Goal: Task Accomplishment & Management: Manage account settings

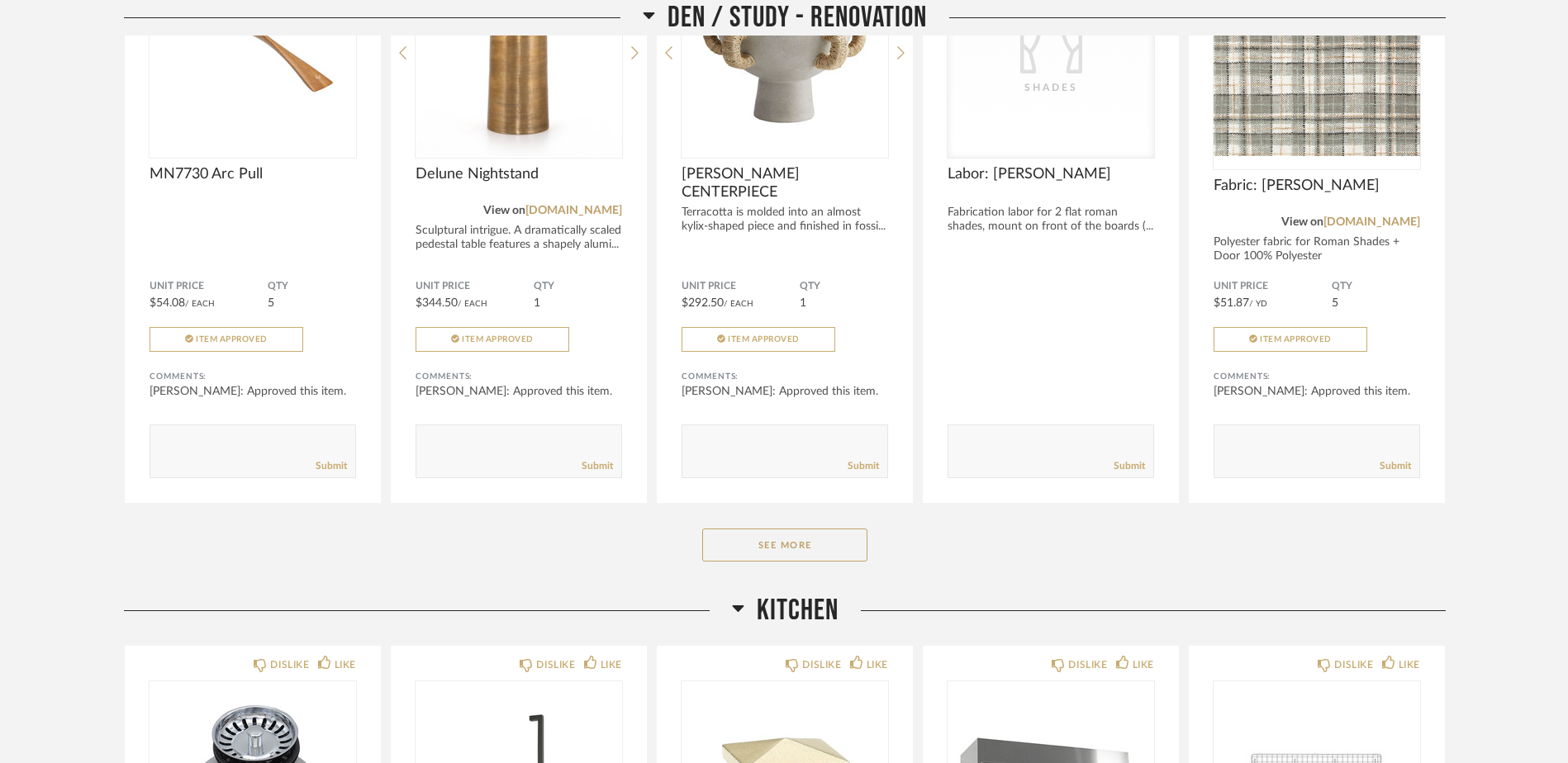
scroll to position [4459, 0]
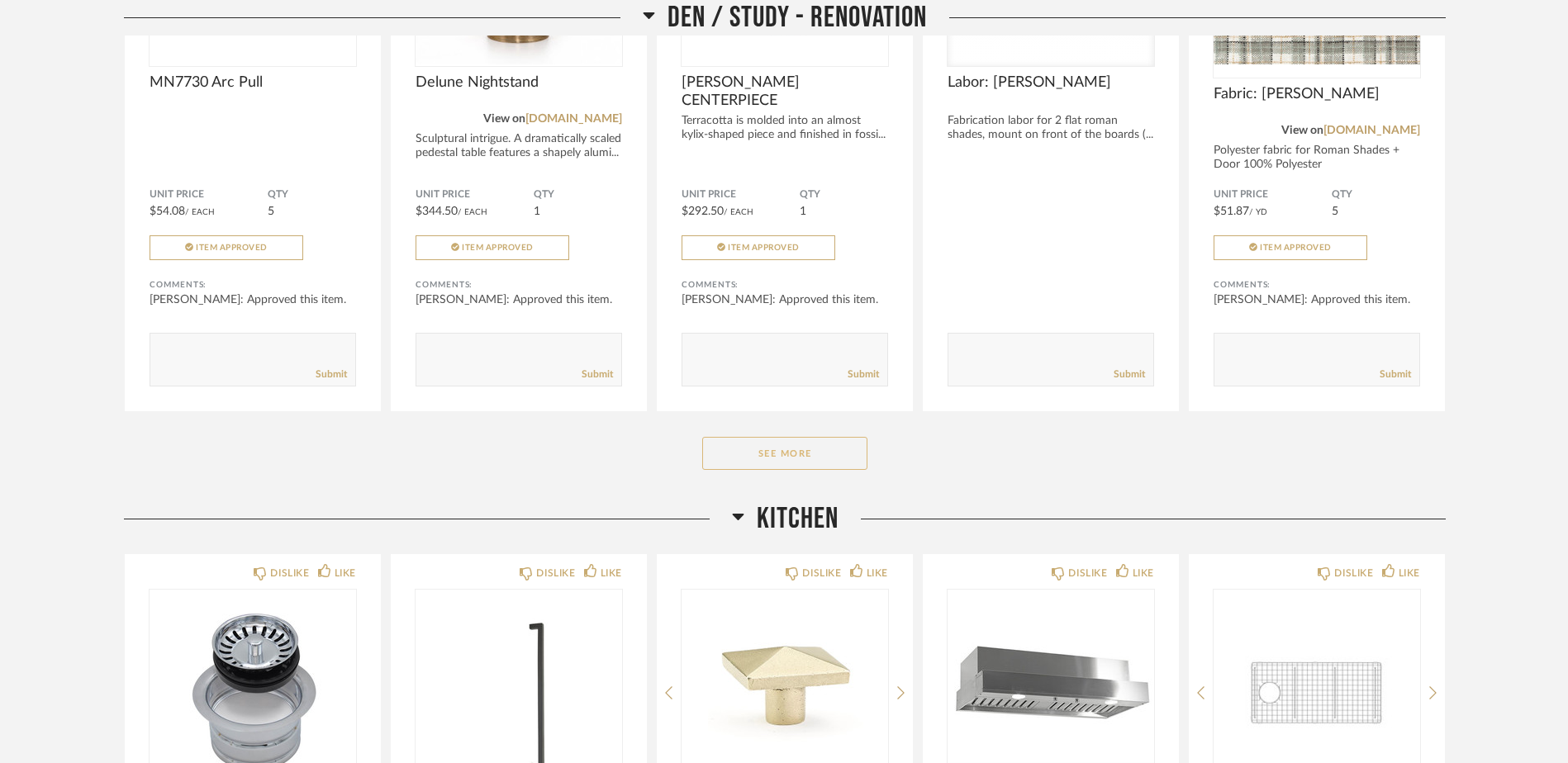
click at [845, 449] on button "See More" at bounding box center [785, 453] width 165 height 33
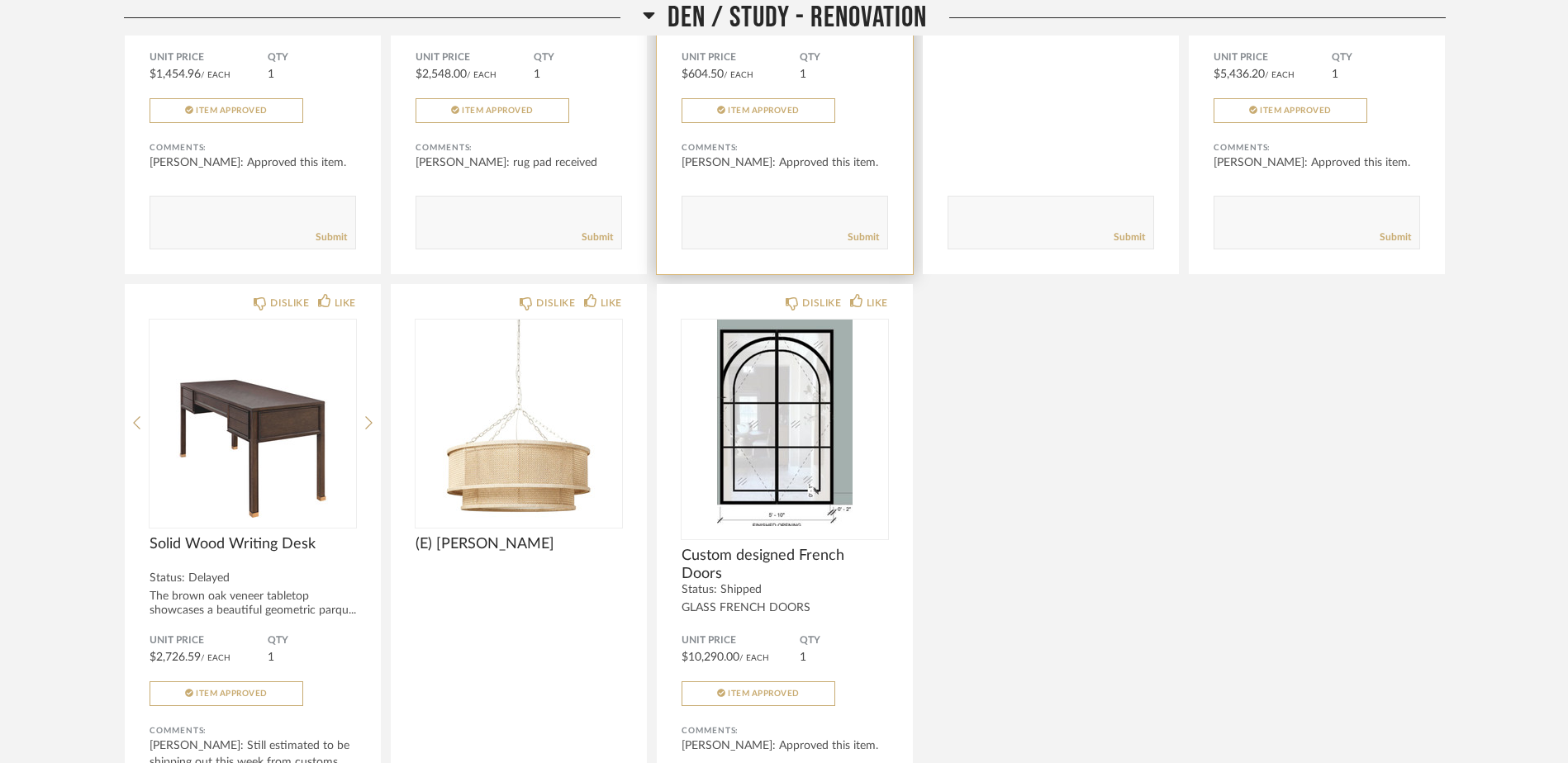
scroll to position [5285, 0]
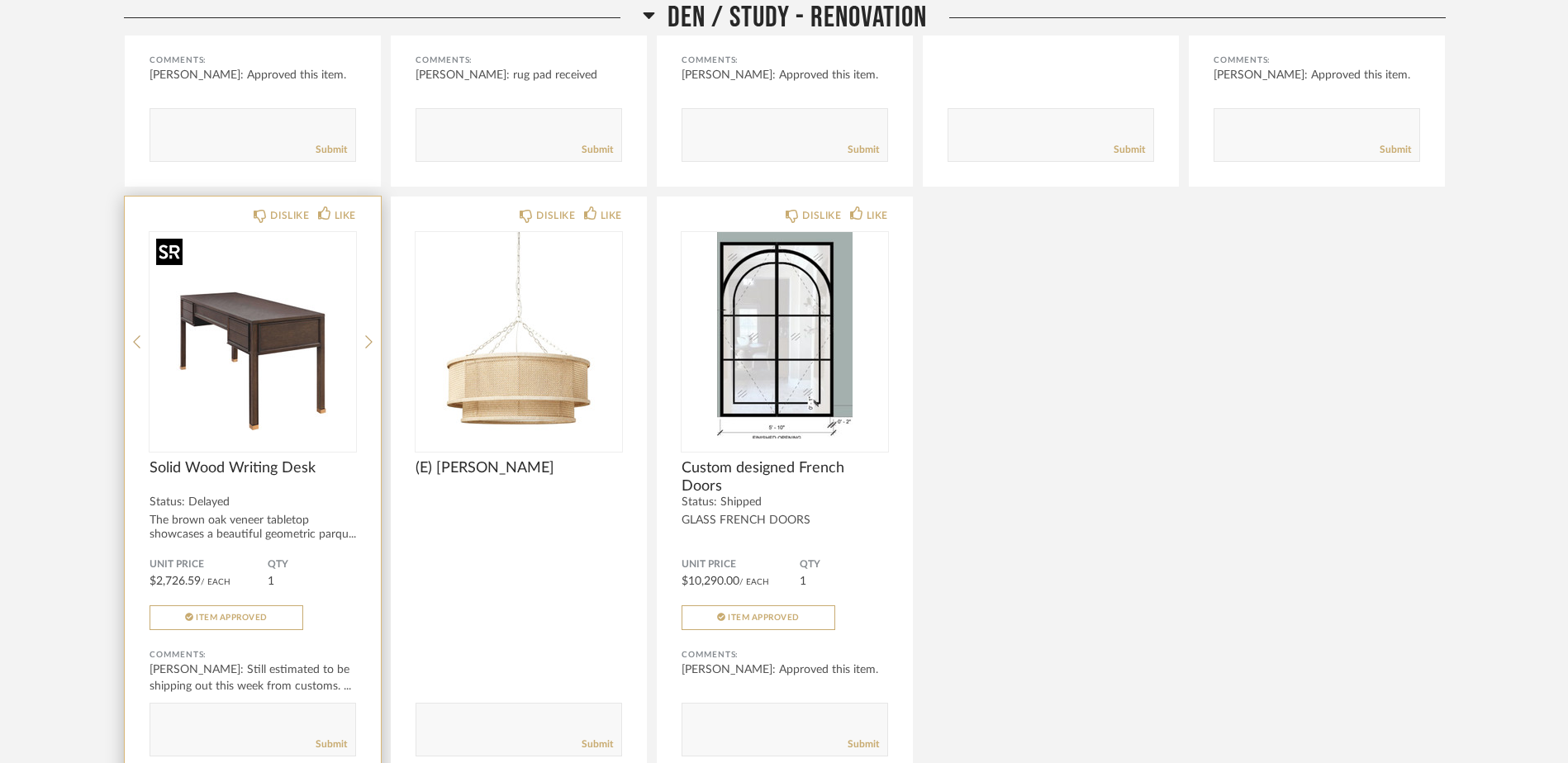
click at [221, 356] on img "0" at bounding box center [253, 335] width 207 height 206
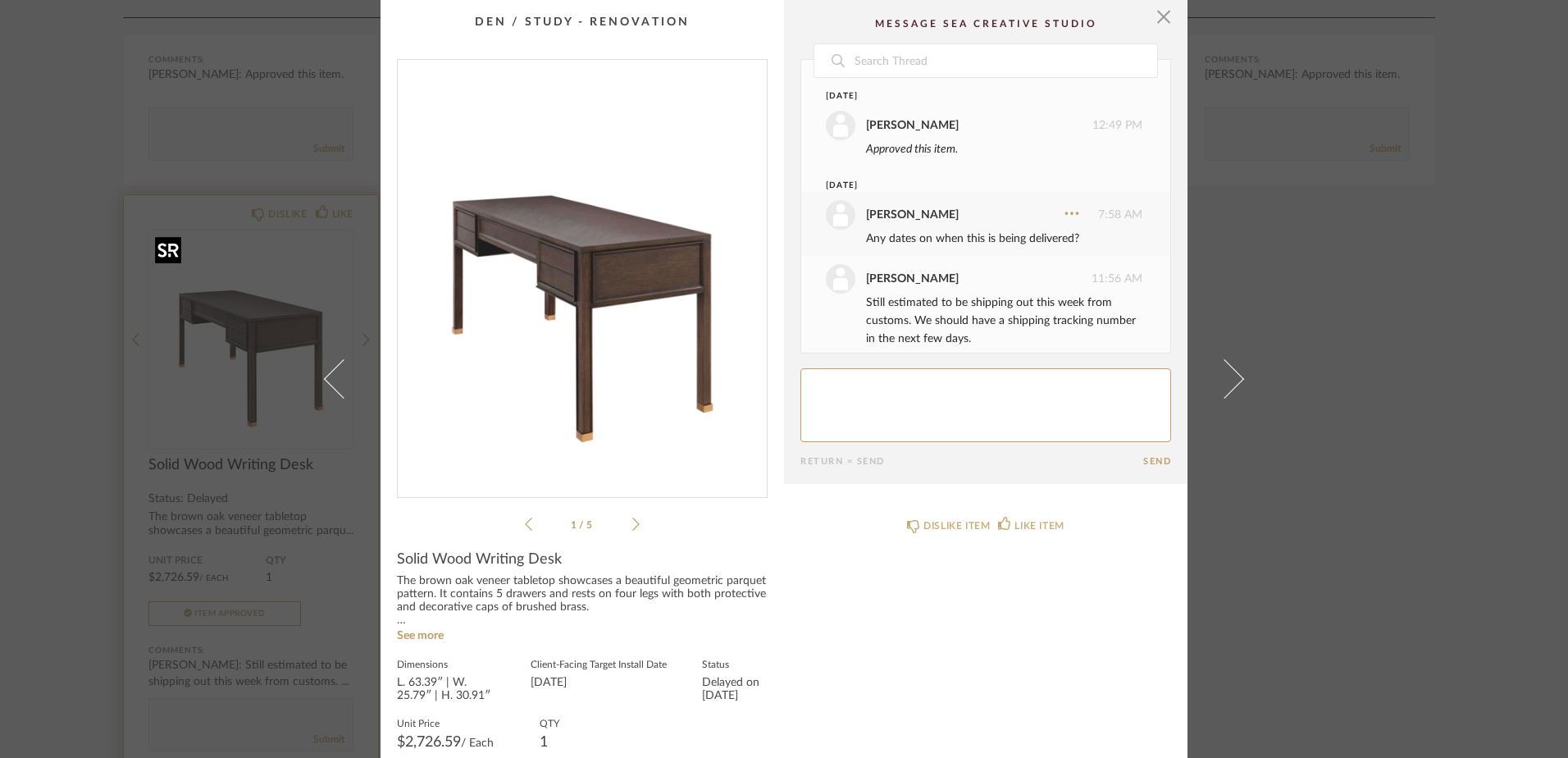
scroll to position [16, 0]
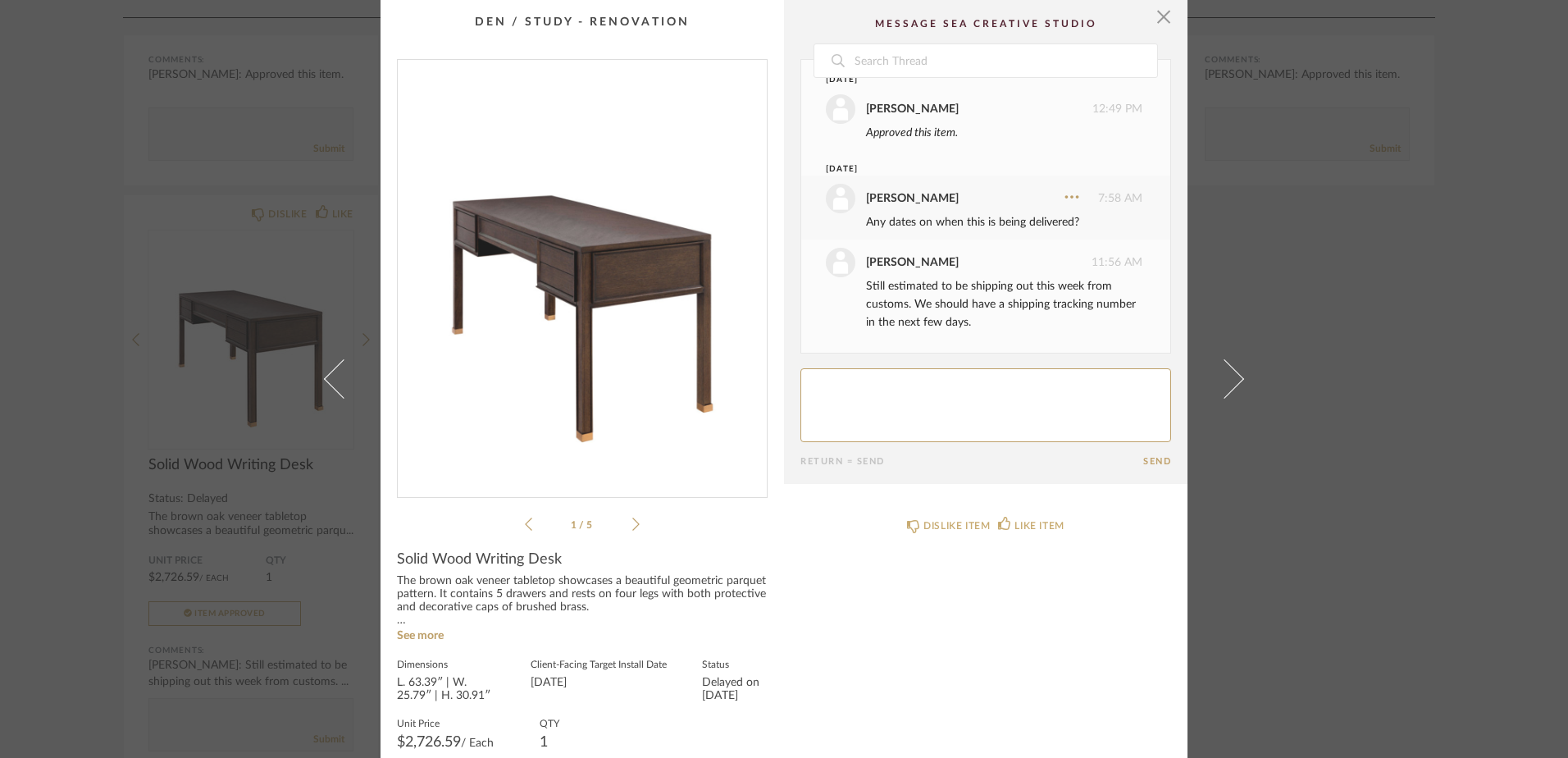
click at [877, 418] on textarea at bounding box center [986, 405] width 371 height 74
type textarea "shipped from manufacturer warehouse. Still hoping for [DATE] week of delivery"
click at [1163, 463] on button "Send" at bounding box center [1157, 461] width 28 height 11
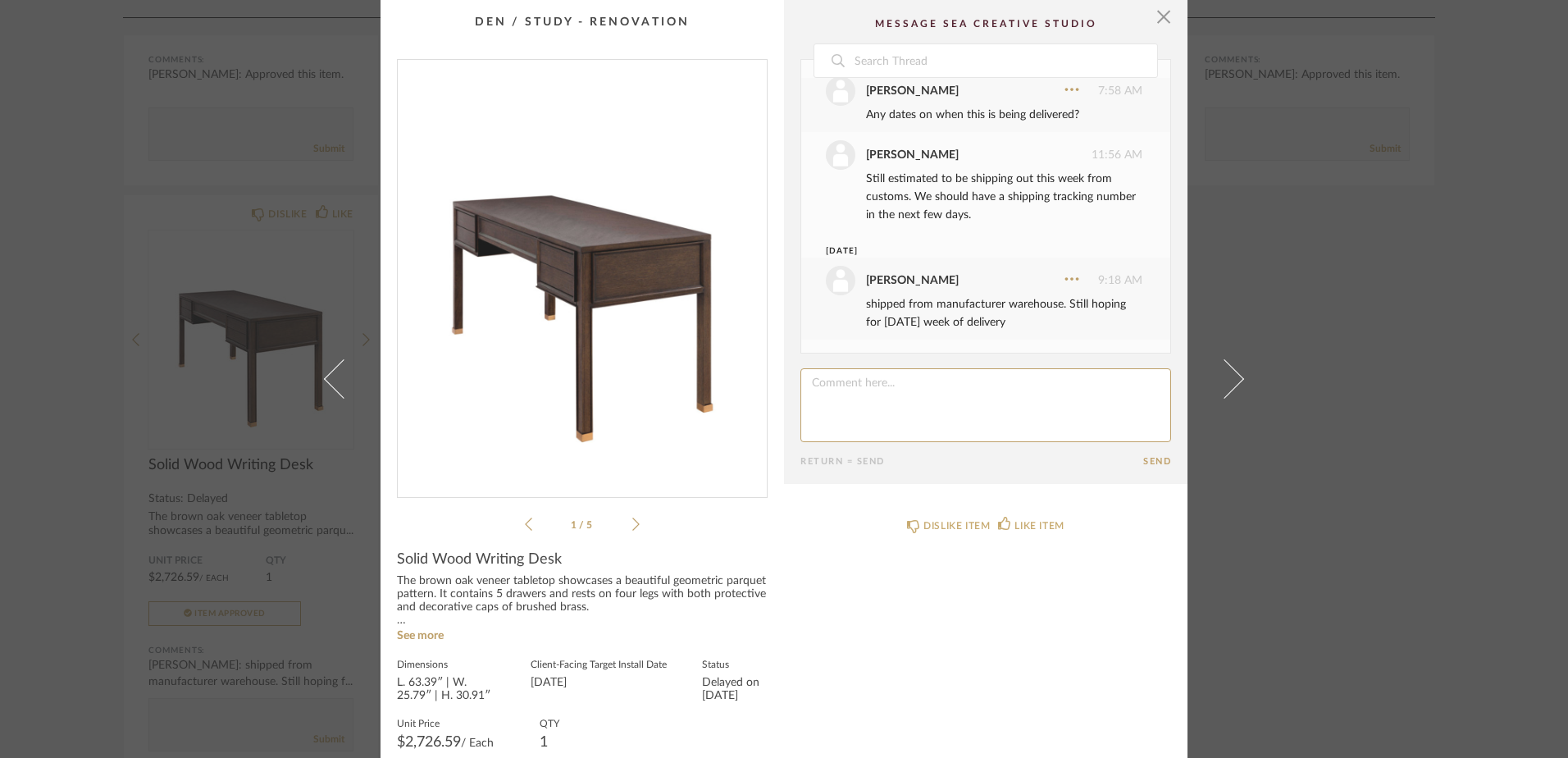
click at [1374, 556] on div "× 1 / 5 Date [DATE] [PERSON_NAME] 12:49 PM Approved this item. [DATE] [PERSON_N…" at bounding box center [784, 379] width 1568 height 758
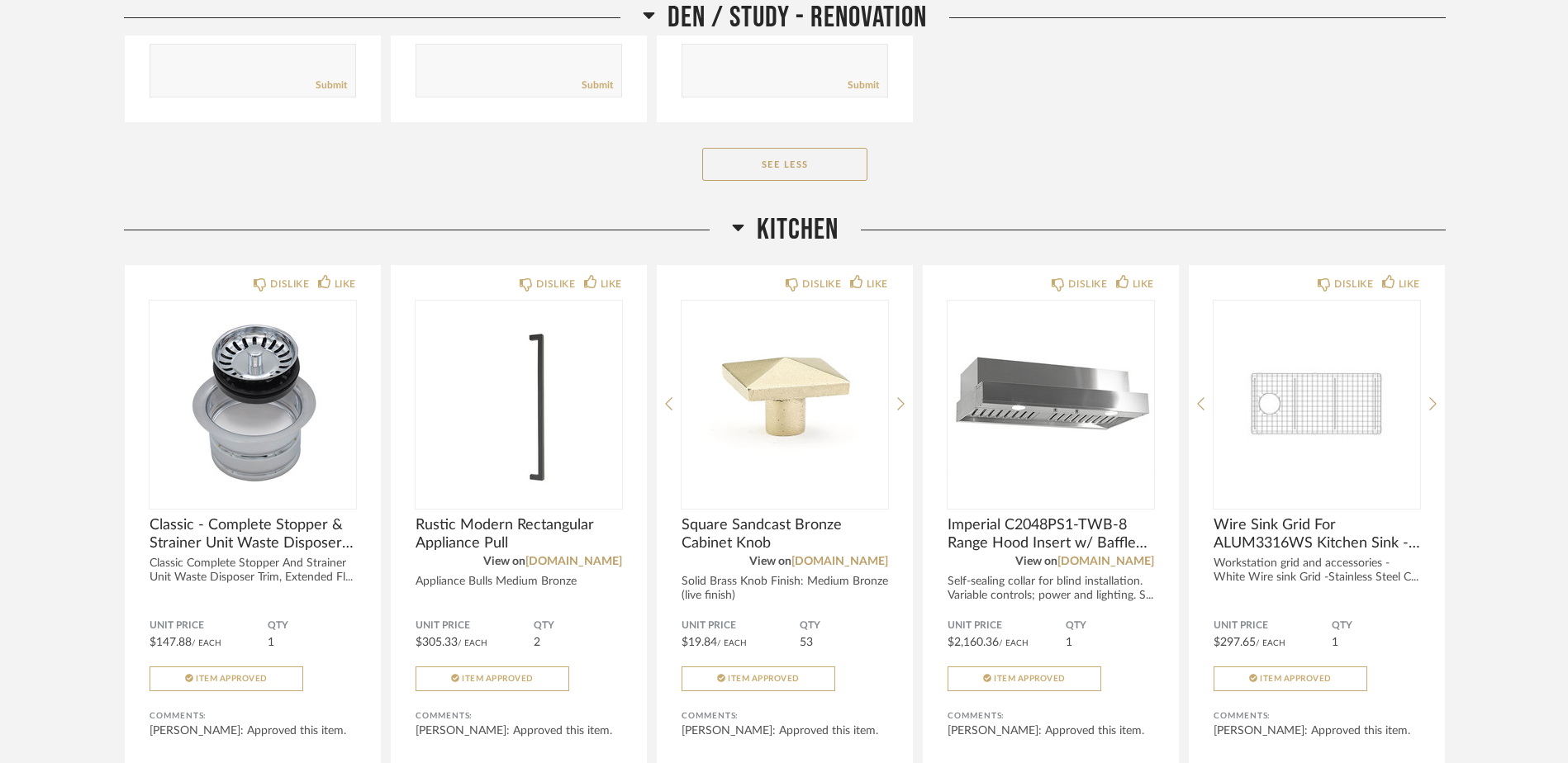
scroll to position [6193, 0]
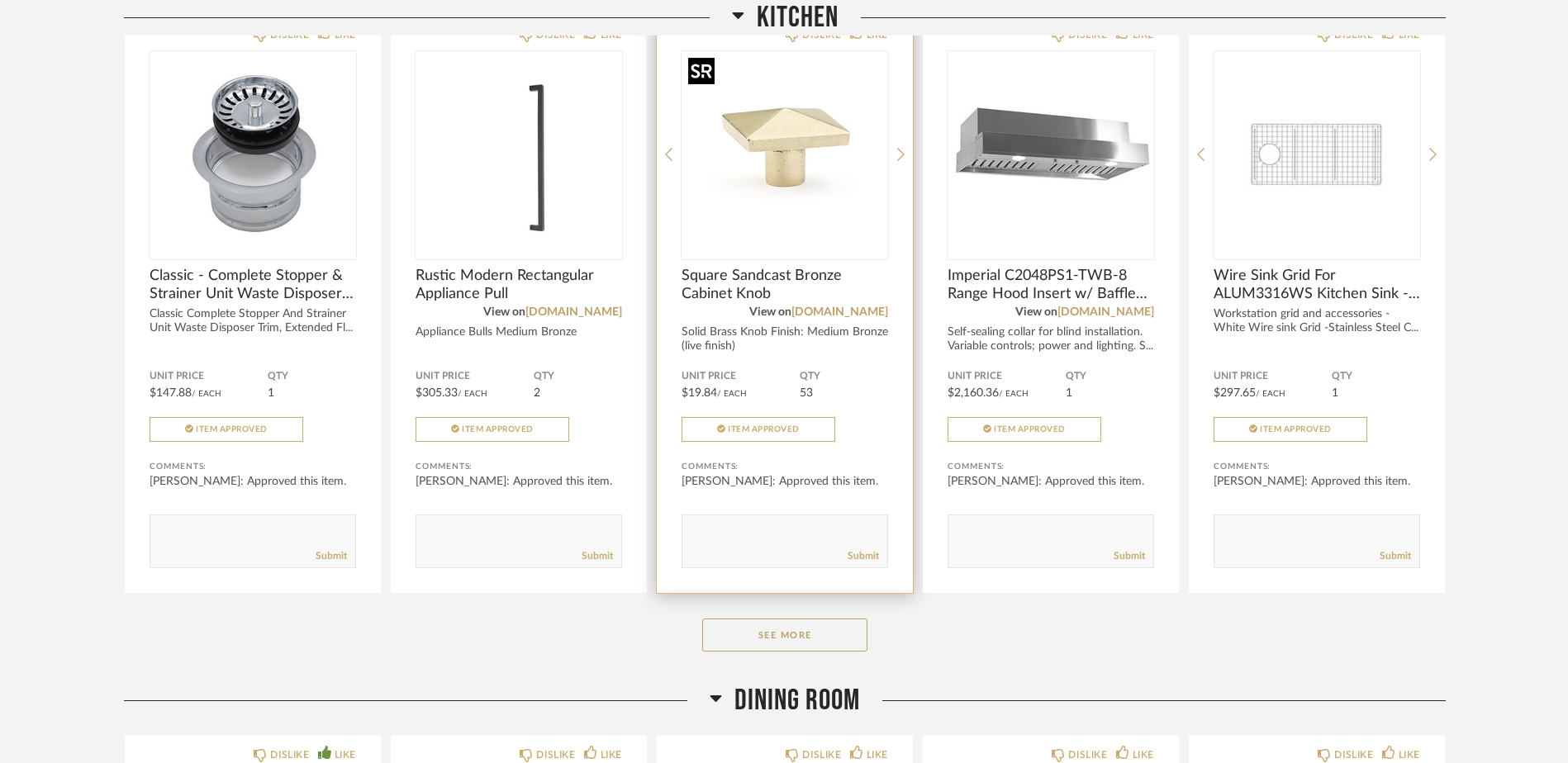
click at [762, 170] on div at bounding box center [785, 154] width 207 height 206
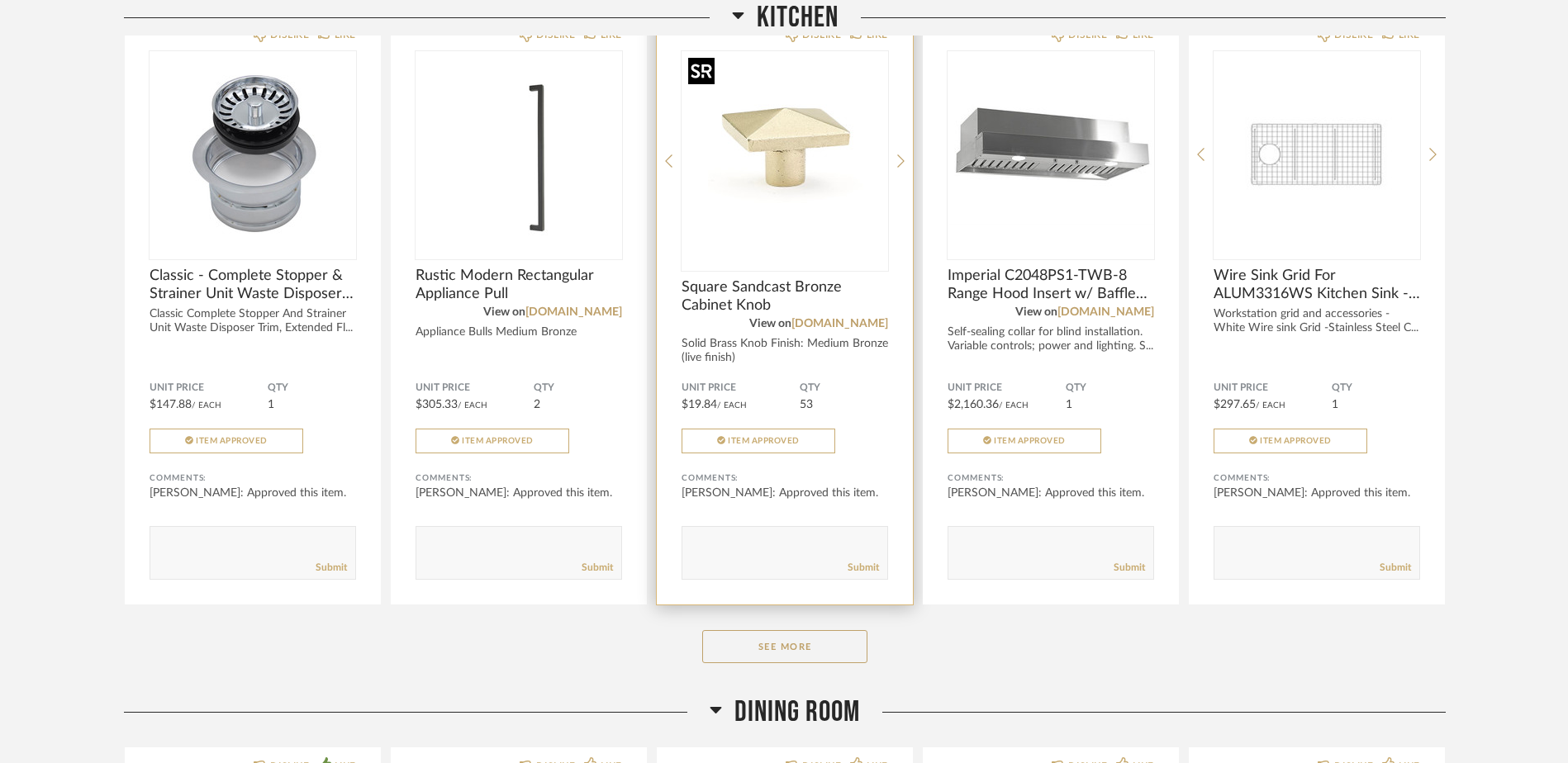
click at [766, 176] on img "0" at bounding box center [785, 154] width 207 height 206
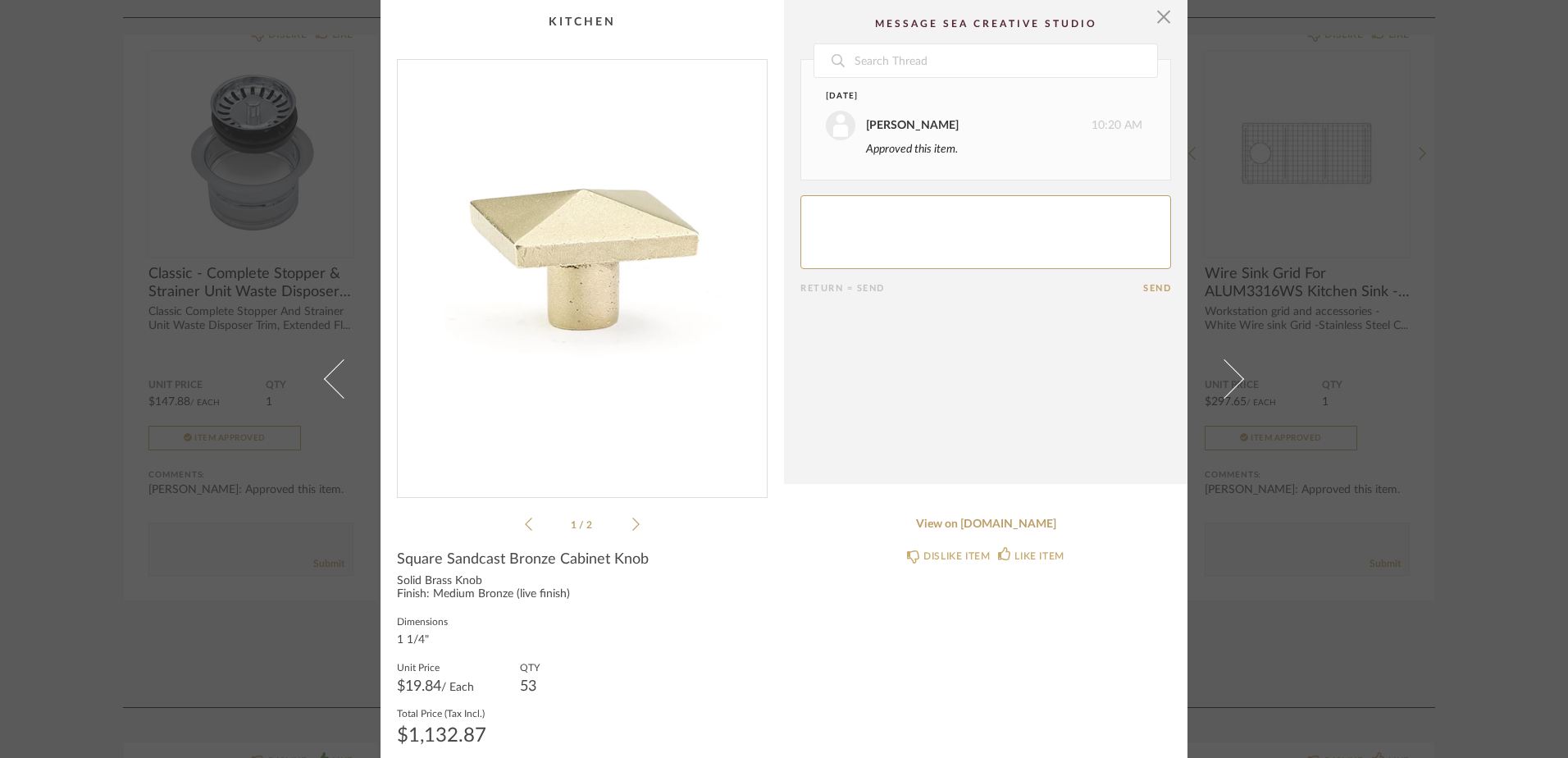
scroll to position [50, 0]
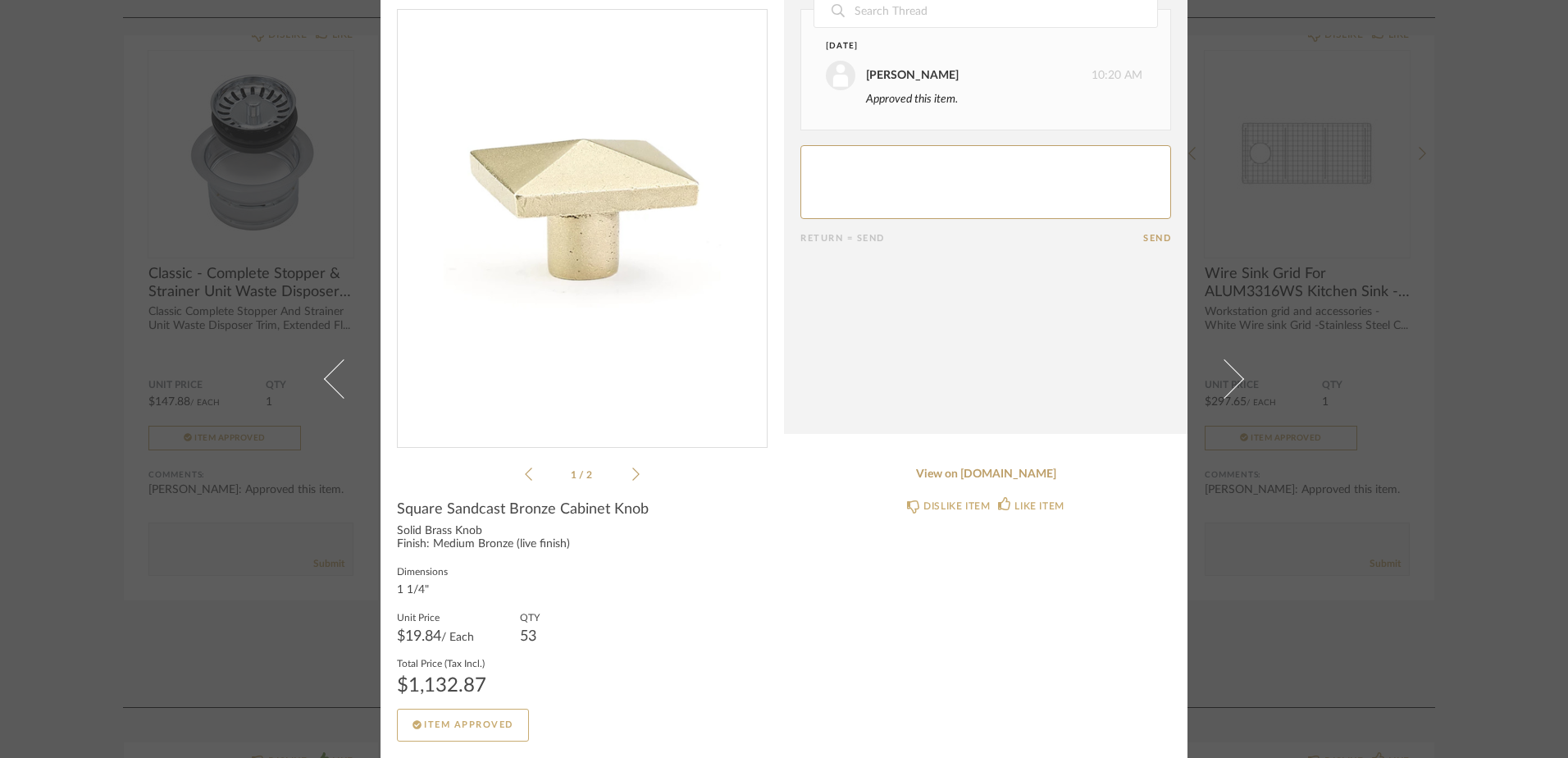
click at [1445, 503] on div "× 1 / 2 Date [DATE] [PERSON_NAME] 10:20 AM Approved this item. Return = Send Se…" at bounding box center [784, 379] width 1568 height 758
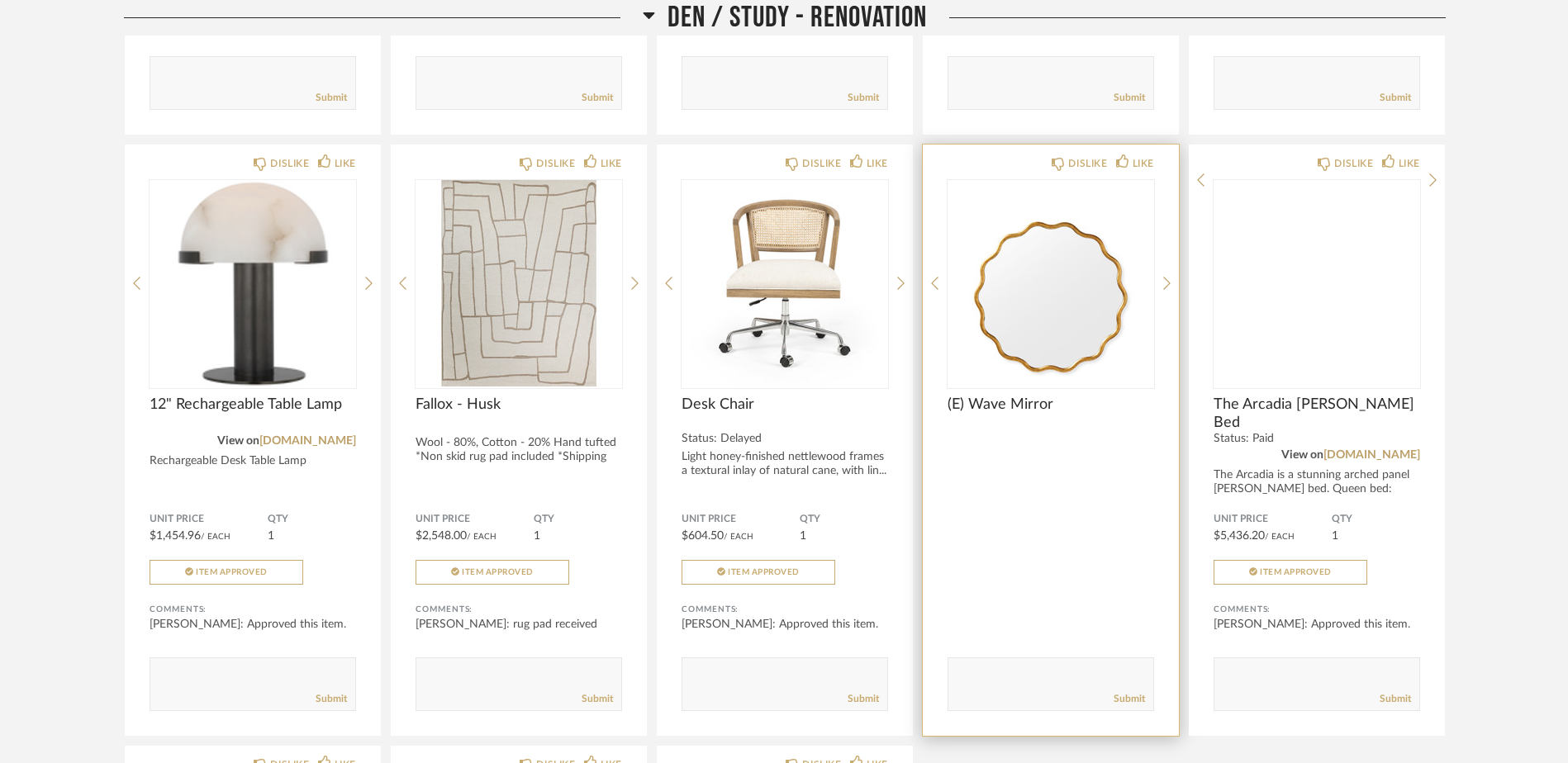
scroll to position [4707, 0]
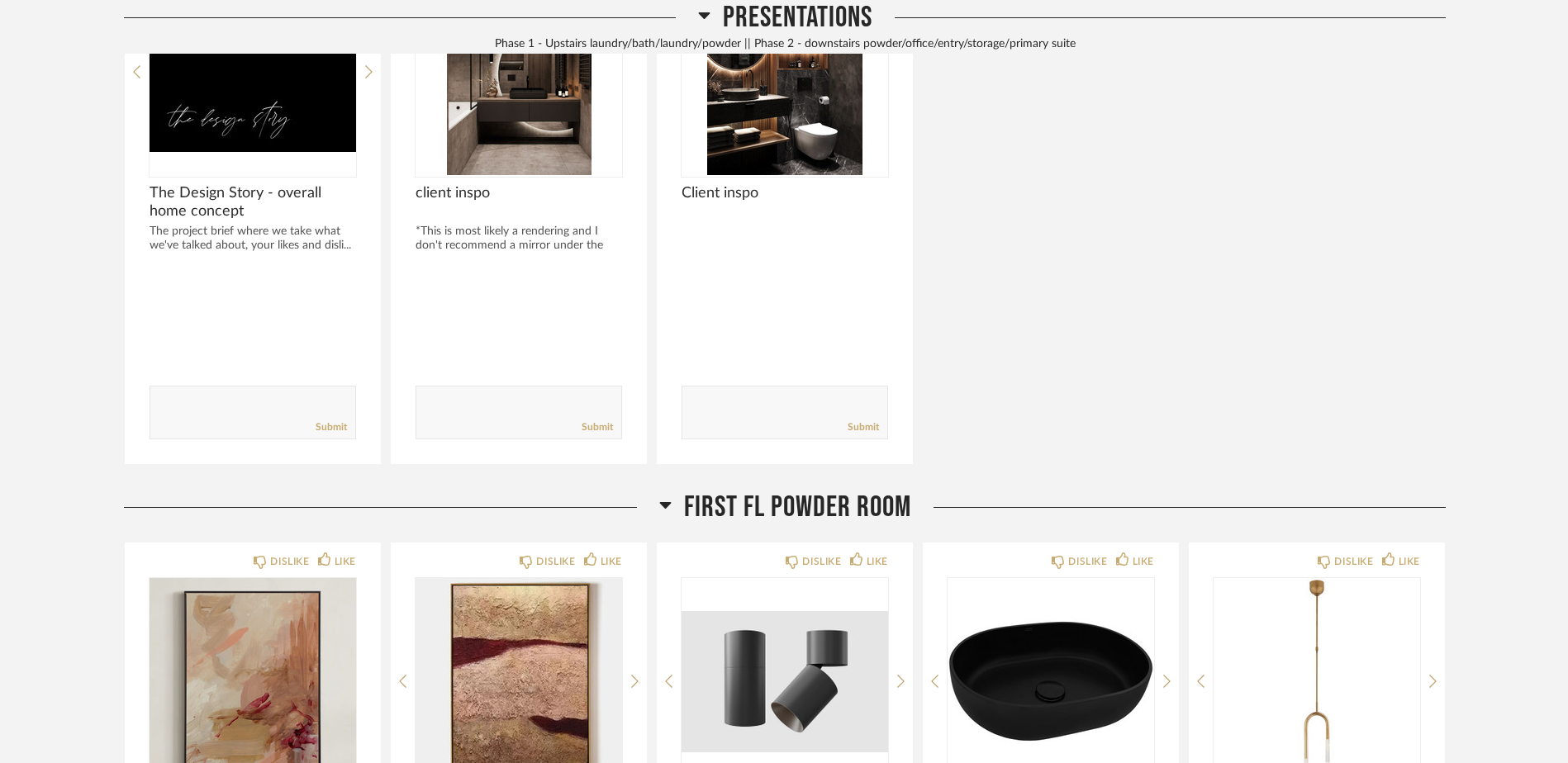
scroll to position [413, 0]
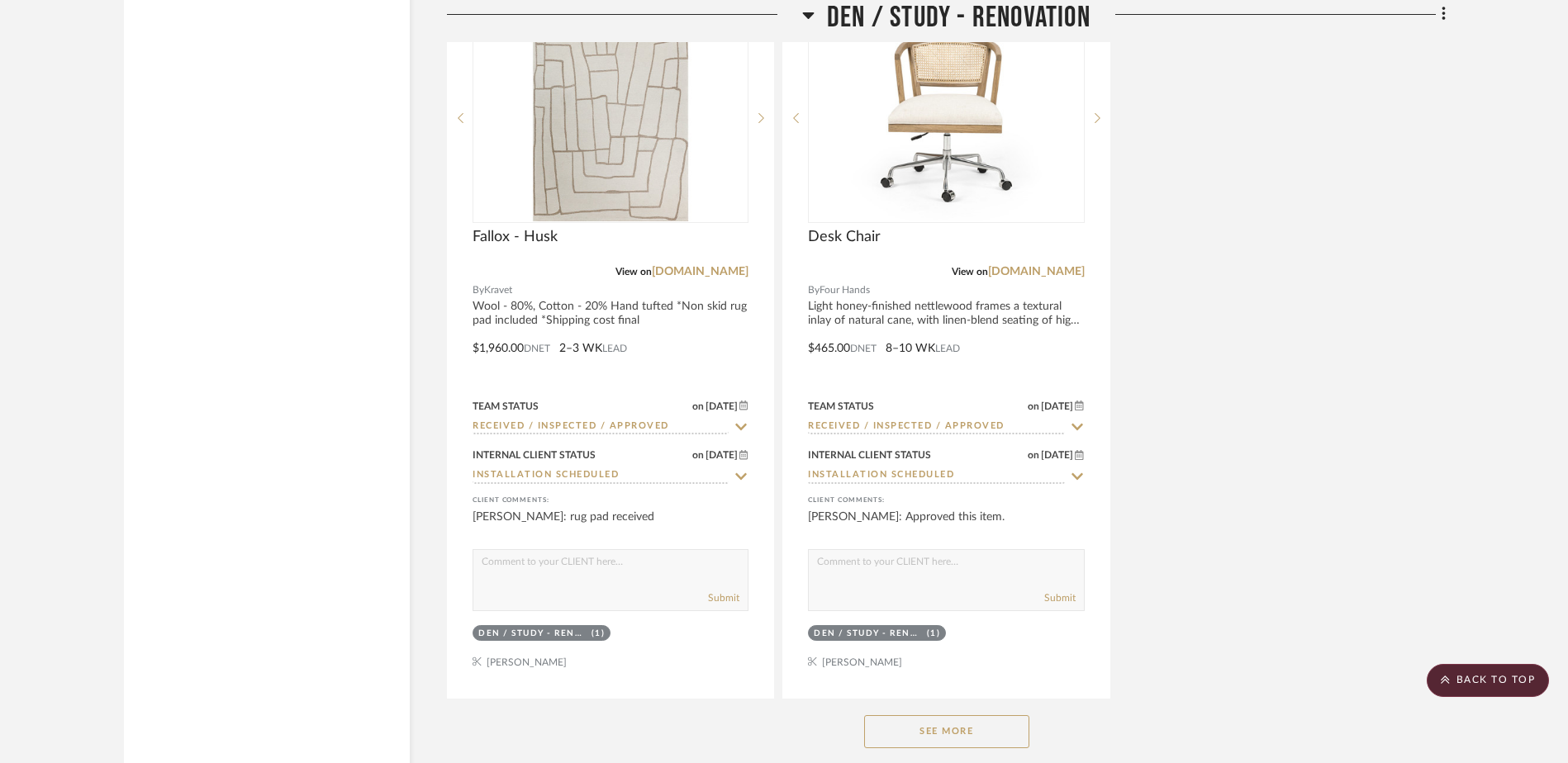
scroll to position [13872, 0]
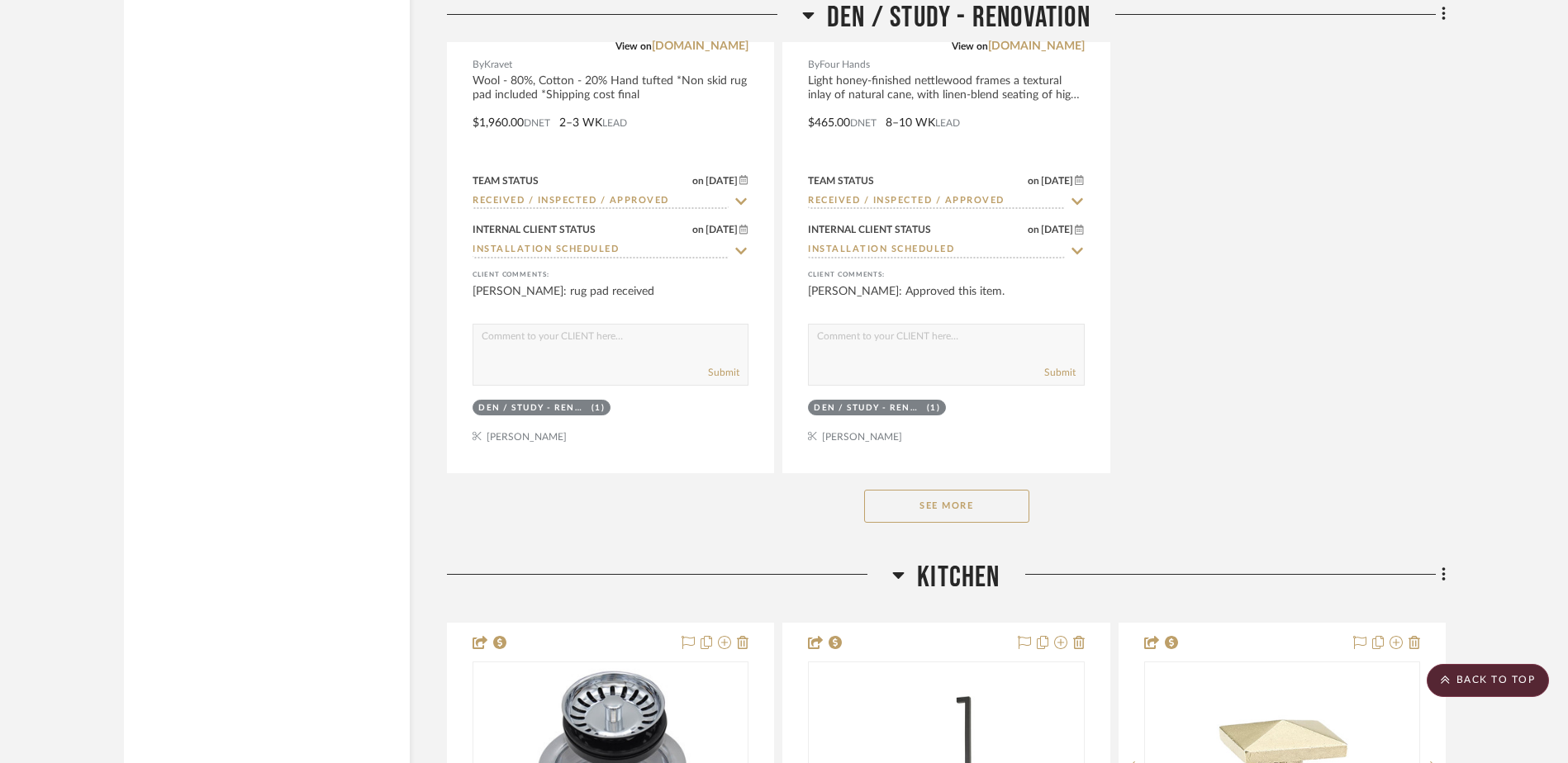
click at [976, 508] on button "See More" at bounding box center [947, 506] width 165 height 33
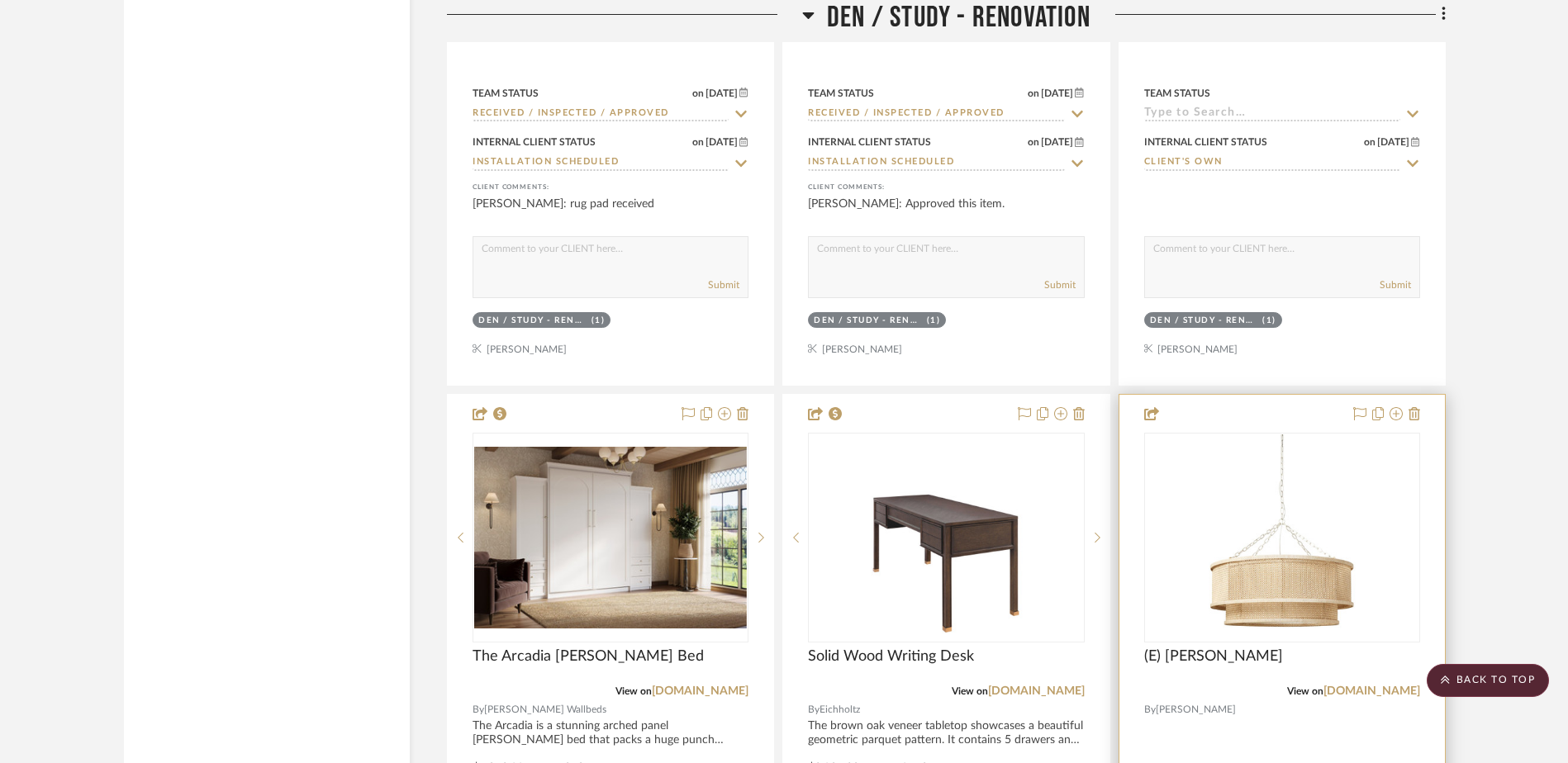
scroll to position [14202, 0]
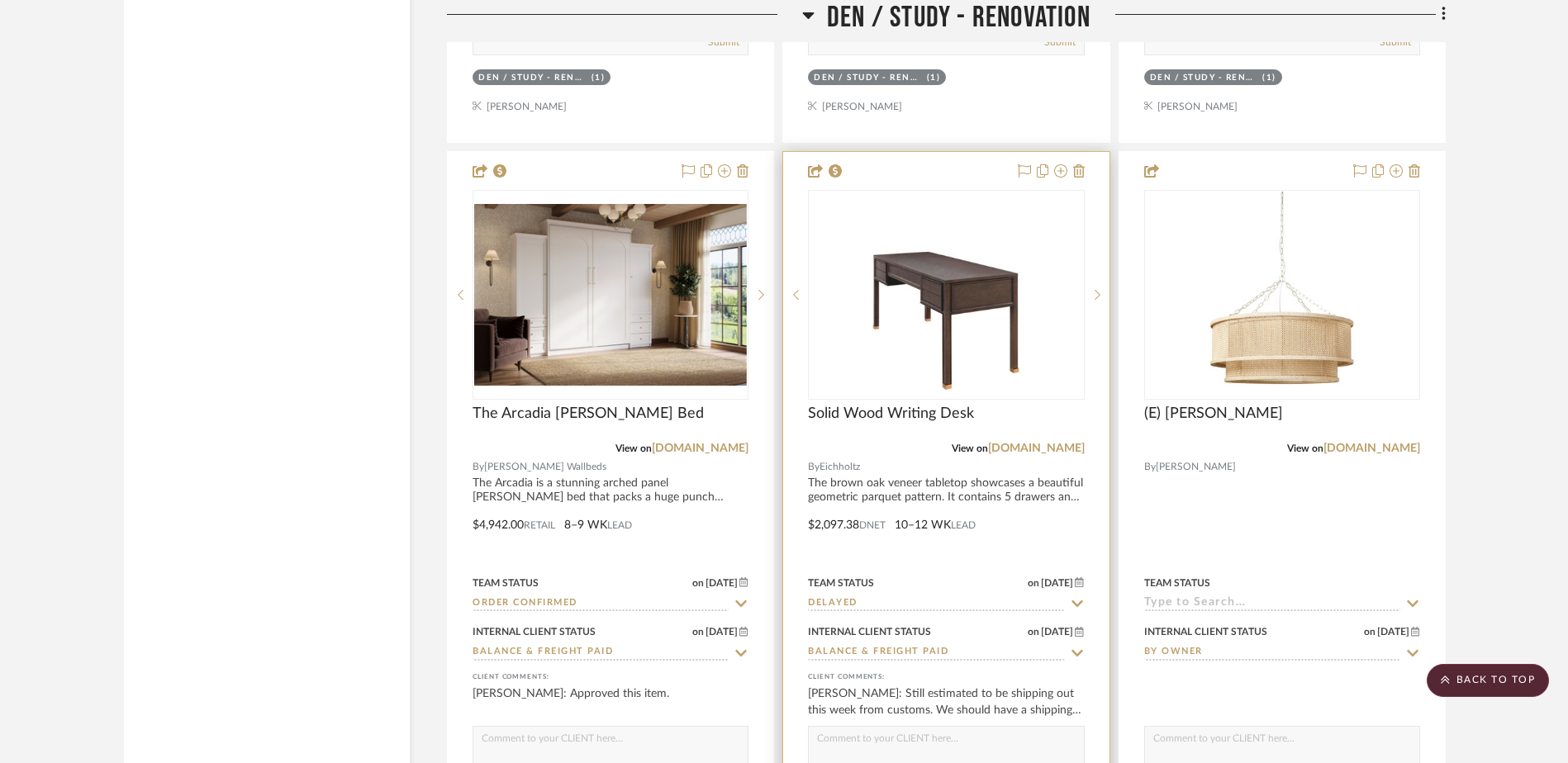
click at [1021, 428] on div "Solid Wood Writing Desk" at bounding box center [946, 423] width 276 height 36
click at [987, 347] on img "0" at bounding box center [946, 295] width 207 height 206
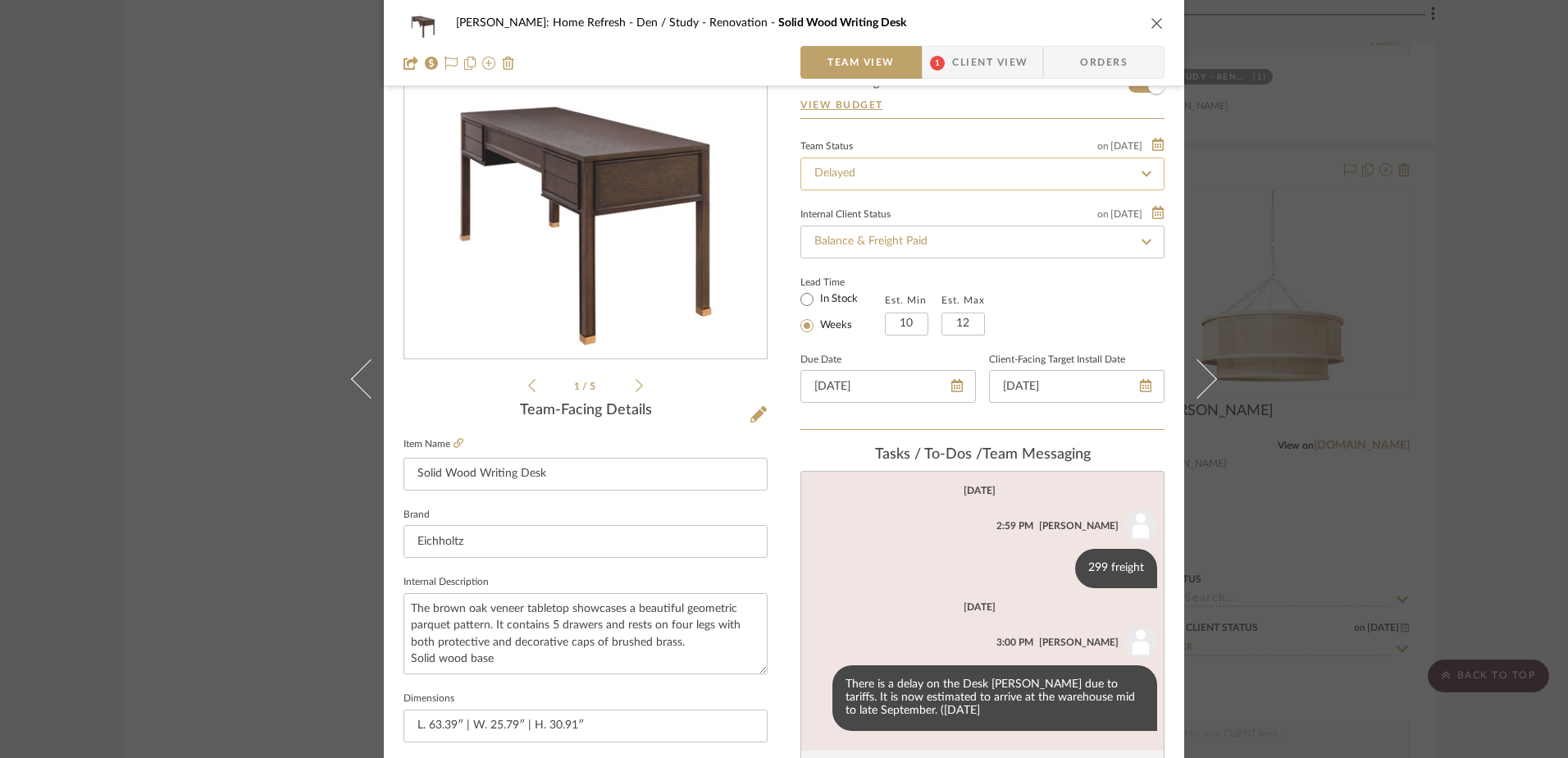
scroll to position [31, 0]
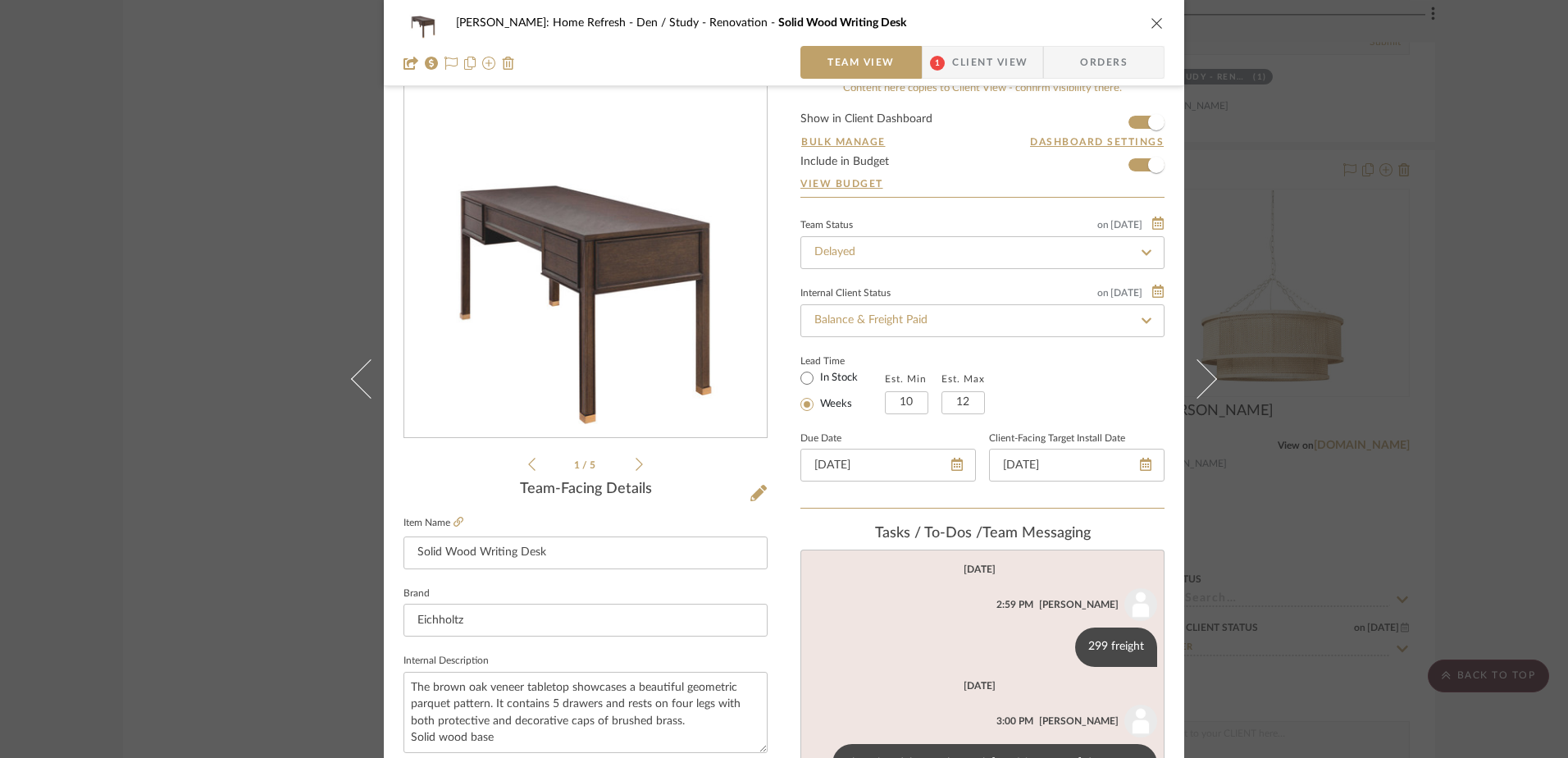
click at [994, 52] on span "Client View" at bounding box center [990, 62] width 75 height 33
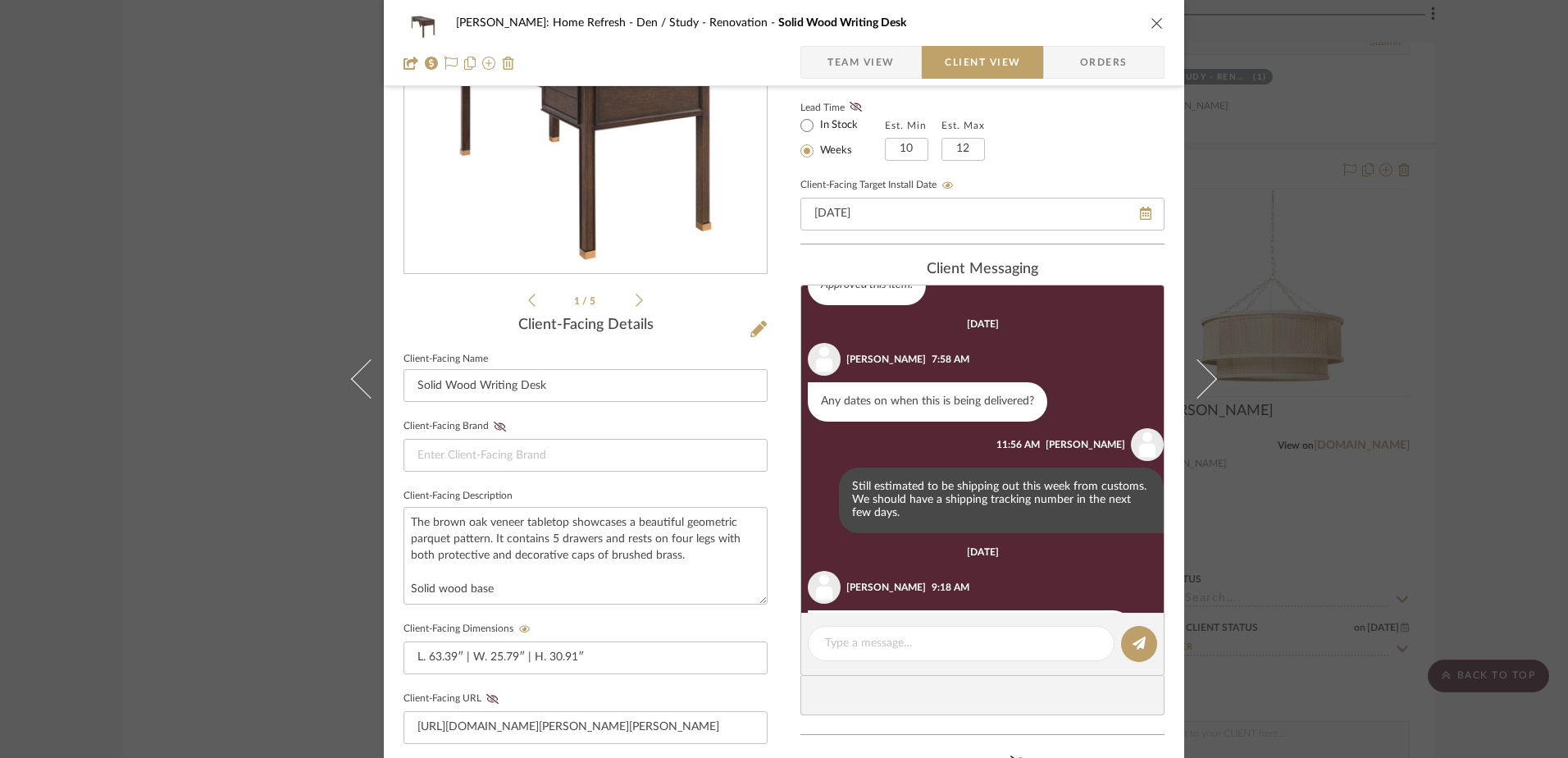
scroll to position [2, 0]
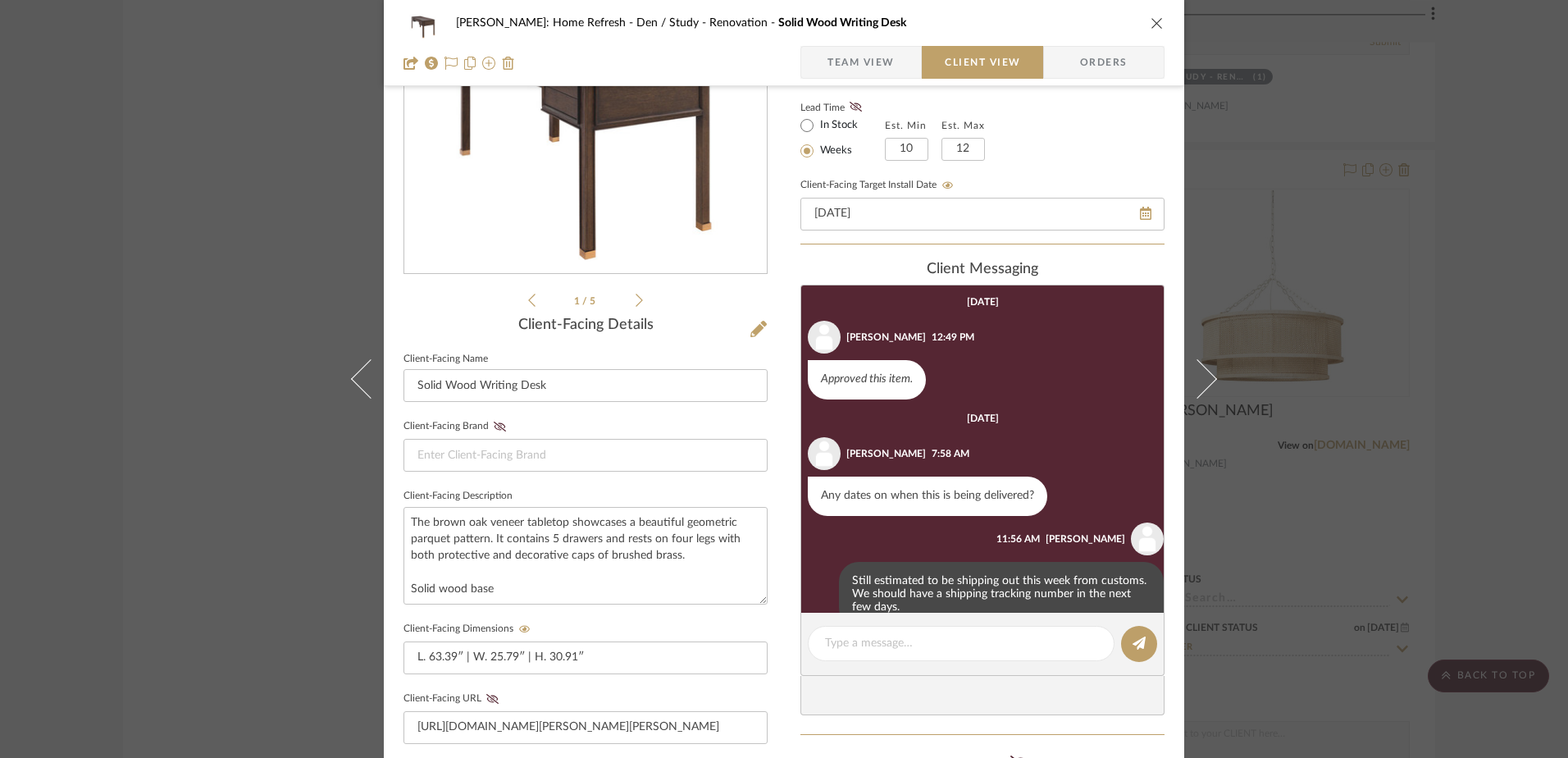
click at [1447, 278] on div "Hines: Home Refresh Den / Study - Renovation Solid Wood Writing Desk Team View …" at bounding box center [784, 379] width 1568 height 758
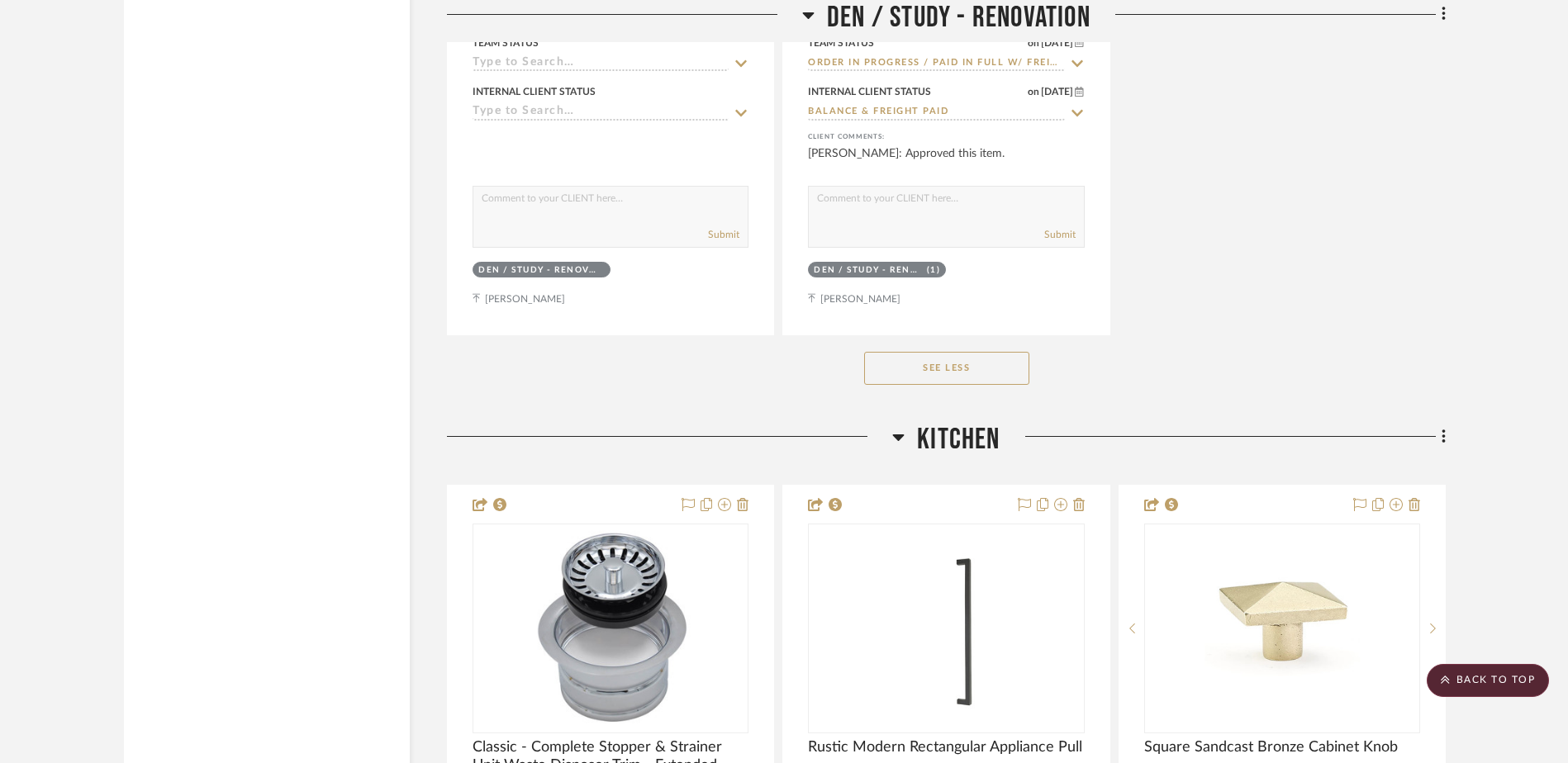
scroll to position [15606, 0]
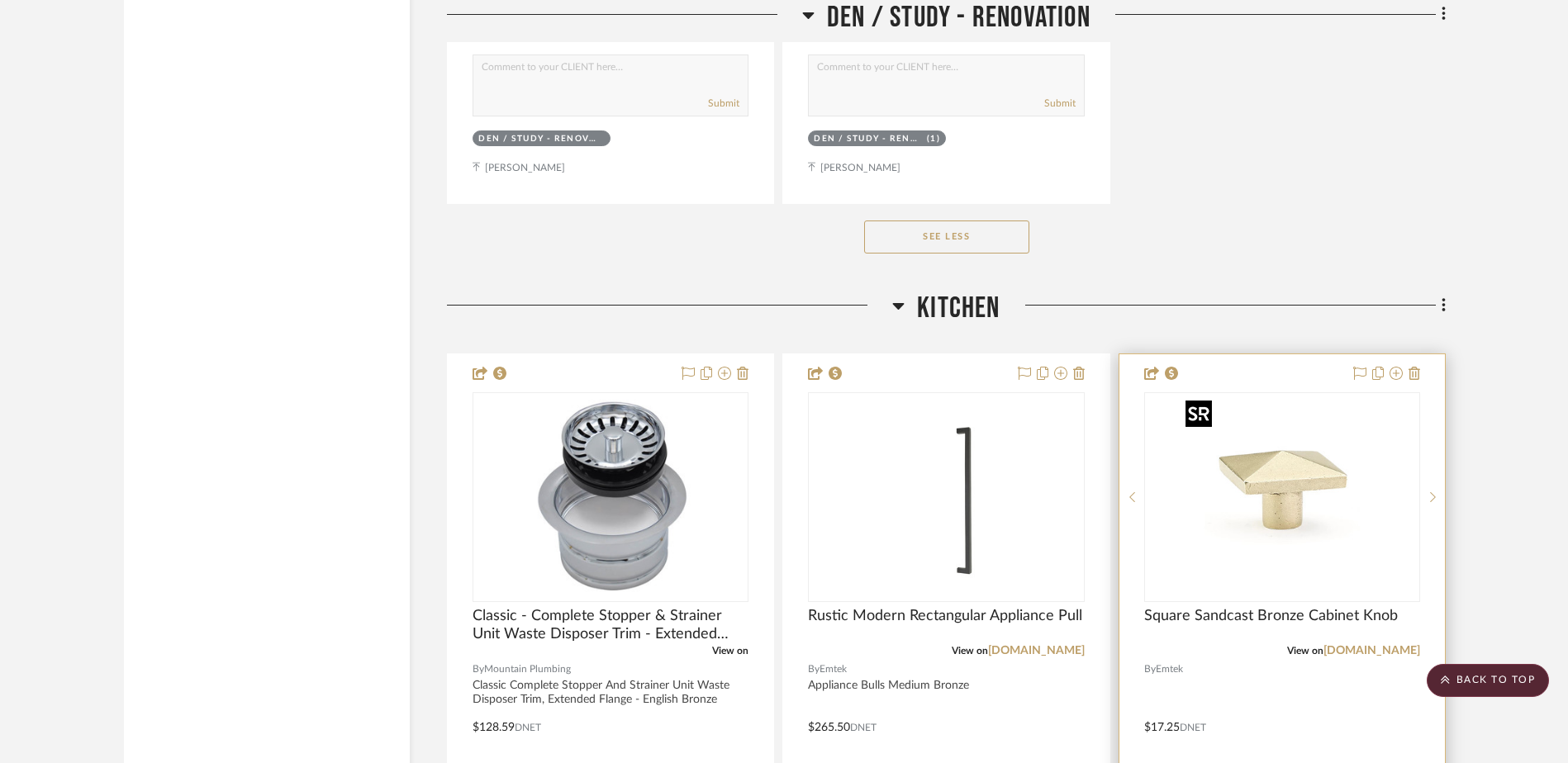
click at [1322, 506] on img "0" at bounding box center [1282, 497] width 207 height 206
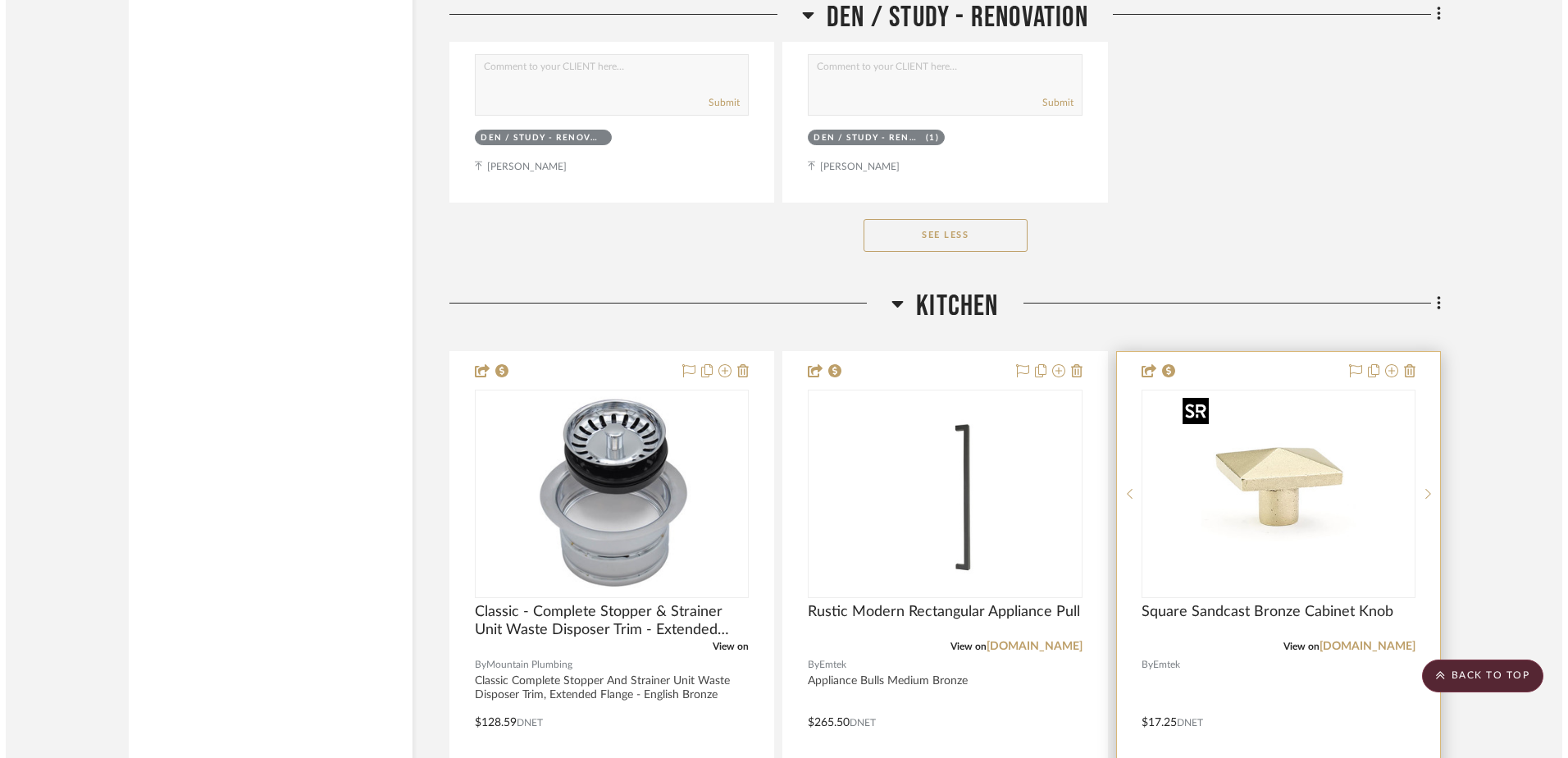
scroll to position [0, 0]
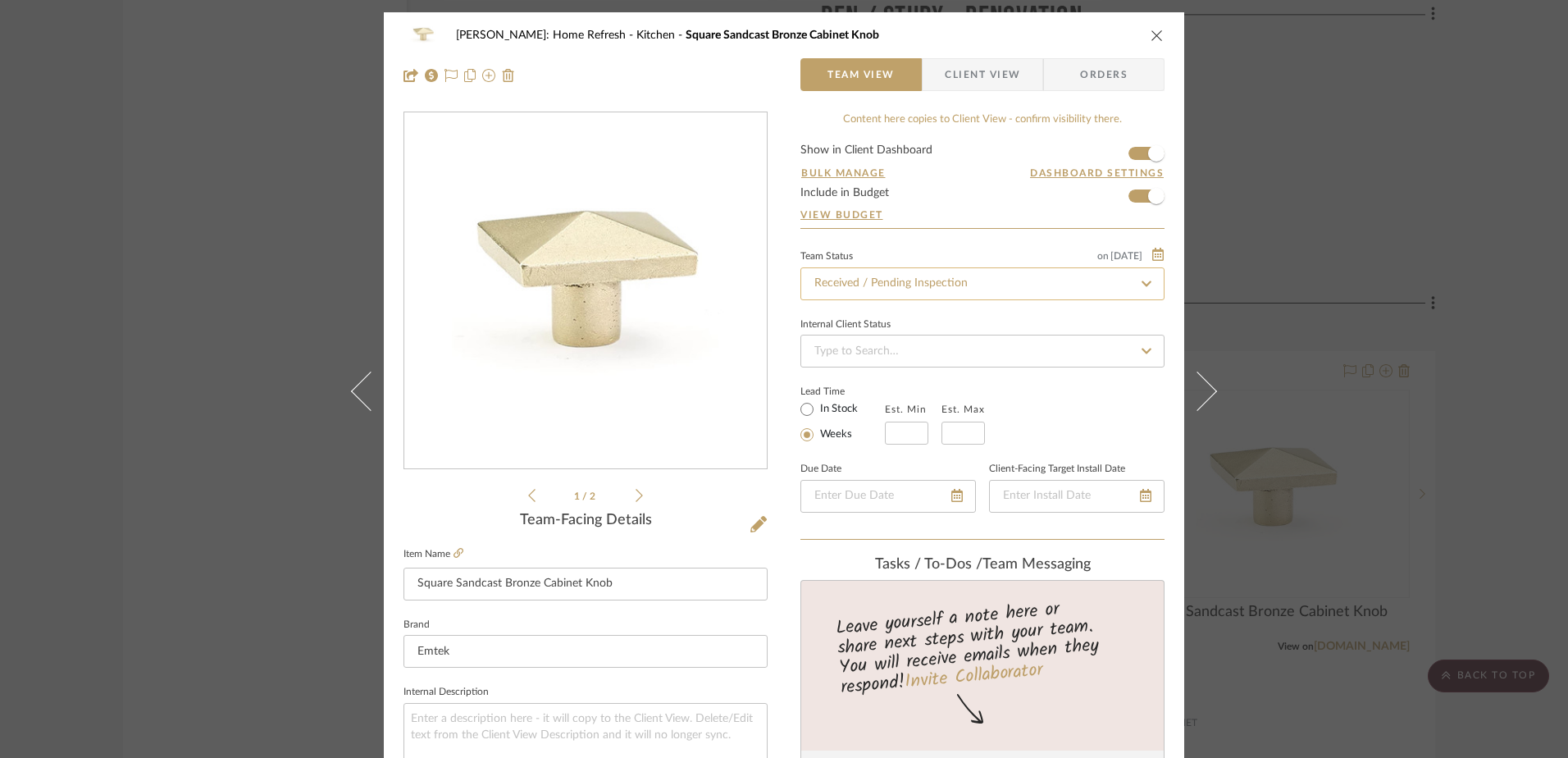
click at [1097, 289] on input "Received / Pending Inspection" at bounding box center [982, 284] width 364 height 33
type input "installed"
click at [965, 317] on div "Installed / Delivered" at bounding box center [977, 327] width 362 height 42
type input "10/15/2025"
type input "Installed / Delivered"
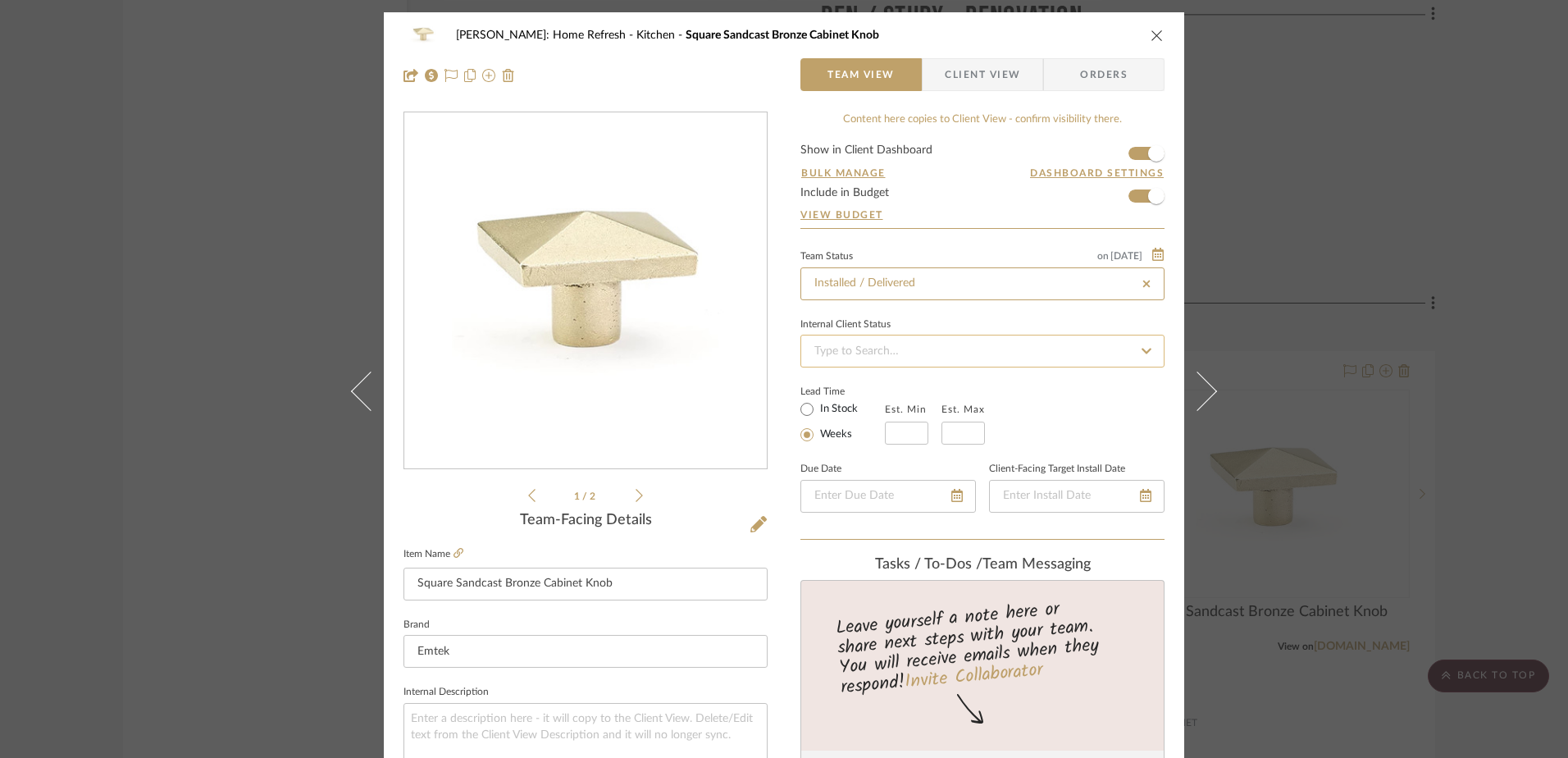
type input "10/15/2025"
type input "Installed / Delivered"
click at [955, 340] on input at bounding box center [982, 351] width 364 height 33
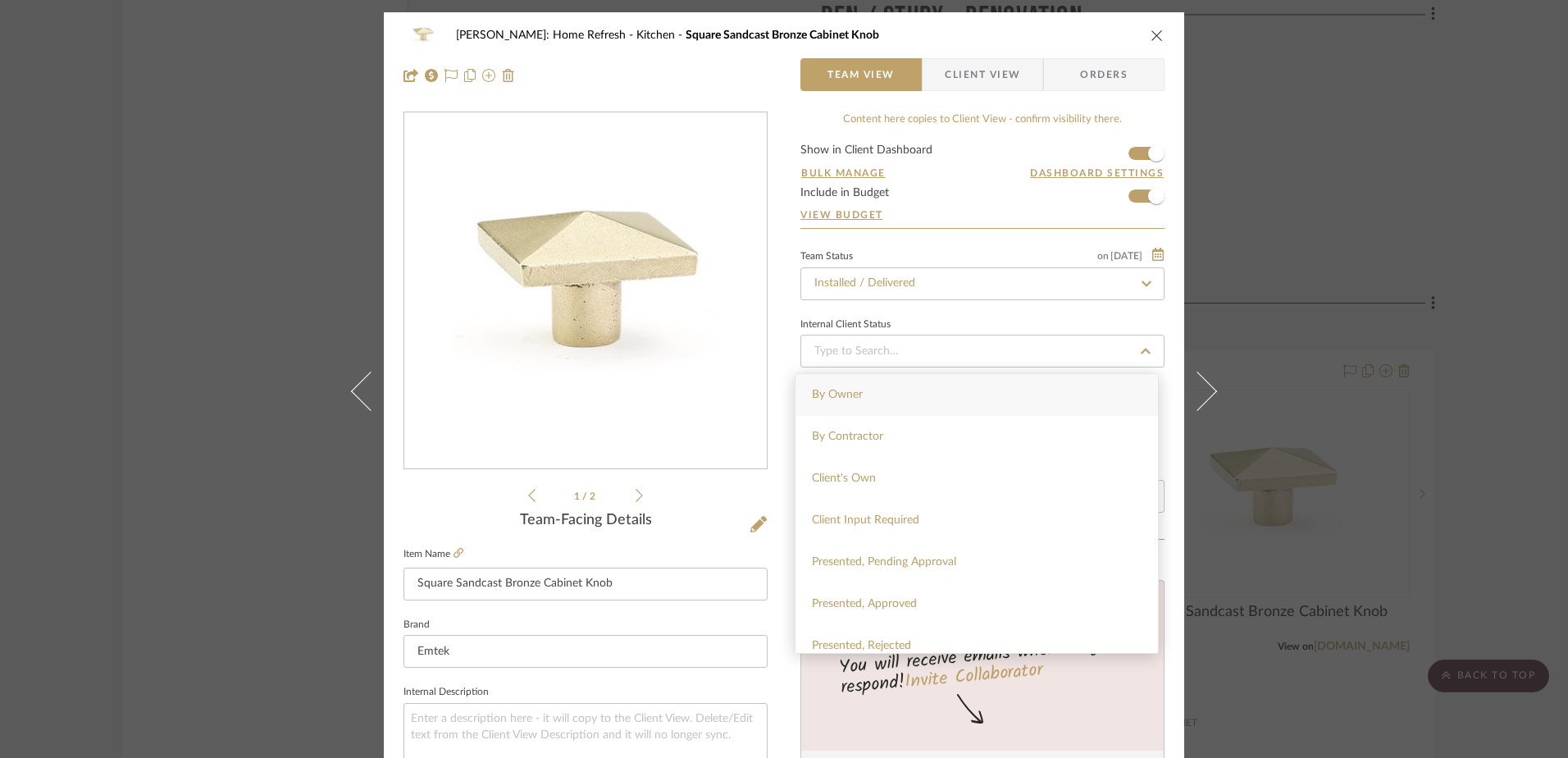
click at [945, 324] on div "Internal Client Status" at bounding box center [982, 325] width 364 height 8
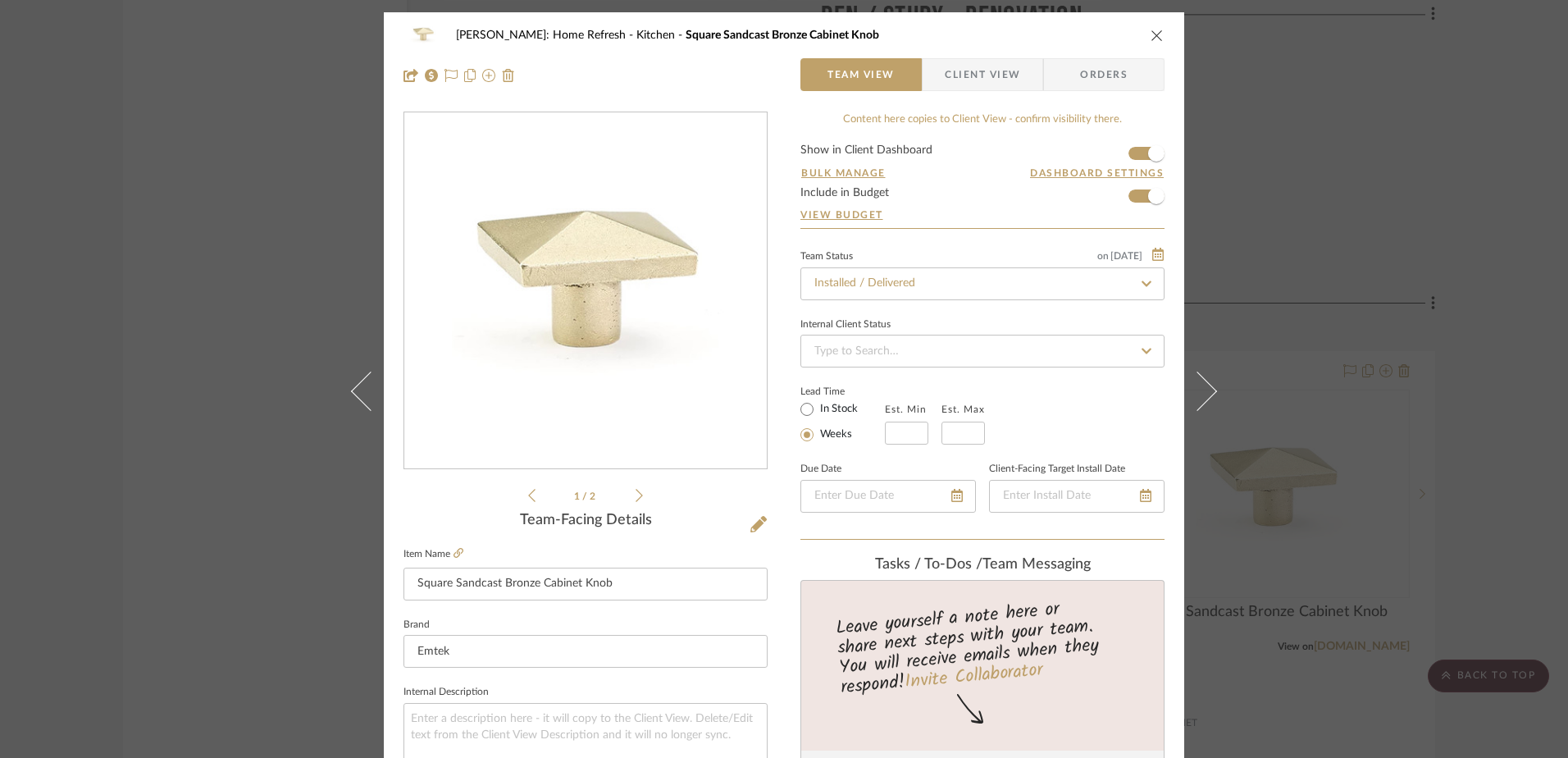
click at [972, 65] on span "Client View" at bounding box center [982, 75] width 75 height 33
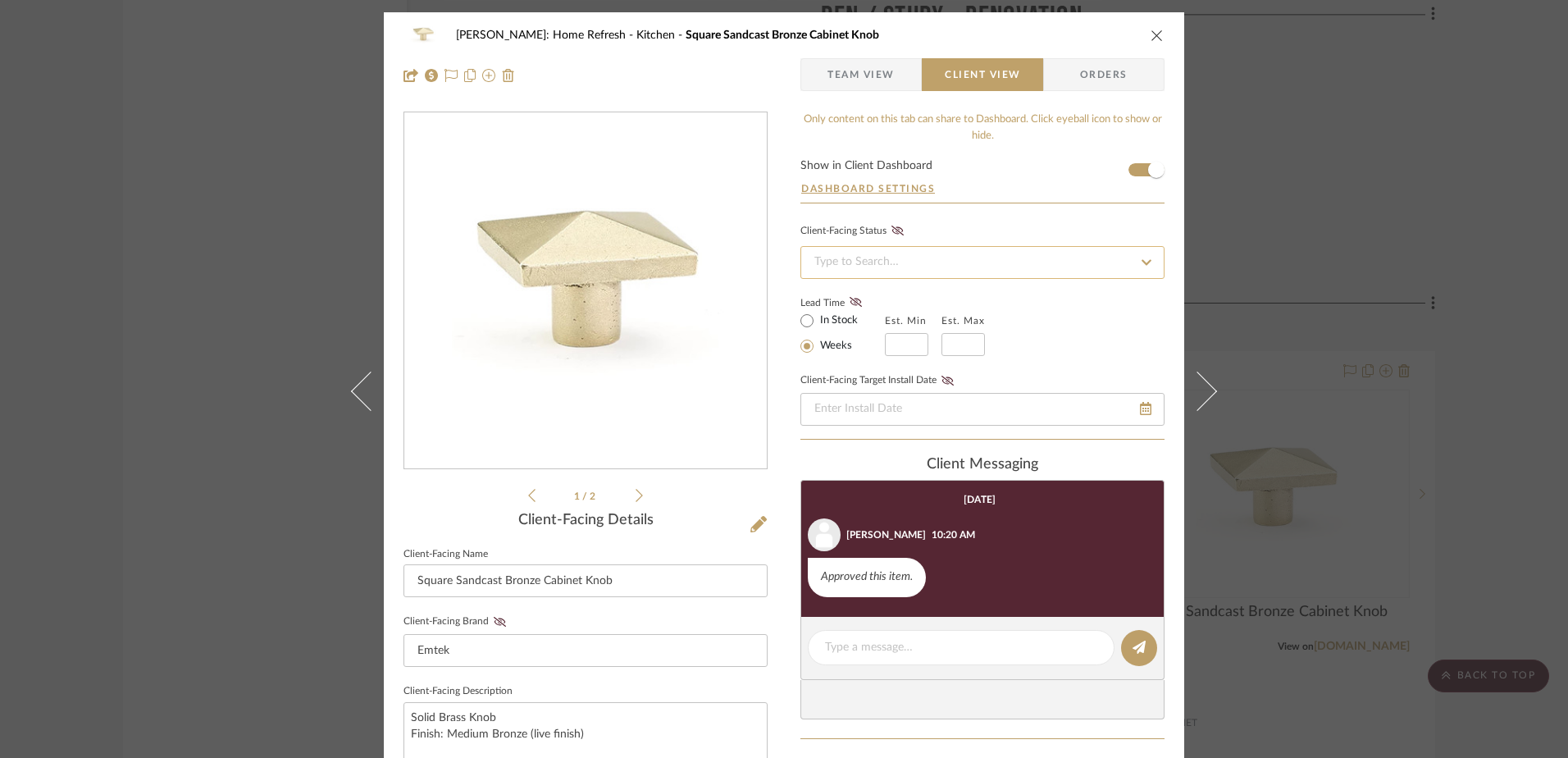
click at [905, 271] on input at bounding box center [982, 263] width 364 height 33
type input "n"
type input "installed"
click at [856, 308] on div "Installed" at bounding box center [977, 306] width 362 height 42
type input "10/15/2025"
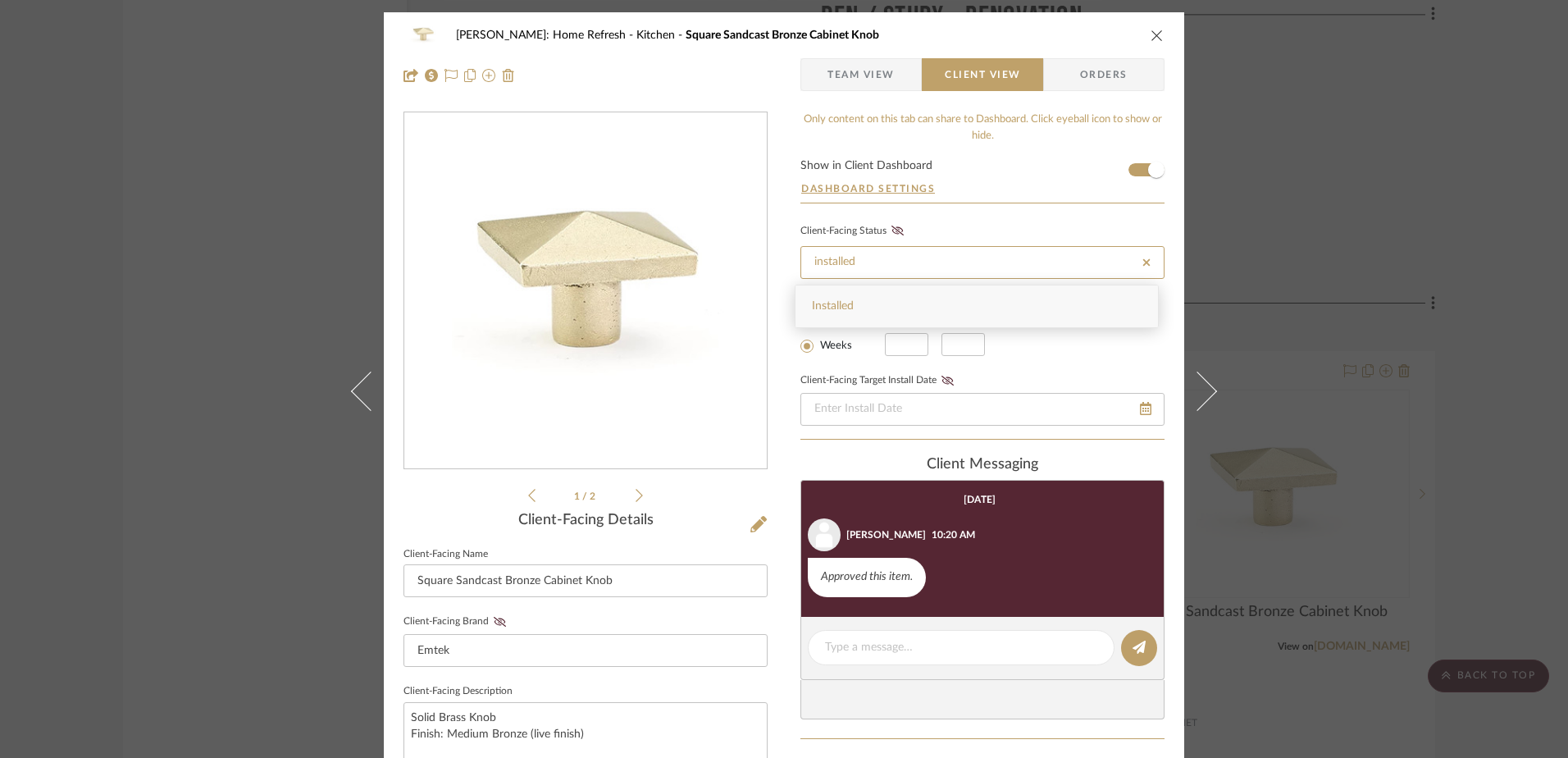
type input "Installed"
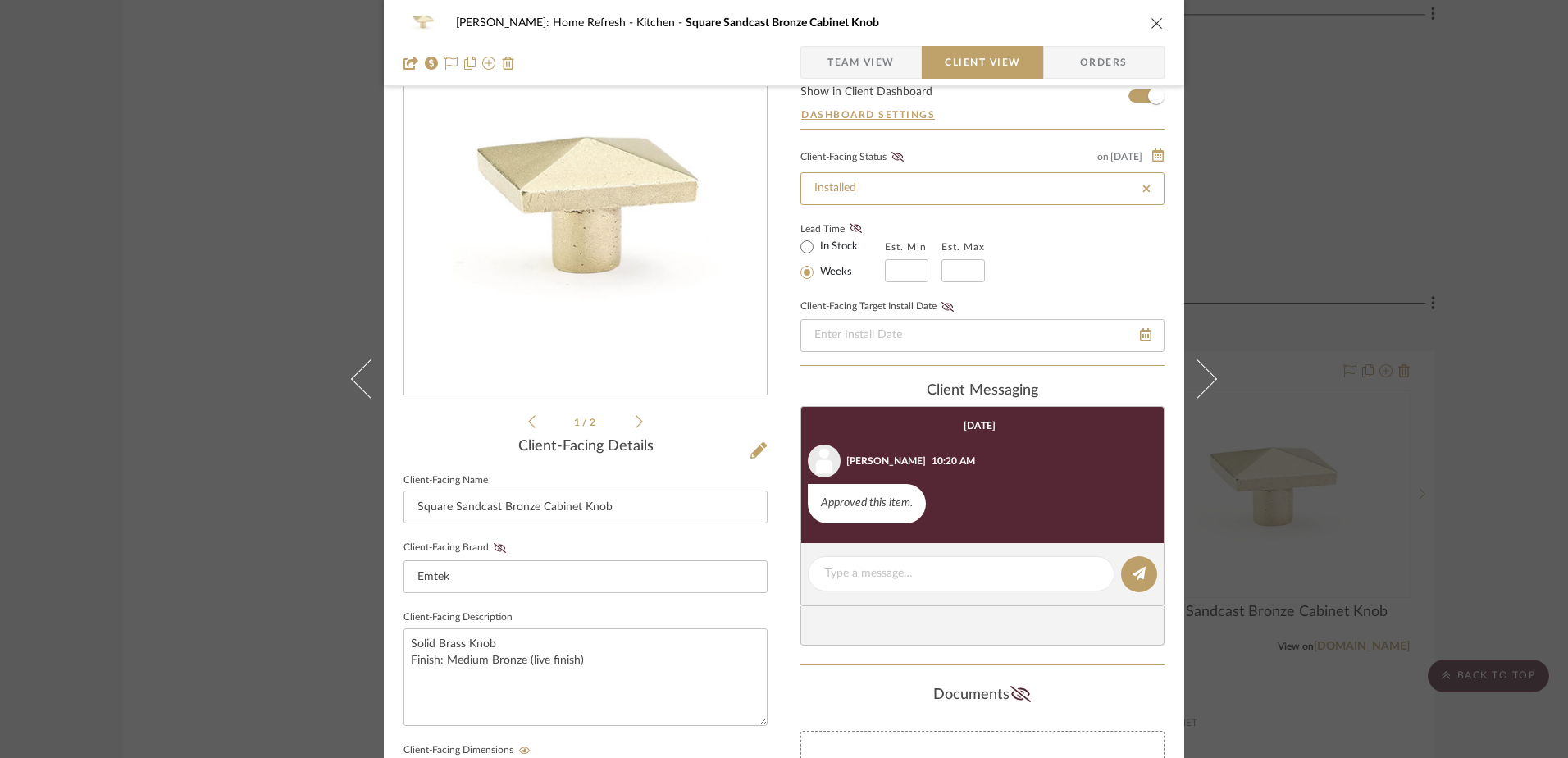
scroll to position [46, 0]
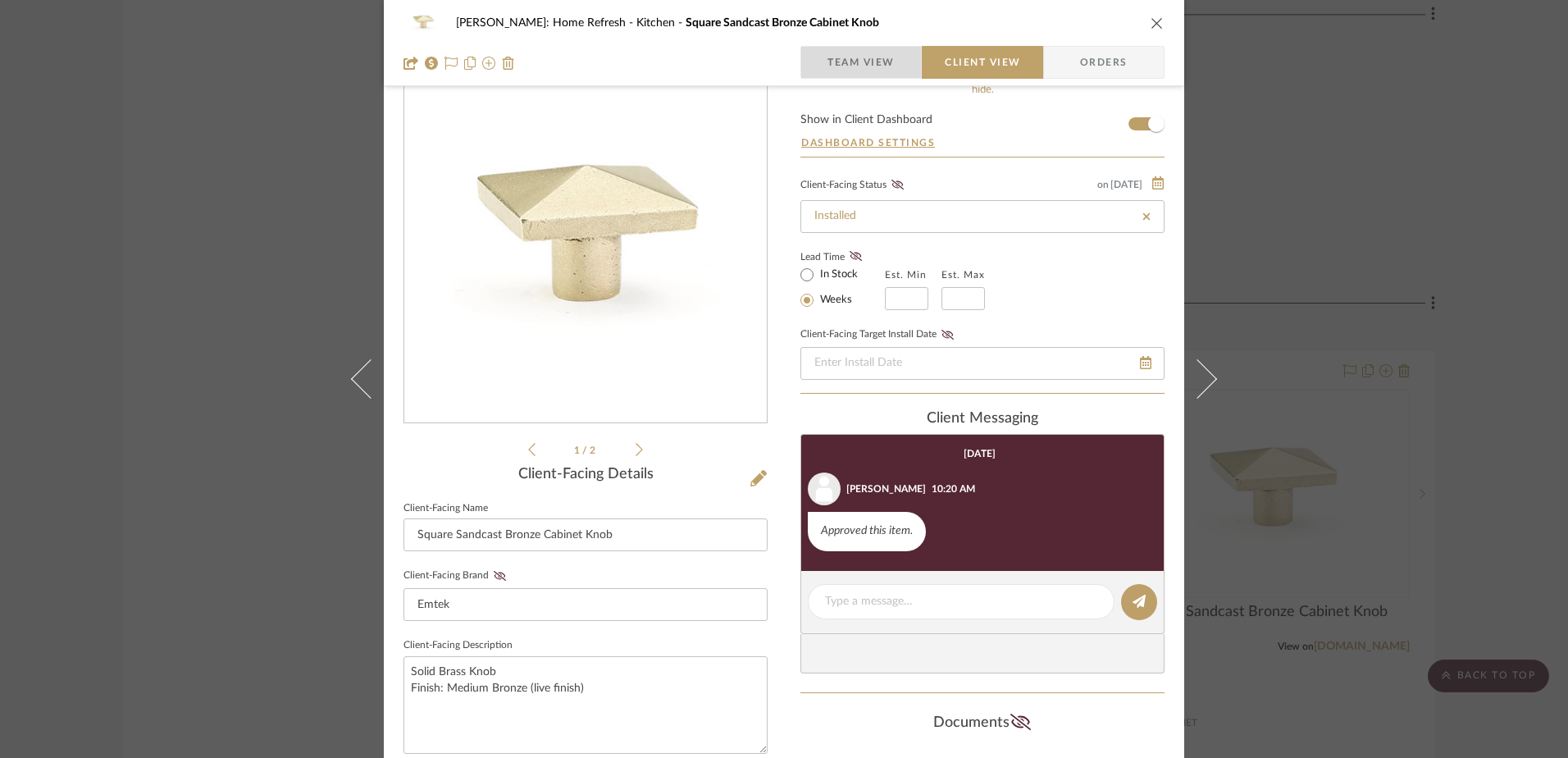
click at [815, 50] on span "button" at bounding box center [814, 62] width 26 height 33
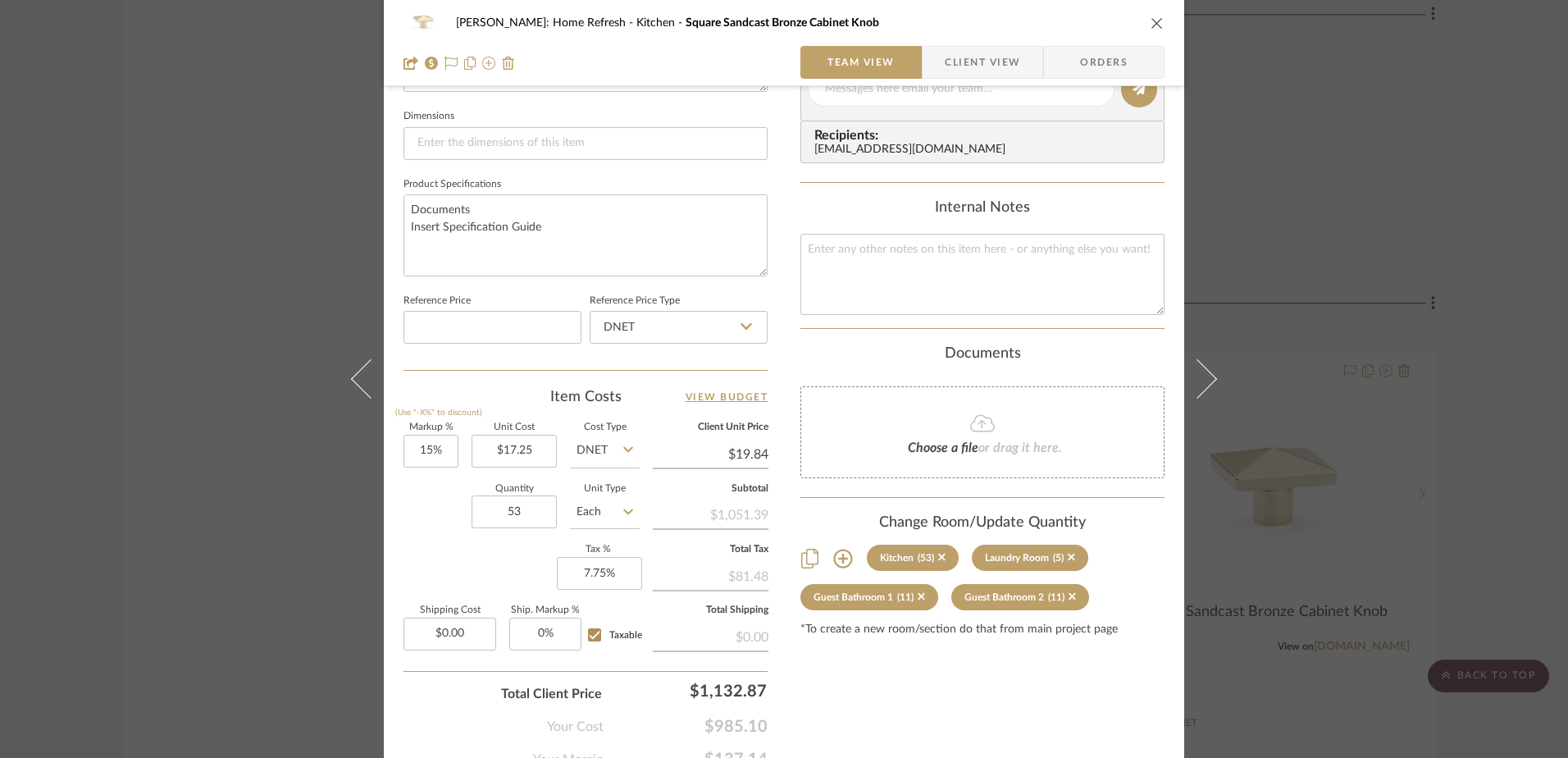
scroll to position [702, 0]
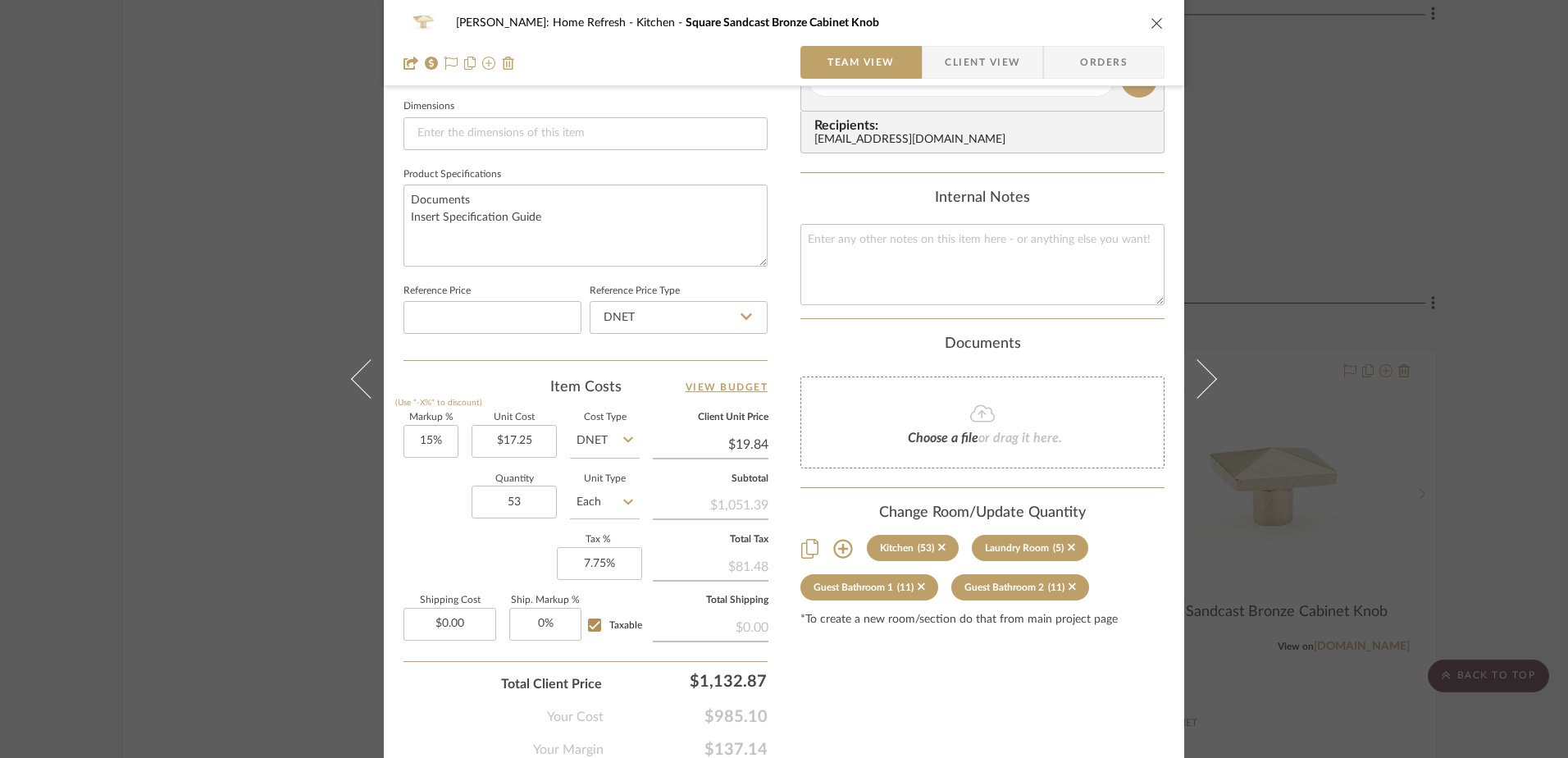
click at [1423, 470] on div "Hines: Home Refresh Kitchen Square Sandcast Bronze Cabinet Knob Team View Clien…" at bounding box center [784, 379] width 1568 height 758
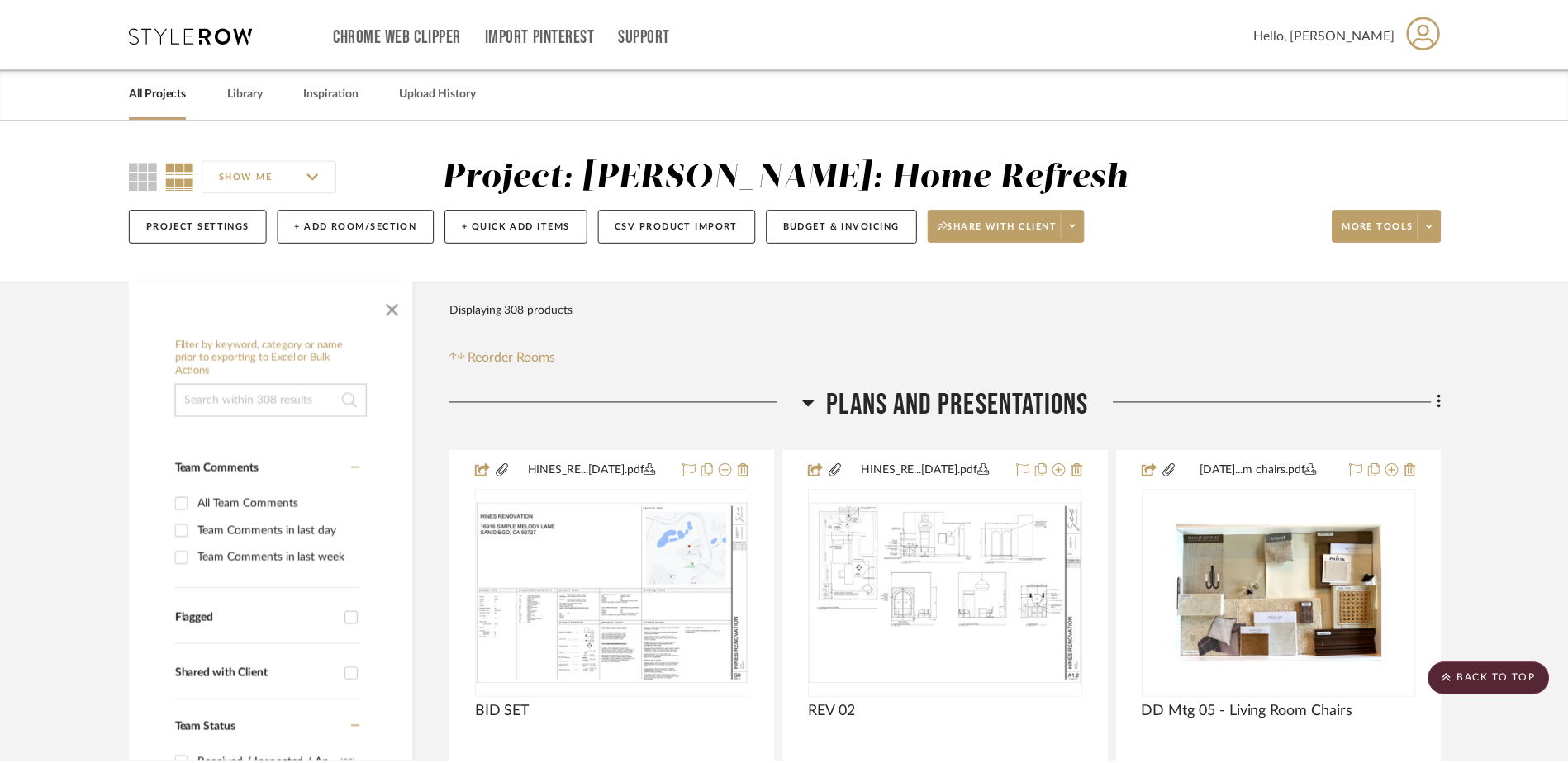
scroll to position [15606, 0]
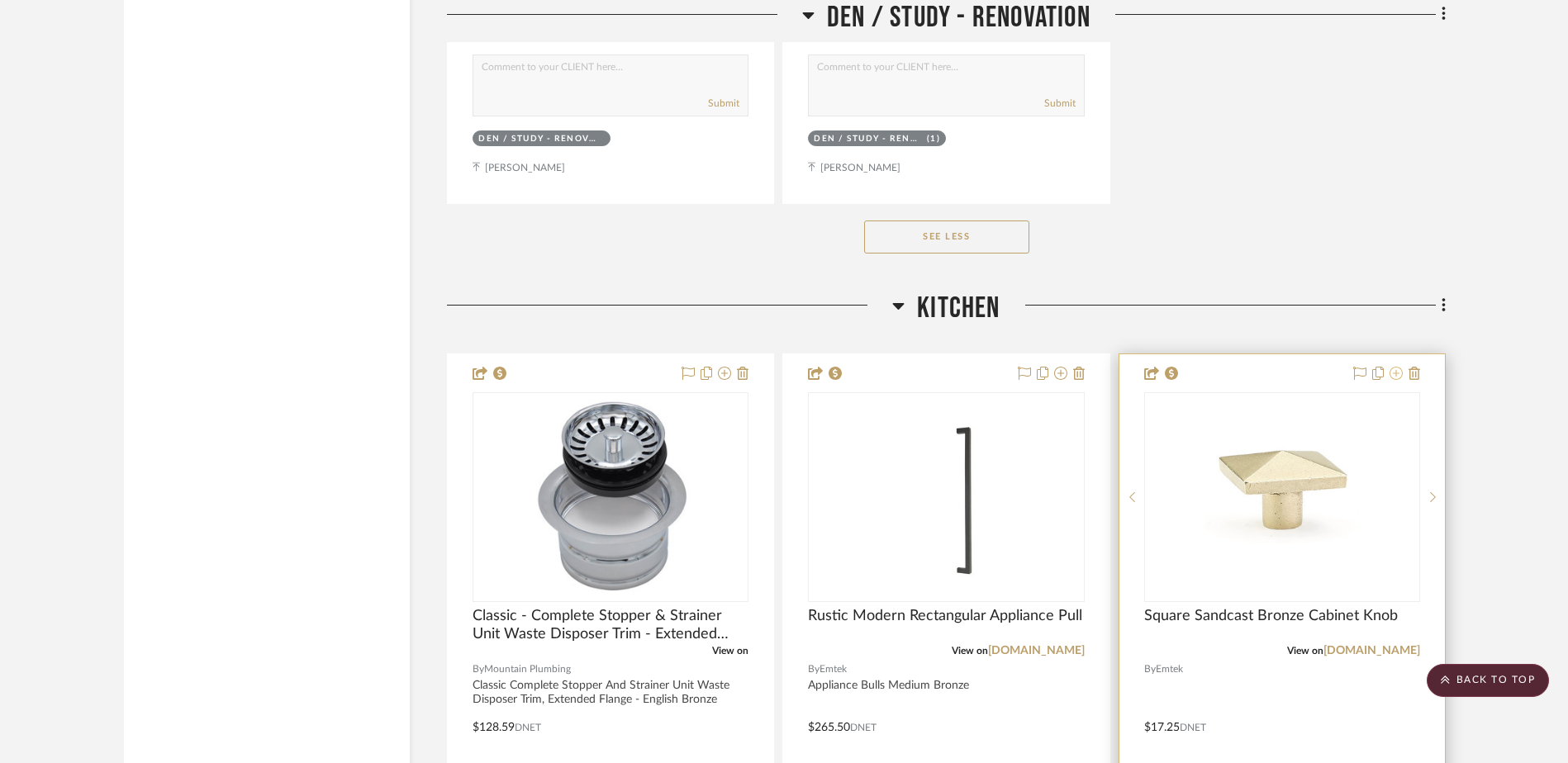
click at [1394, 375] on icon at bounding box center [1396, 373] width 13 height 13
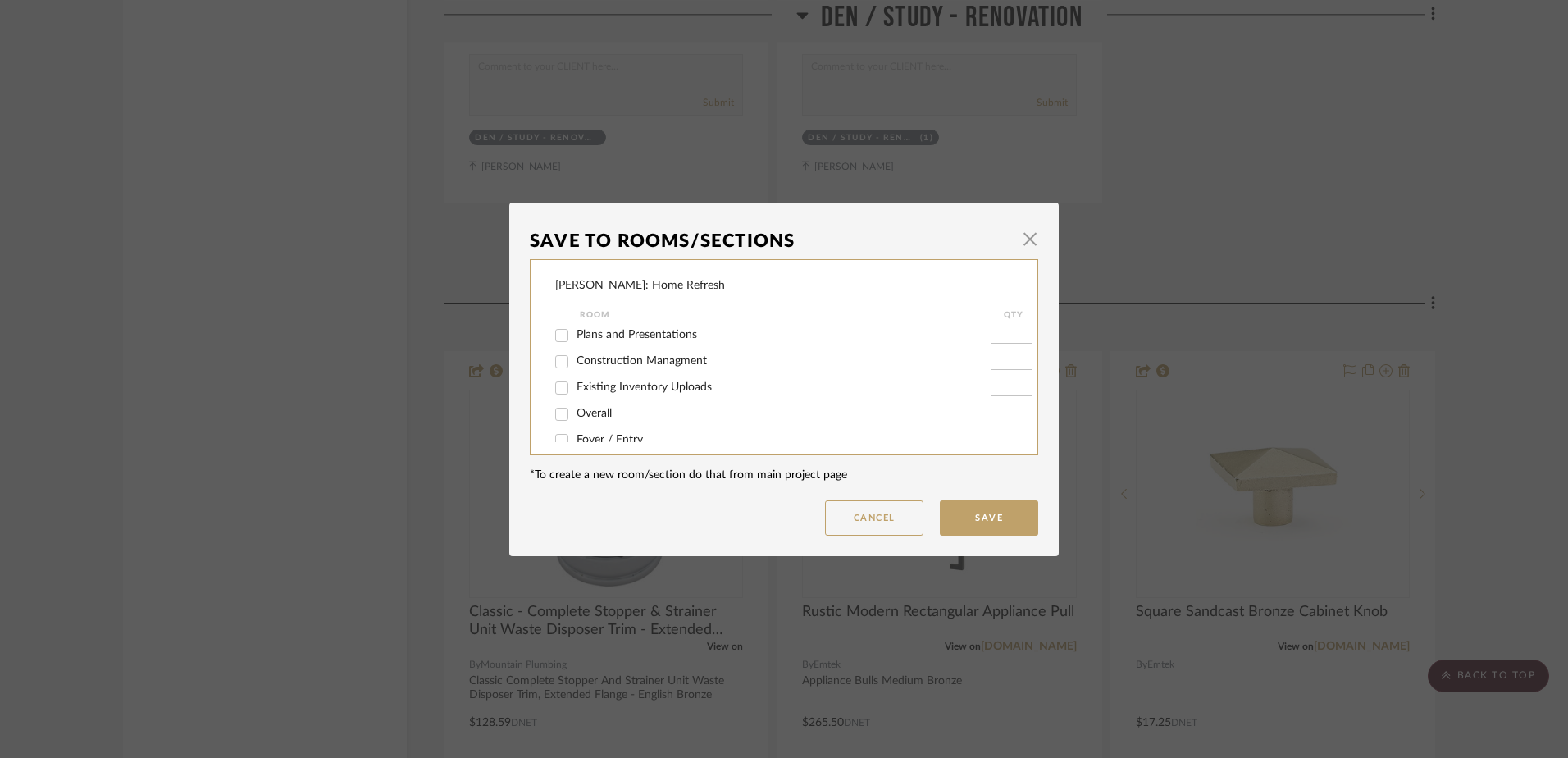
scroll to position [0, 0]
click at [554, 418] on input "Overall" at bounding box center [562, 417] width 26 height 26
checkbox input "true"
click at [1006, 414] on input "1" at bounding box center [1011, 417] width 41 height 16
type input "3"
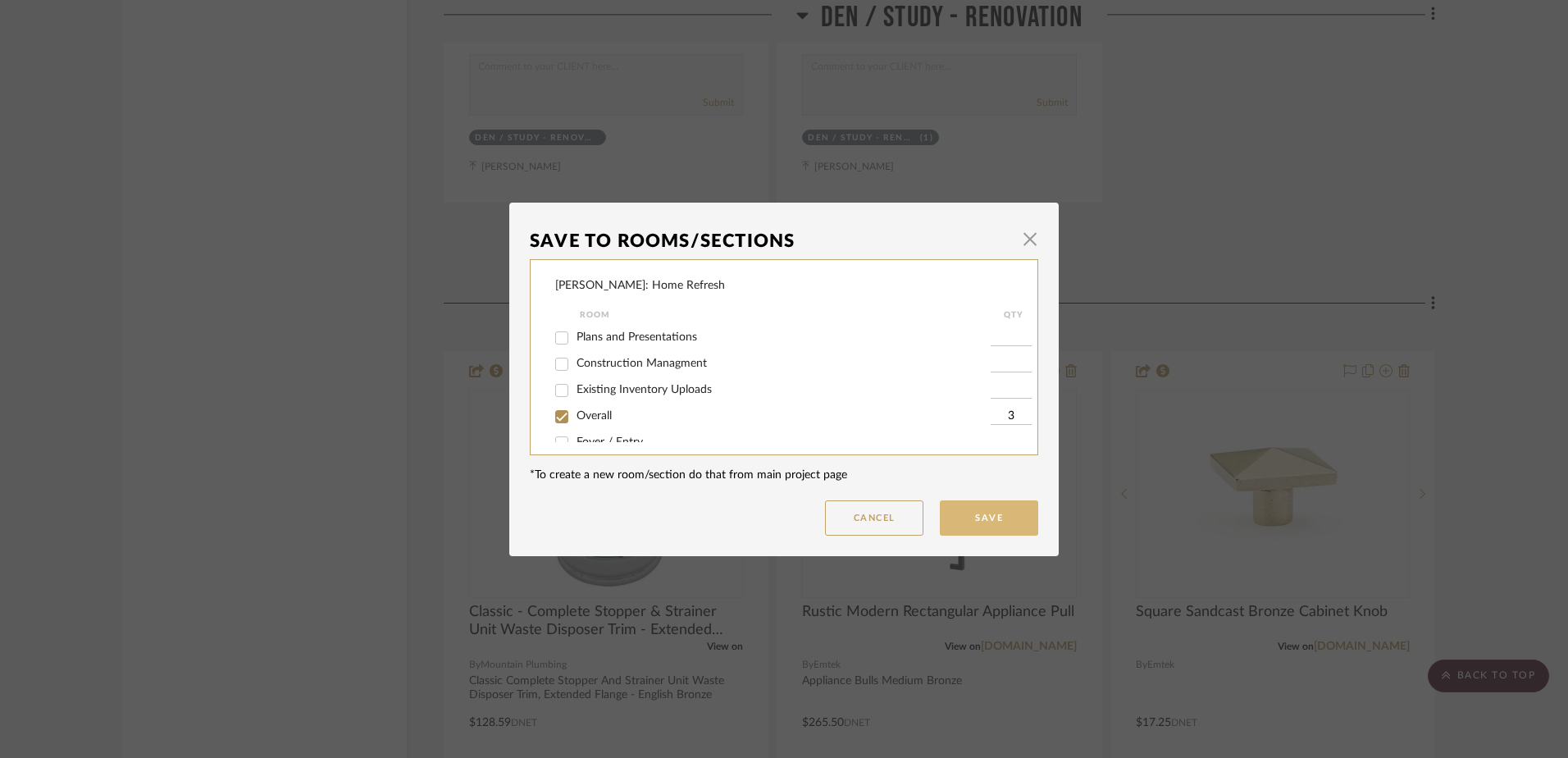
click at [988, 512] on button "Save" at bounding box center [989, 518] width 98 height 35
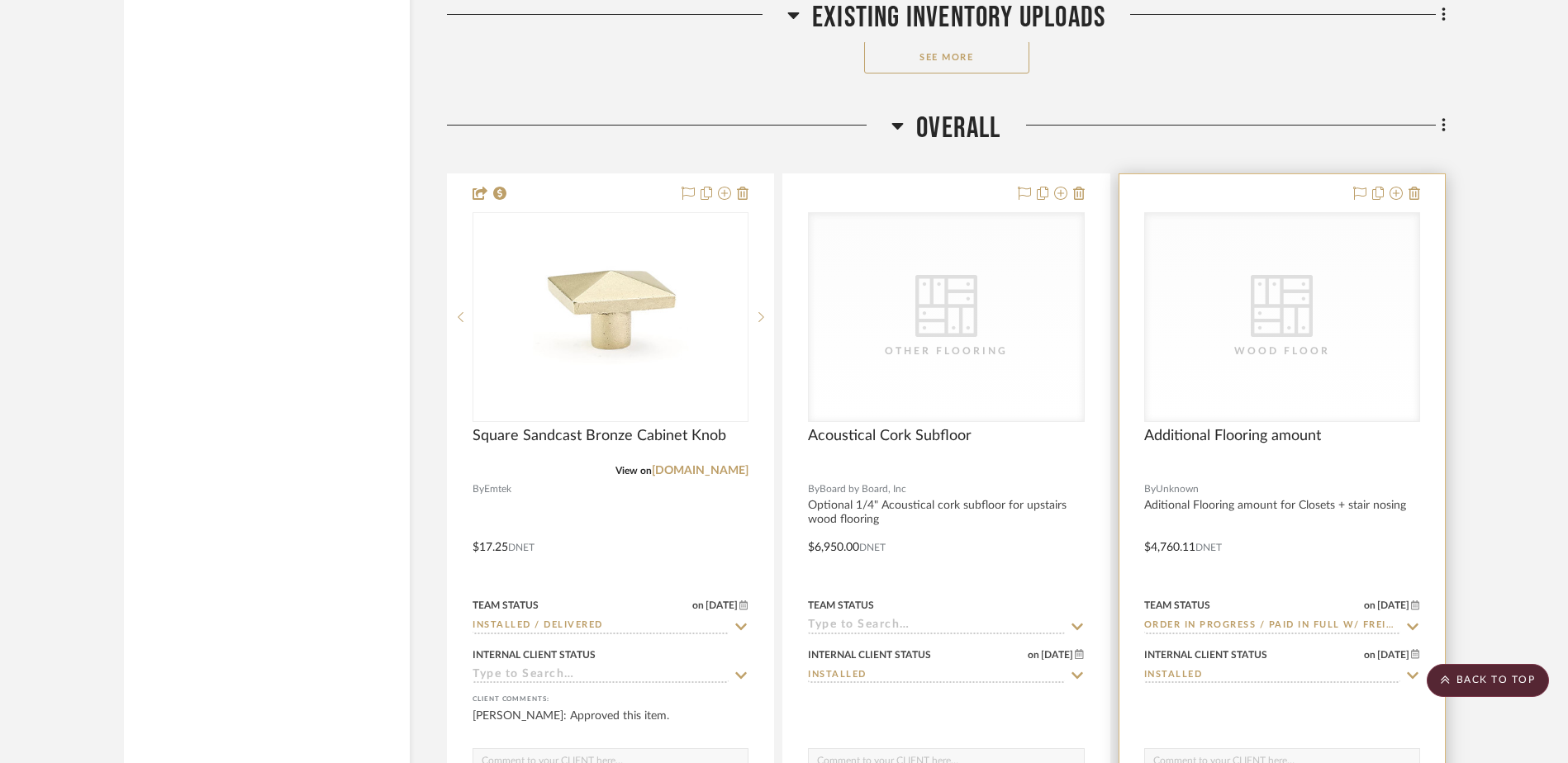
scroll to position [5698, 0]
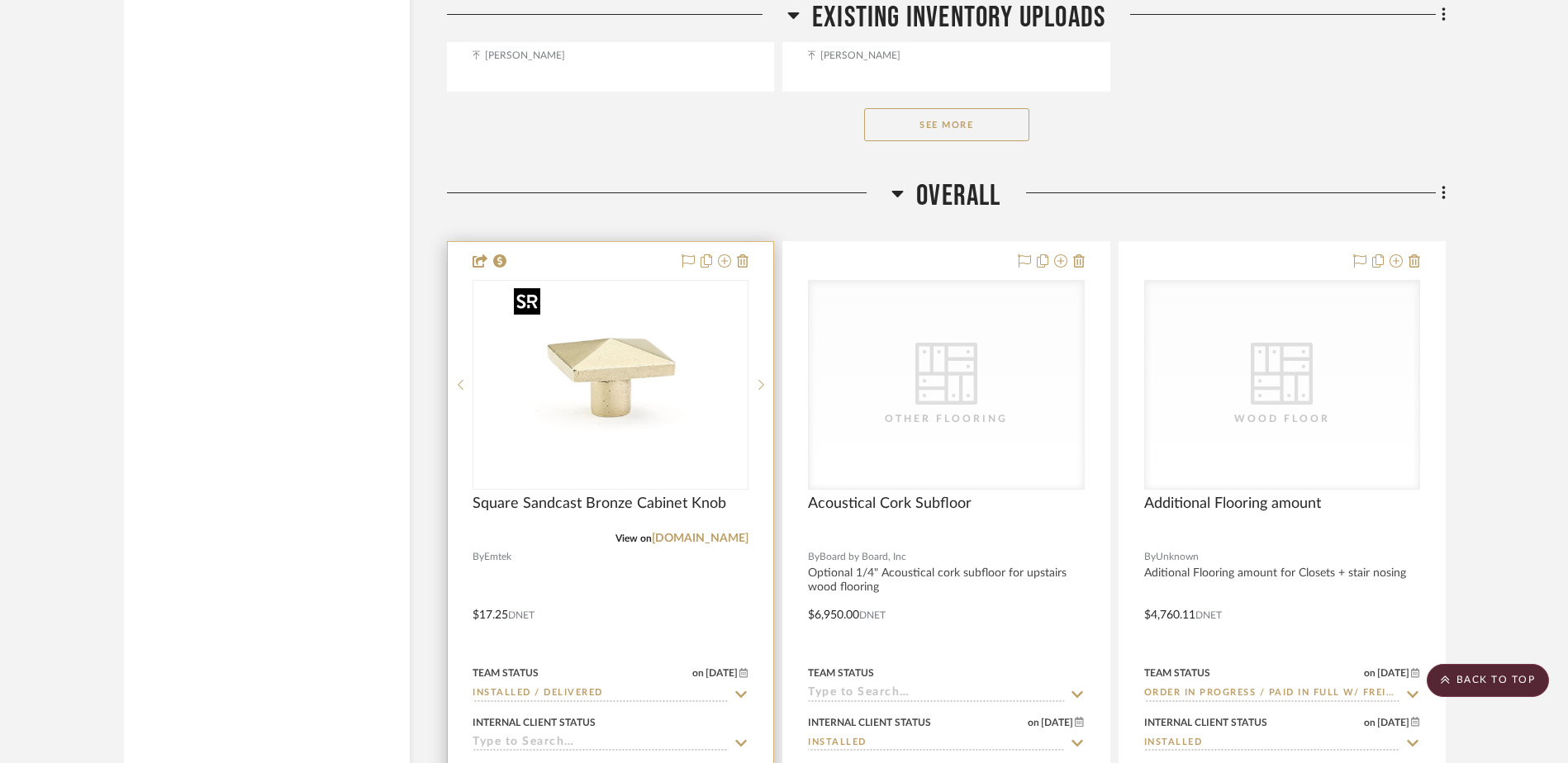
click at [596, 403] on img "0" at bounding box center [611, 385] width 207 height 206
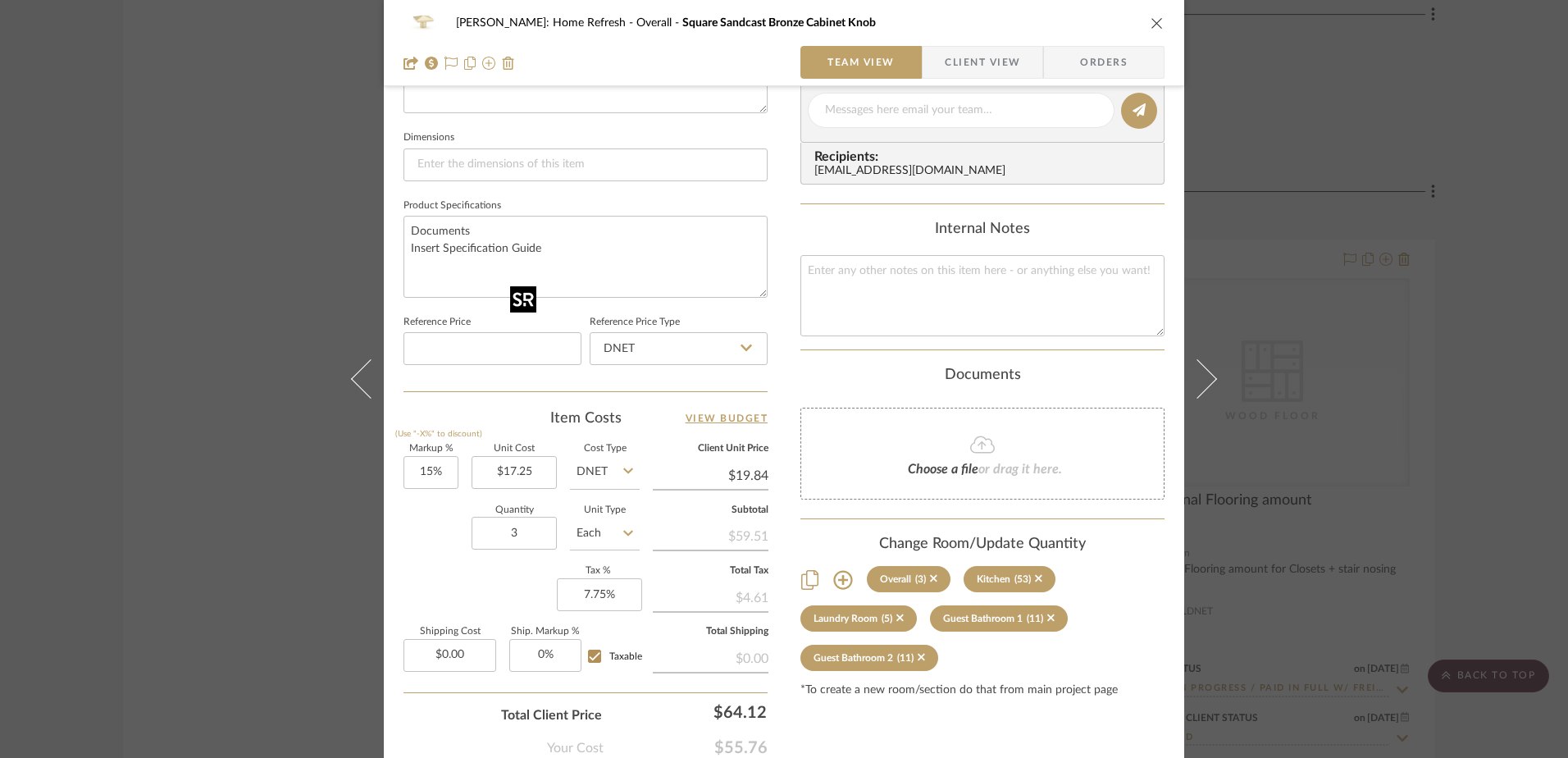
scroll to position [738, 0]
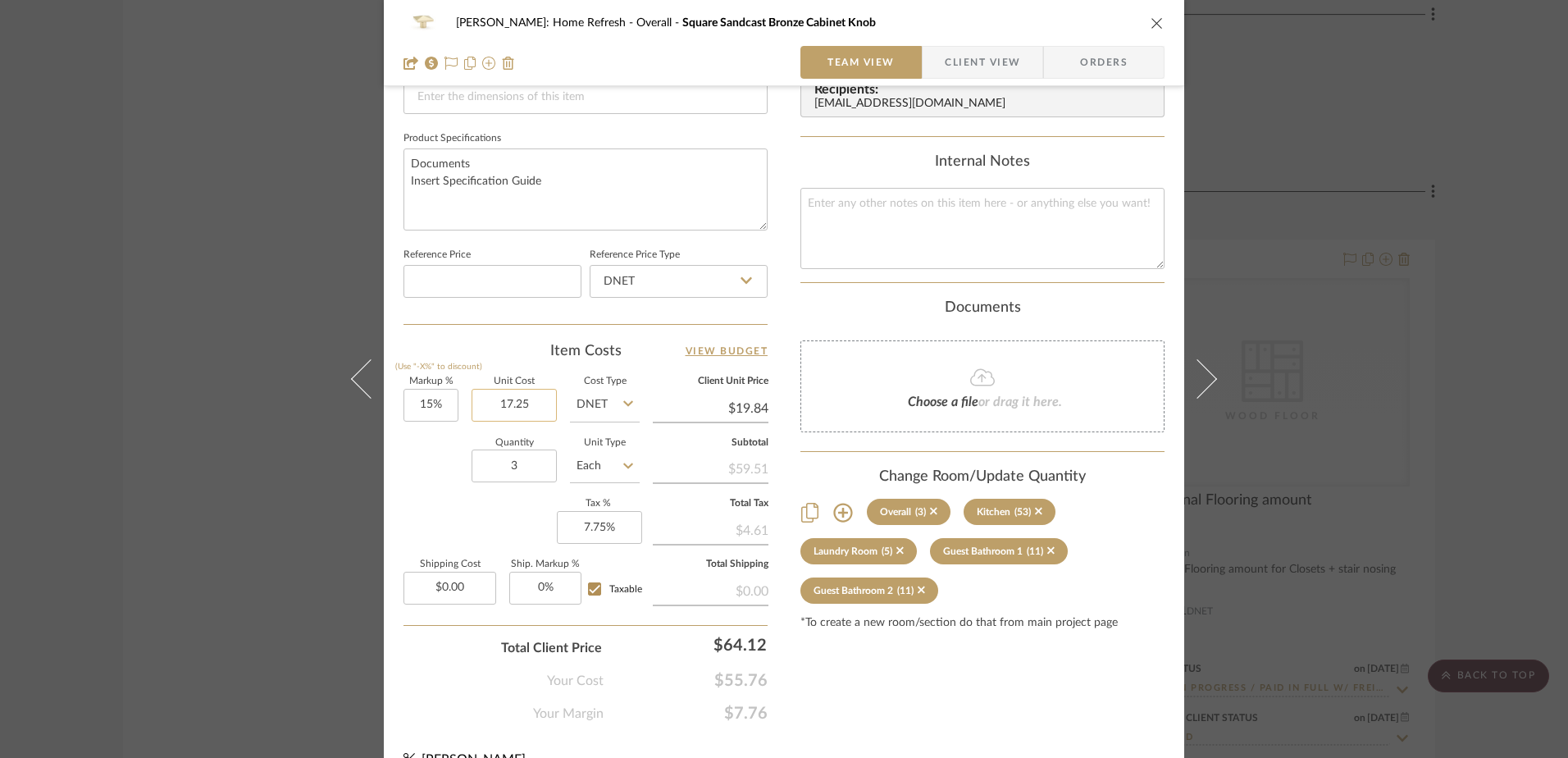
click at [542, 404] on input "17.25" at bounding box center [514, 405] width 85 height 33
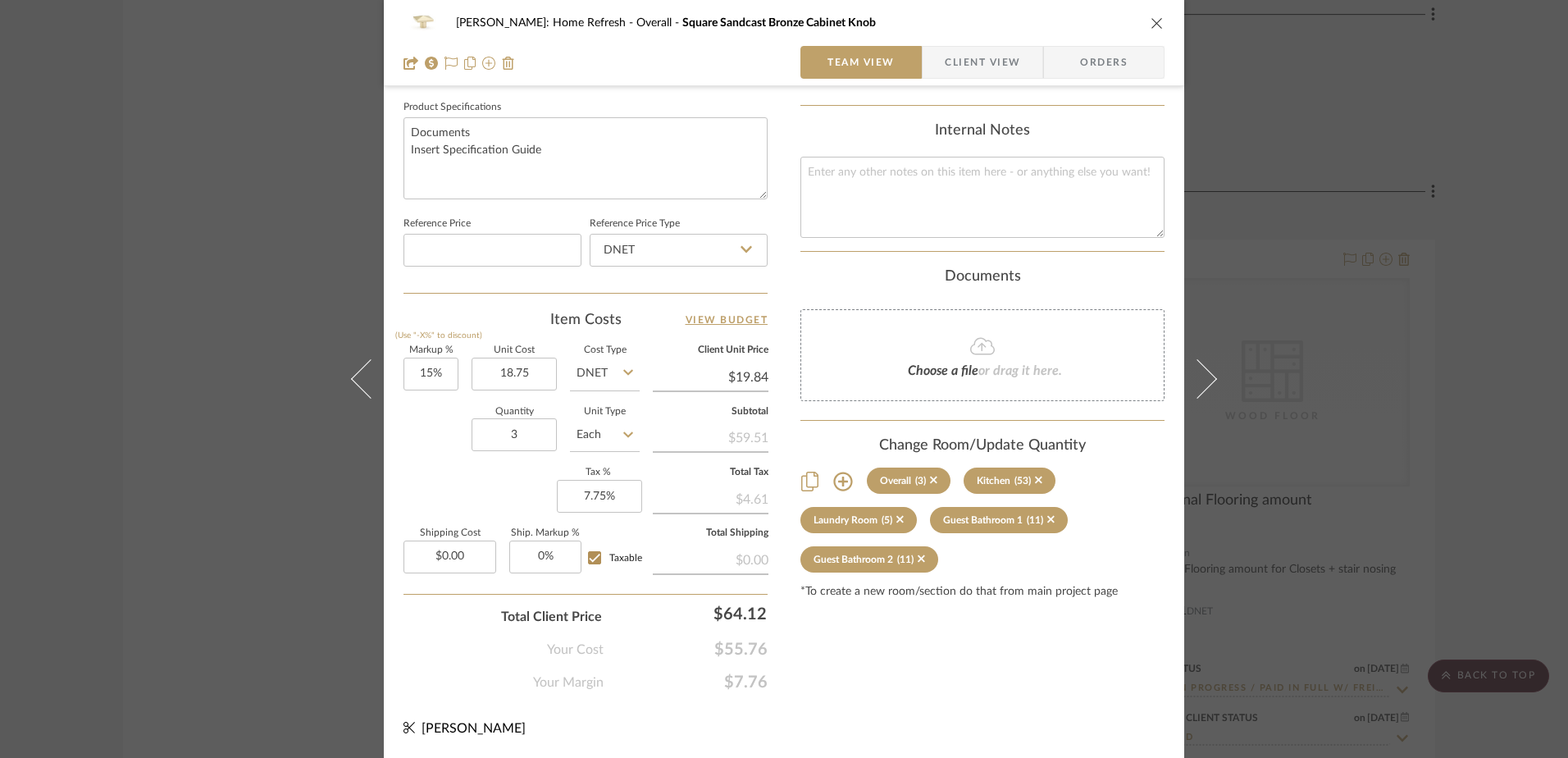
type input "$18.75"
click at [426, 425] on div "Quantity 3 Unit Type Each" at bounding box center [522, 436] width 236 height 58
type input "$21.56"
click at [473, 558] on input "0.00" at bounding box center [449, 557] width 93 height 33
type input "$12.95"
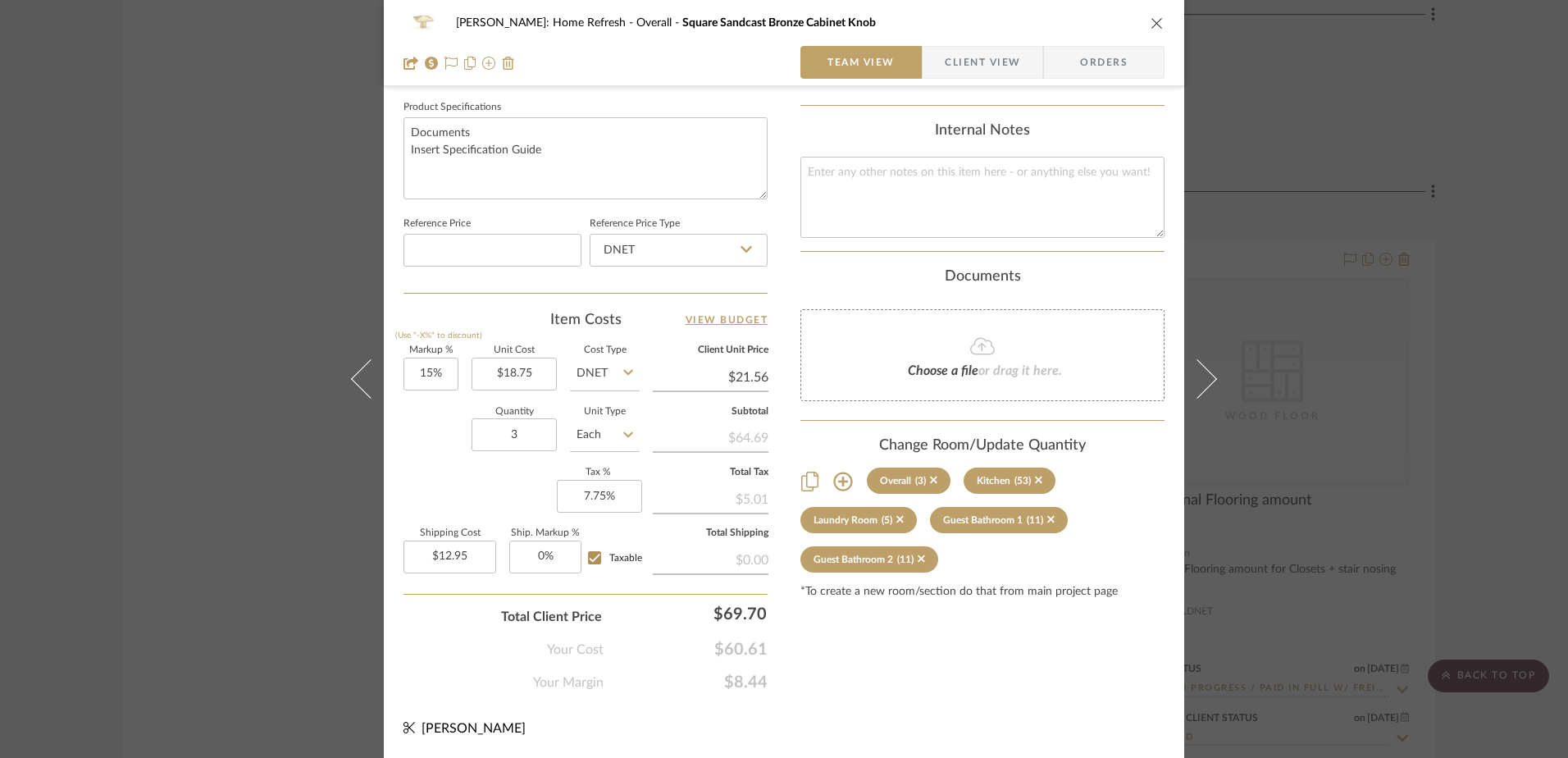
click at [462, 624] on div "Total Client Price $69.70" at bounding box center [586, 610] width 364 height 33
click at [854, 194] on textarea at bounding box center [982, 197] width 364 height 81
type textarea "12.95 freight charge for whole order"
click at [1081, 695] on div "Hines: Home Refresh Overall Square Sandcast Bronze Cabinet Knob Team View Clien…" at bounding box center [784, 0] width 800 height 1515
click at [1239, 654] on div "Hines: Home Refresh Overall Square Sandcast Bronze Cabinet Knob Team View Clien…" at bounding box center [784, 379] width 1568 height 758
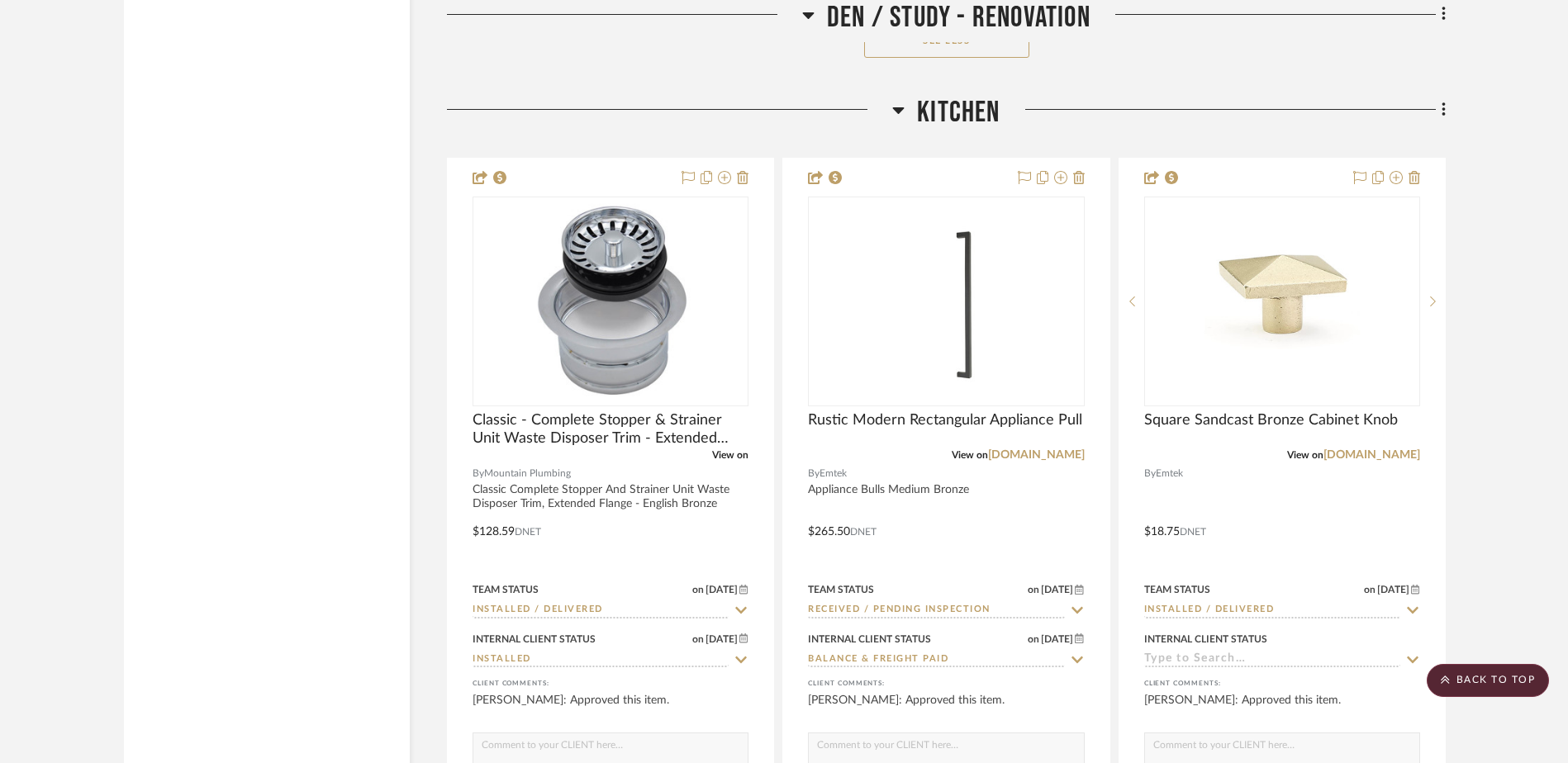
scroll to position [15936, 0]
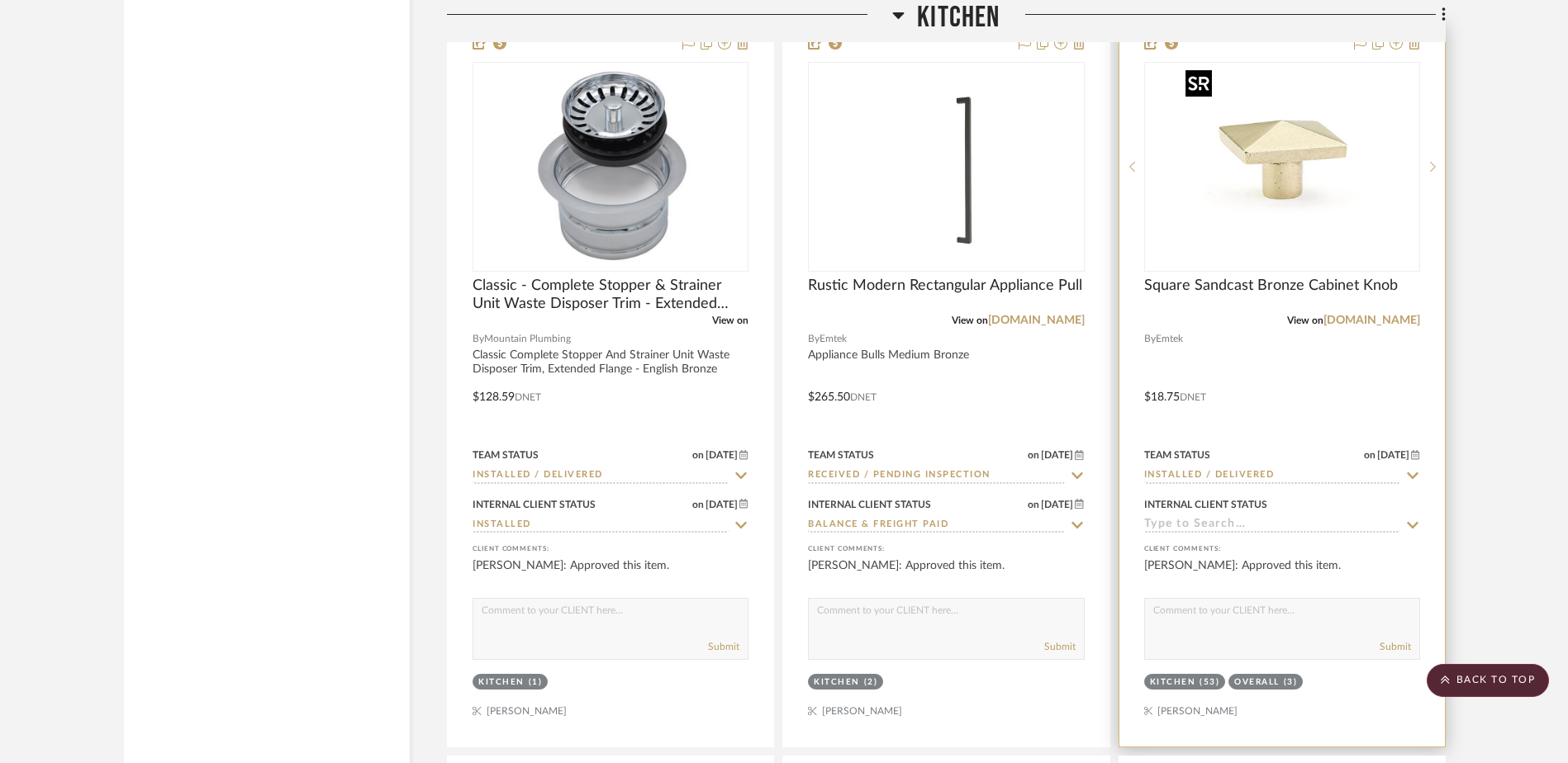
click at [1299, 167] on img "0" at bounding box center [1282, 167] width 207 height 206
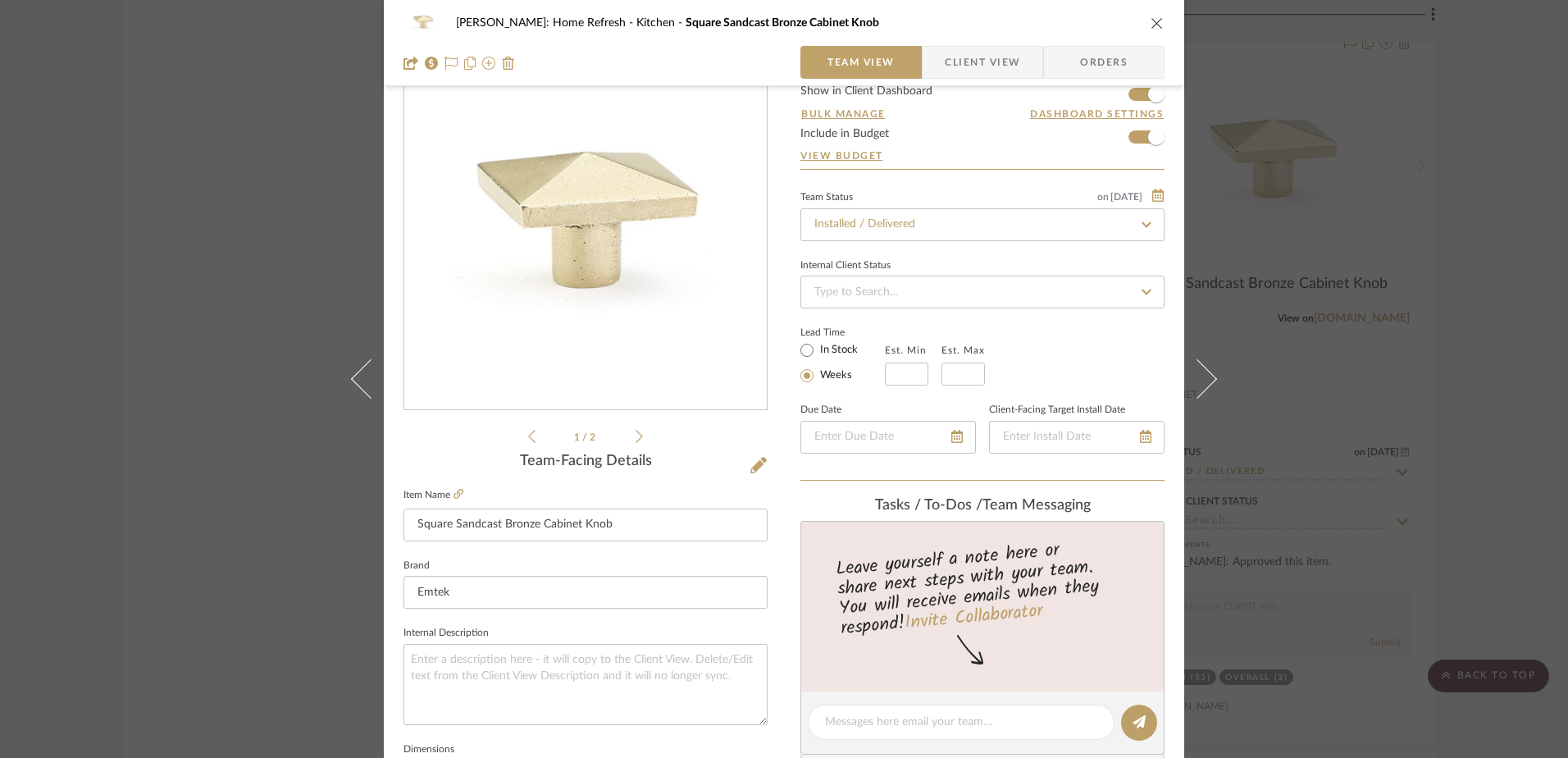
scroll to position [0, 0]
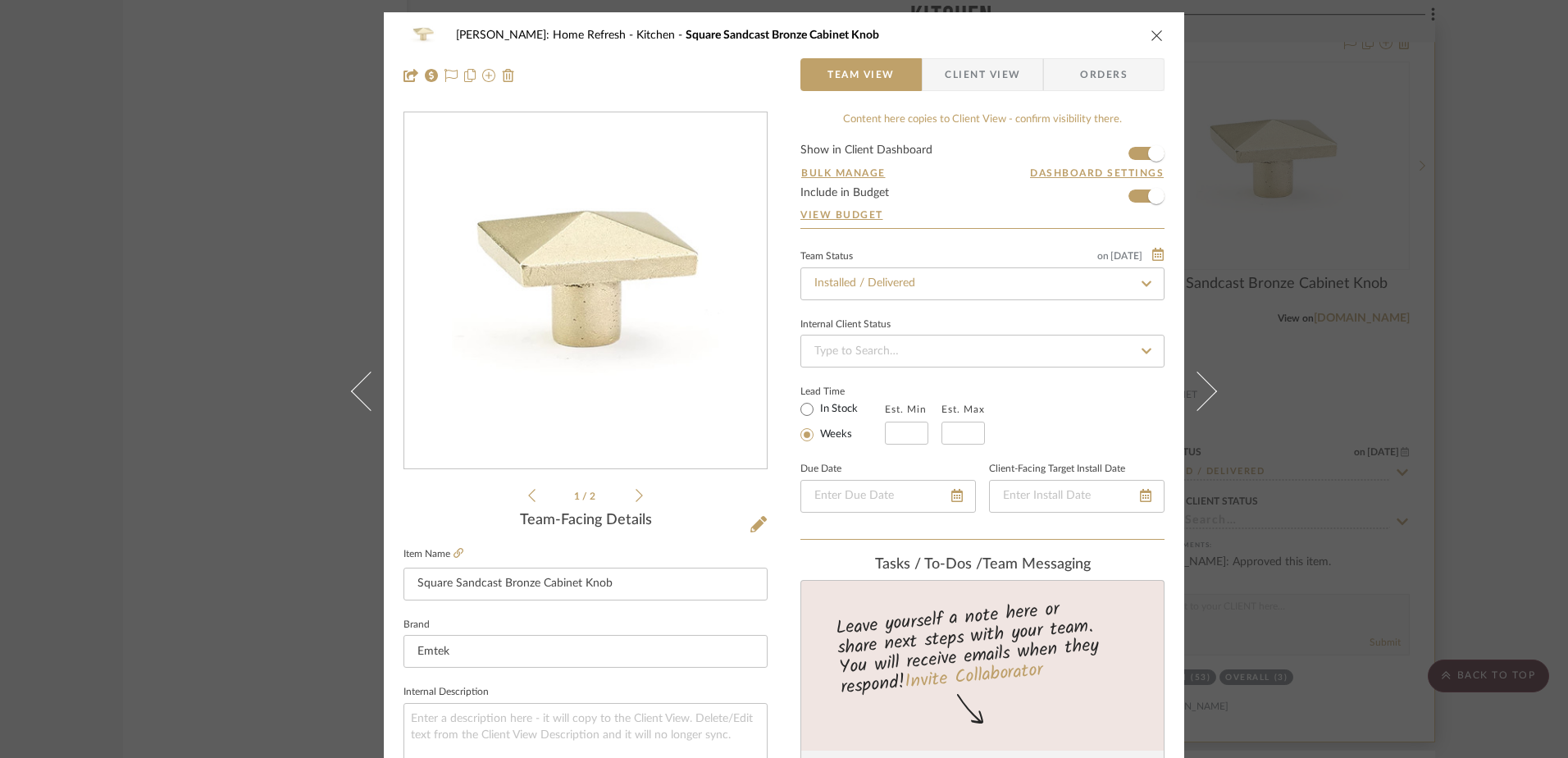
click at [1154, 30] on icon "close" at bounding box center [1157, 35] width 13 height 13
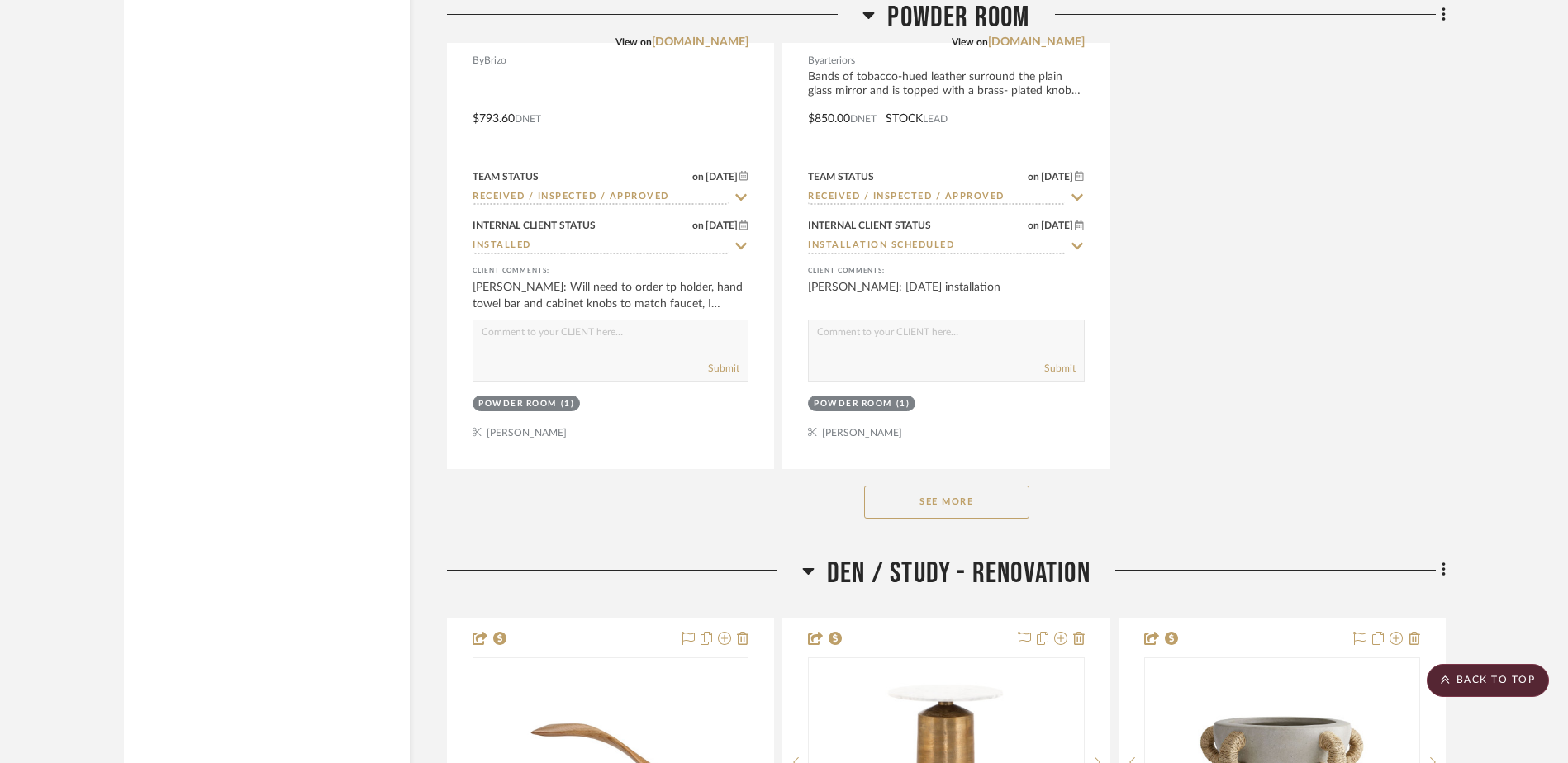
scroll to position [11725, 0]
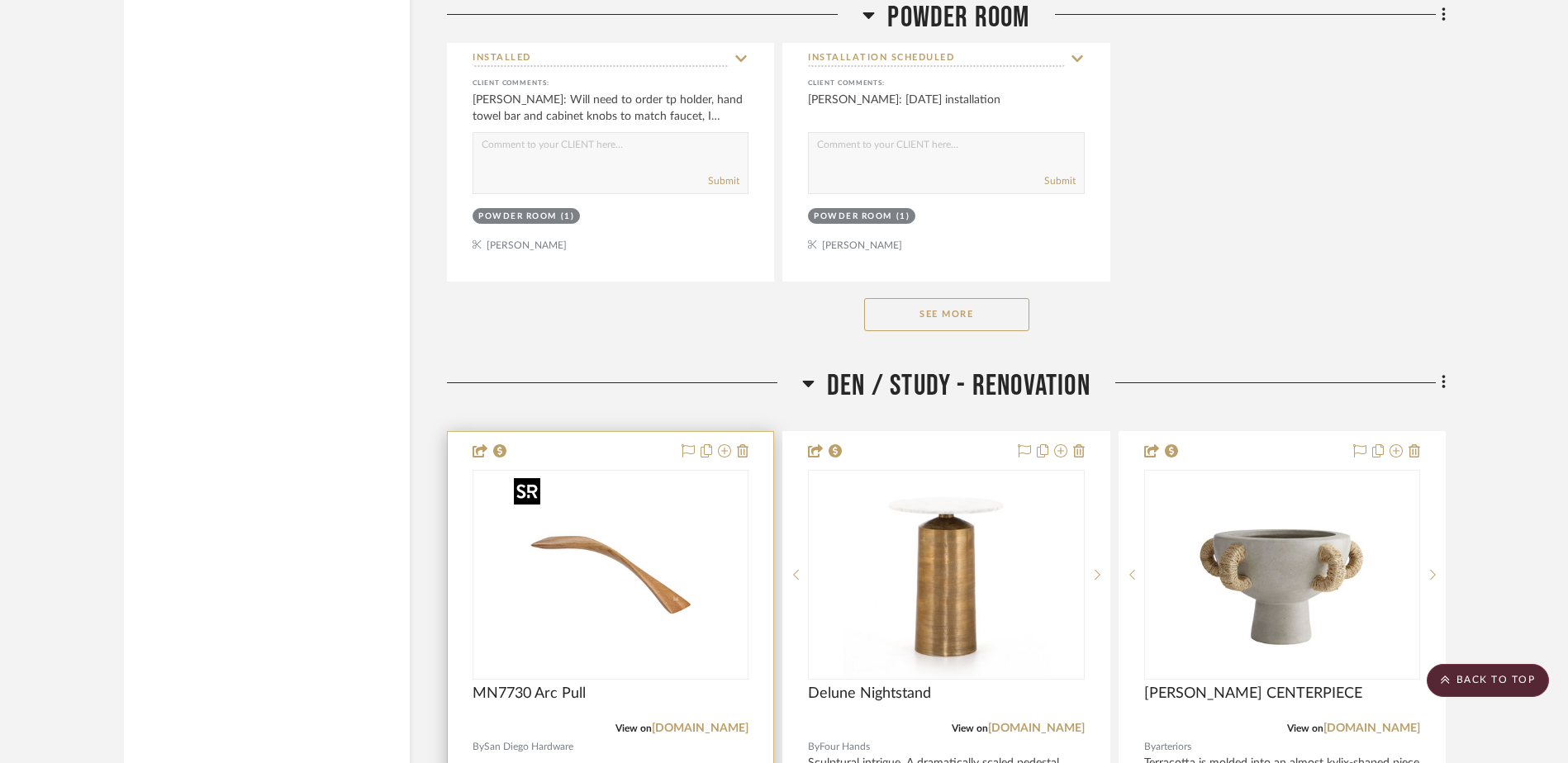
click at [545, 582] on img "0" at bounding box center [611, 575] width 207 height 206
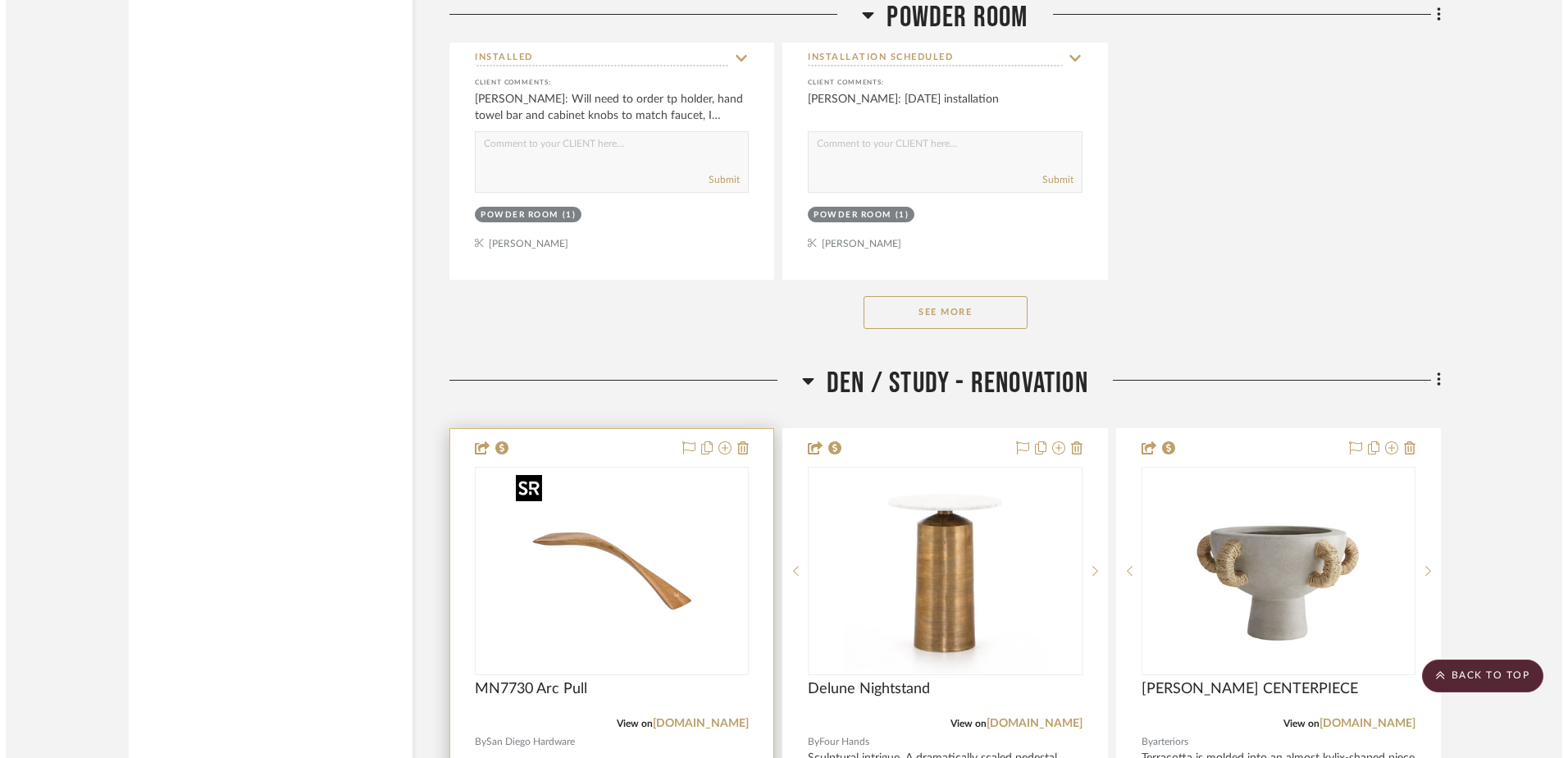
scroll to position [0, 0]
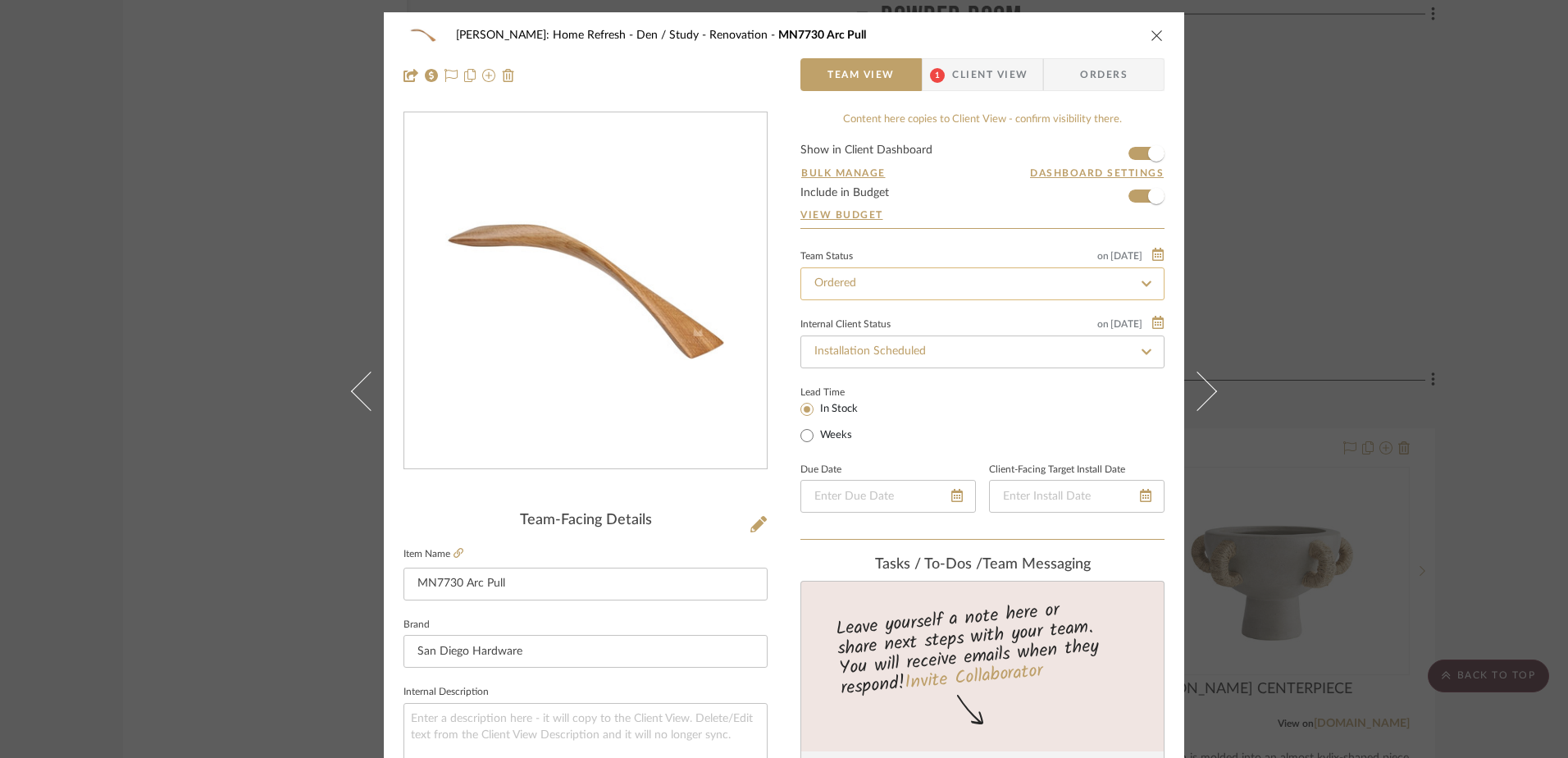
click at [987, 269] on input "Ordered" at bounding box center [982, 284] width 364 height 33
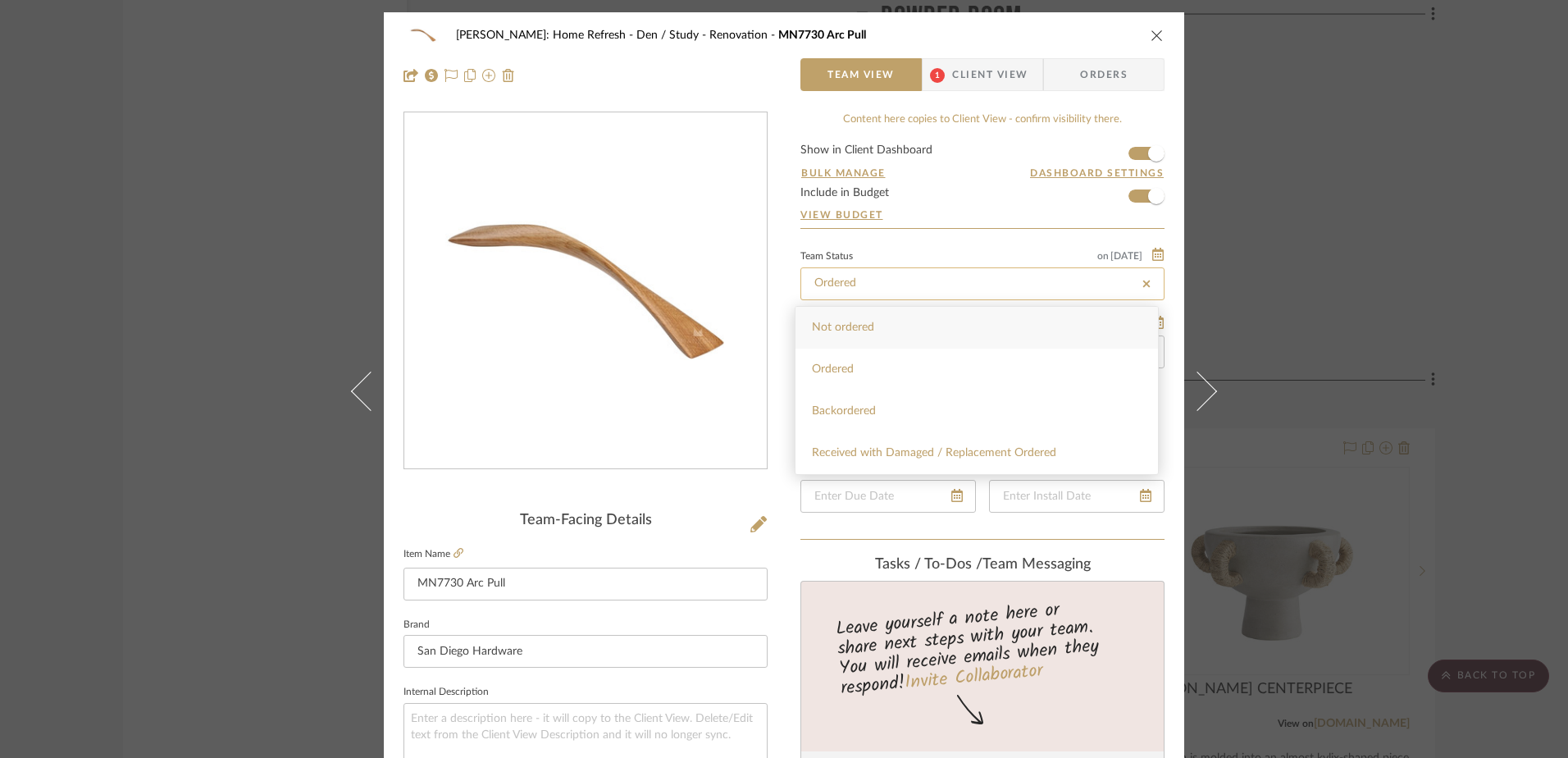
click at [1118, 283] on input "Ordered" at bounding box center [982, 284] width 364 height 33
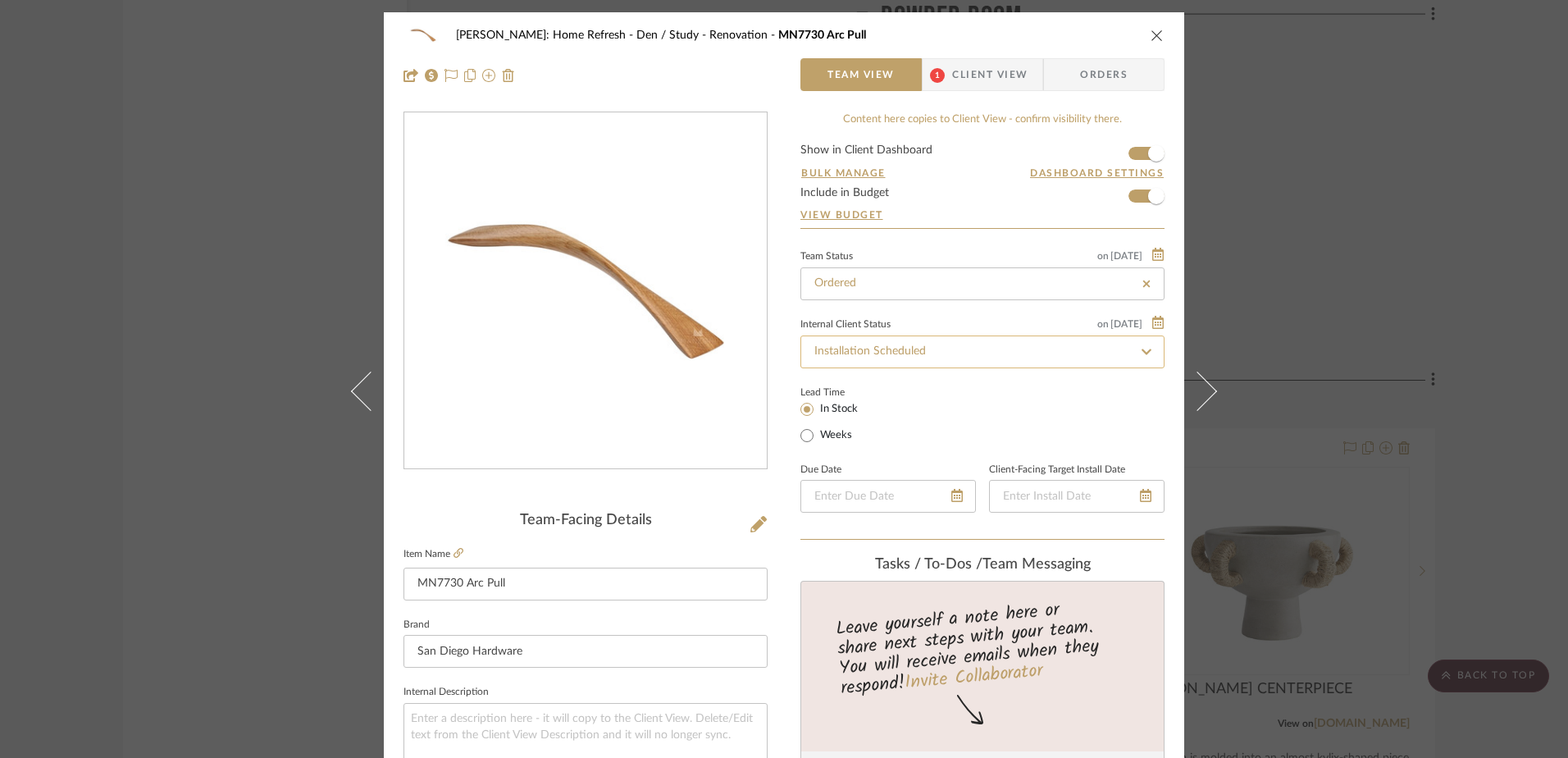
click at [1101, 361] on input "Installation Scheduled" at bounding box center [982, 352] width 364 height 33
type input "n"
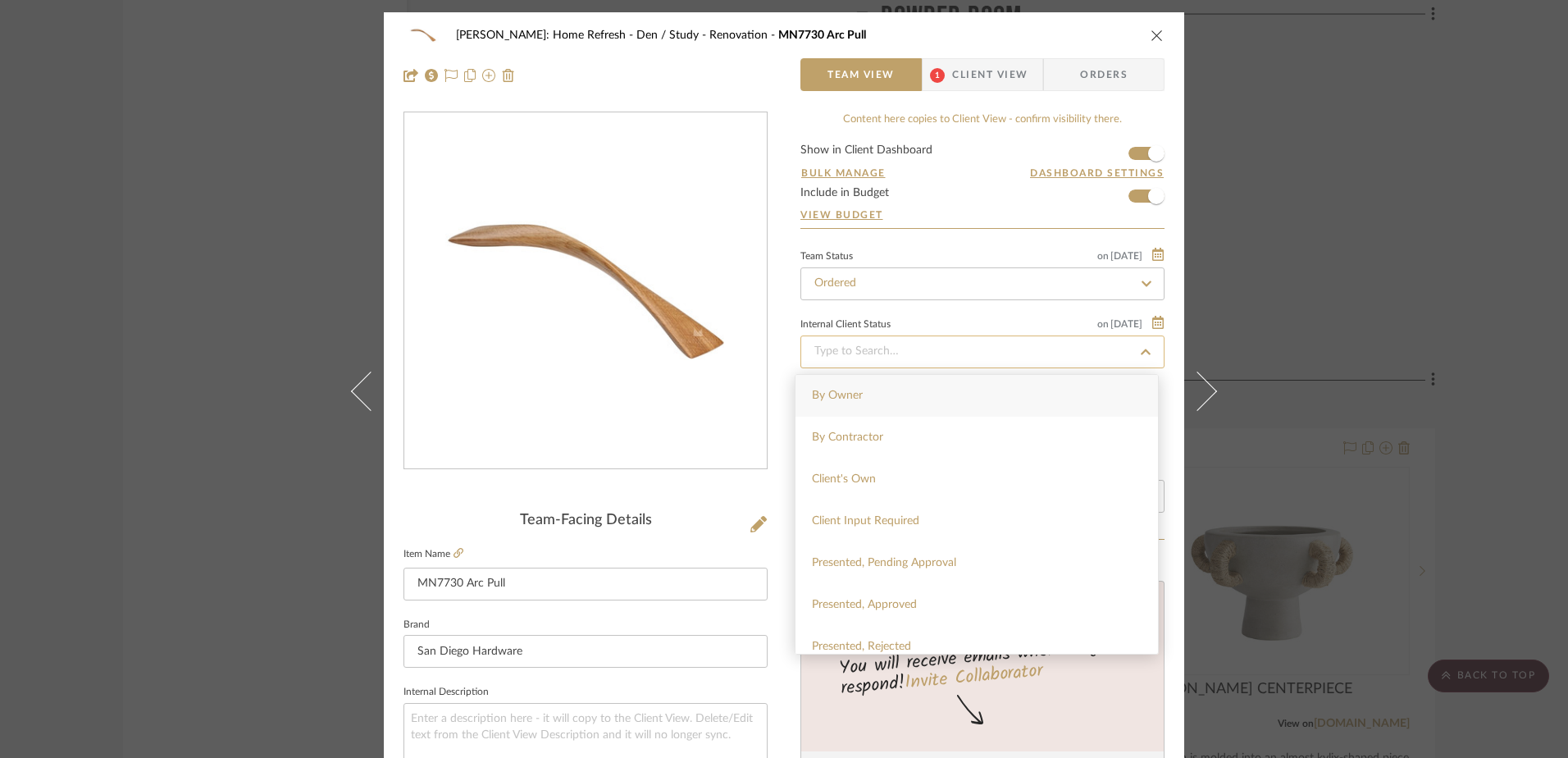
click at [1076, 349] on input at bounding box center [982, 352] width 364 height 33
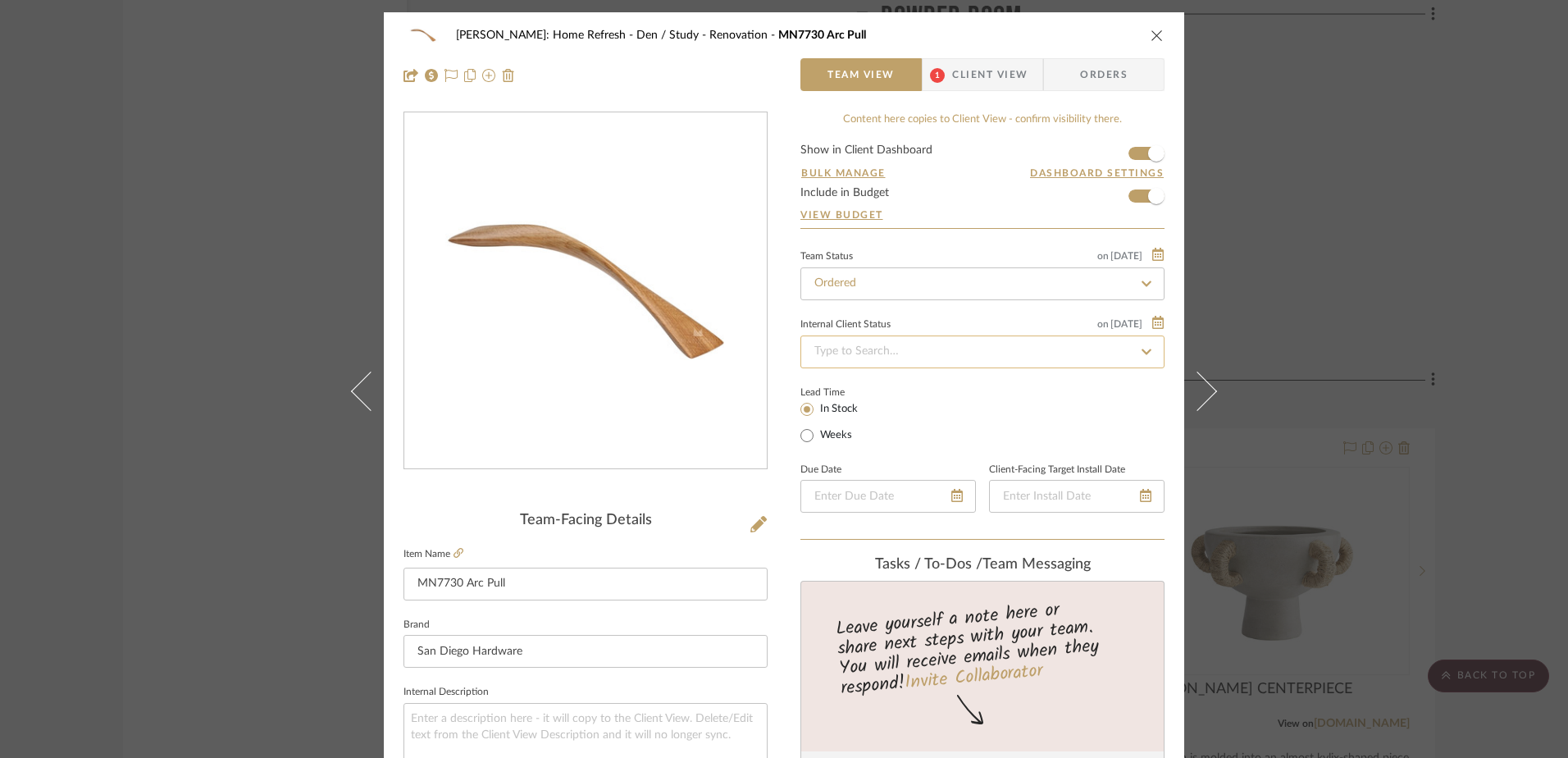
click at [1076, 349] on input at bounding box center [982, 352] width 364 height 33
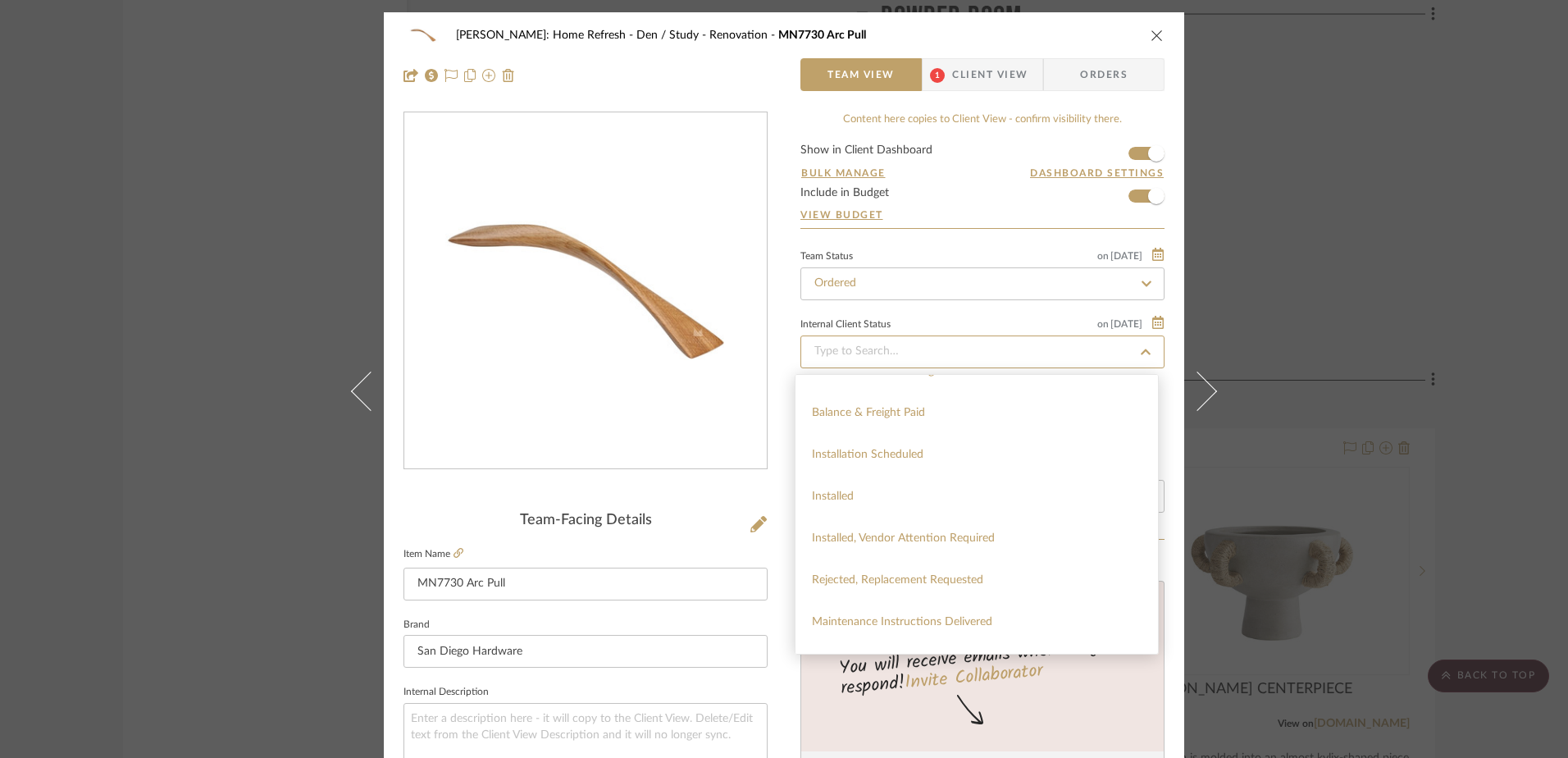
scroll to position [432, 0]
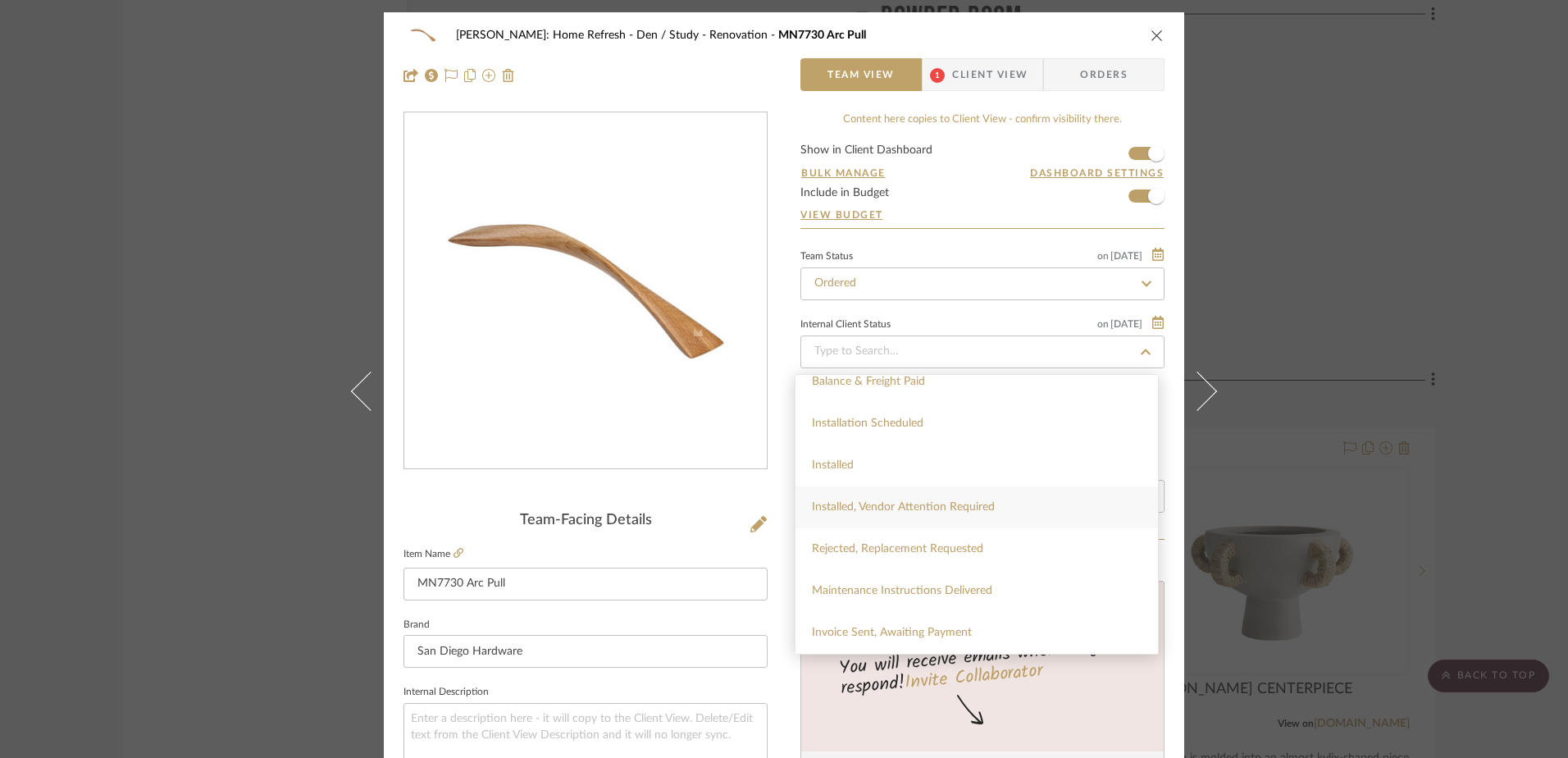
click at [978, 509] on span "Installed, Vendor Attention Required" at bounding box center [903, 507] width 183 height 11
type input "10/15/2025"
type input "Installed, Vendor Attention Required"
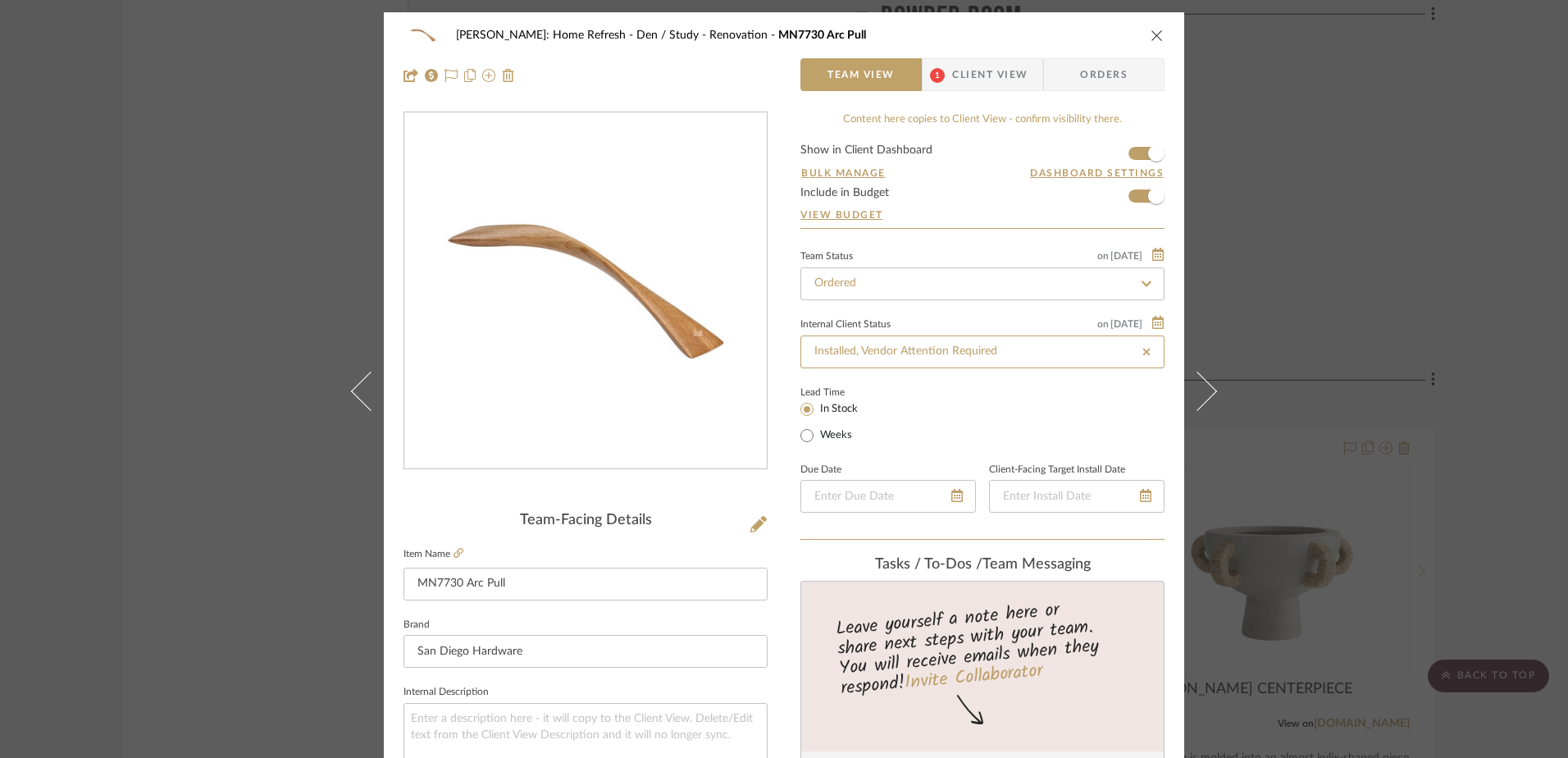
type input "10/15/2025"
type input "Installed, Vendor Attention Required"
click at [965, 288] on input "Ordered" at bounding box center [982, 284] width 364 height 33
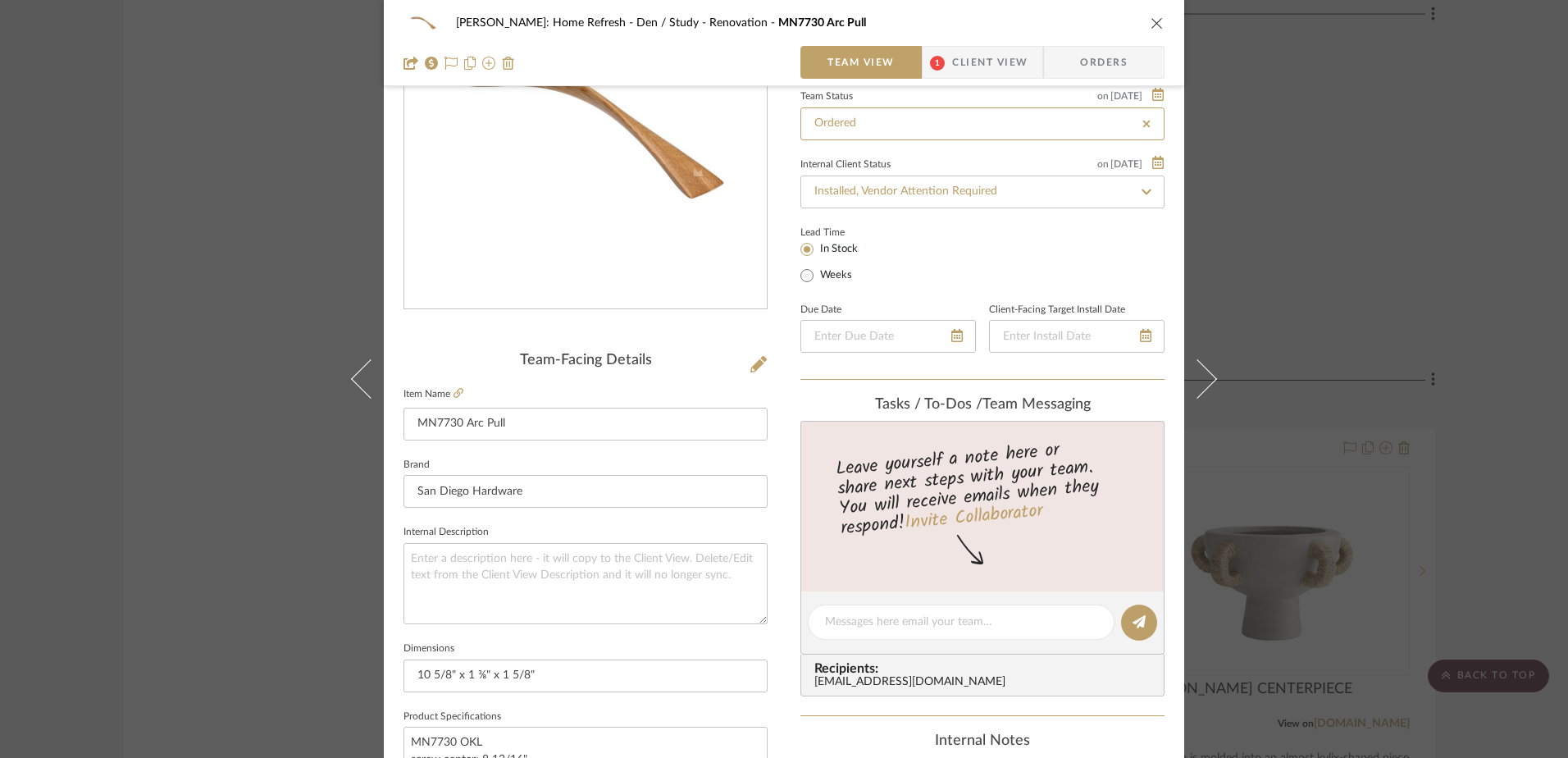
scroll to position [82, 0]
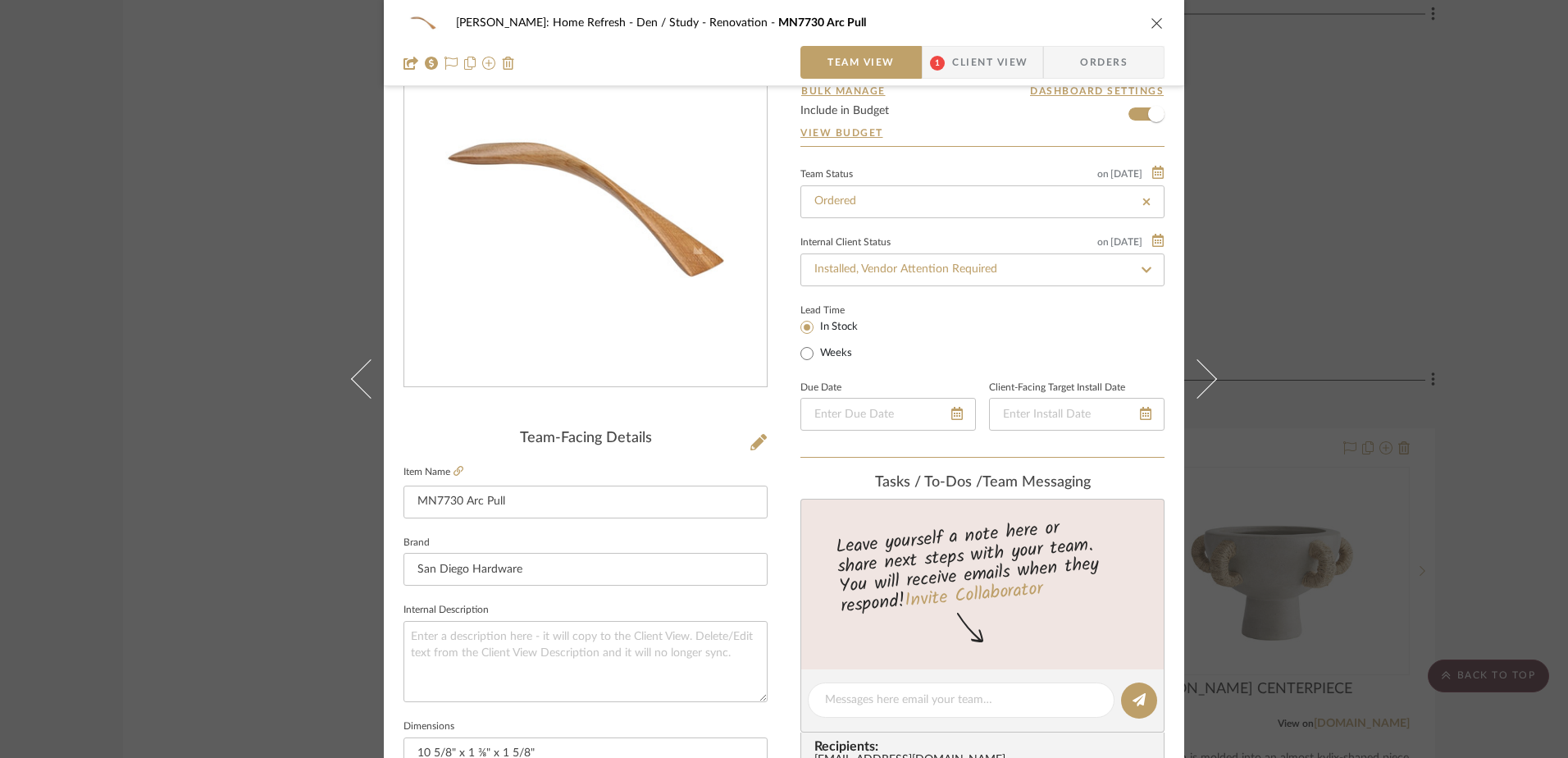
click at [1140, 198] on icon at bounding box center [1146, 202] width 15 height 11
type input "10/15/2025"
click at [1123, 197] on input at bounding box center [982, 201] width 364 height 33
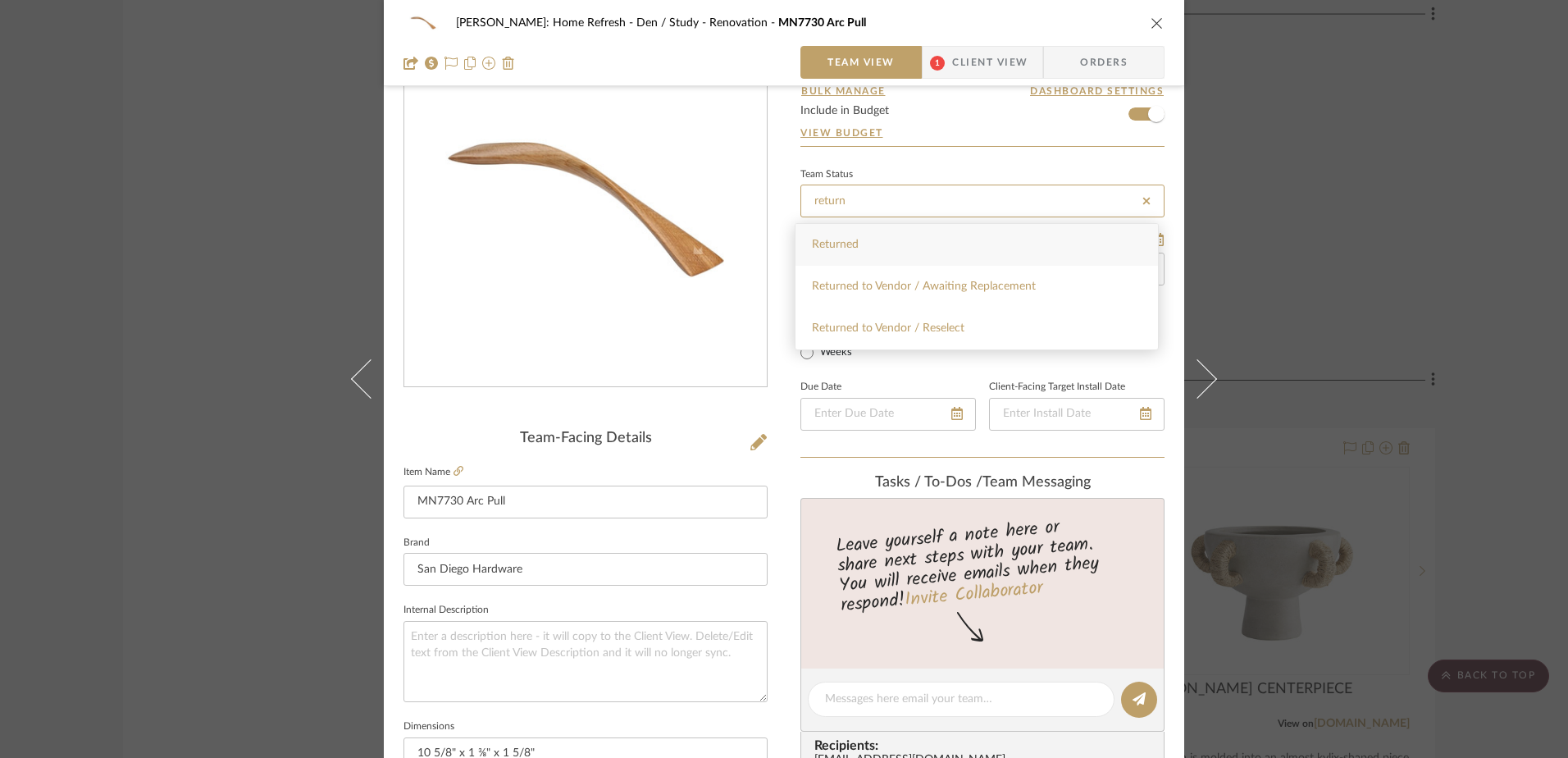
scroll to position [0, 0]
type input "return"
click at [911, 326] on span "Returned to Vendor / Reselect" at bounding box center [888, 328] width 153 height 11
type input "10/15/2025"
type input "Returned to Vendor / Reselect"
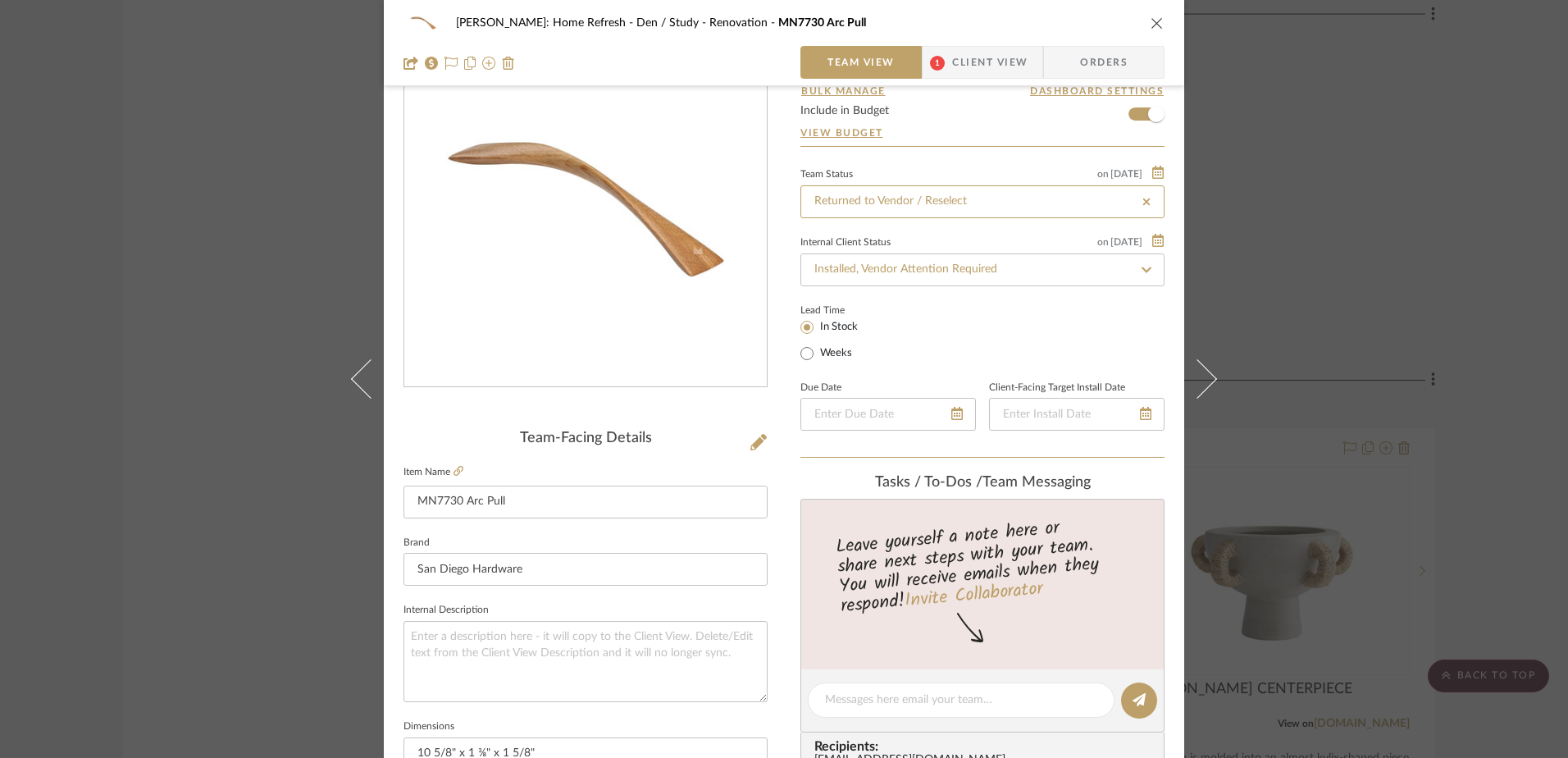
type input "Returned to Vendor / Reselect"
click at [1081, 65] on span "Orders" at bounding box center [1104, 62] width 84 height 33
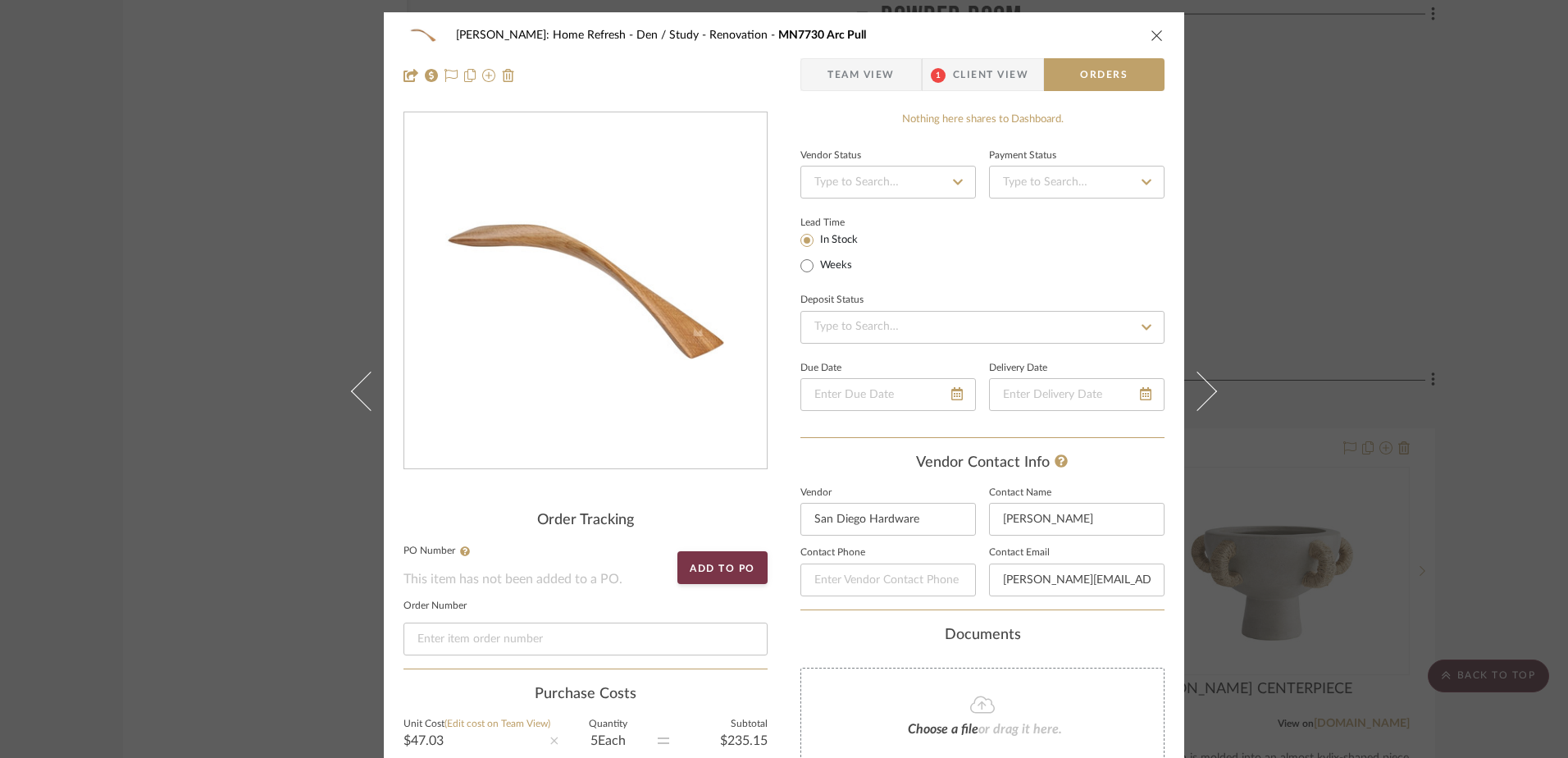
click at [955, 179] on icon at bounding box center [958, 182] width 15 height 11
type input "need to return"
click at [952, 186] on icon at bounding box center [958, 182] width 15 height 11
type input "10/15/2025"
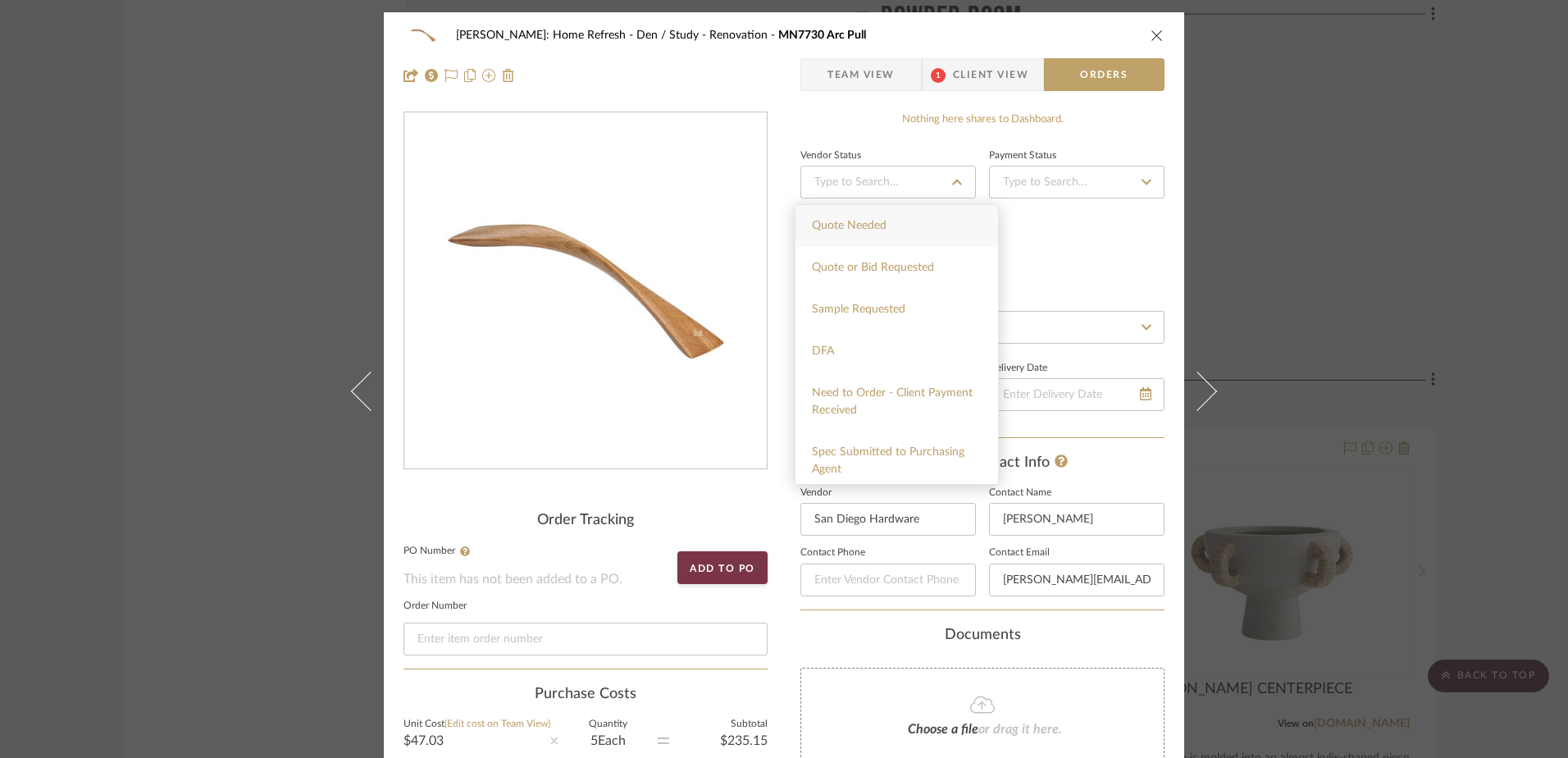
click at [1042, 241] on div "Lead Time In Stock Weeks" at bounding box center [982, 244] width 364 height 64
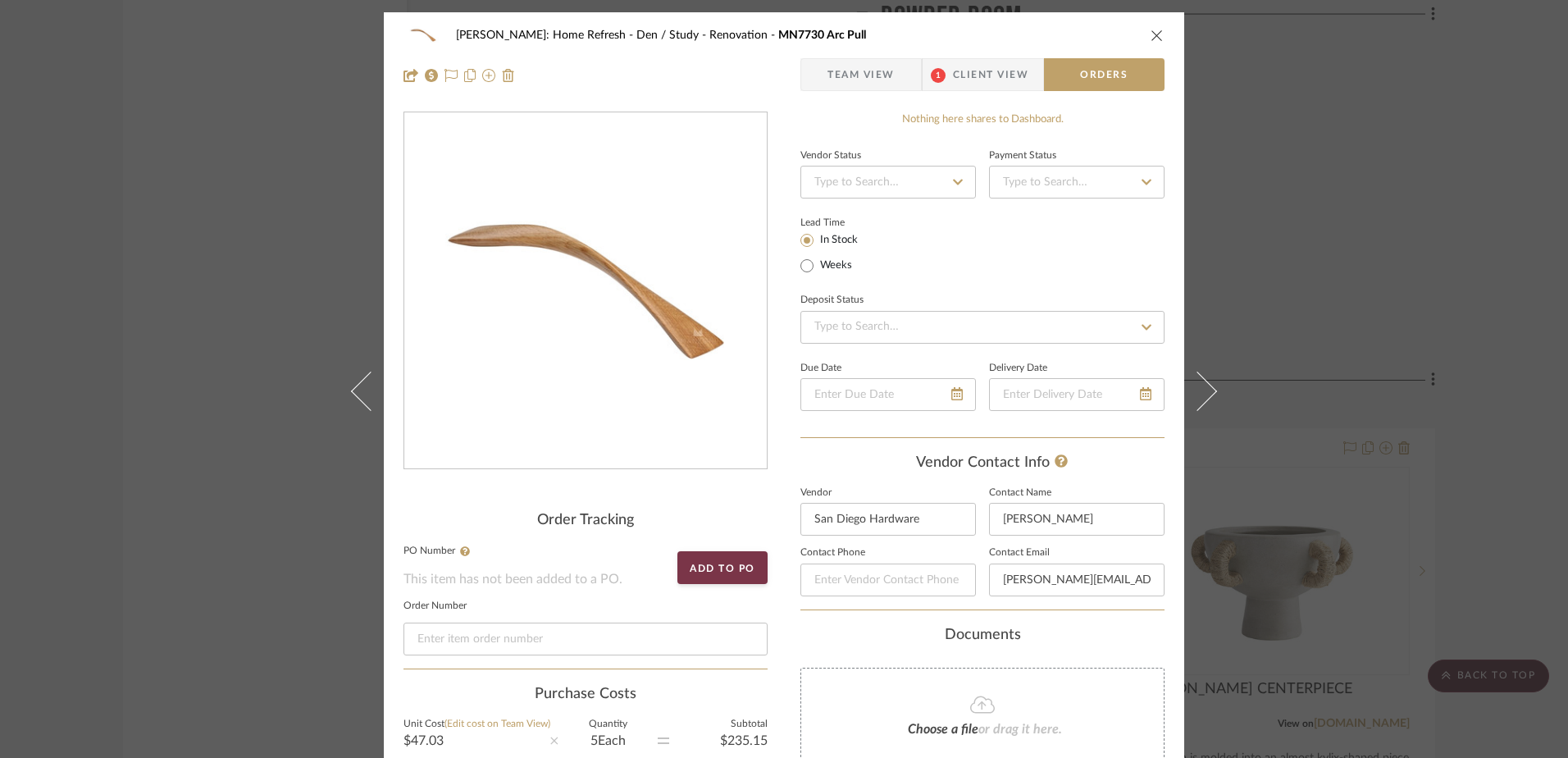
click at [1151, 35] on icon "close" at bounding box center [1157, 35] width 13 height 13
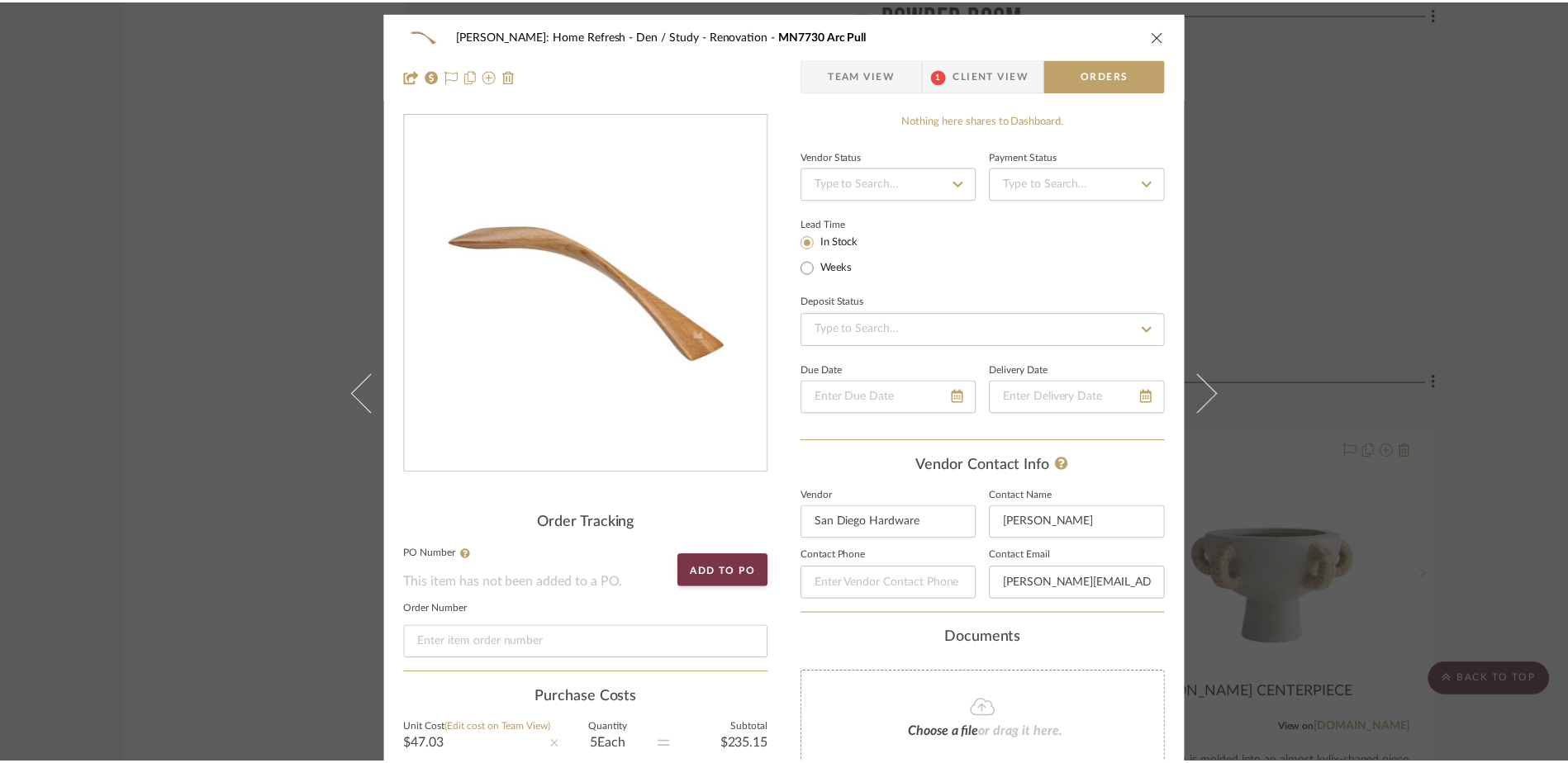
scroll to position [11725, 0]
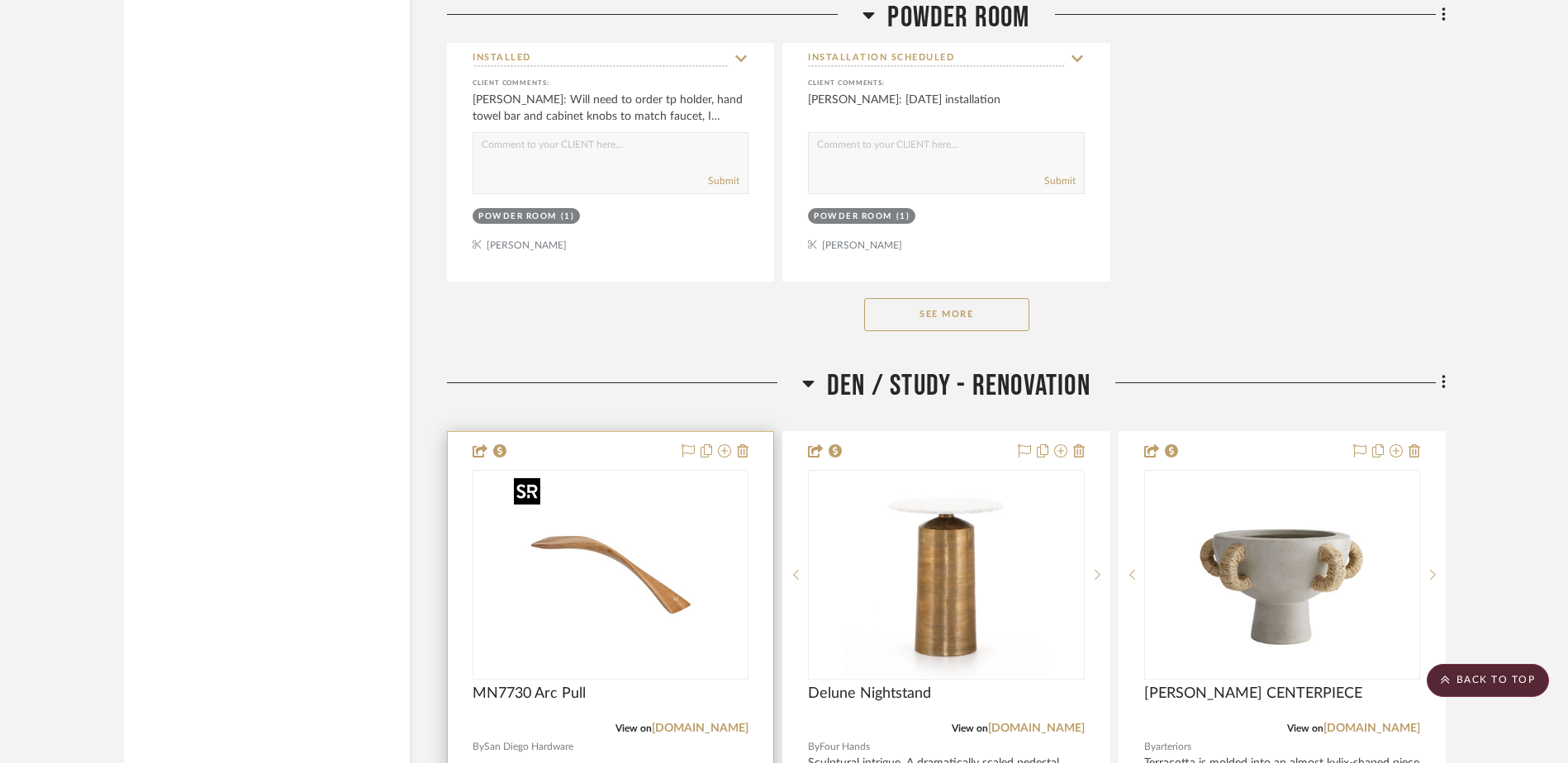
click at [658, 557] on img "0" at bounding box center [611, 575] width 207 height 206
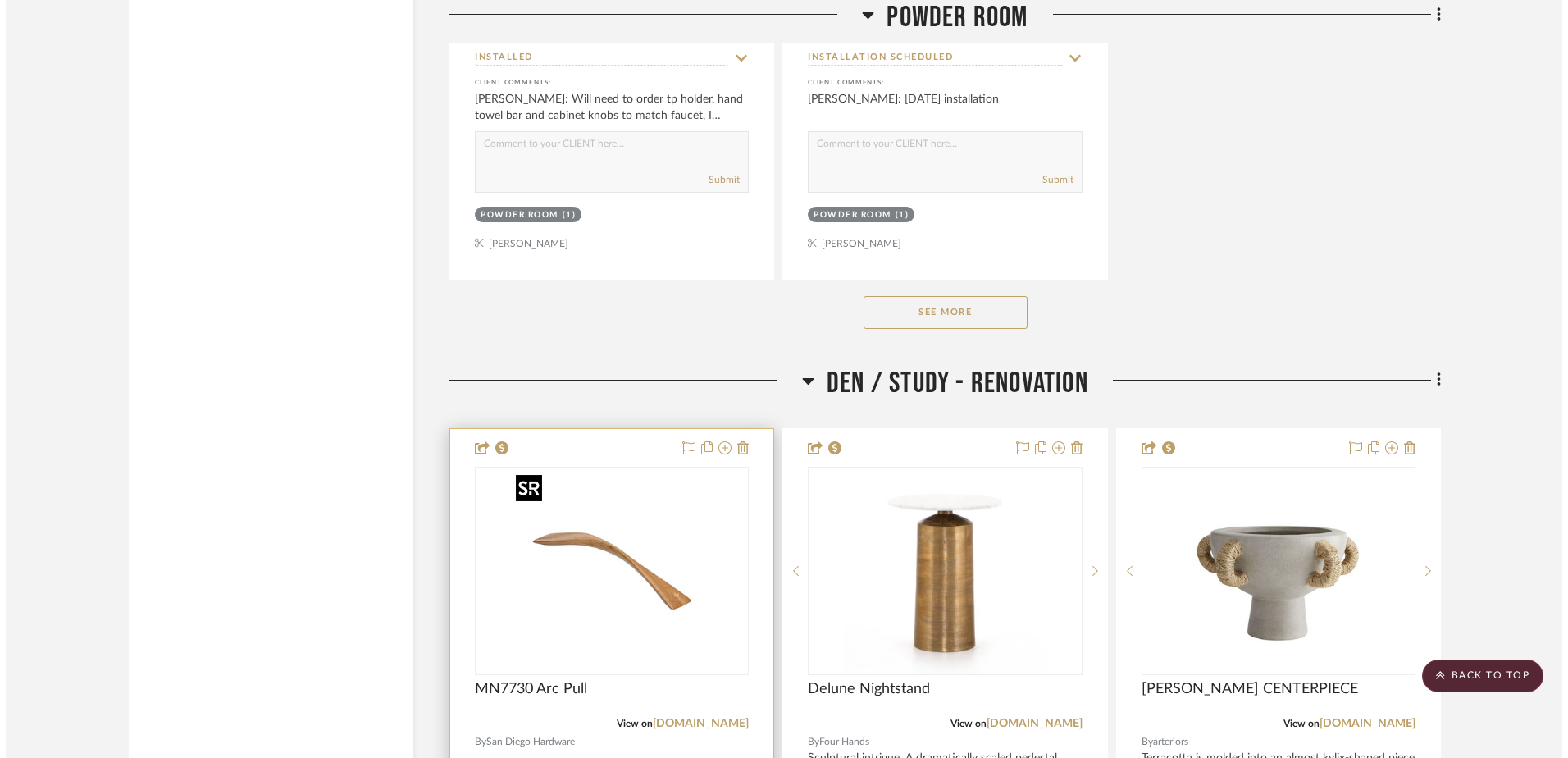
scroll to position [0, 0]
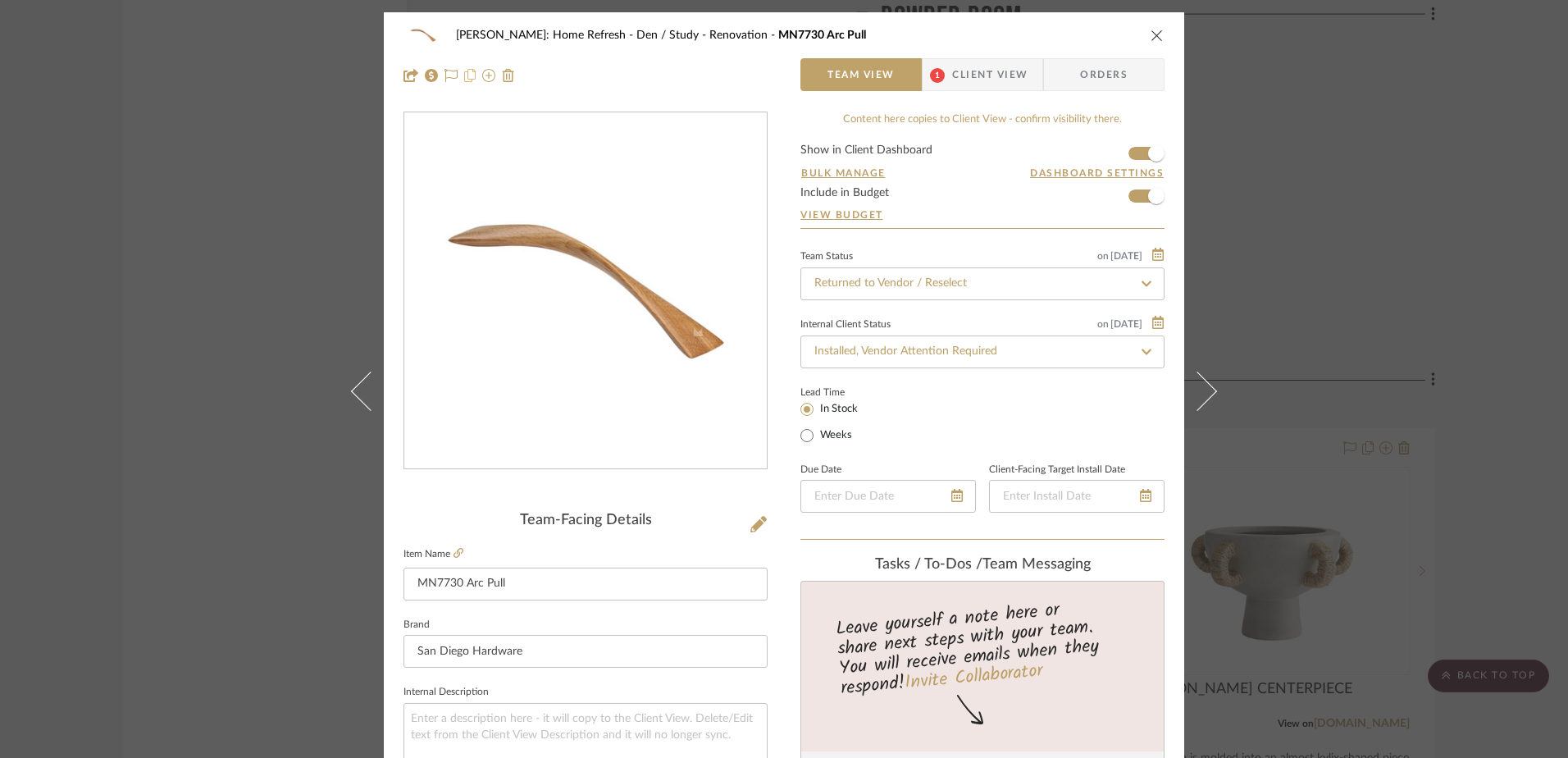
click at [468, 75] on icon at bounding box center [470, 75] width 11 height 13
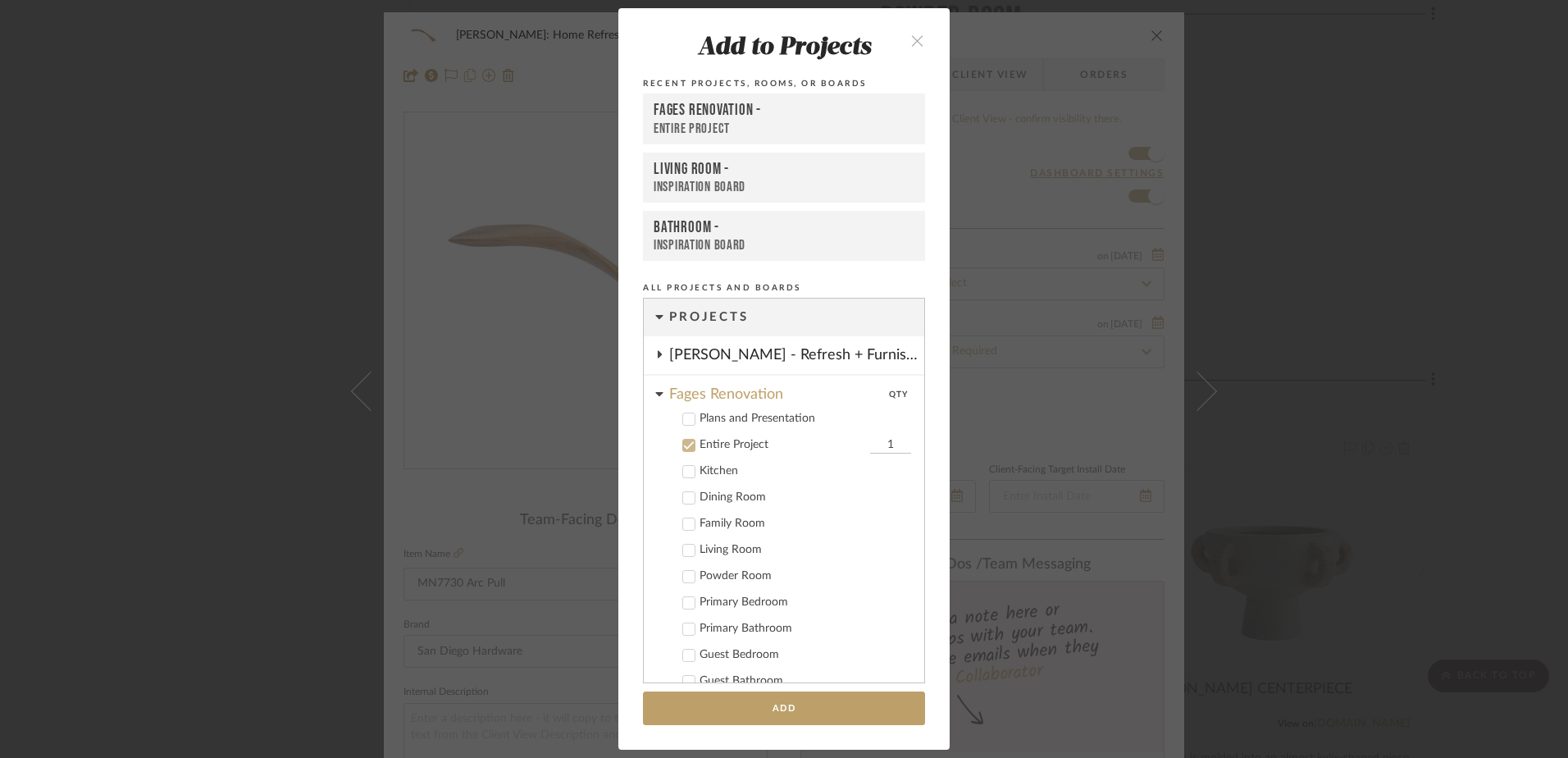
scroll to position [132, 0]
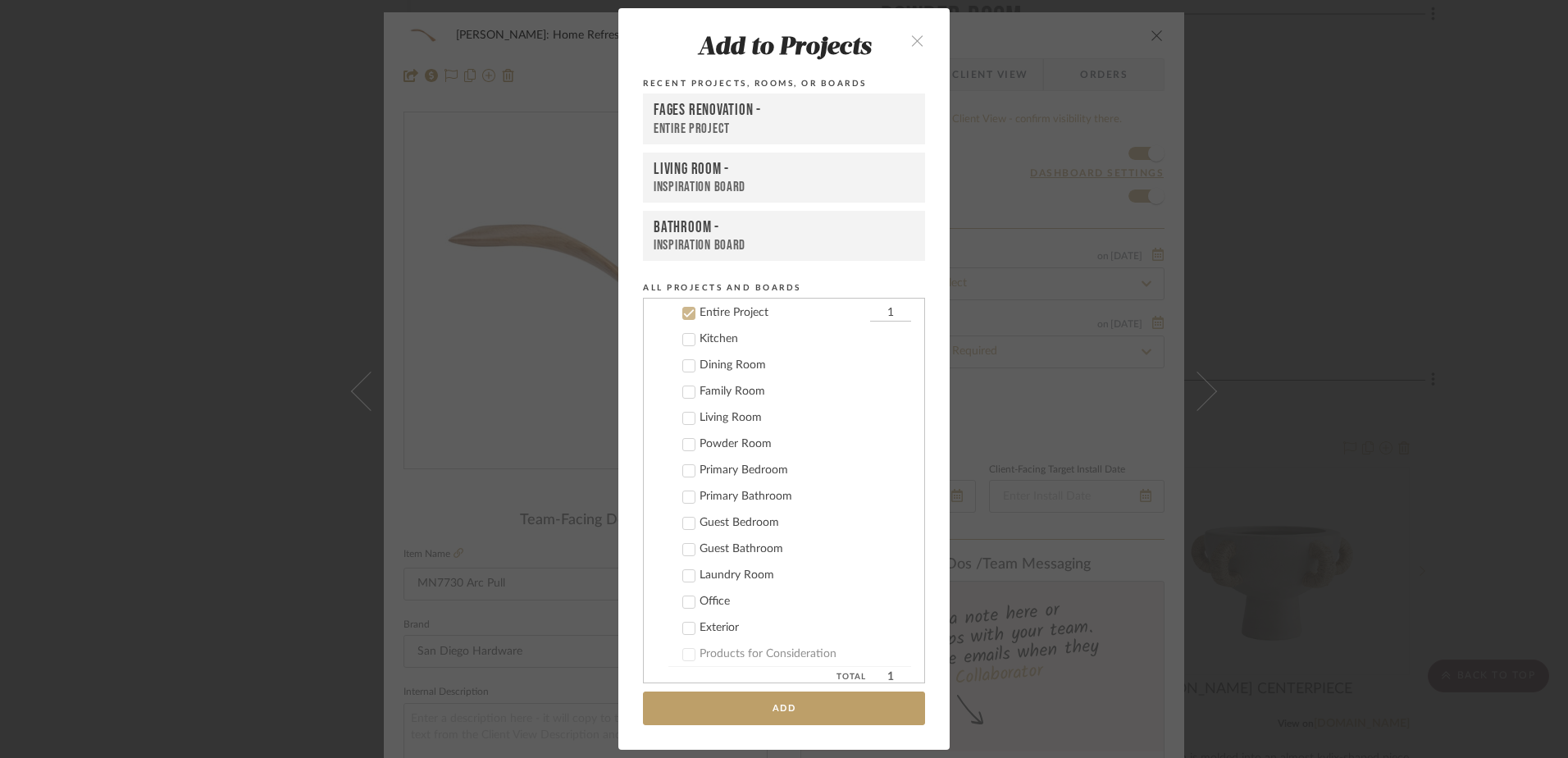
click at [685, 602] on icon at bounding box center [689, 602] width 11 height 8
click at [683, 311] on icon at bounding box center [689, 313] width 11 height 11
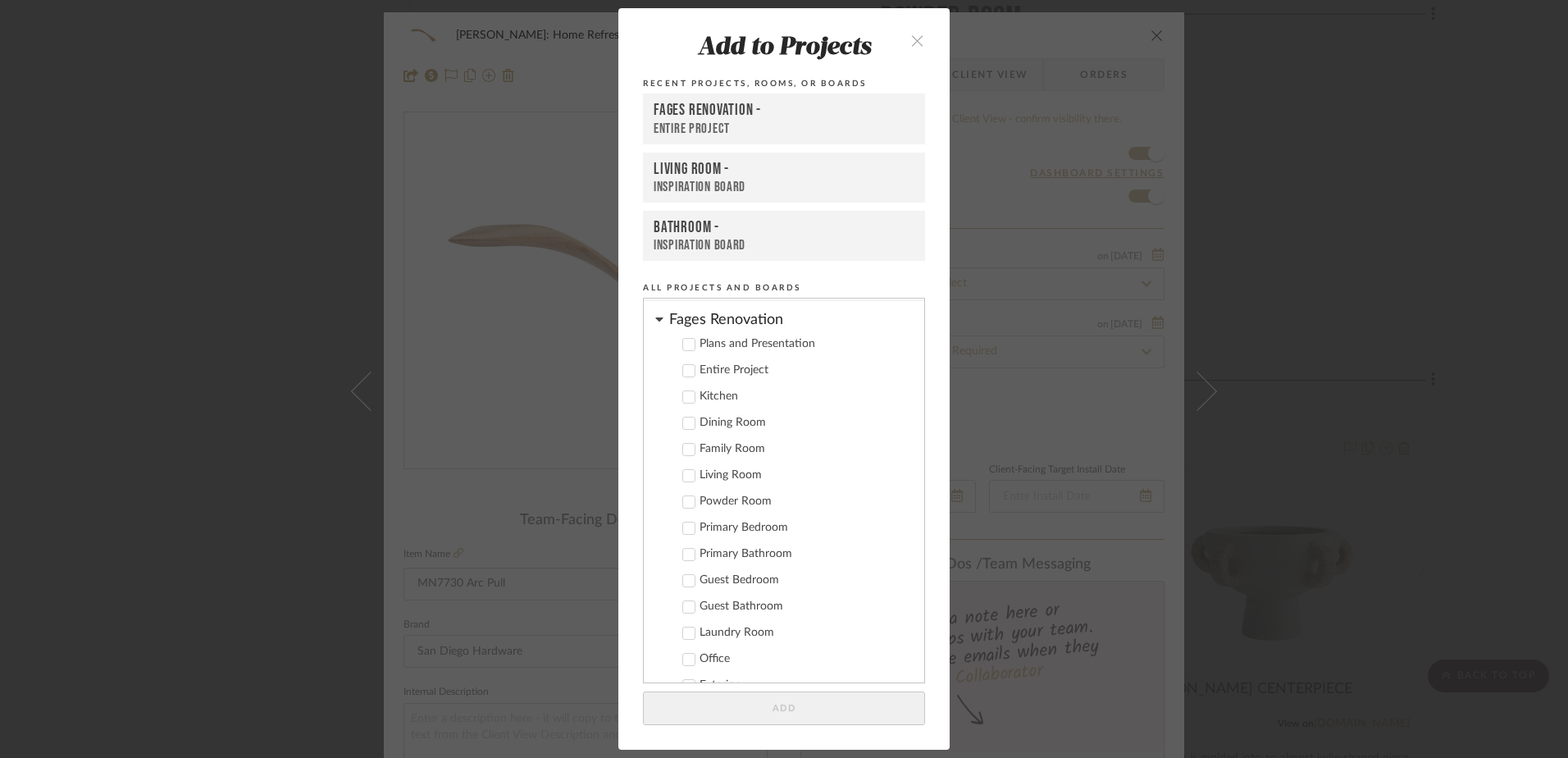
scroll to position [0, 0]
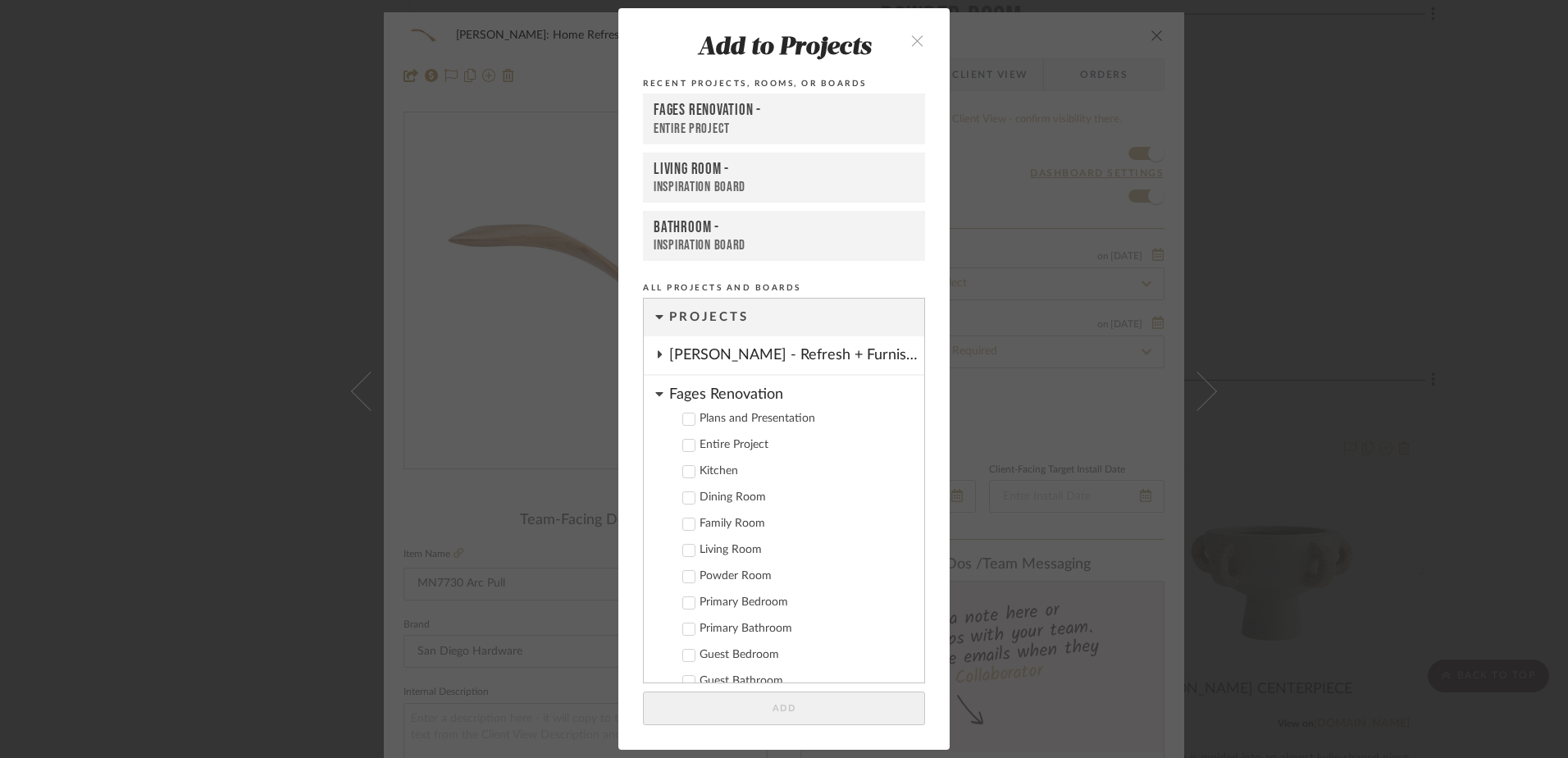
click at [656, 392] on icon at bounding box center [659, 394] width 8 height 13
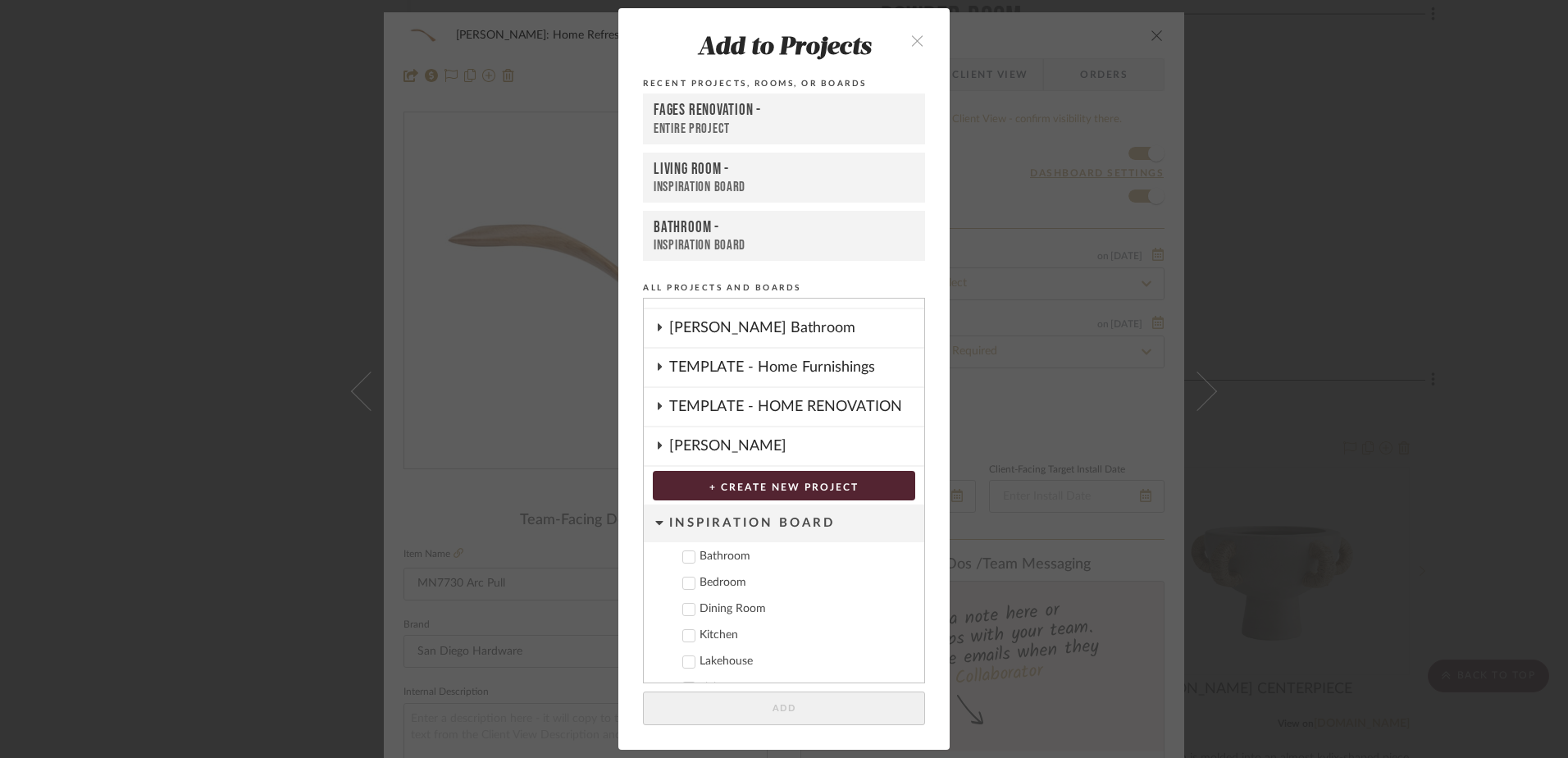
scroll to position [287, 0]
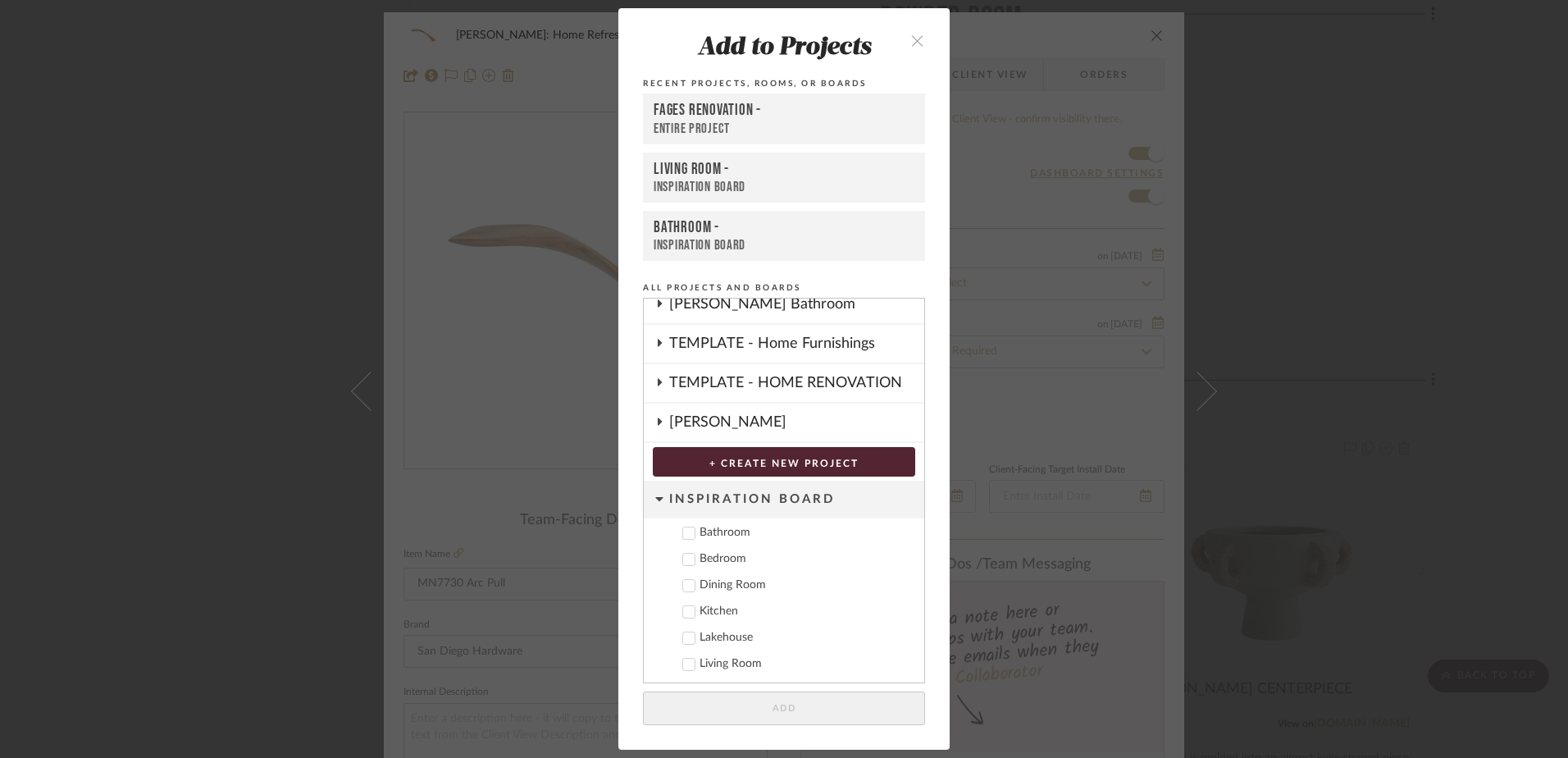
click at [910, 36] on icon "close" at bounding box center [917, 40] width 14 height 14
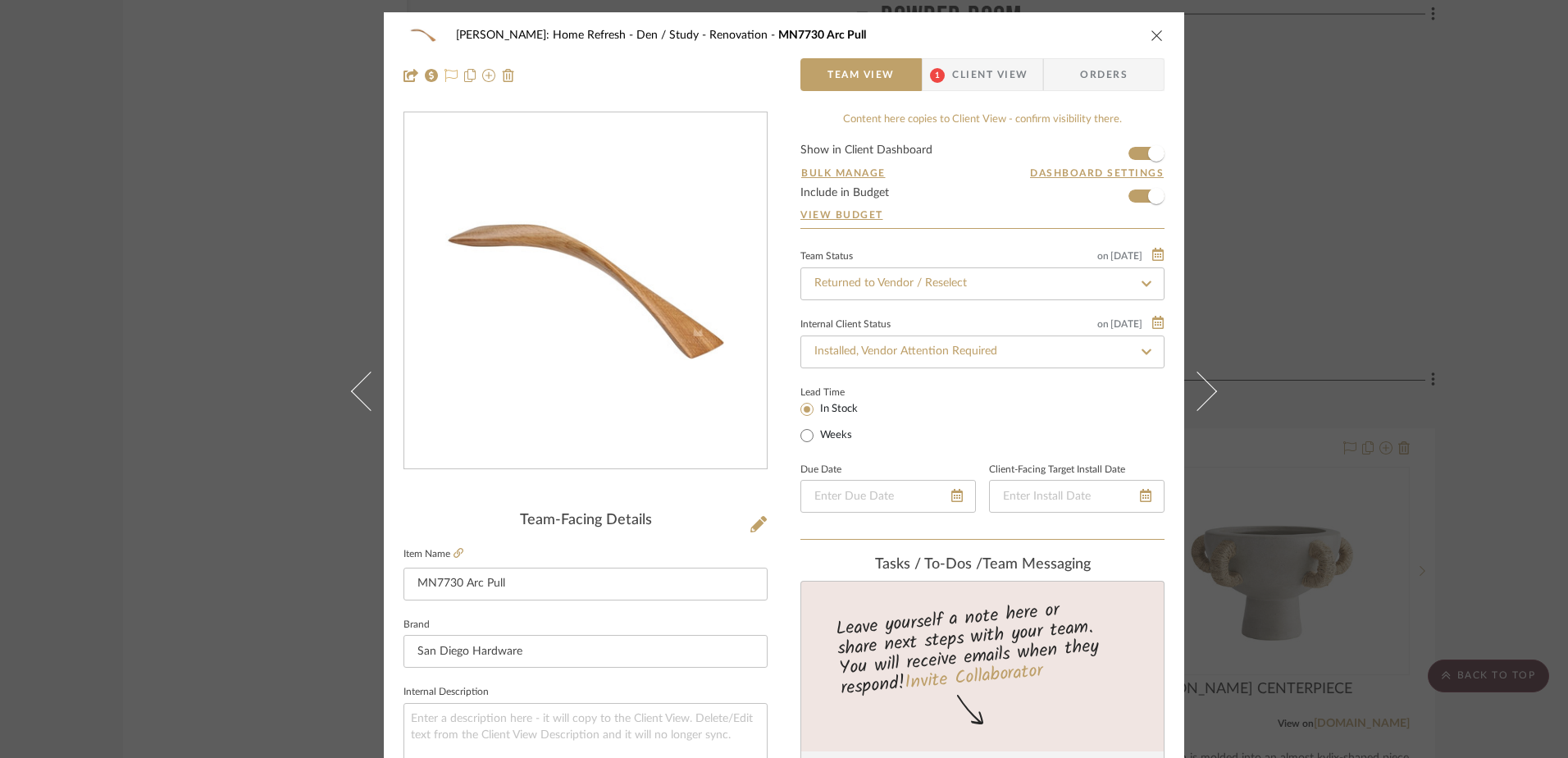
click at [448, 78] on icon at bounding box center [451, 75] width 13 height 13
click at [1412, 139] on div "Hines: Home Refresh Den / Study - Renovation MN7730 Arc Pull Team View 1 Client…" at bounding box center [784, 379] width 1568 height 758
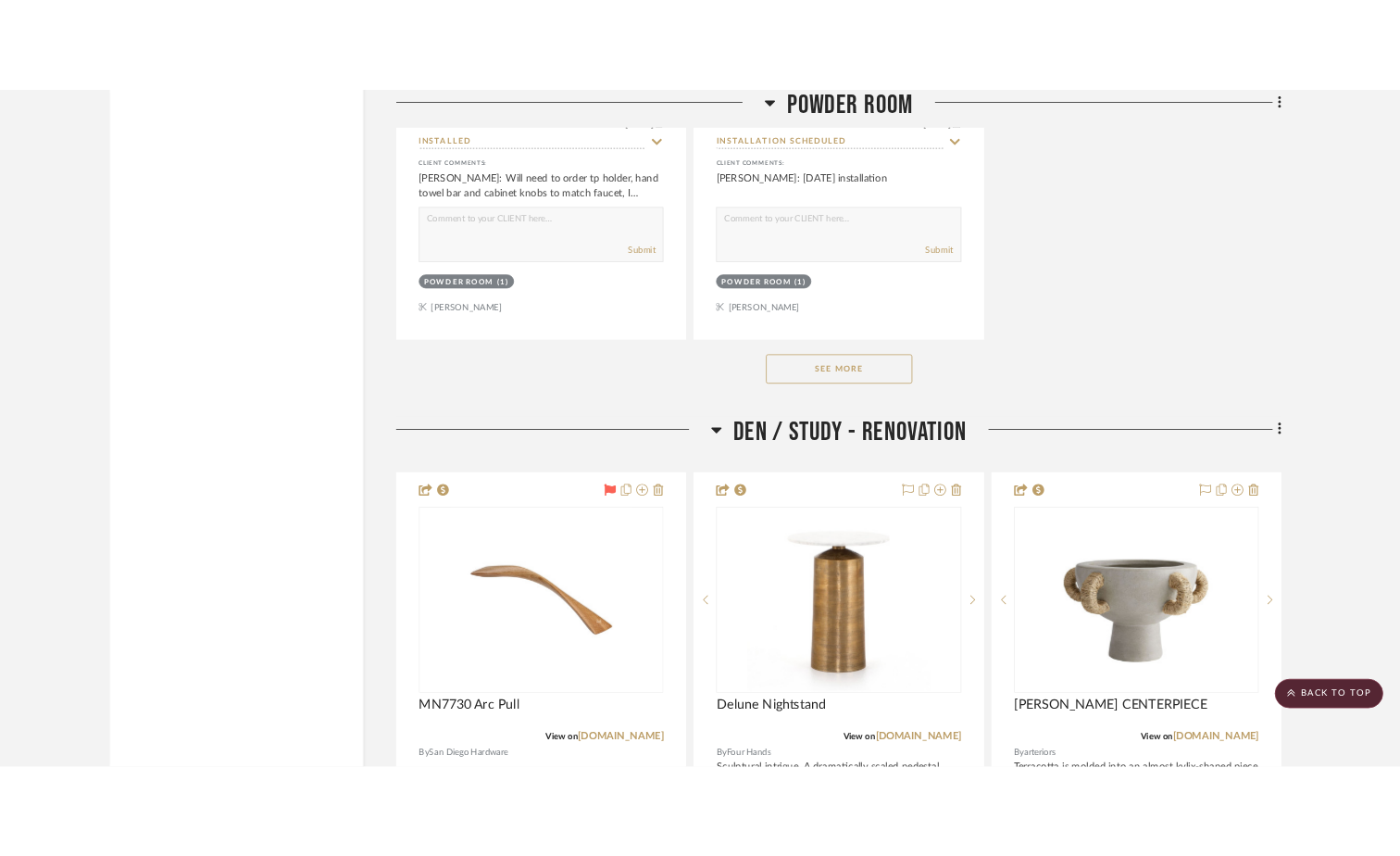
scroll to position [13154, 0]
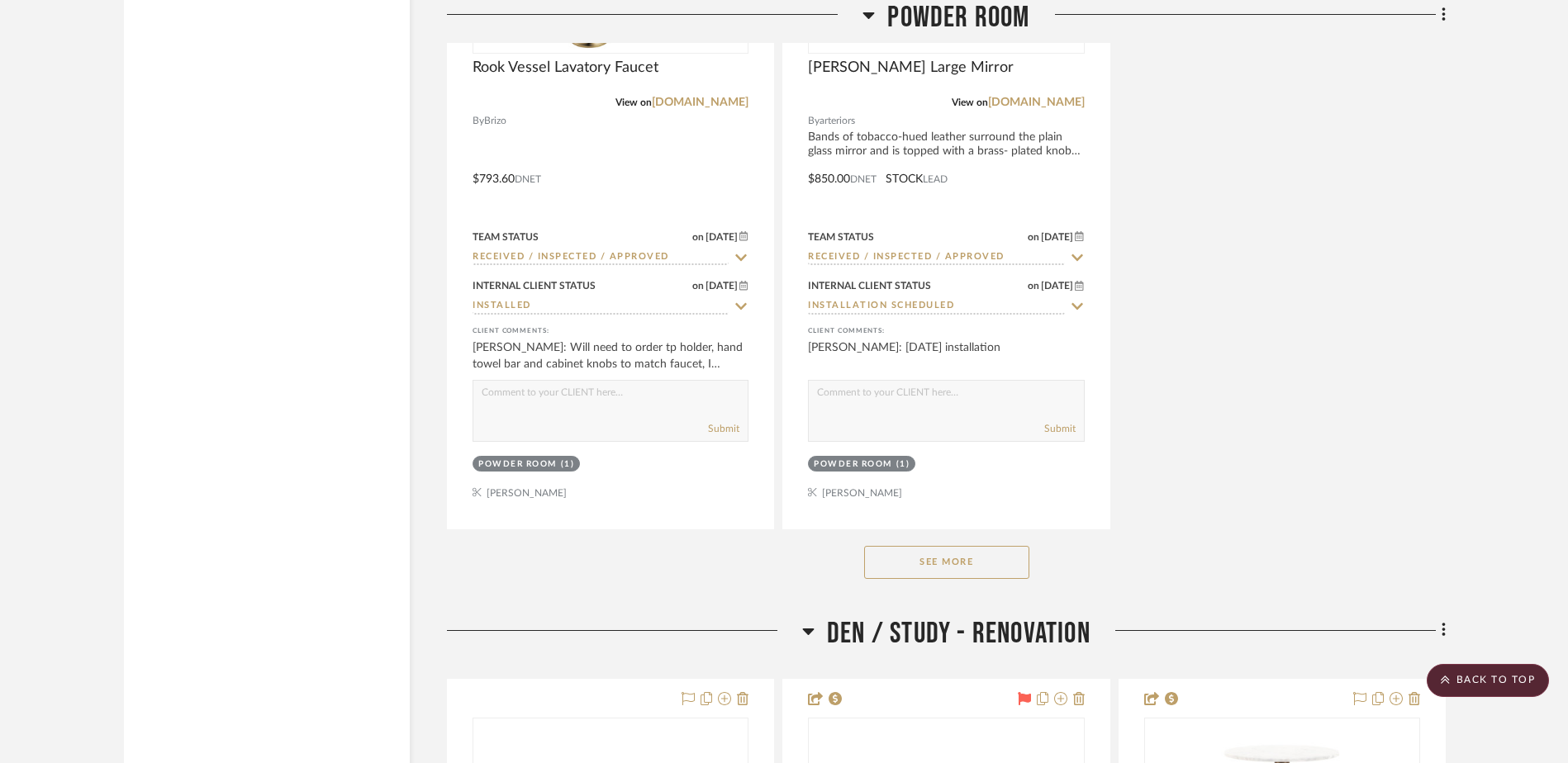
scroll to position [11890, 0]
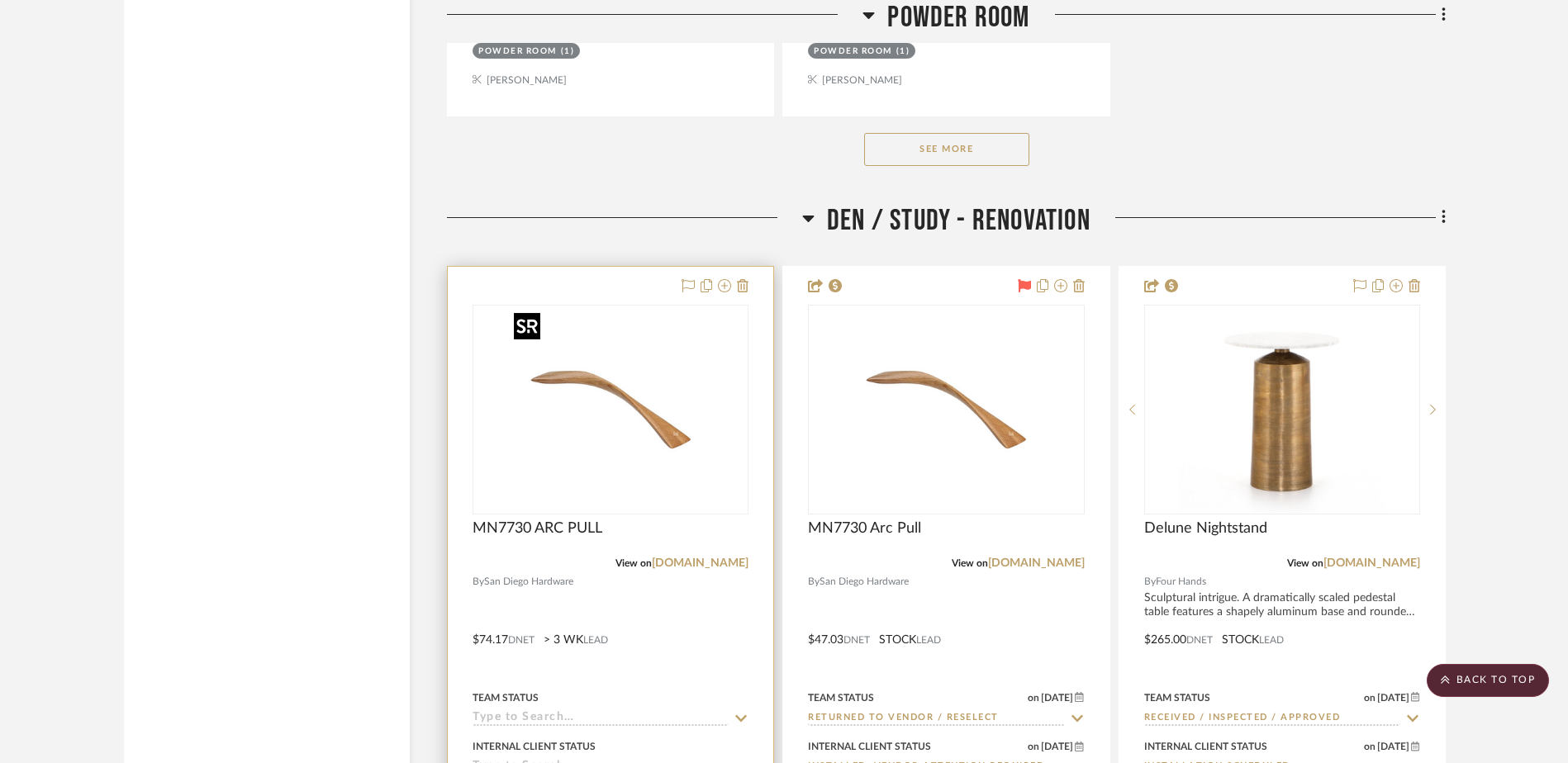
click at [539, 393] on img "0" at bounding box center [611, 410] width 207 height 206
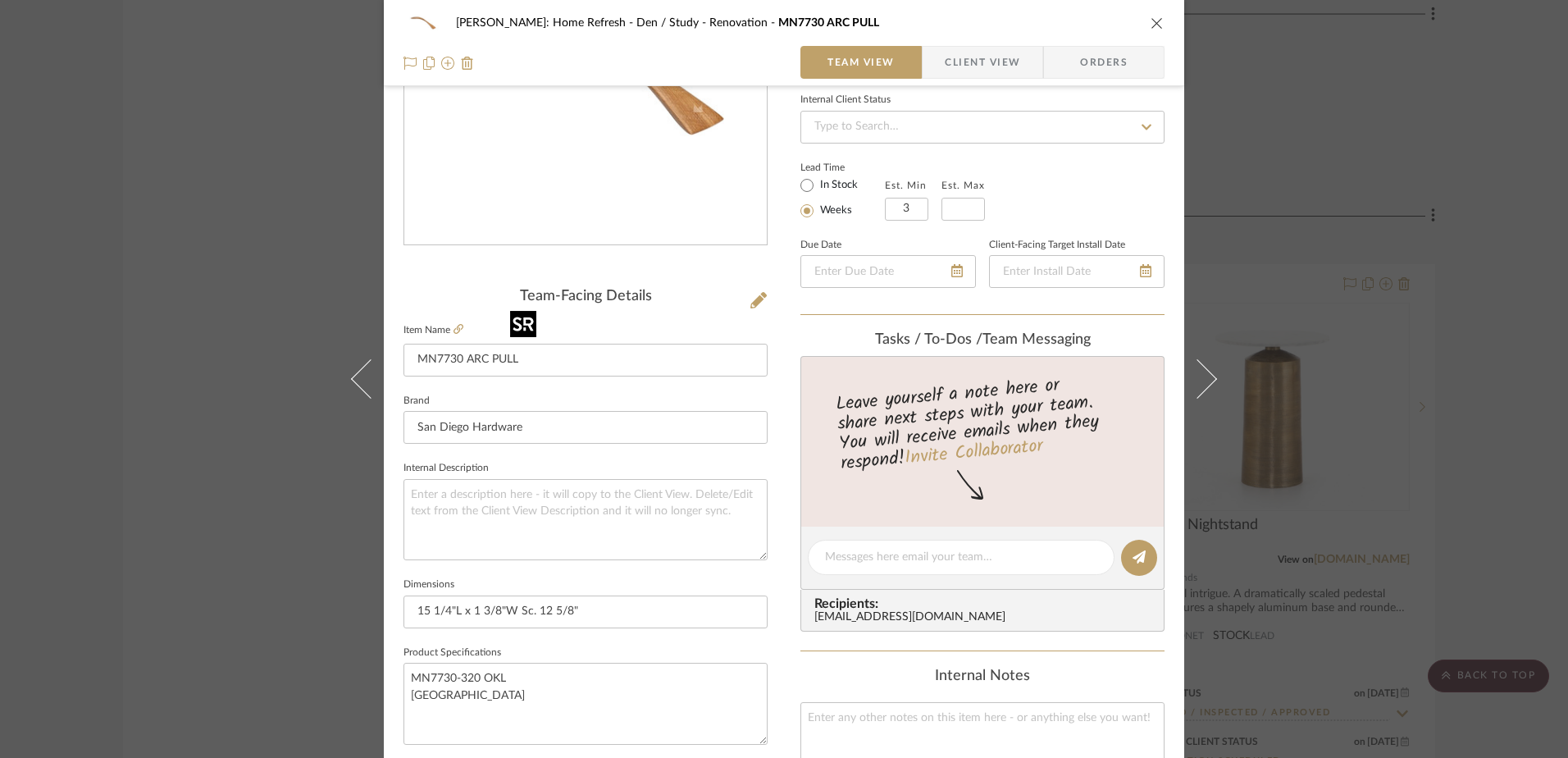
scroll to position [246, 0]
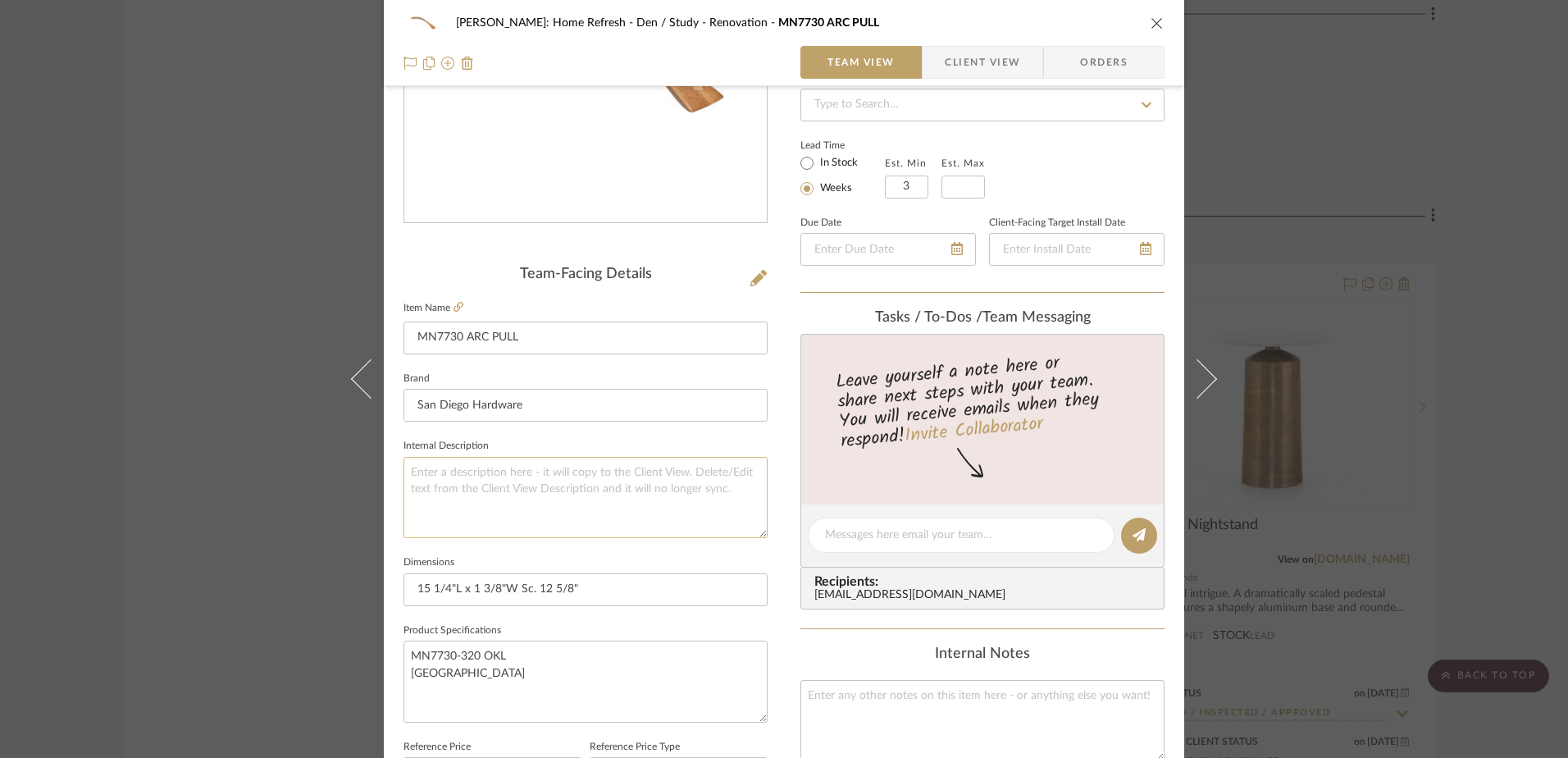
click at [497, 482] on textarea at bounding box center [586, 497] width 364 height 81
type textarea "San Diego Hardware - Manzoni"
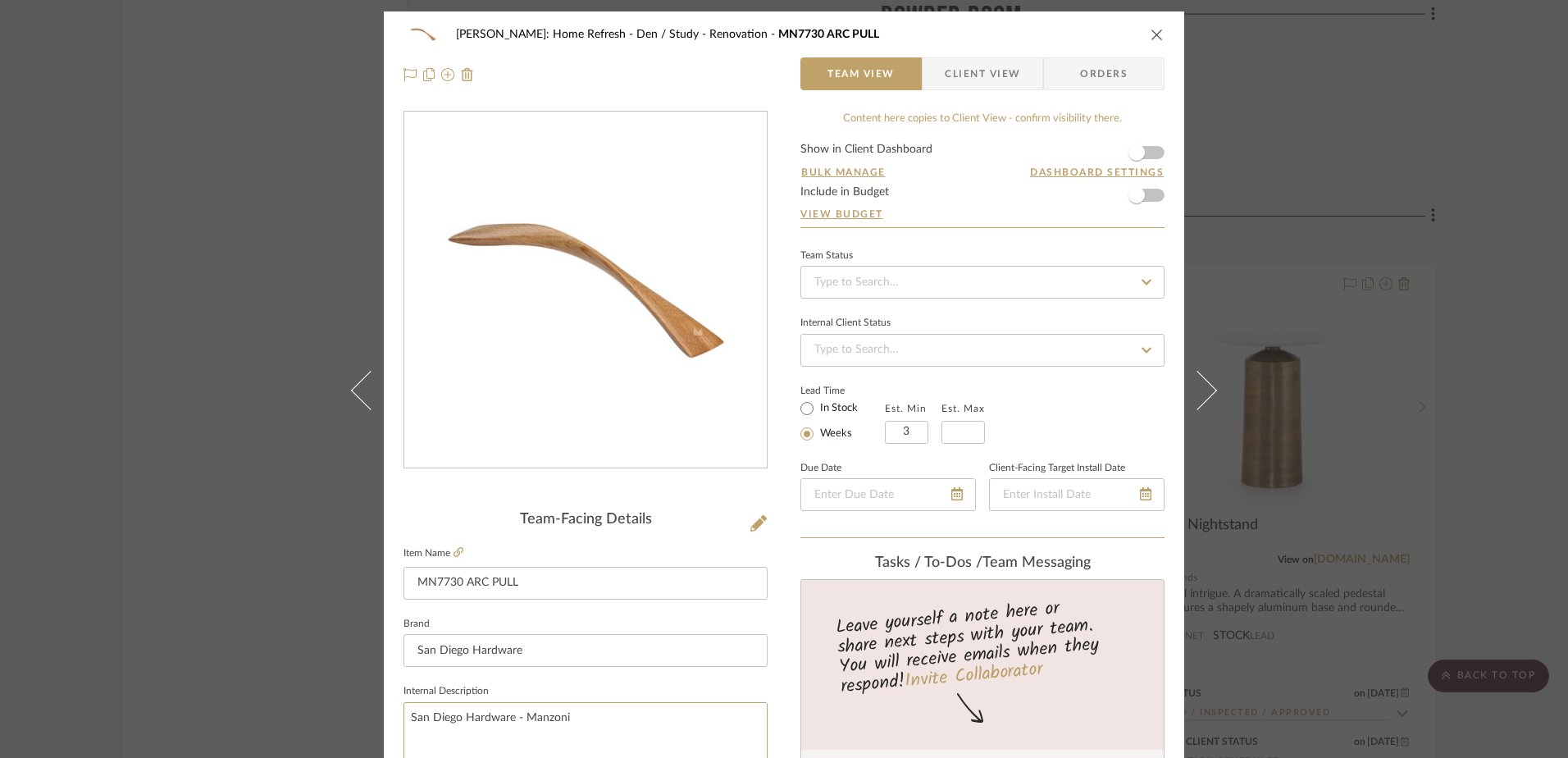
scroll to position [0, 0]
click at [972, 72] on span "Client View" at bounding box center [982, 75] width 75 height 33
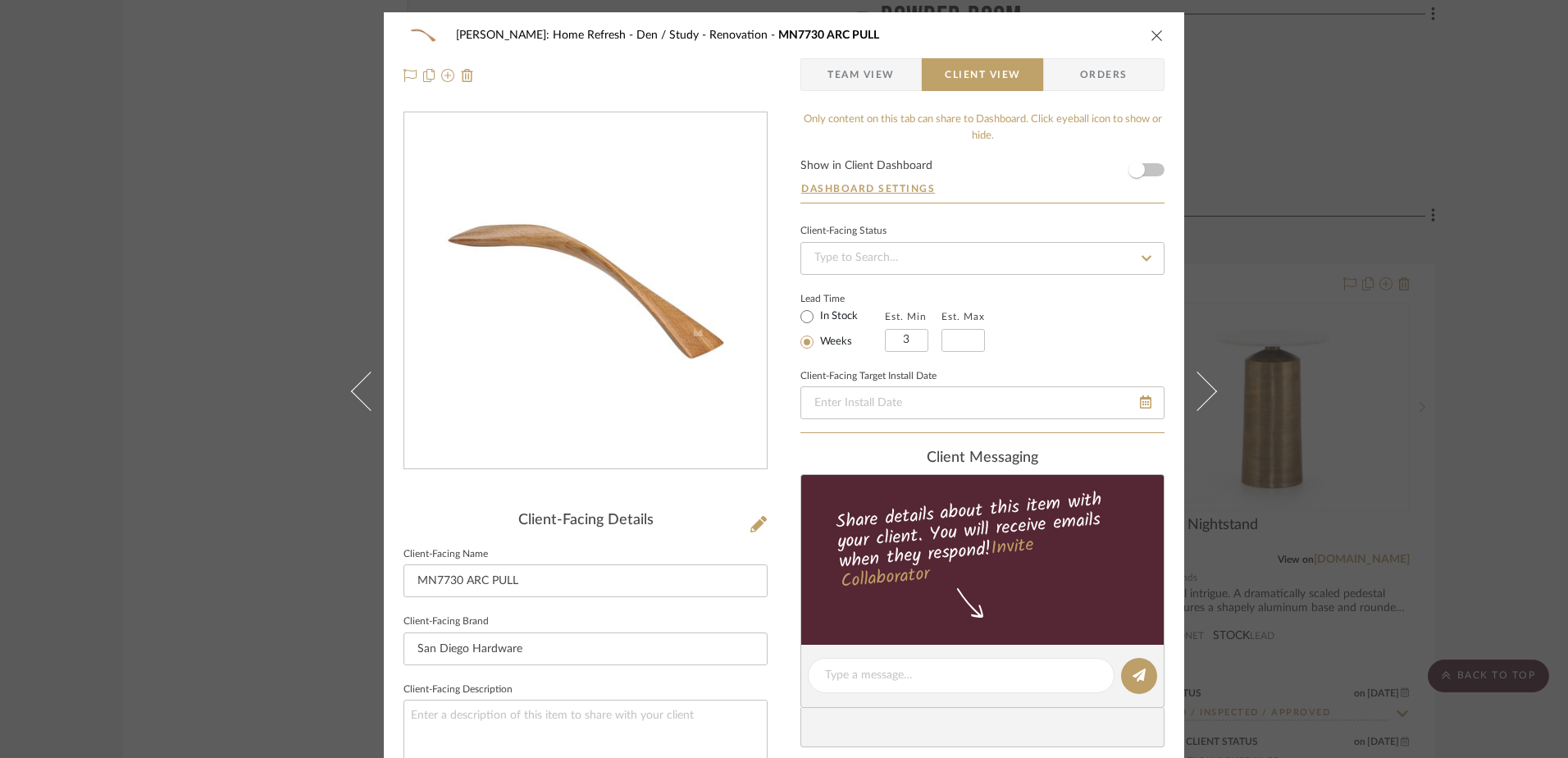
type textarea "San Diego Hardware - Manzoni"
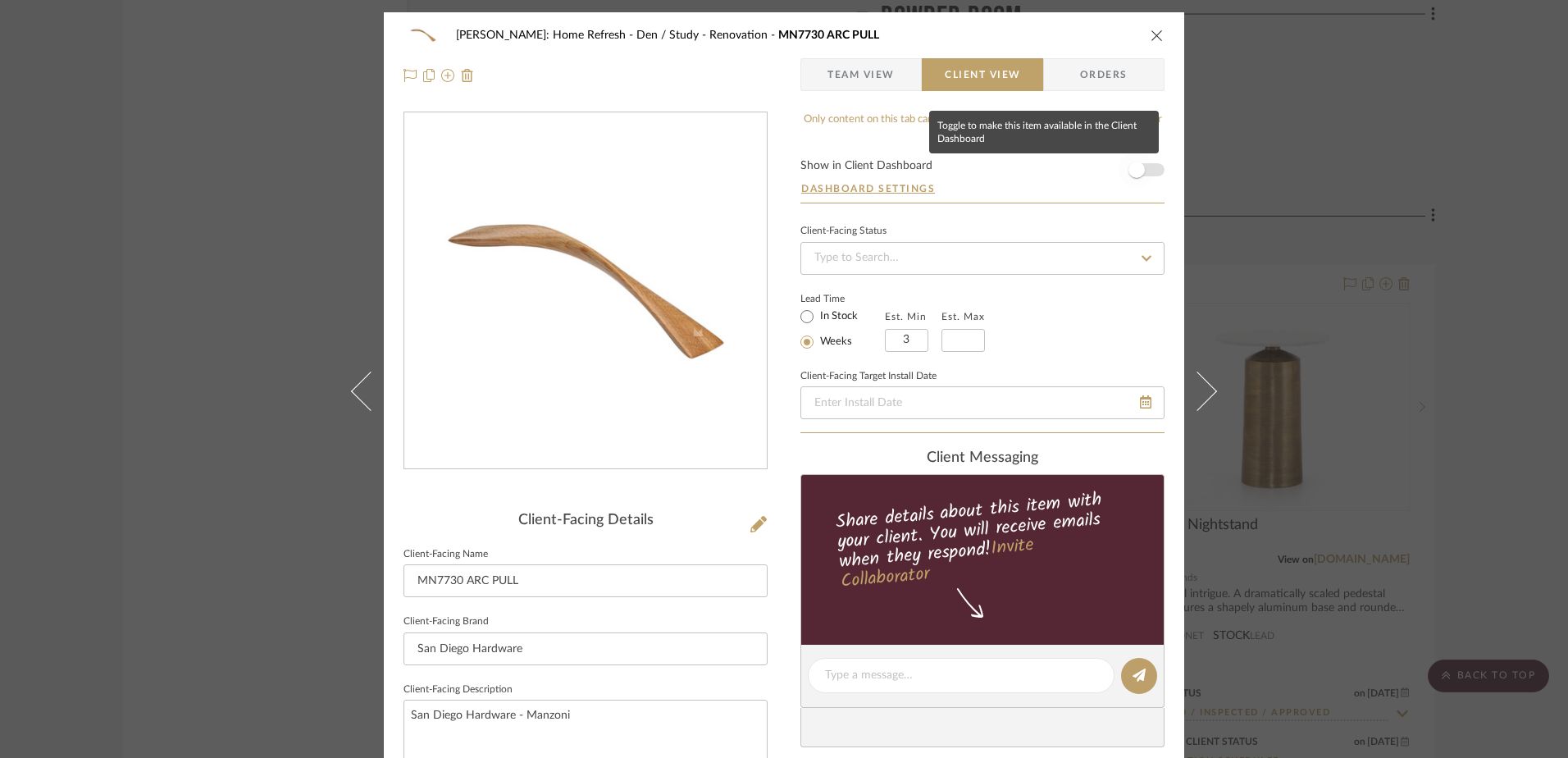
click at [1140, 162] on span "button" at bounding box center [1137, 170] width 36 height 36
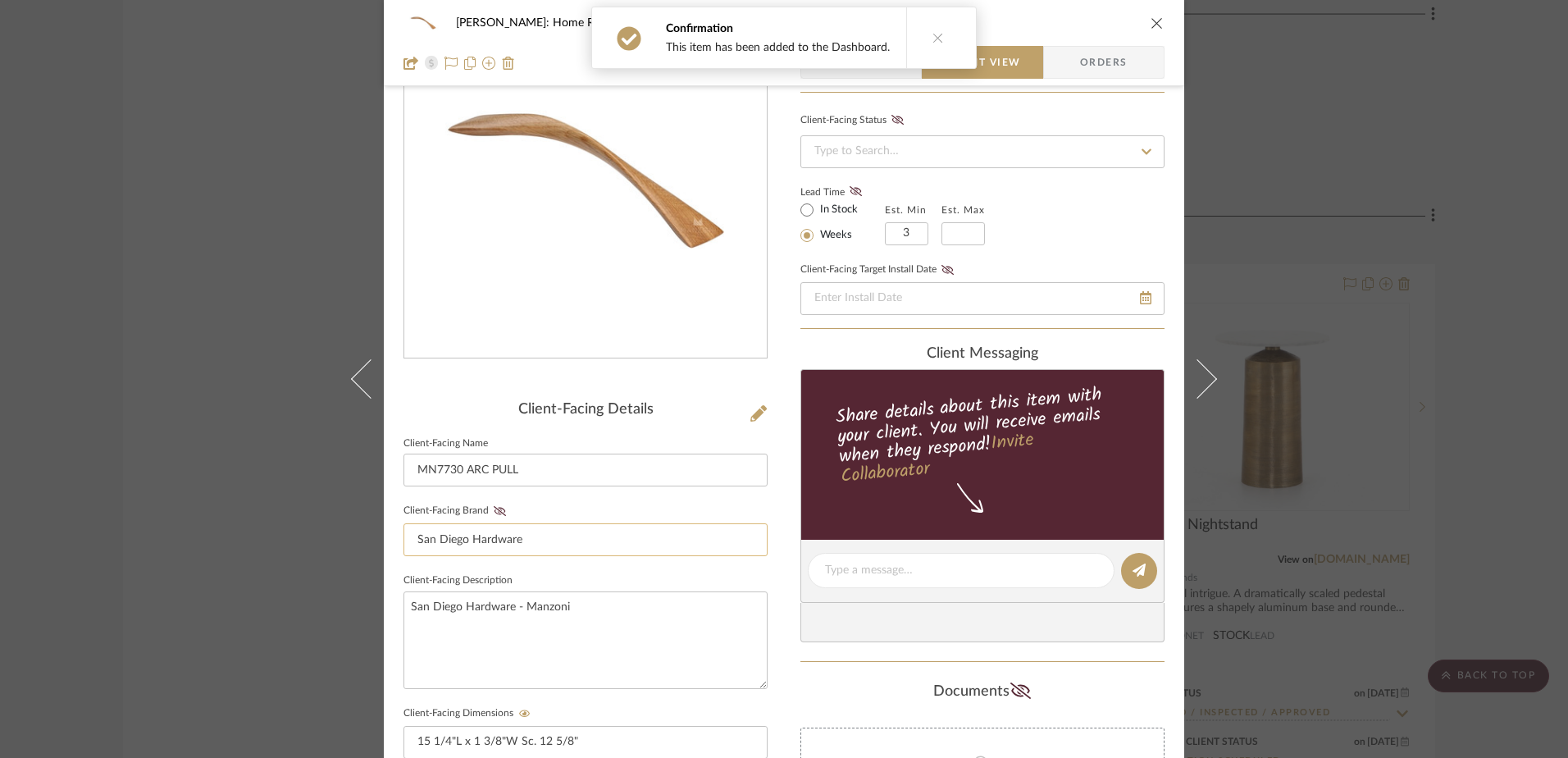
scroll to position [82, 0]
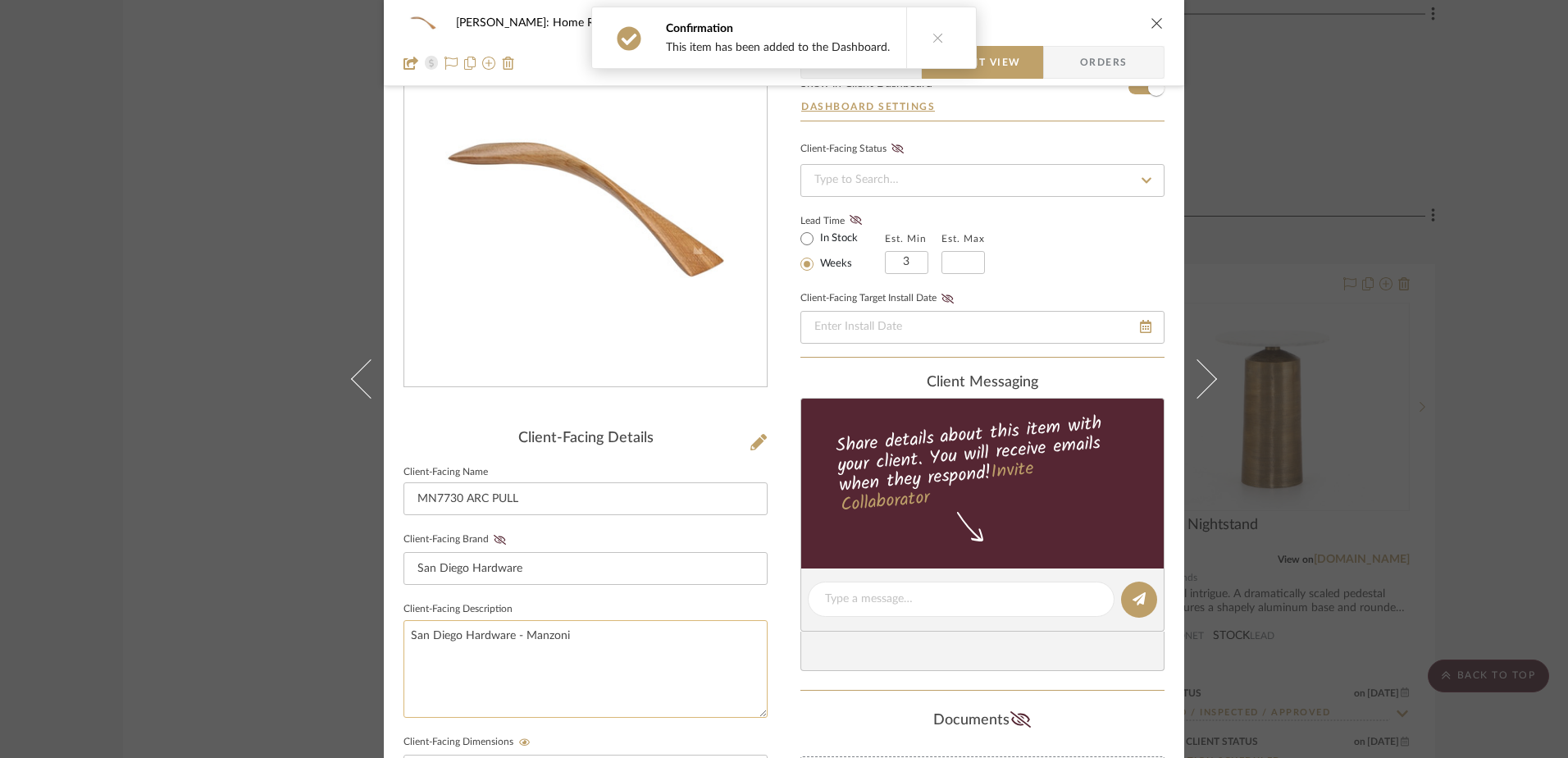
click at [570, 643] on textarea "San Diego Hardware - Manzoni" at bounding box center [586, 669] width 364 height 98
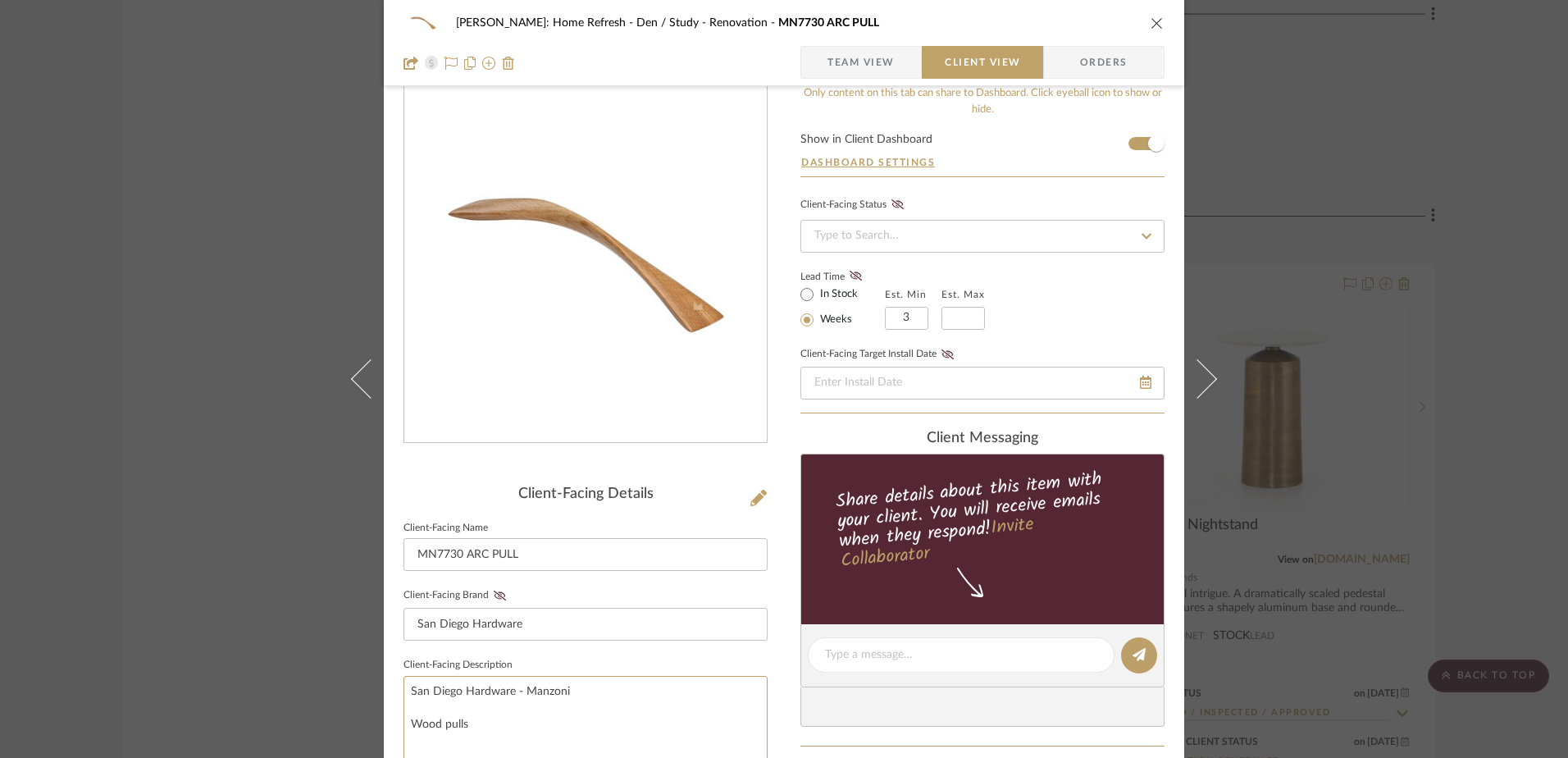
scroll to position [0, 0]
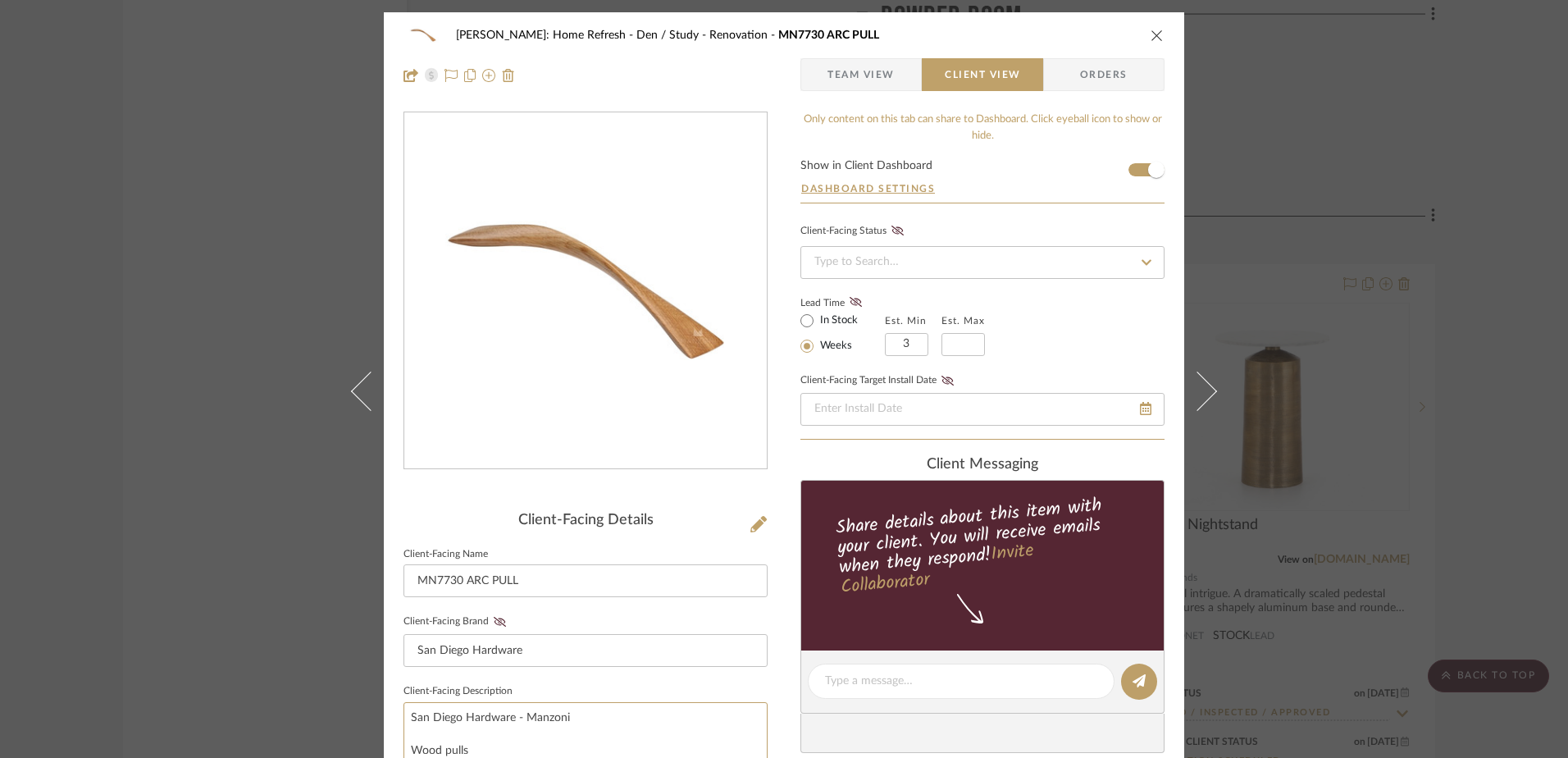
type textarea "San Diego Hardware - Manzoni Wood pulls"
click at [815, 71] on span "button" at bounding box center [814, 75] width 26 height 33
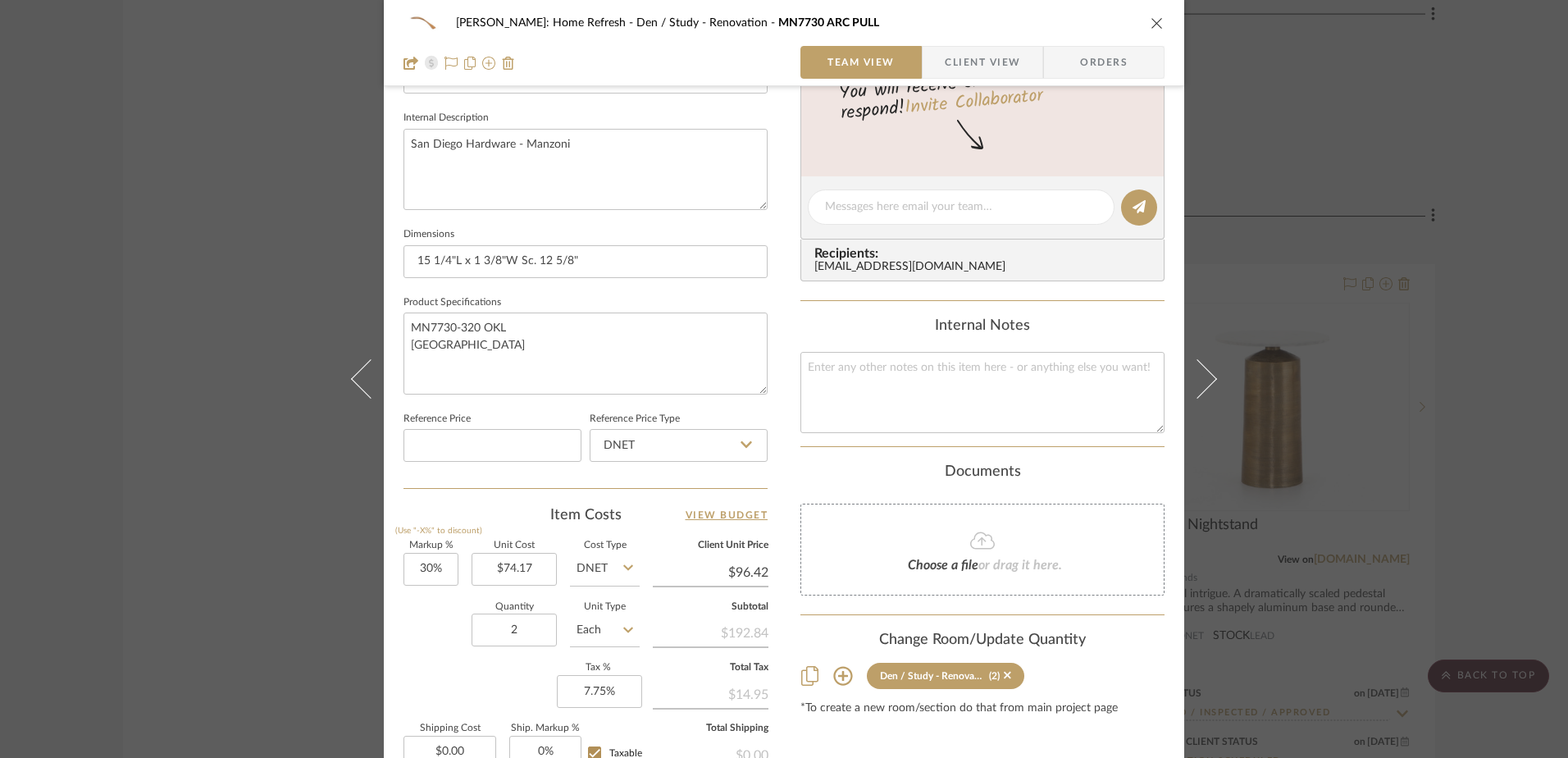
scroll to position [738, 0]
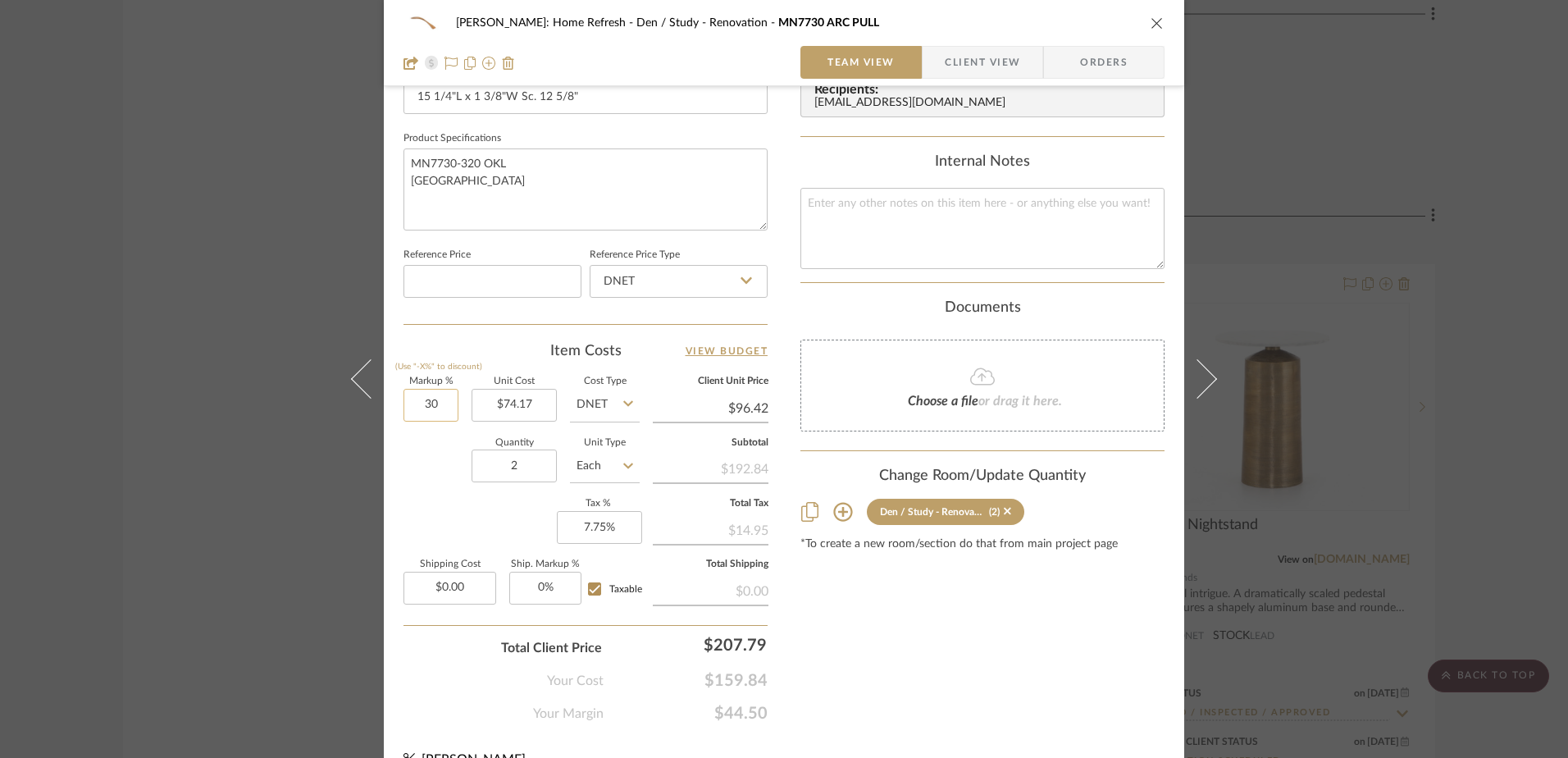
click at [418, 395] on input "30" at bounding box center [431, 405] width 55 height 33
type input "15%"
click at [403, 447] on div "Quantity 2 Unit Type Each" at bounding box center [522, 468] width 236 height 58
type input "$85.30"
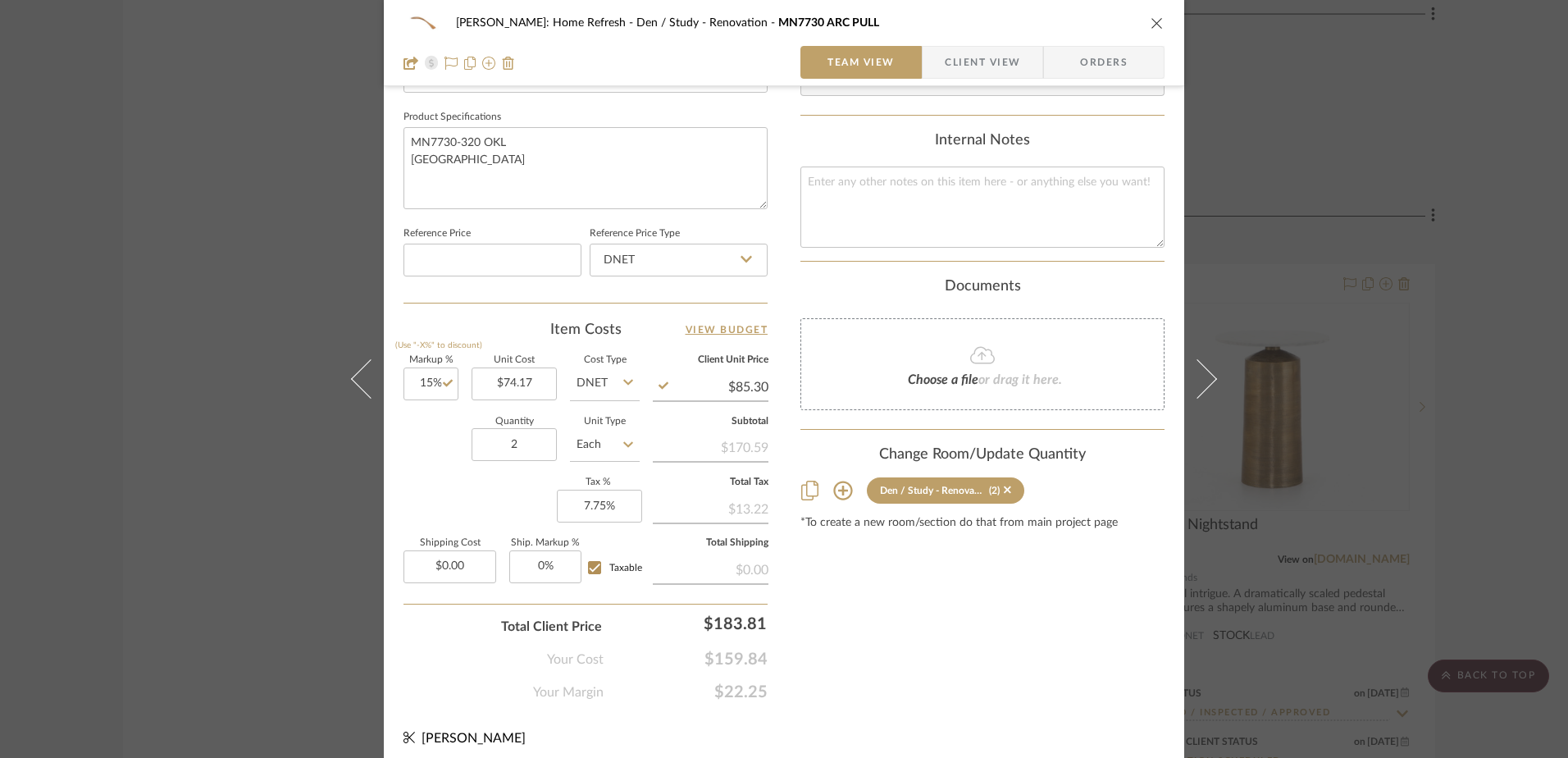
scroll to position [769, 0]
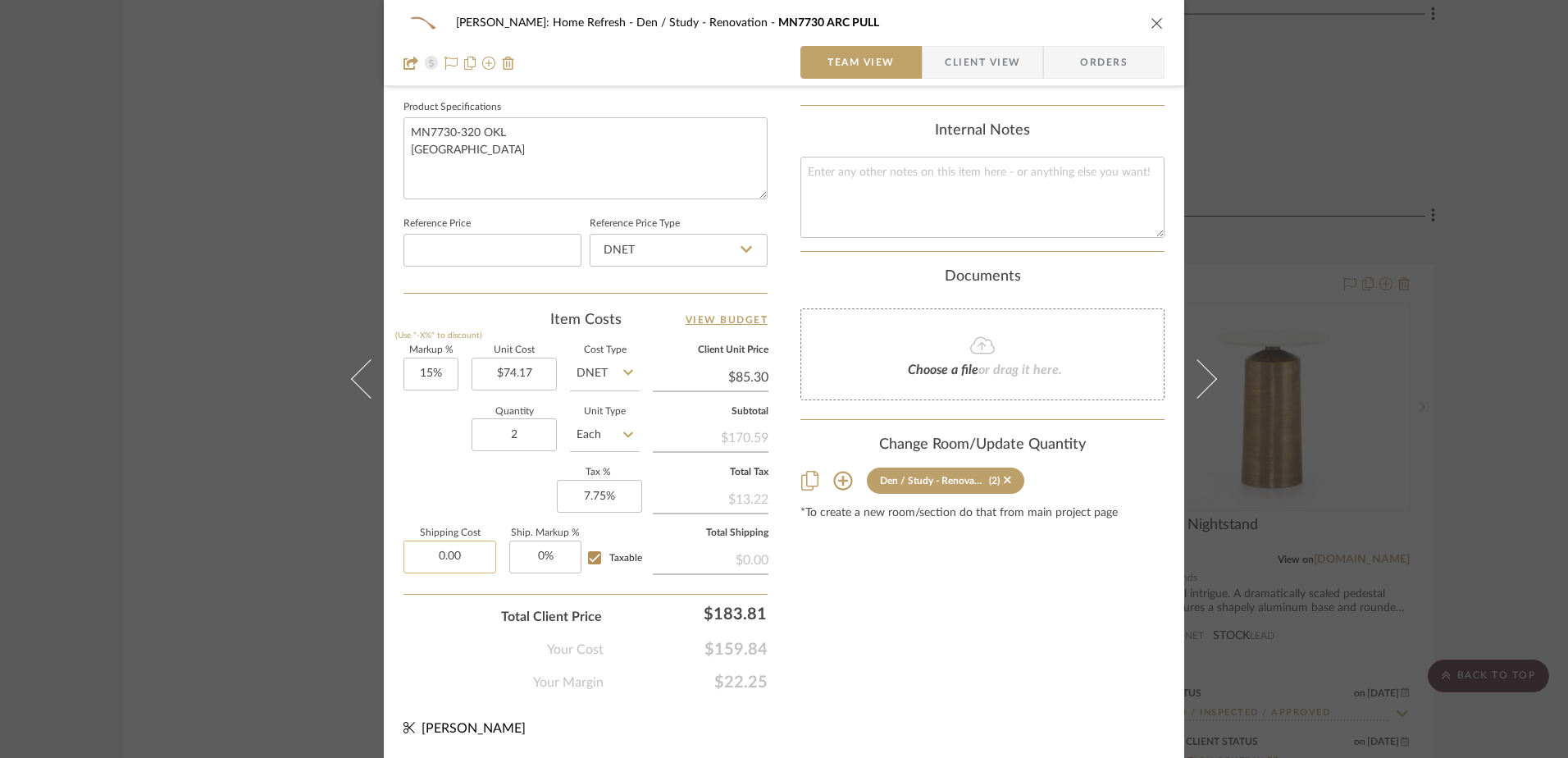
click at [458, 550] on input "0.00" at bounding box center [449, 557] width 93 height 33
type input "$12.95"
click at [599, 560] on input "Taxable" at bounding box center [595, 558] width 26 height 26
checkbox input "false"
click at [1063, 626] on div "Content here copies to Client View - confirm visibility there. Show in Client D…" at bounding box center [982, 17] width 364 height 1350
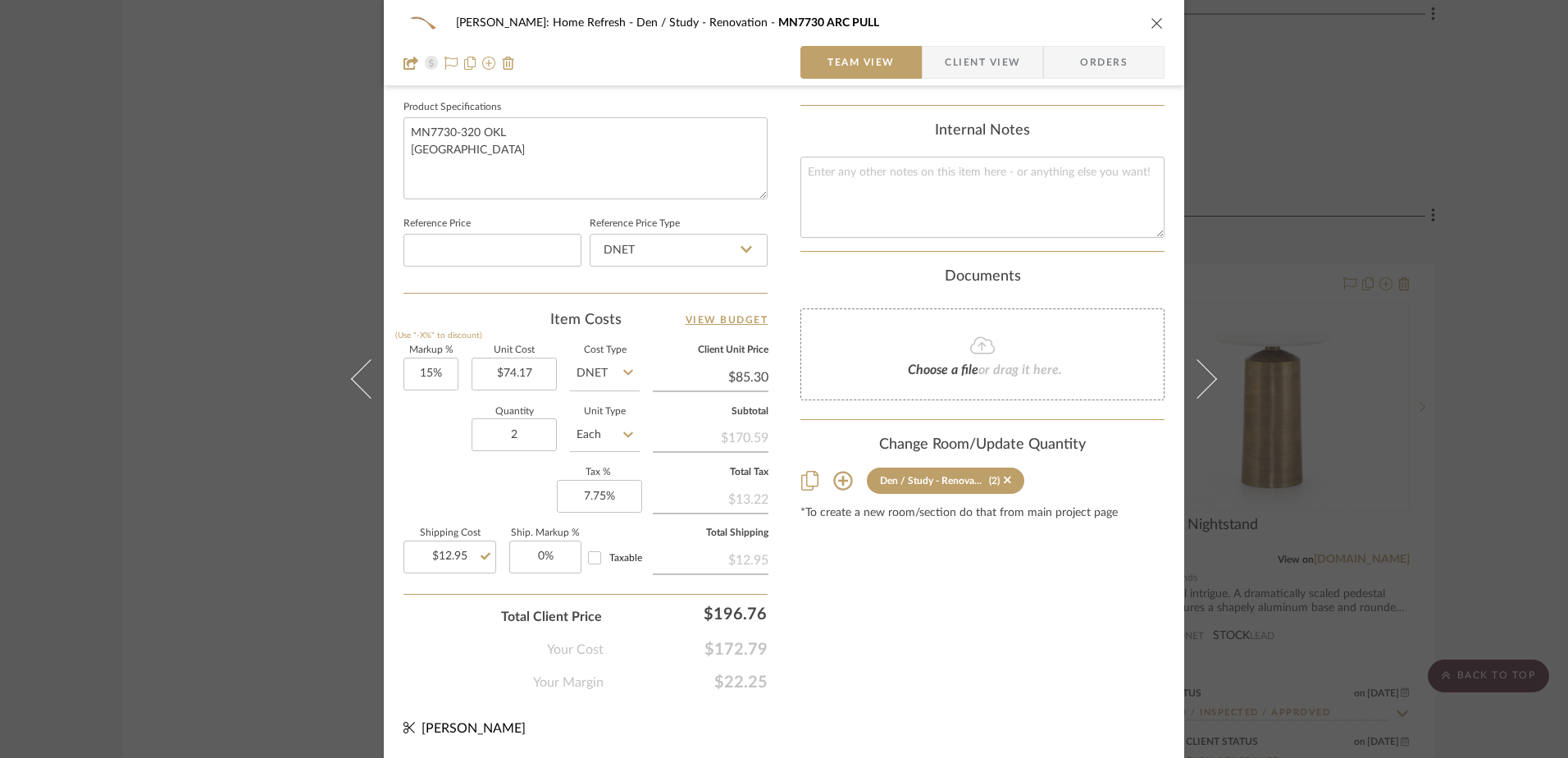
drag, startPoint x: 1063, startPoint y: 626, endPoint x: 998, endPoint y: 687, distance: 89.1
click at [998, 687] on div "Content here copies to Client View - confirm visibility there. Show in Client D…" at bounding box center [982, 17] width 364 height 1350
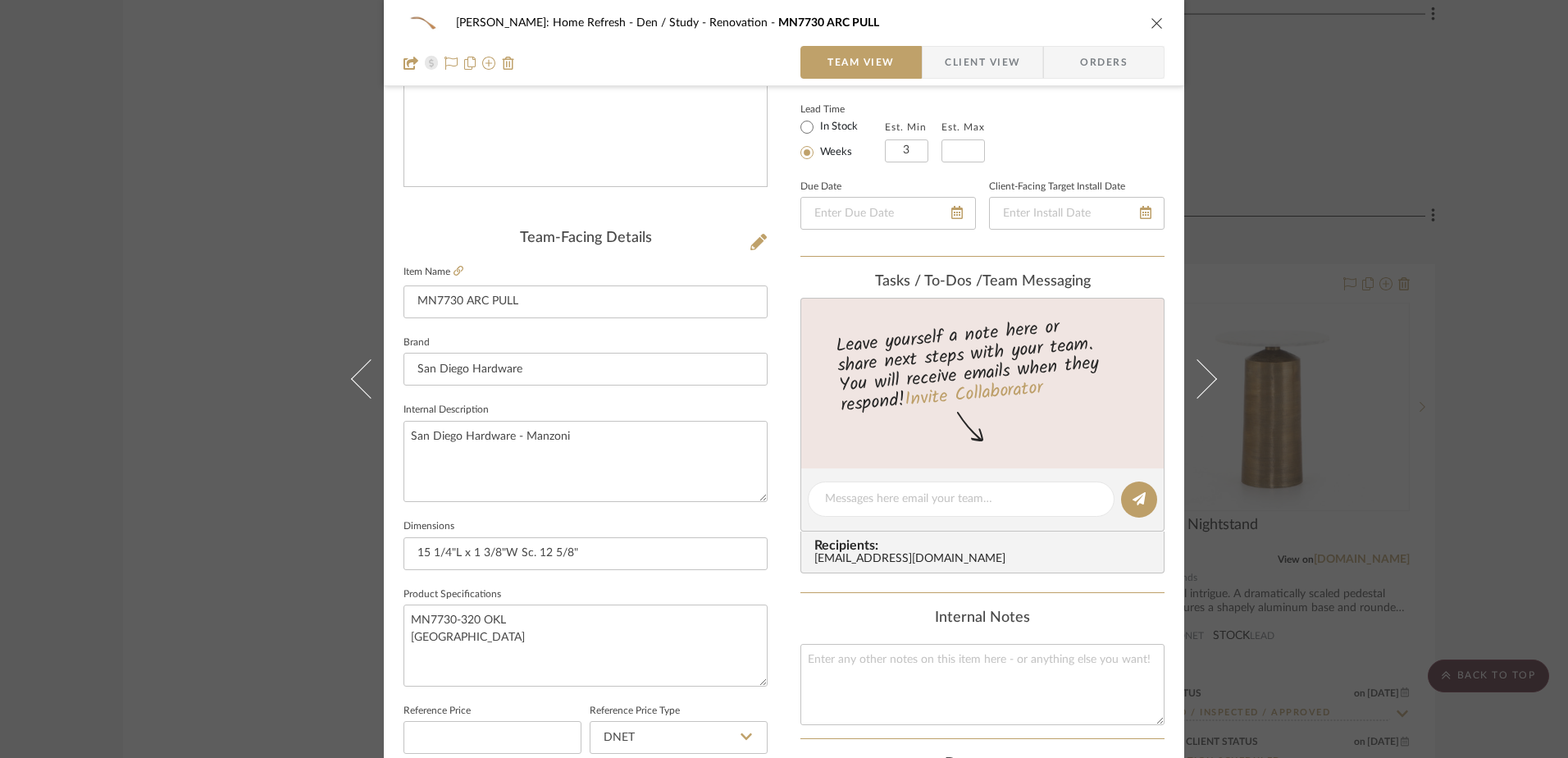
scroll to position [0, 0]
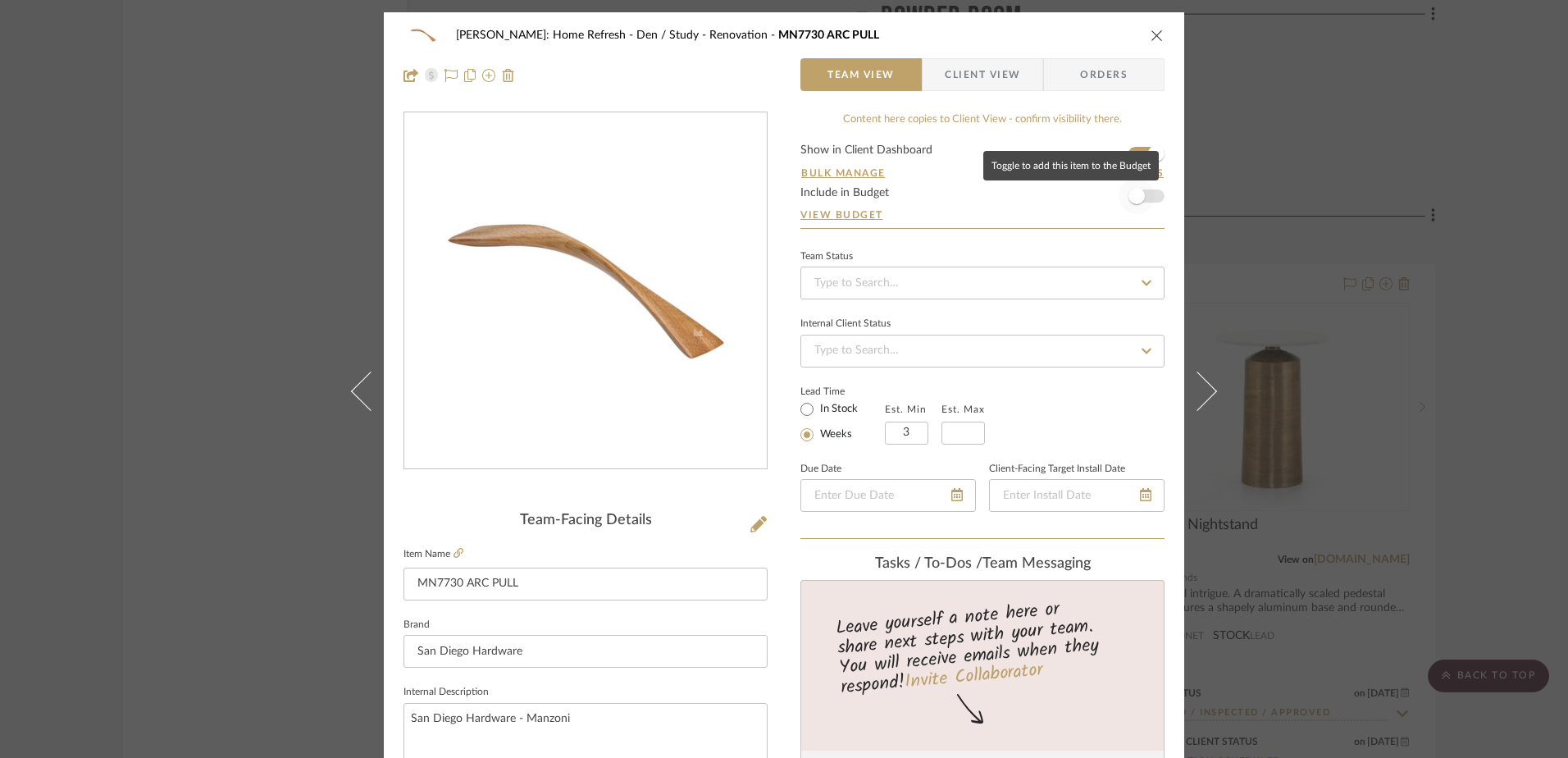
click at [1137, 190] on span "button" at bounding box center [1137, 196] width 36 height 36
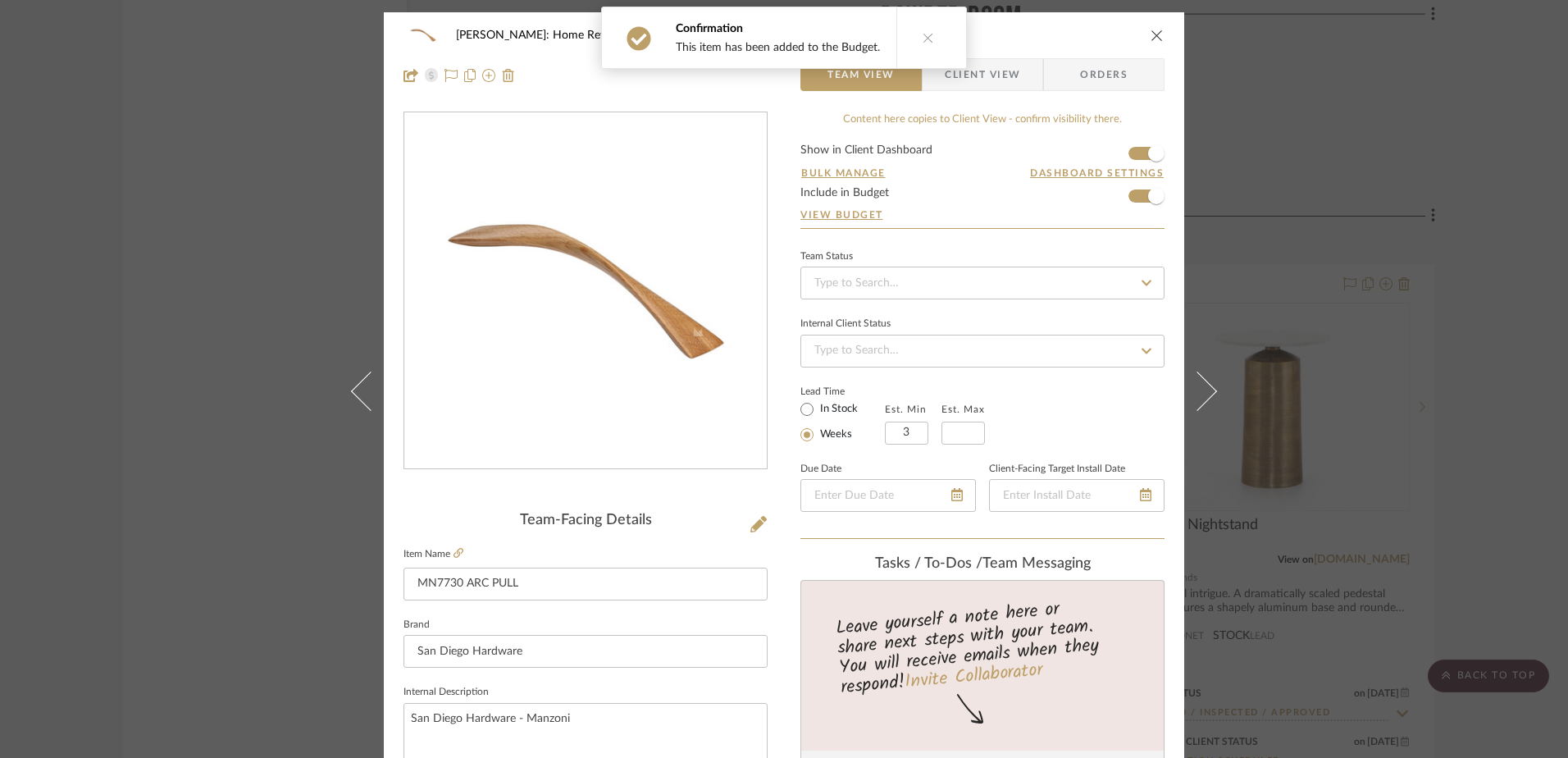
click at [1153, 39] on icon "close" at bounding box center [1157, 35] width 13 height 13
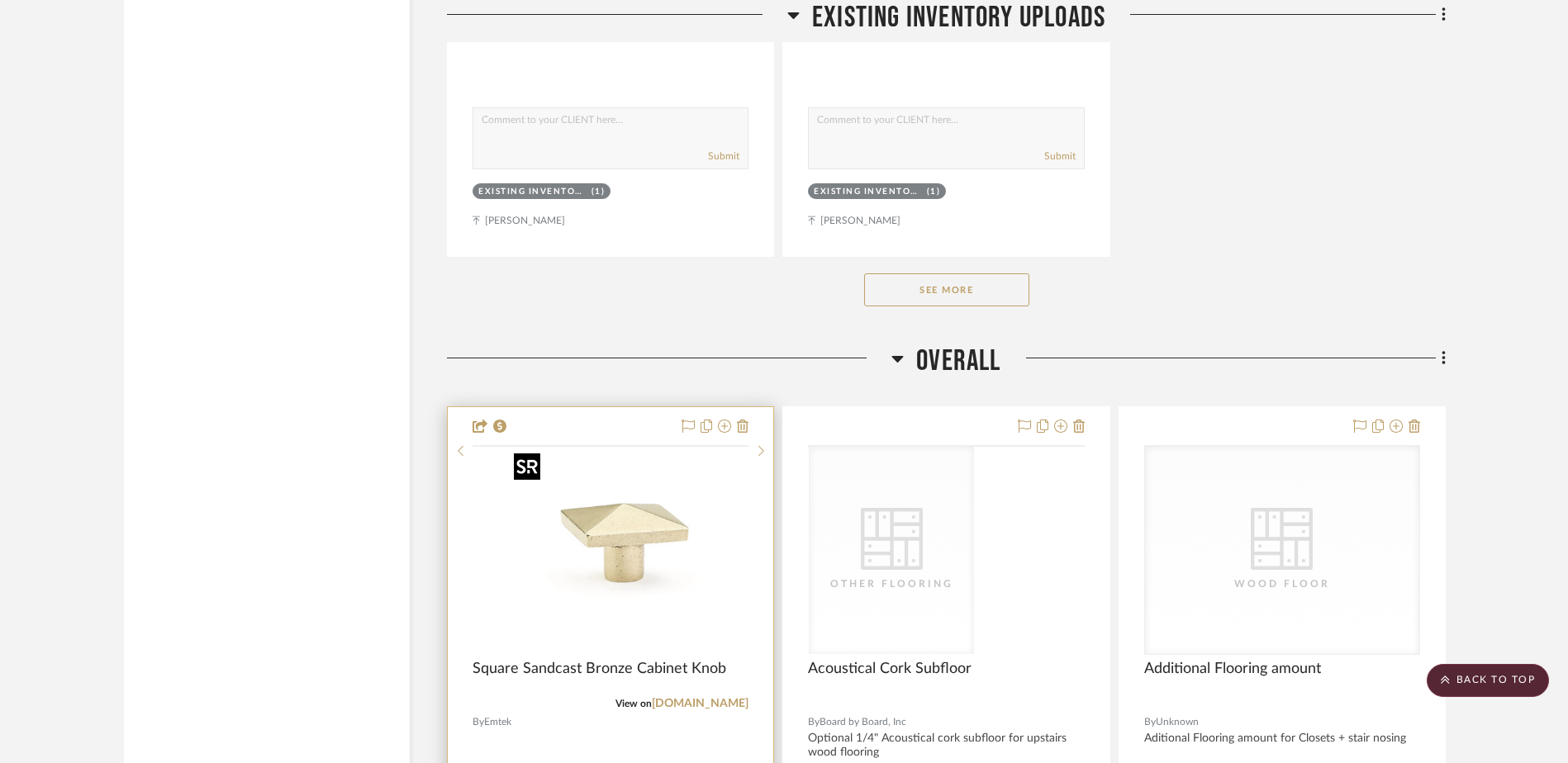
scroll to position [5615, 0]
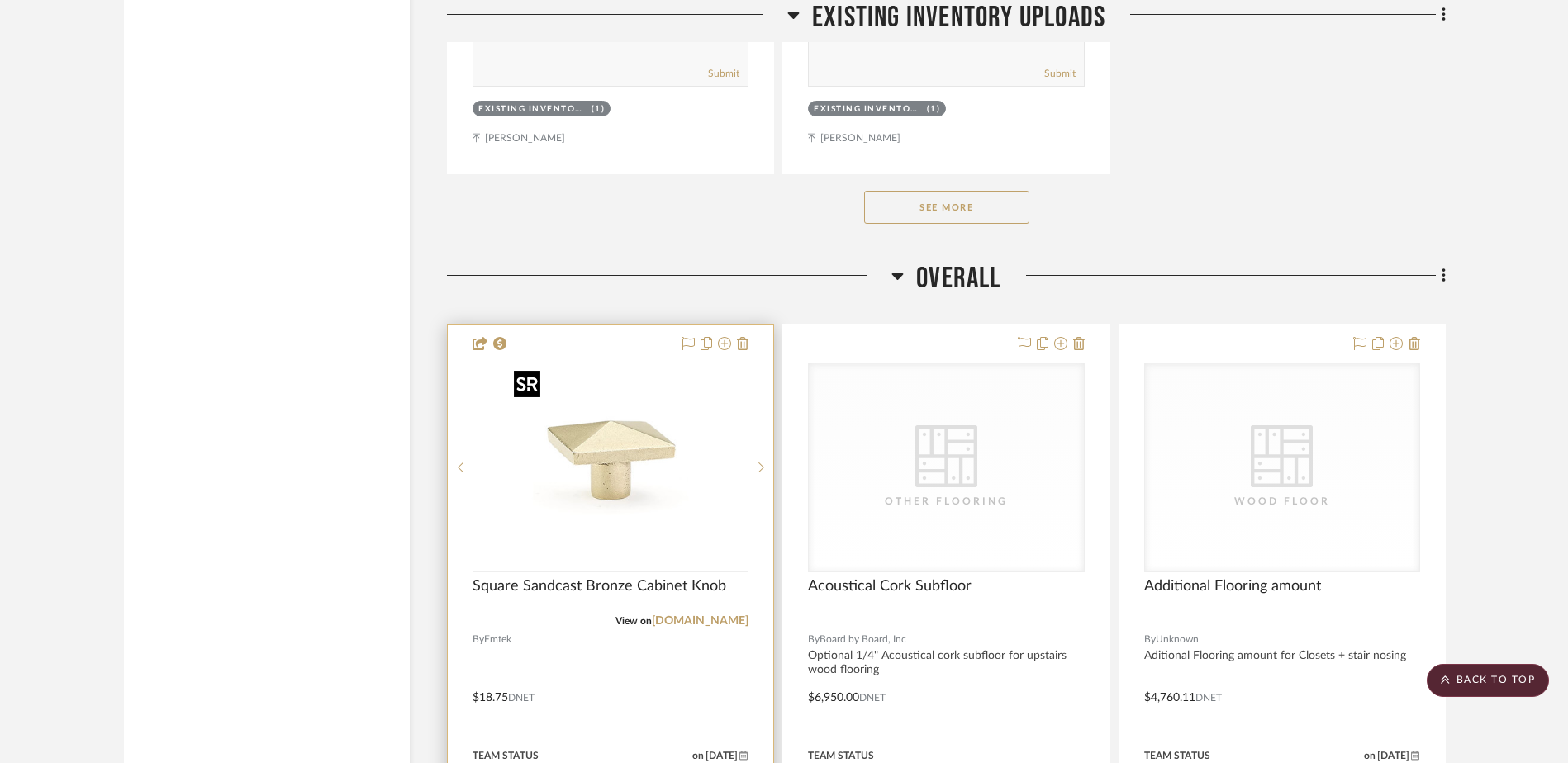
click at [612, 481] on img "0" at bounding box center [611, 467] width 207 height 206
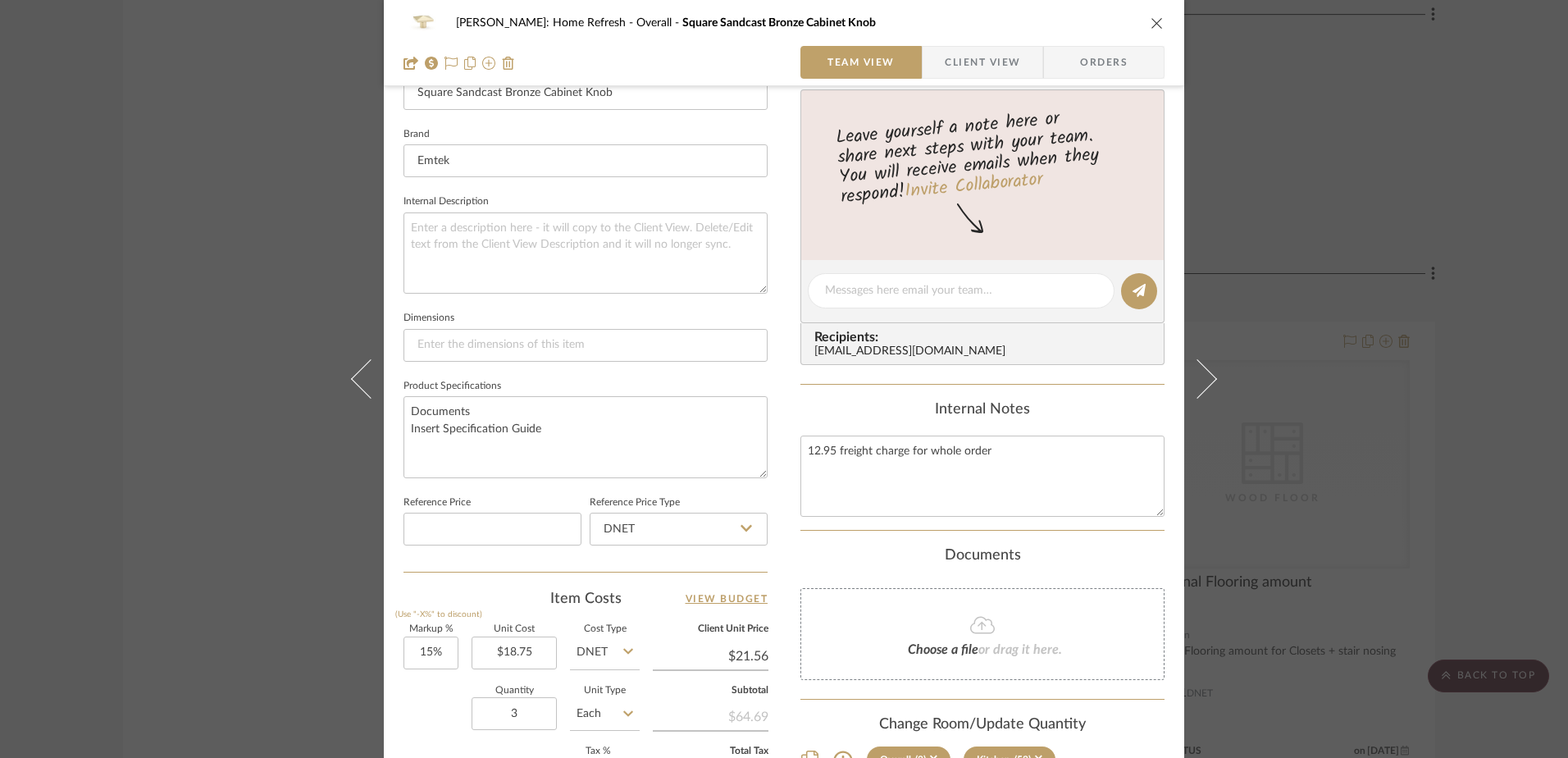
scroll to position [656, 0]
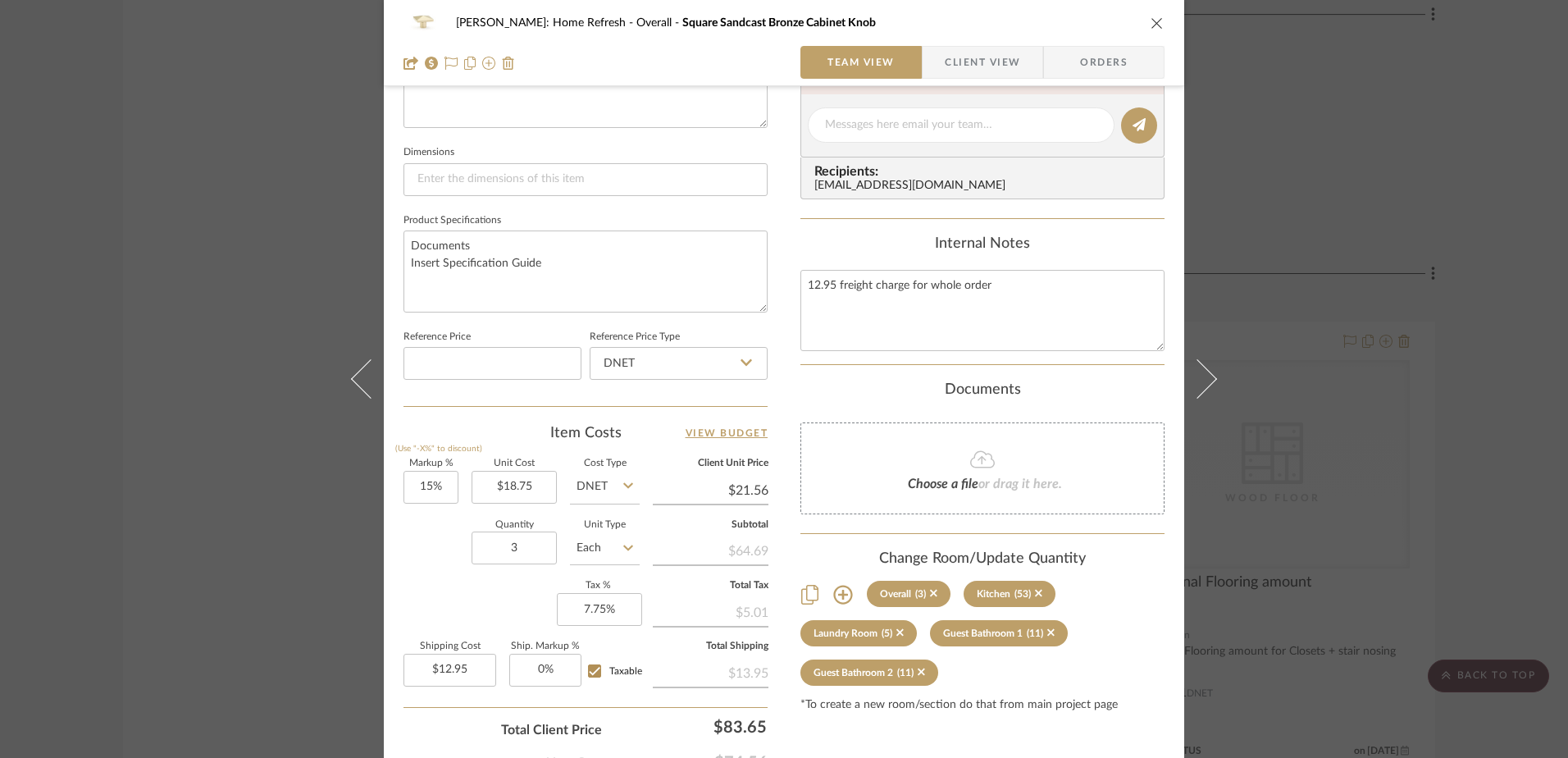
click at [589, 674] on input "Taxable" at bounding box center [595, 671] width 26 height 26
checkbox input "false"
type input "12.95"
click at [467, 667] on input "12.95" at bounding box center [449, 670] width 93 height 33
type input "$8.95"
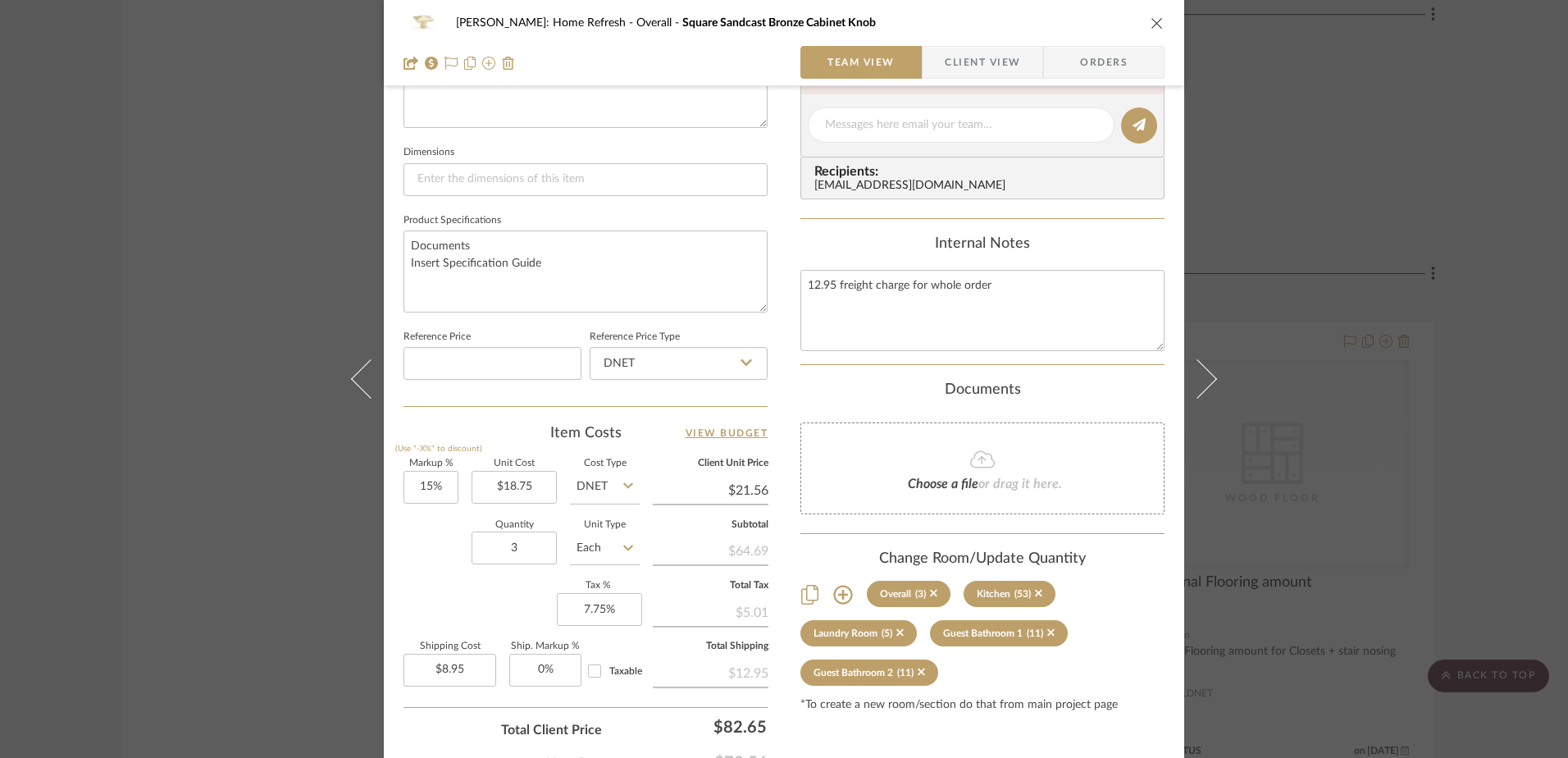
click at [412, 615] on div "Markup % (Use "-X%" to discount) 15% Unit Cost $18.75 Cost Type DNET Client Uni…" at bounding box center [586, 579] width 364 height 240
click at [1251, 381] on div "Hines: Home Refresh Overall Square Sandcast Bronze Cabinet Knob Team View Clien…" at bounding box center [784, 379] width 1568 height 758
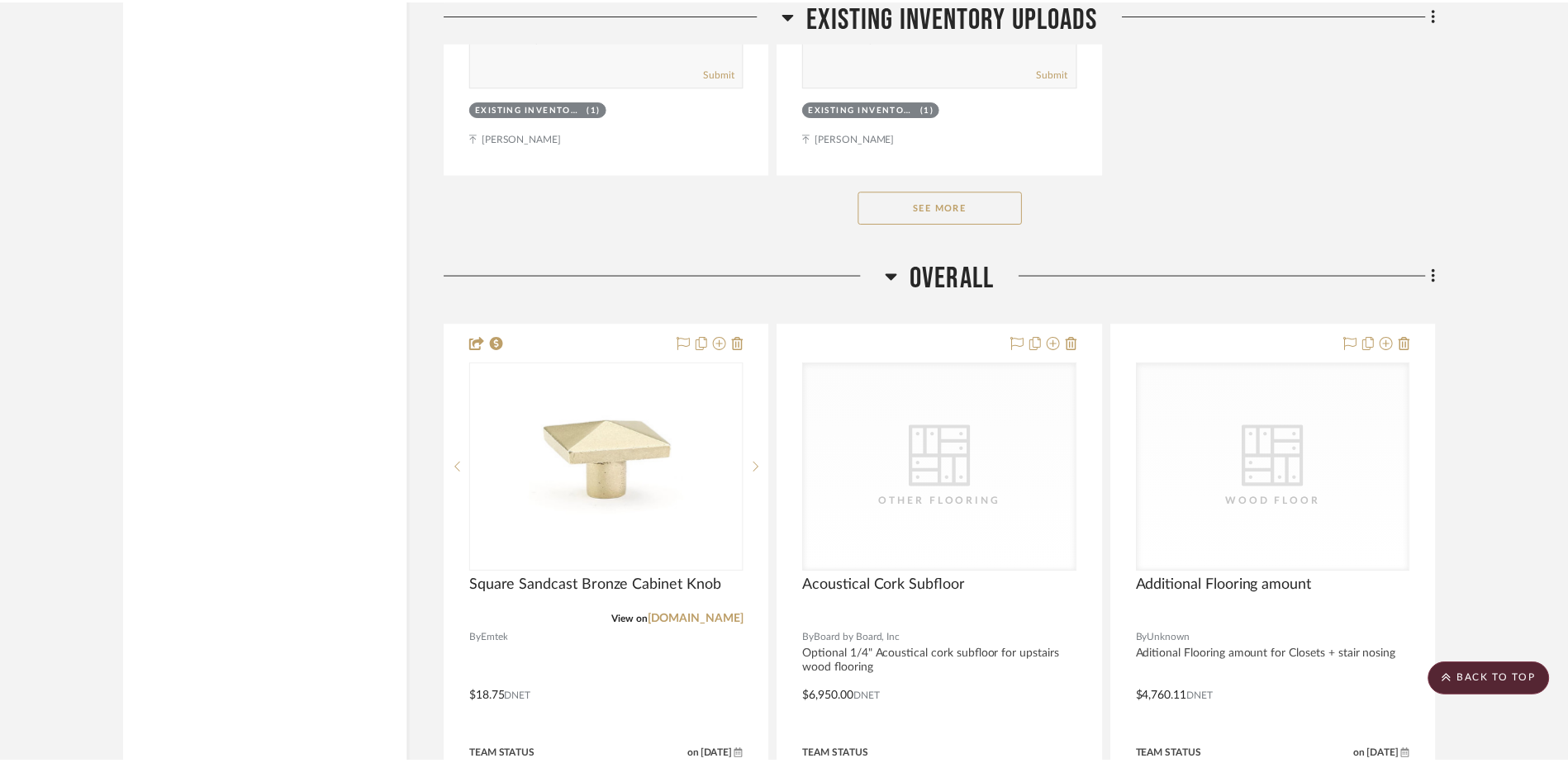
scroll to position [5615, 0]
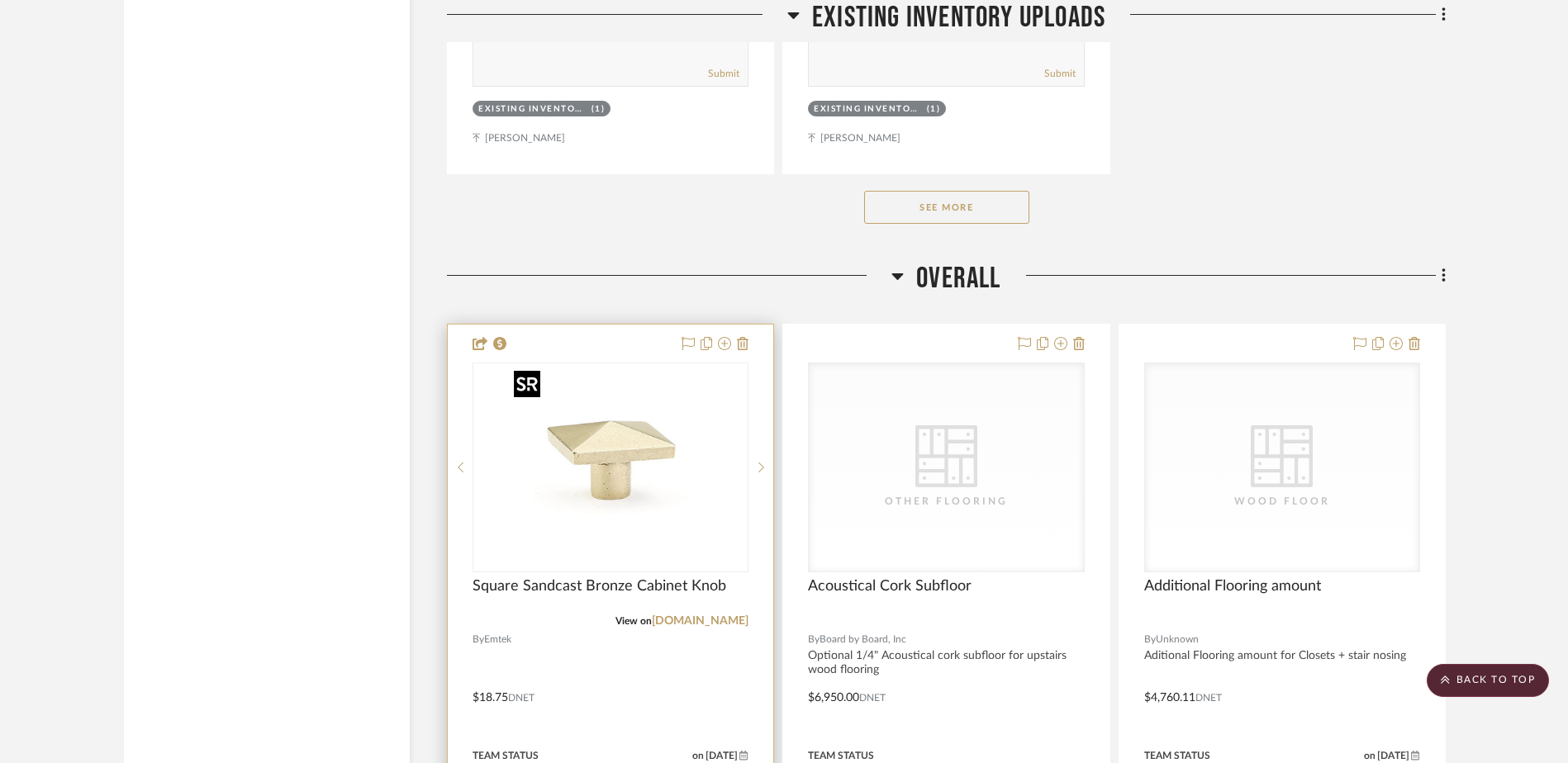
click at [573, 415] on img "0" at bounding box center [611, 467] width 207 height 206
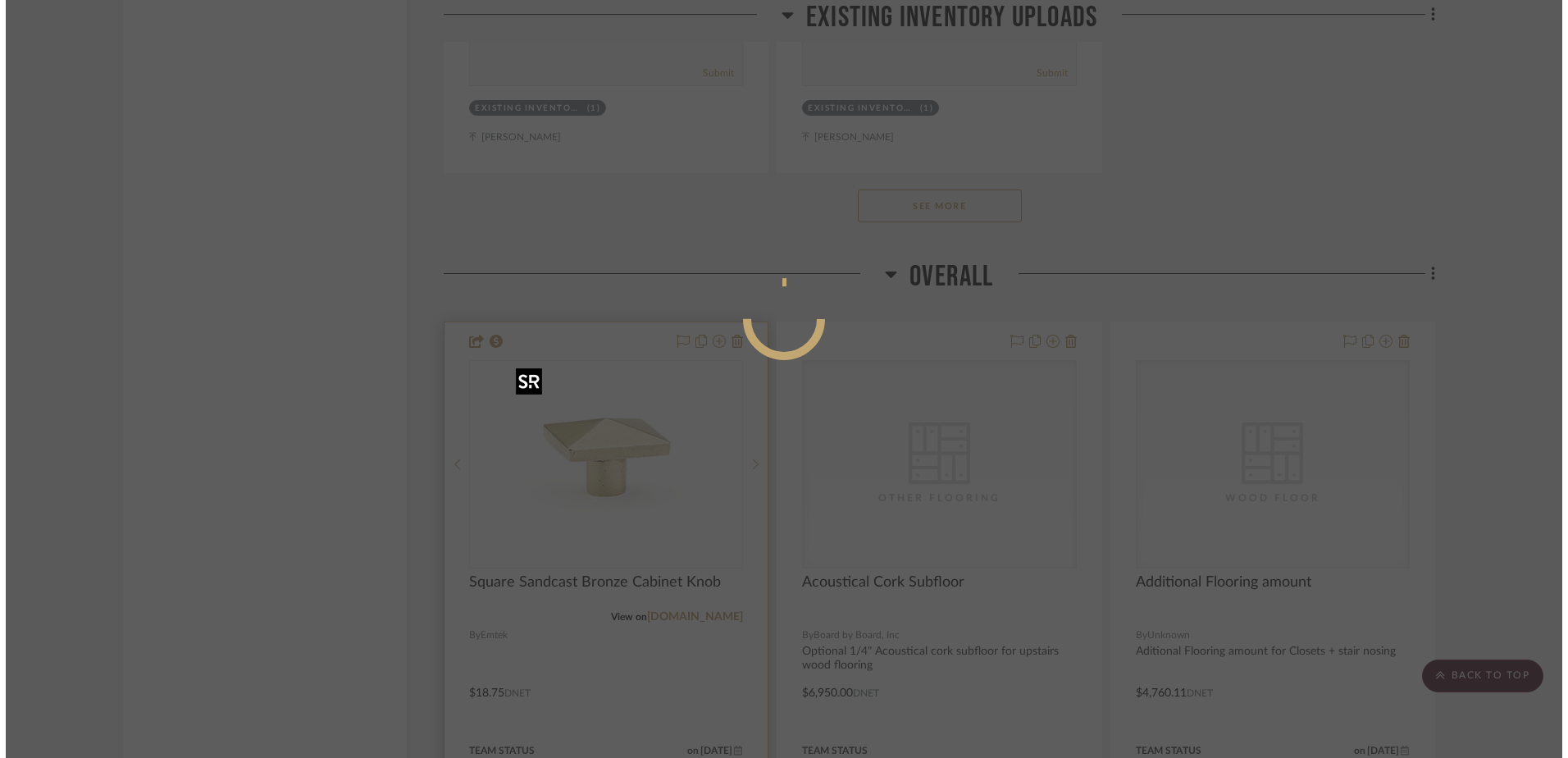
scroll to position [0, 0]
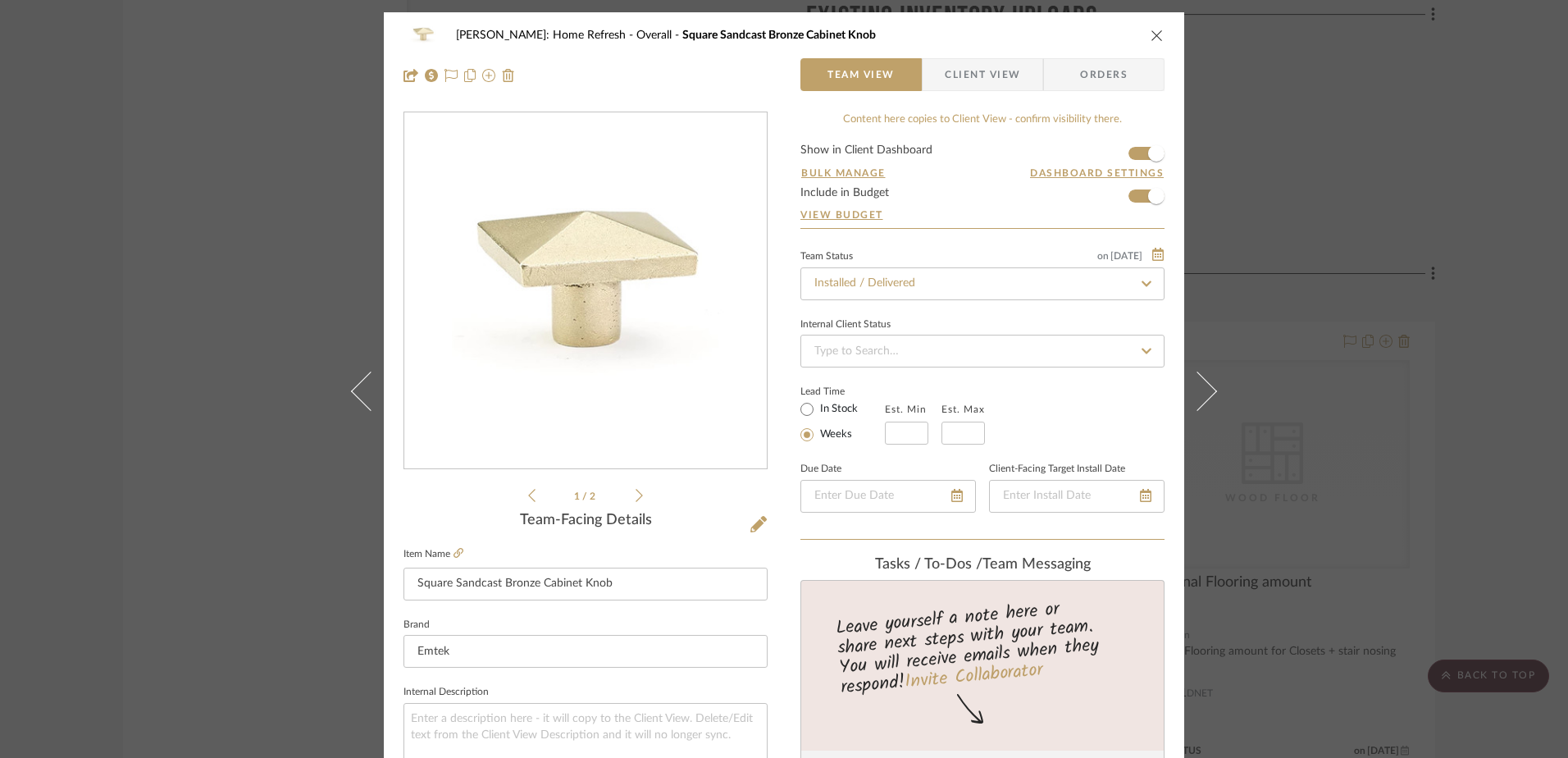
click at [1010, 66] on span "Client View" at bounding box center [982, 75] width 75 height 33
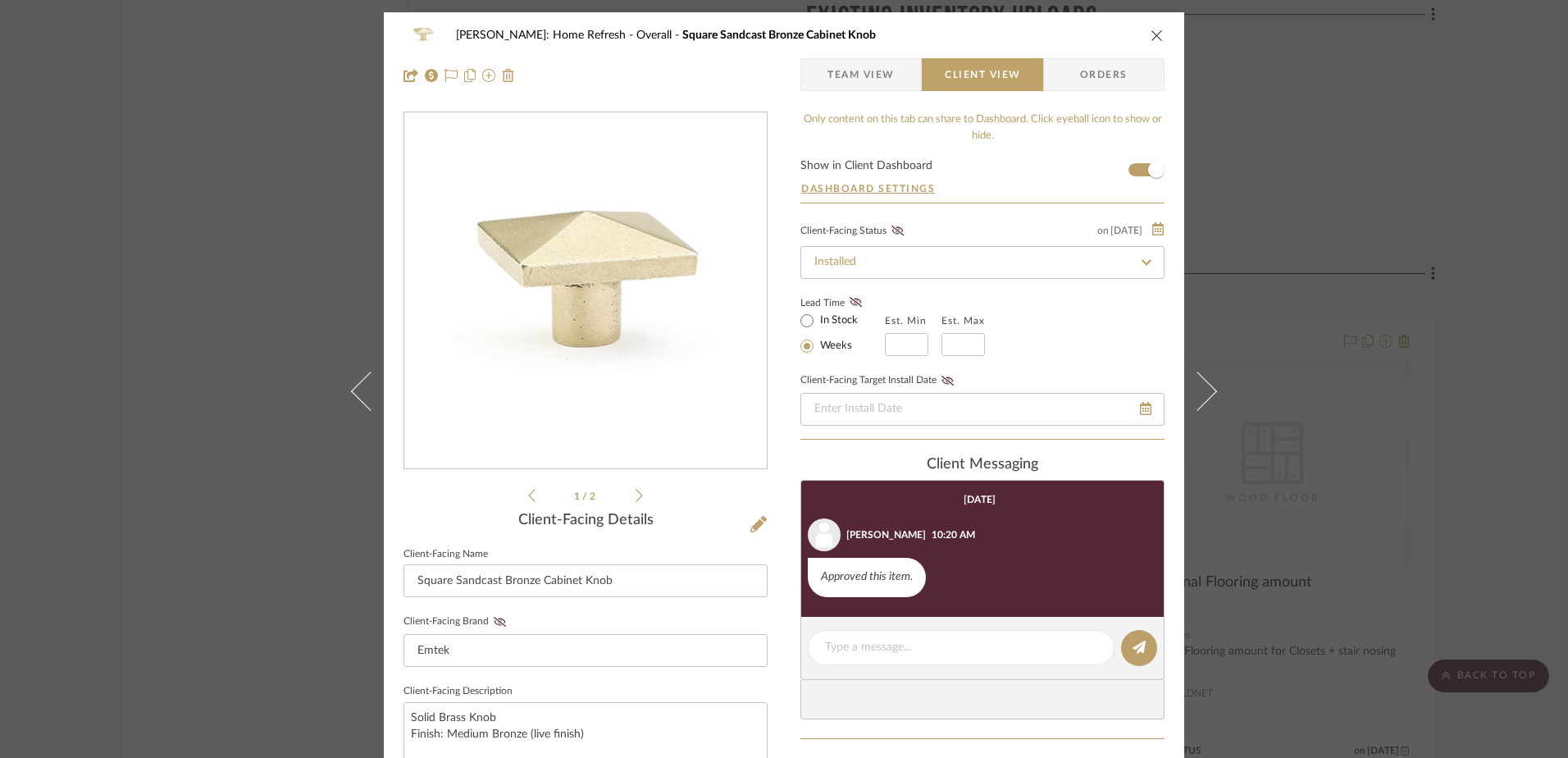
click at [844, 74] on span "Team View" at bounding box center [861, 75] width 67 height 33
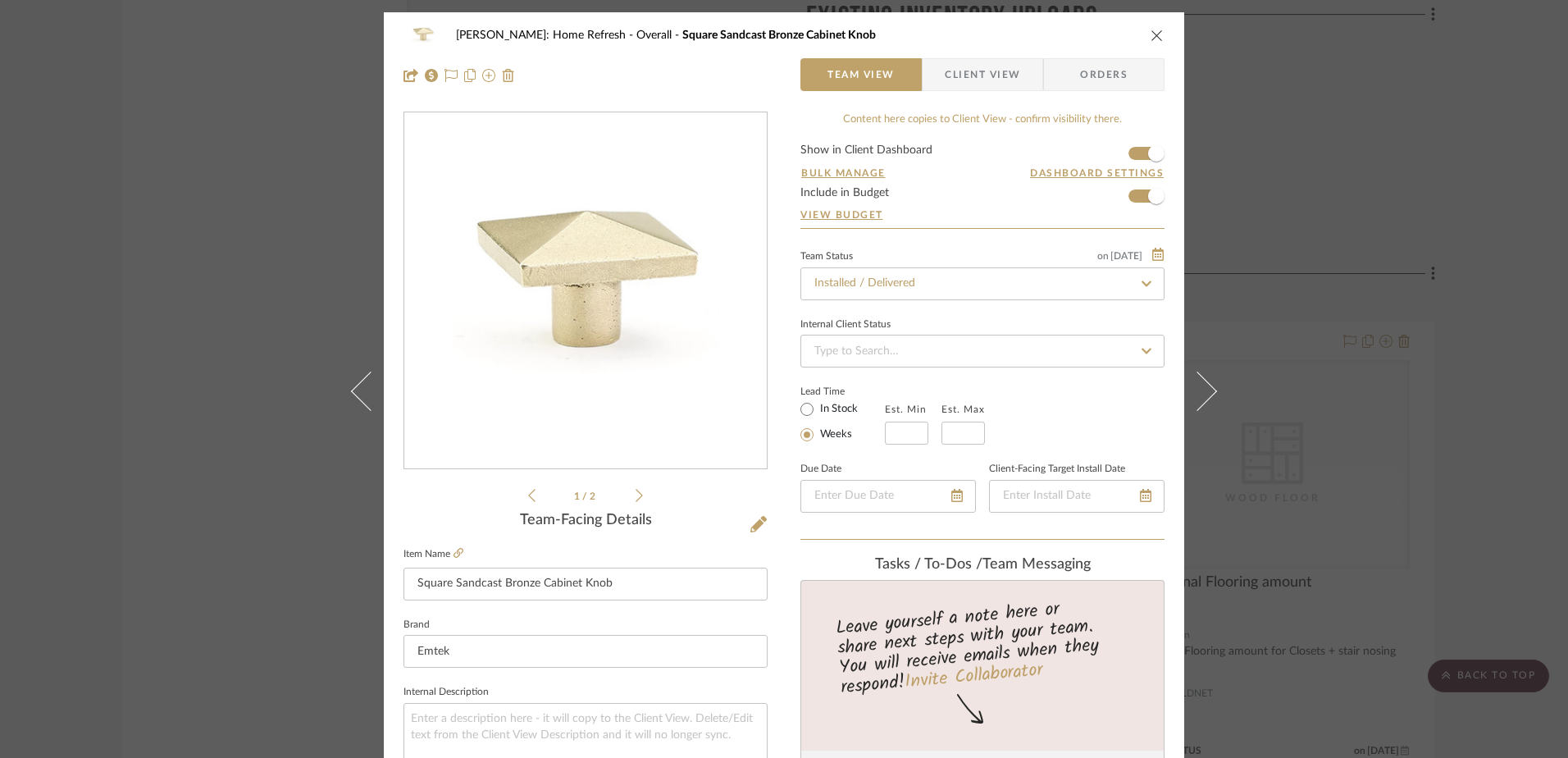
click at [1153, 34] on icon "close" at bounding box center [1157, 35] width 13 height 13
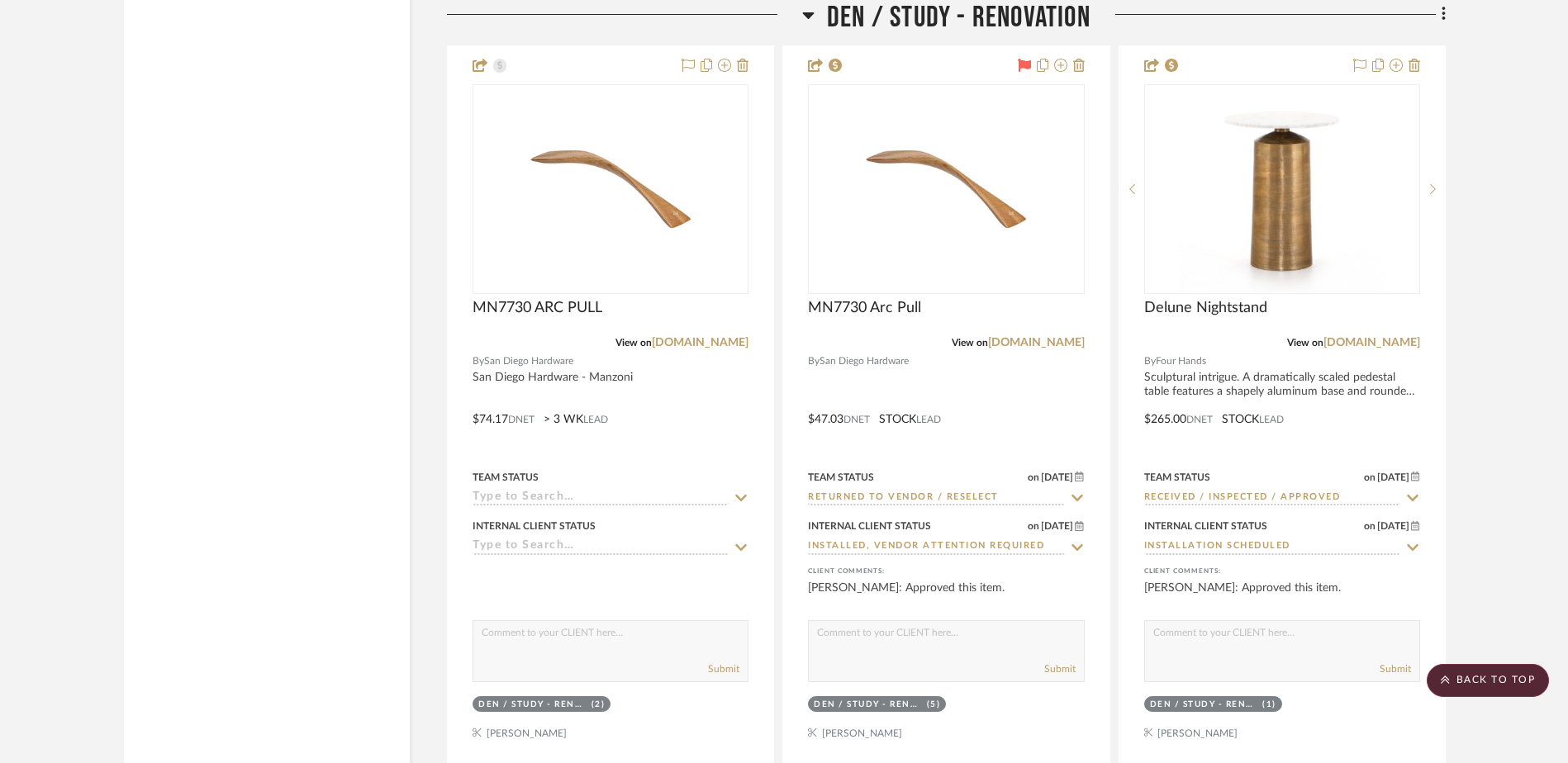
scroll to position [12112, 0]
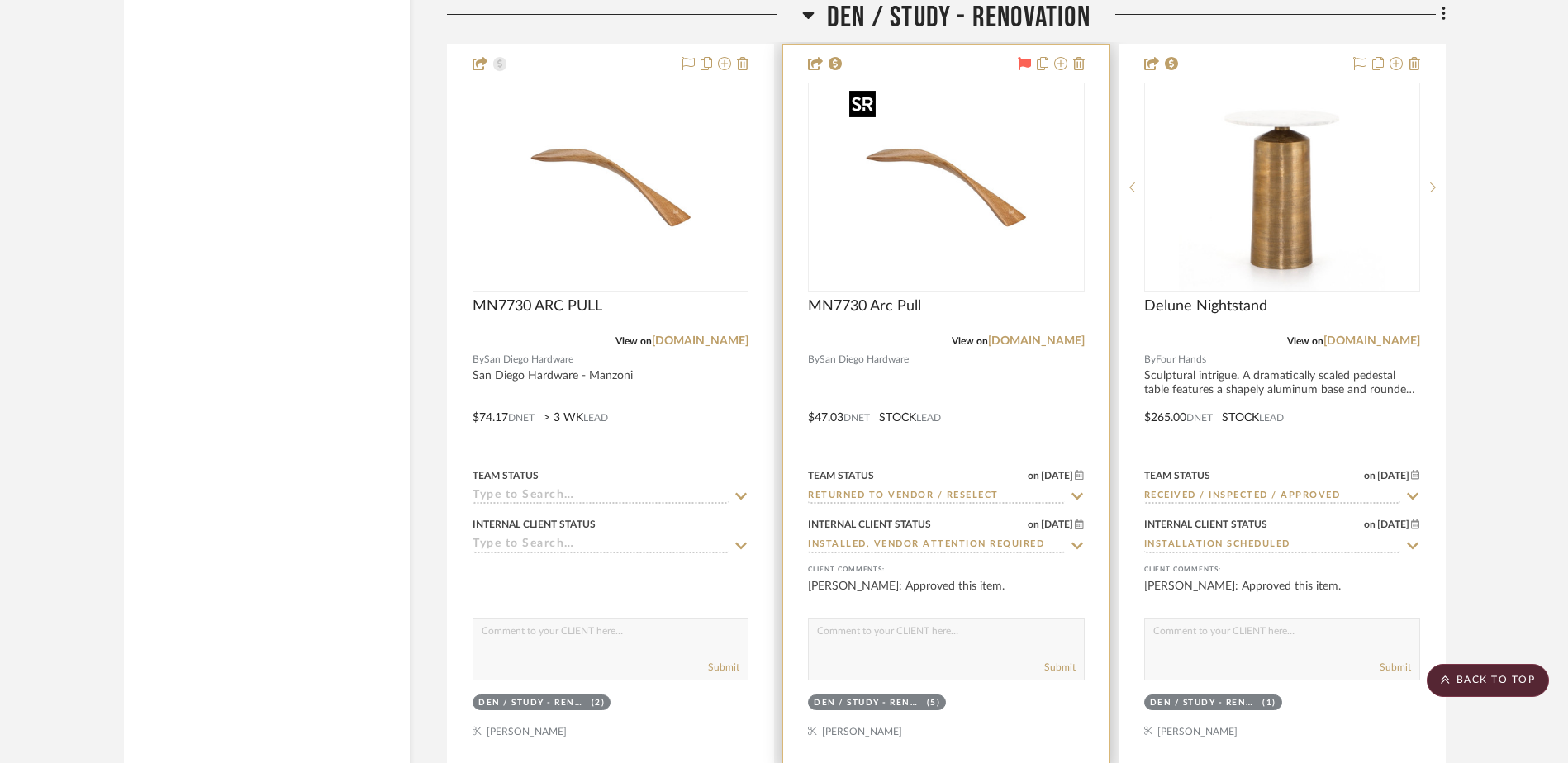
click at [915, 187] on img "0" at bounding box center [946, 187] width 207 height 206
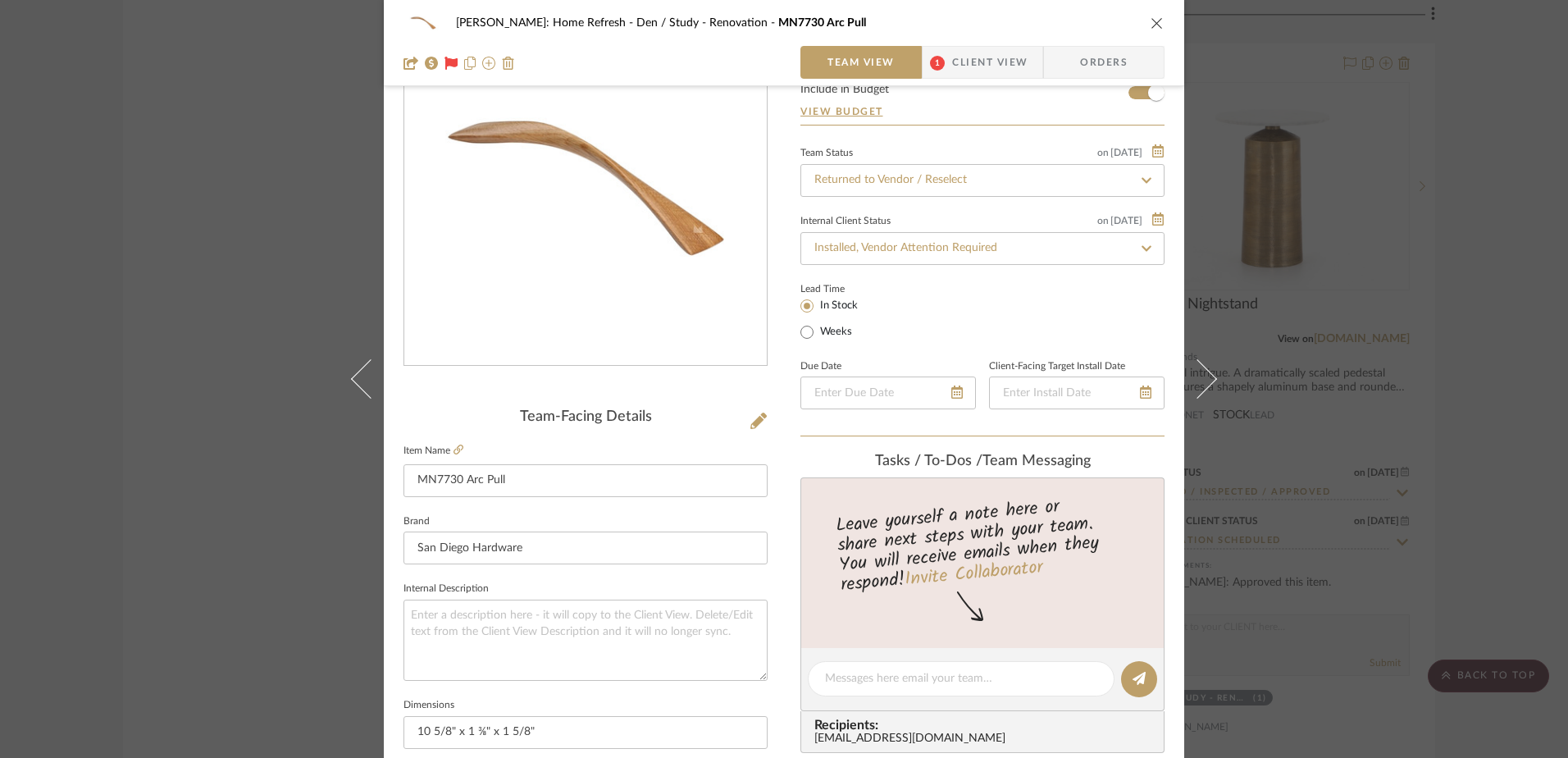
scroll to position [328, 0]
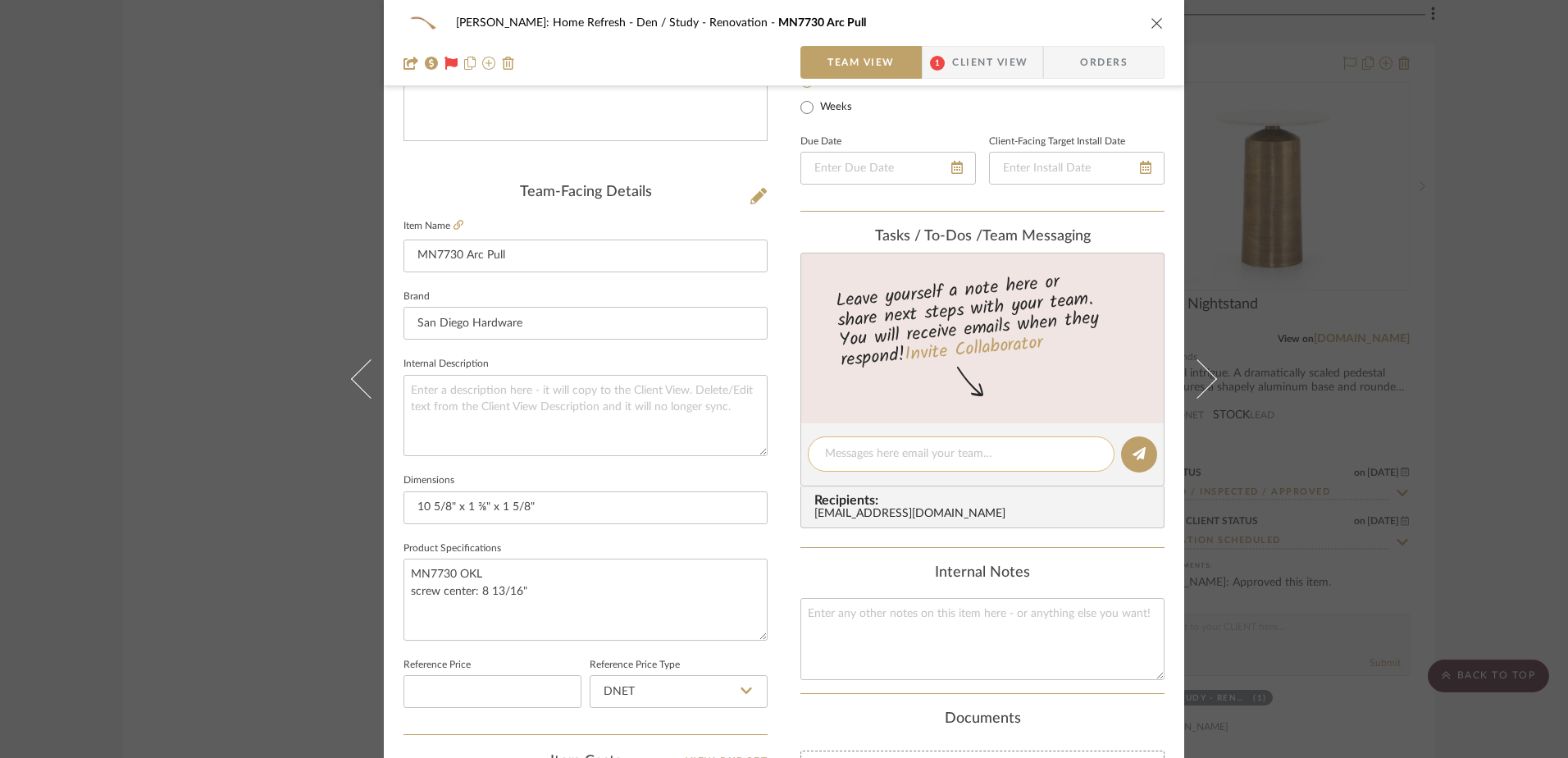
click at [922, 454] on textarea at bounding box center [961, 454] width 272 height 17
type textarea "need to return"
click at [1137, 452] on icon at bounding box center [1139, 454] width 13 height 13
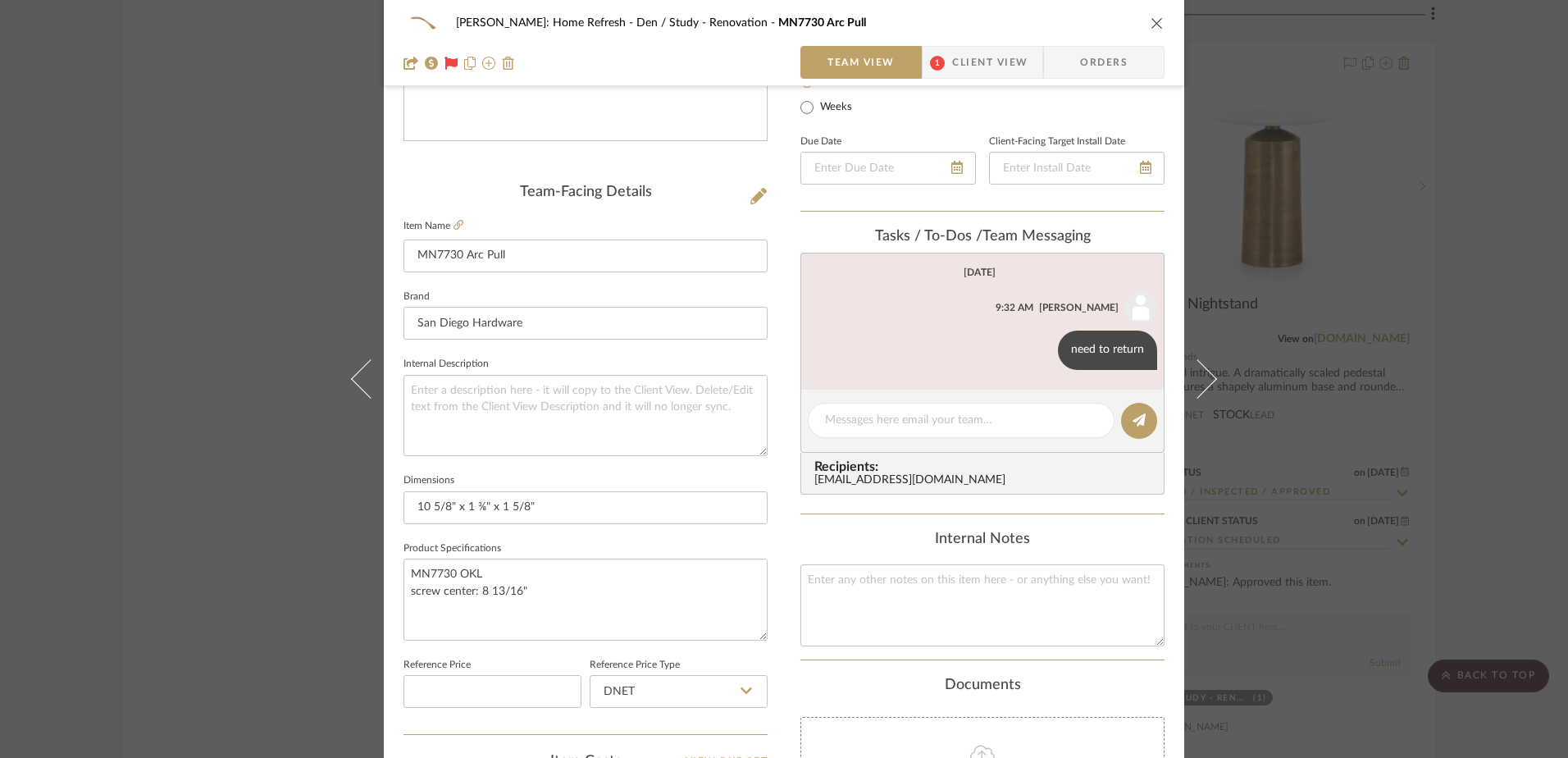
click at [1251, 297] on div "Hines: Home Refresh Den / Study - Renovation MN7730 Arc Pull Team View 1 Client…" at bounding box center [784, 379] width 1568 height 758
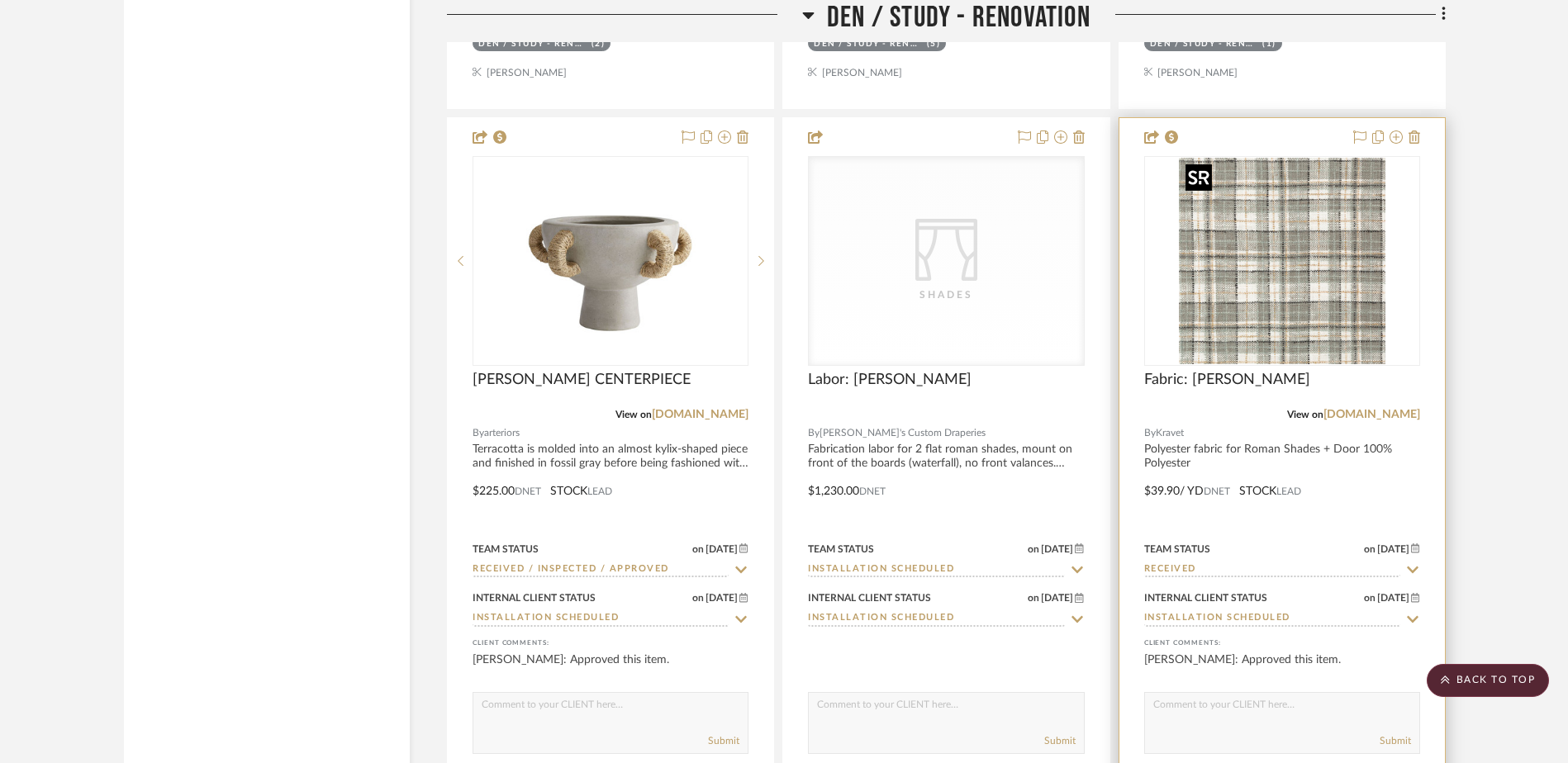
scroll to position [12938, 0]
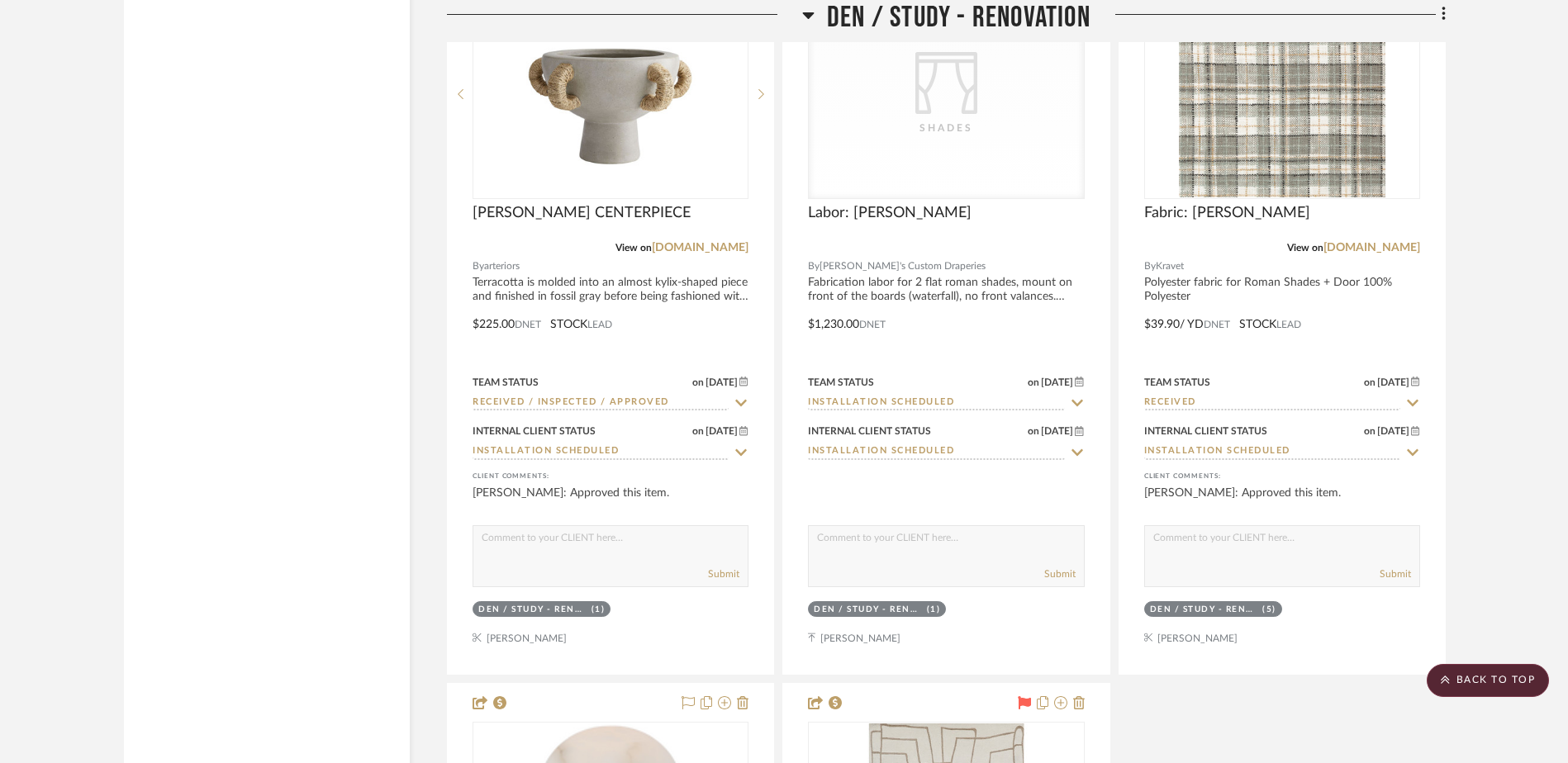
click at [1252, 731] on div "MN7730 ARC PULL View on manzoni.us By San Diego Hardware San Diego Hardware - M…" at bounding box center [946, 312] width 999 height 2189
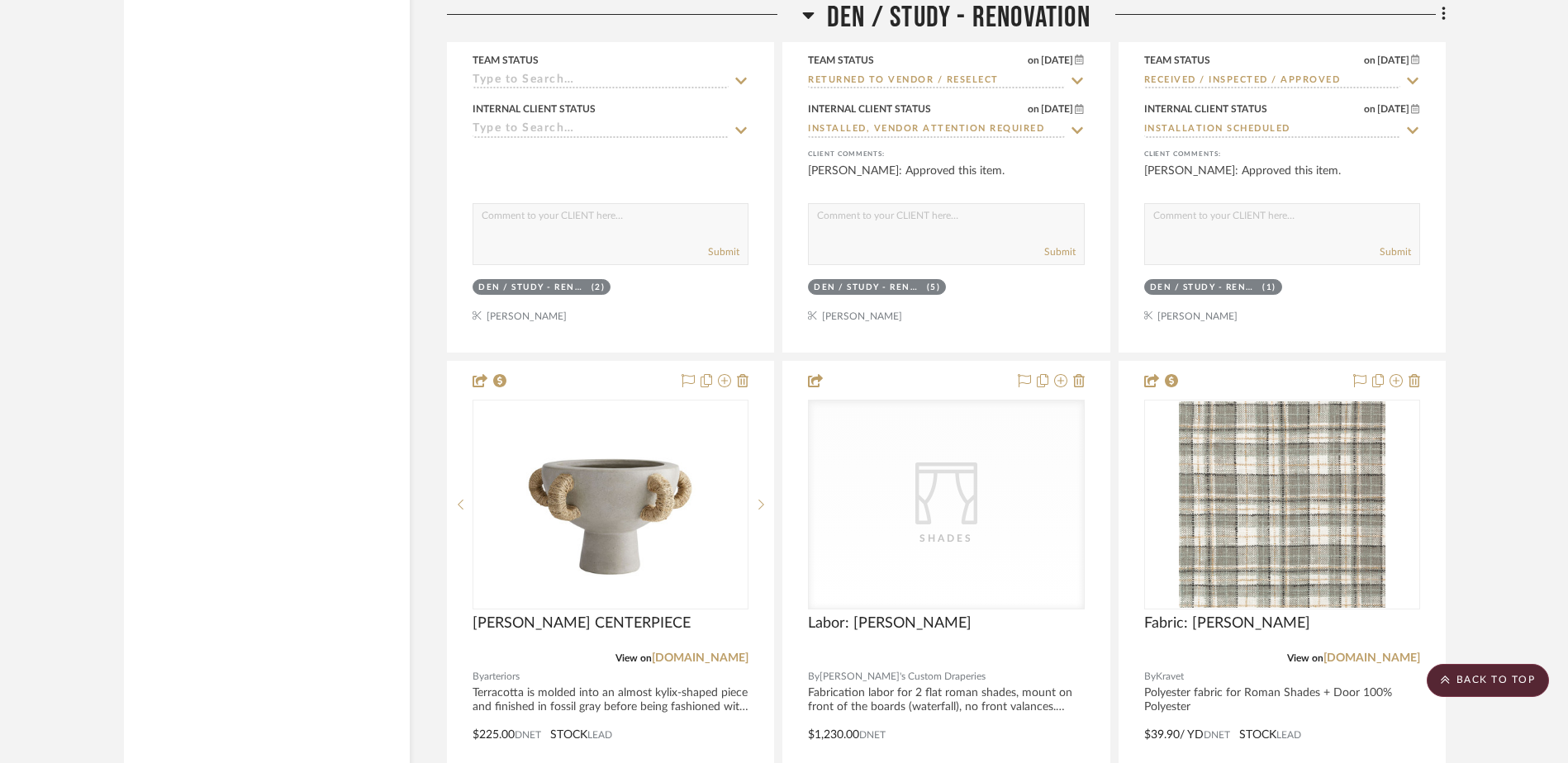
scroll to position [12525, 0]
